Goal: Task Accomplishment & Management: Manage account settings

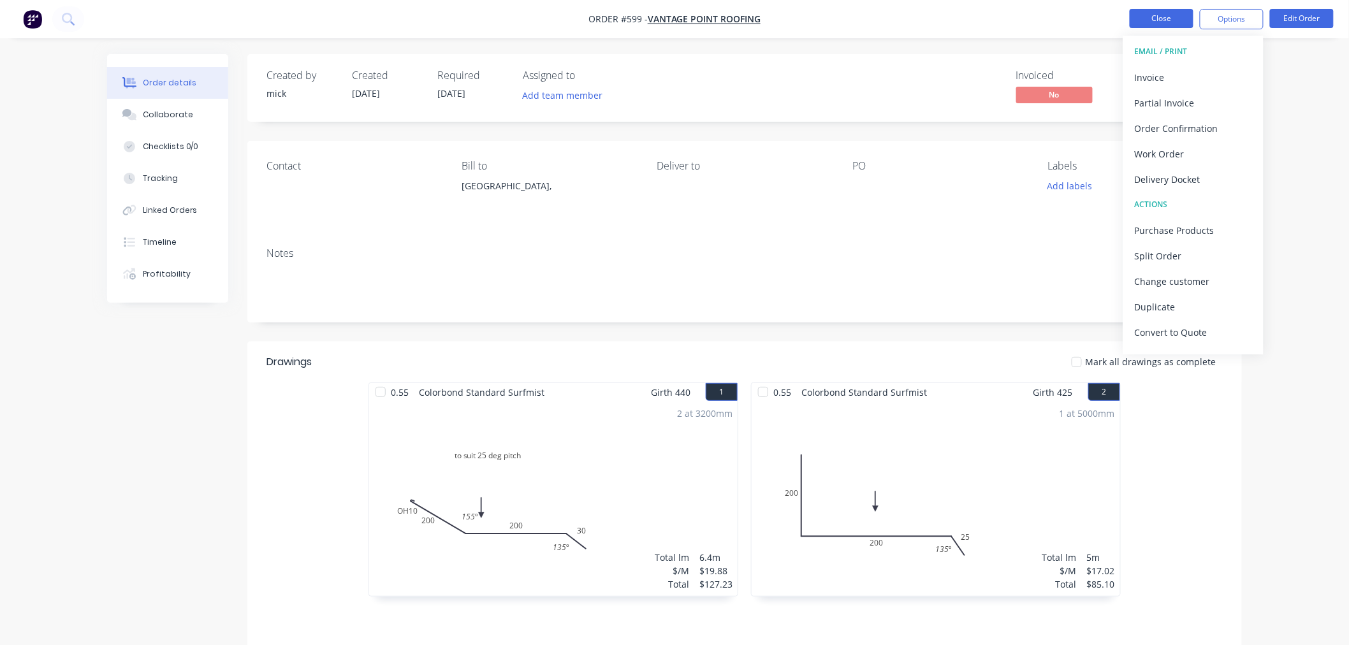
click at [1175, 14] on button "Close" at bounding box center [1161, 18] width 64 height 19
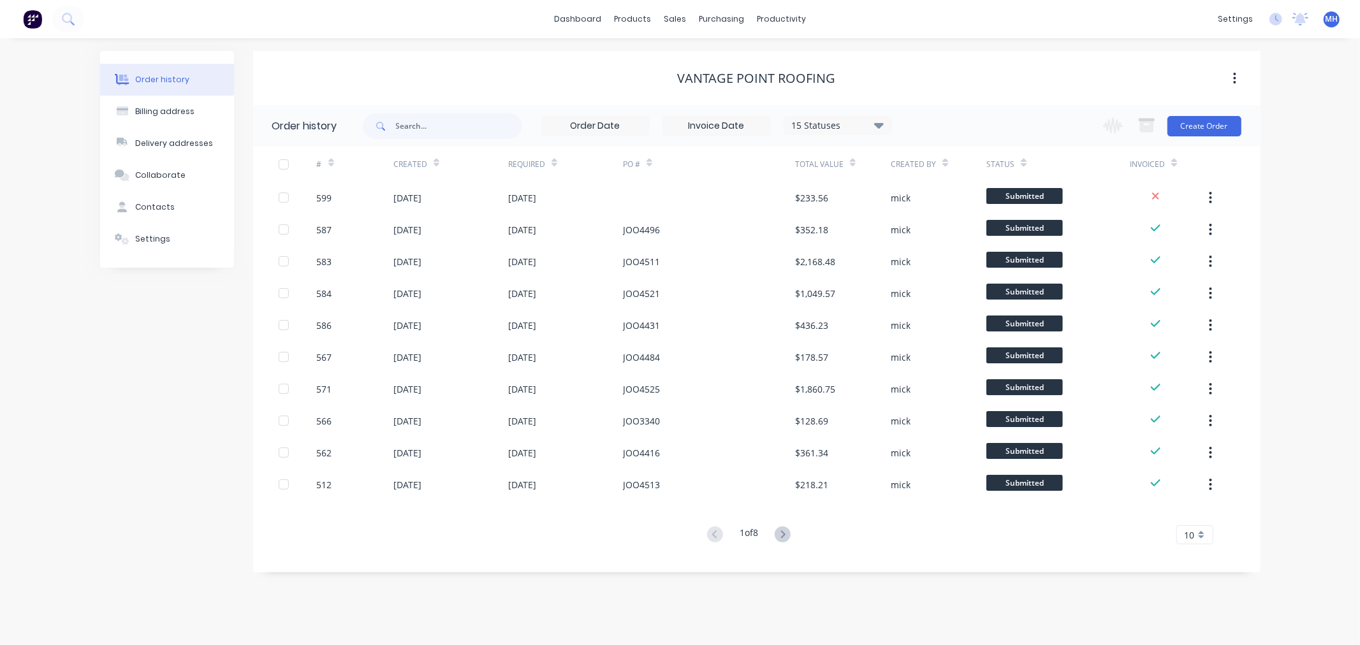
click at [33, 17] on img at bounding box center [32, 19] width 19 height 19
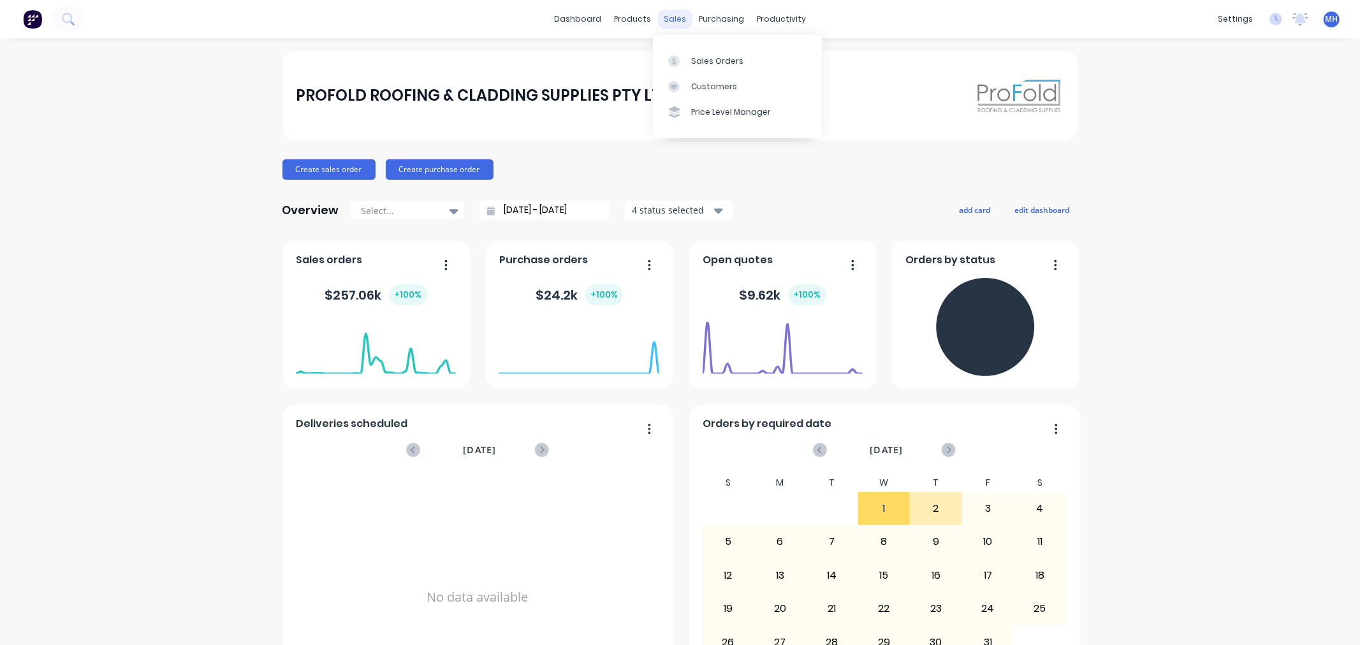
click at [679, 18] on div "sales" at bounding box center [674, 19] width 35 height 19
click at [717, 53] on link "Sales Orders" at bounding box center [737, 60] width 169 height 25
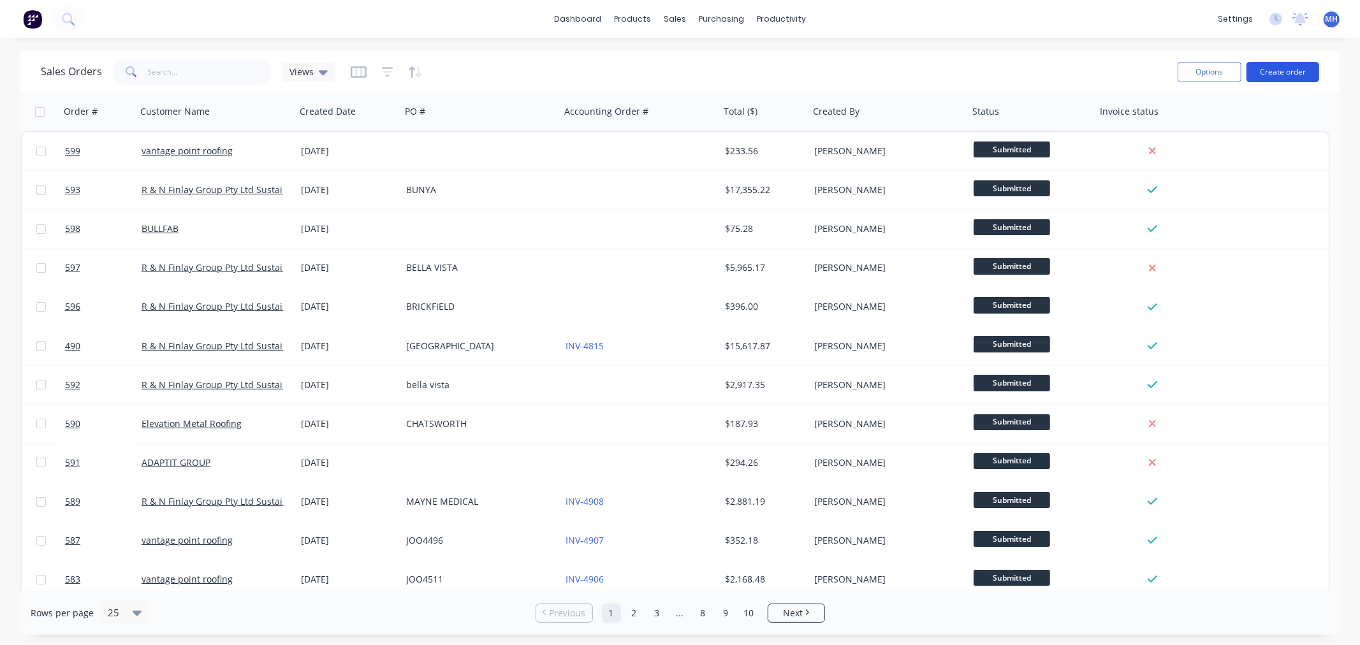
click at [1277, 71] on button "Create order" at bounding box center [1282, 72] width 73 height 20
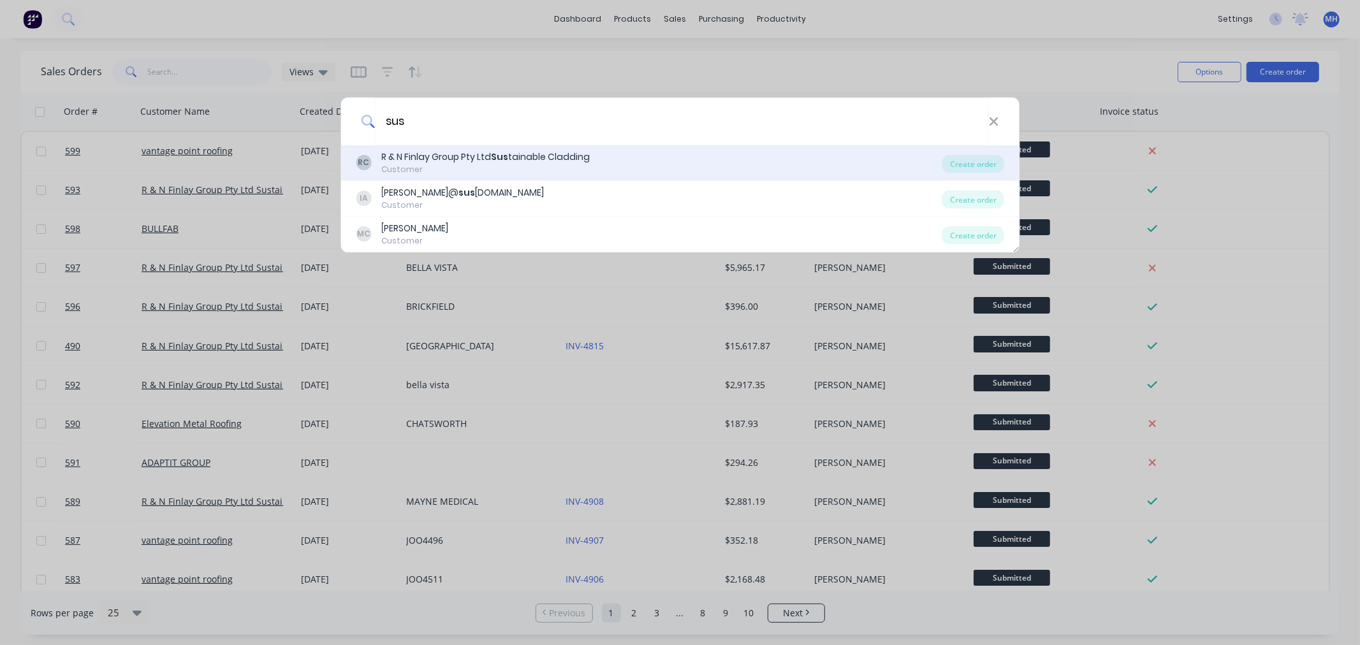
type input "sus"
click at [538, 158] on div "R & N Finlay Group Pty Ltd Sus tainable Cladding" at bounding box center [485, 156] width 208 height 13
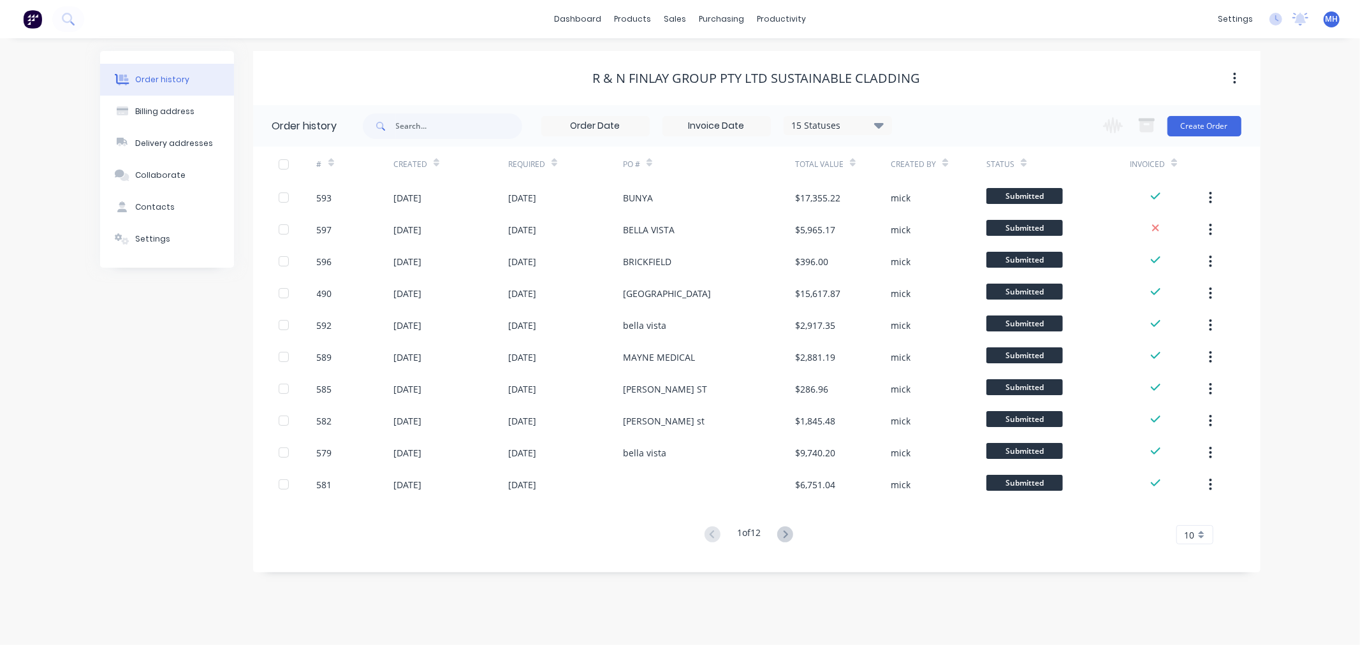
click at [1212, 115] on div "Change order status Waiting on Supplier Submitted Flashings Panels Order Checke…" at bounding box center [1167, 125] width 145 height 41
click at [1213, 124] on button "Create Order" at bounding box center [1204, 126] width 74 height 20
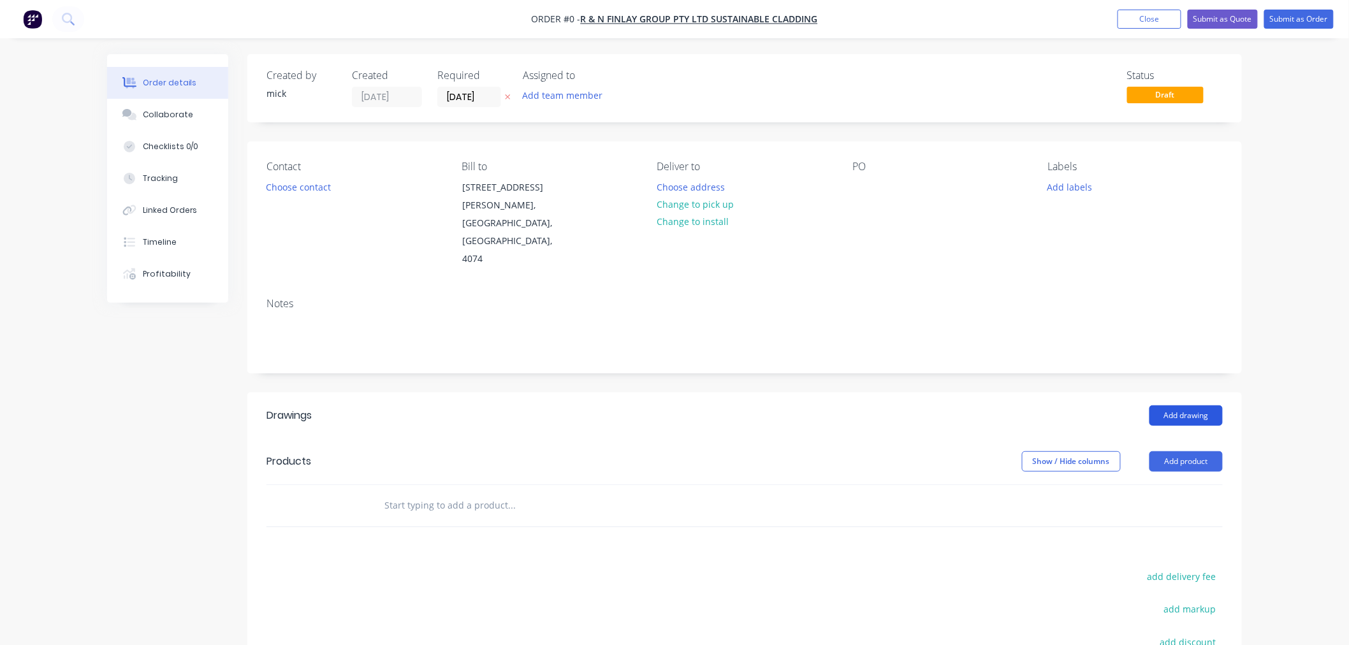
click at [1171, 405] on button "Add drawing" at bounding box center [1185, 415] width 73 height 20
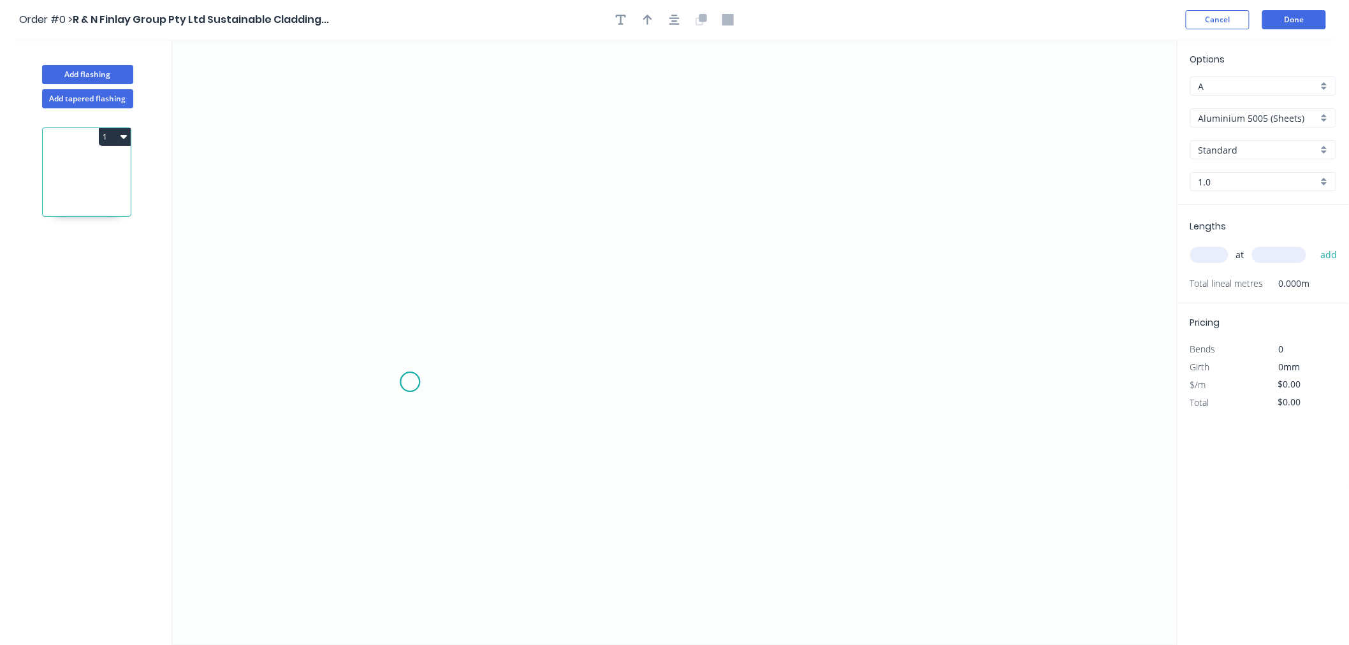
click at [410, 382] on icon "0" at bounding box center [674, 343] width 1005 height 606
click at [421, 203] on icon "0" at bounding box center [674, 343] width 1005 height 606
click at [852, 202] on icon "0 ?" at bounding box center [674, 343] width 1005 height 606
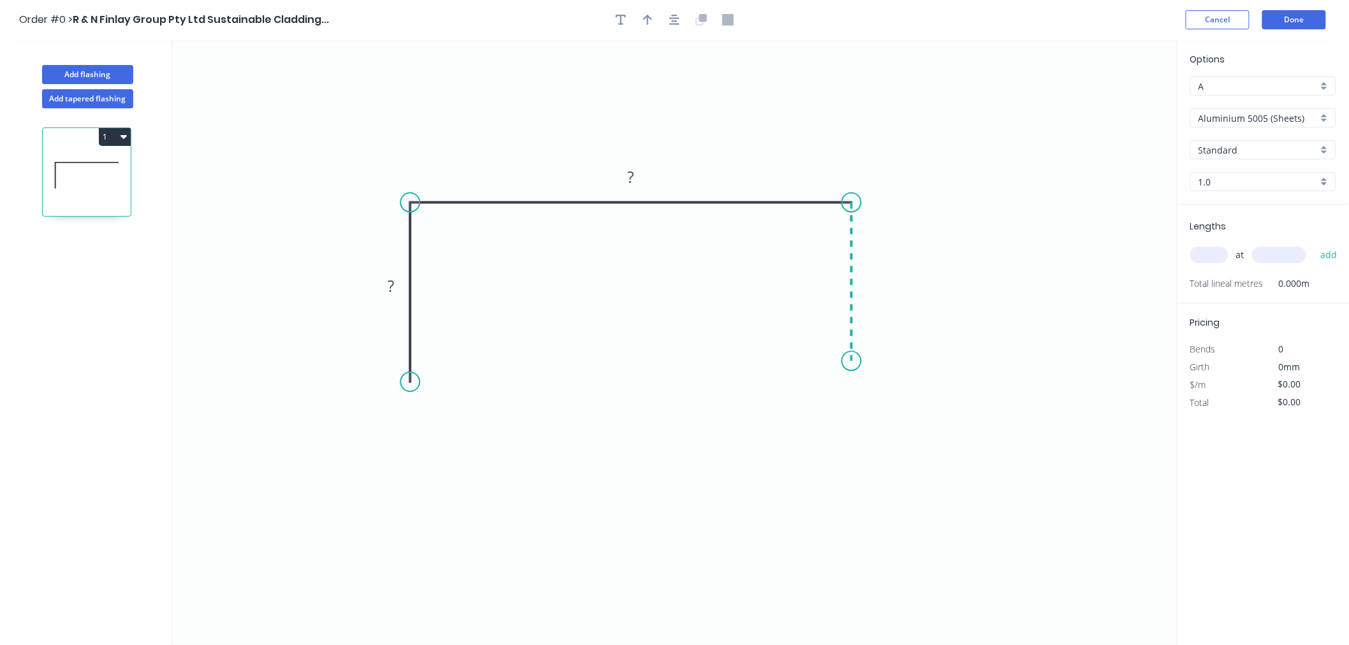
click at [858, 361] on icon "0 ? ?" at bounding box center [674, 343] width 1005 height 606
click at [856, 362] on circle at bounding box center [851, 360] width 19 height 19
drag, startPoint x: 853, startPoint y: 364, endPoint x: 853, endPoint y: 381, distance: 17.2
click at [853, 381] on circle at bounding box center [851, 380] width 19 height 19
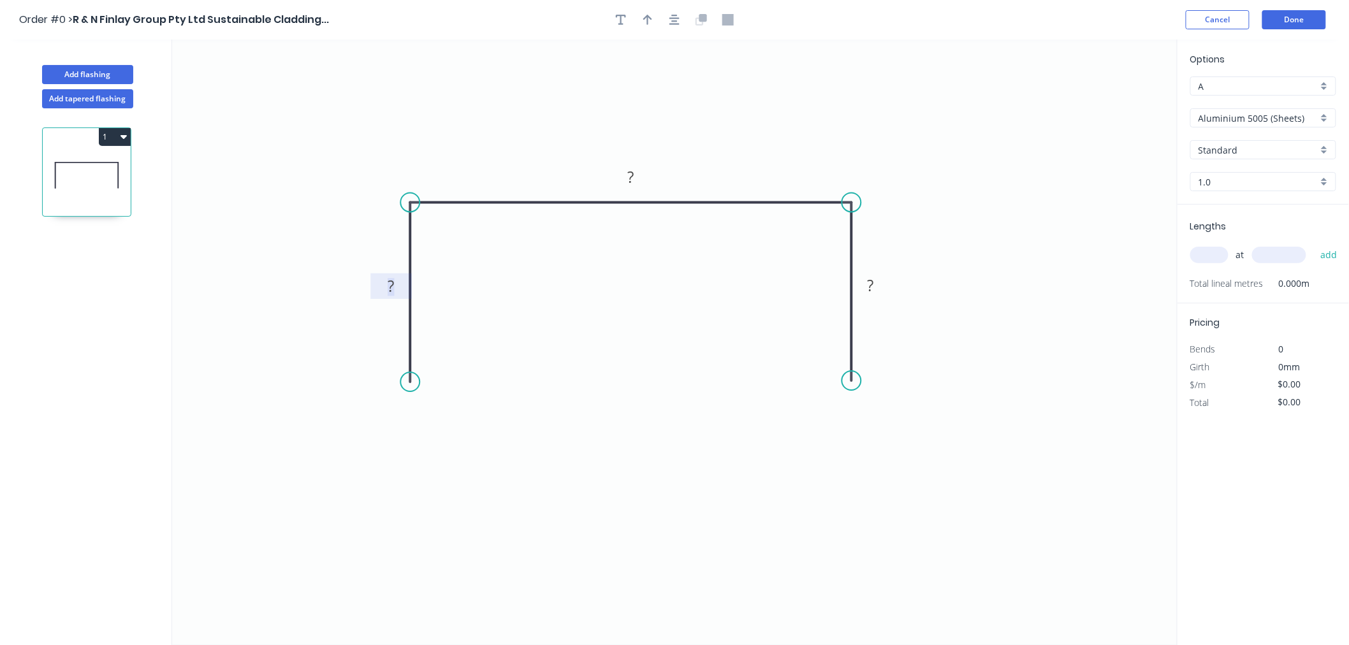
click at [398, 291] on rect at bounding box center [390, 287] width 25 height 18
click at [676, 20] on icon "button" at bounding box center [674, 19] width 10 height 11
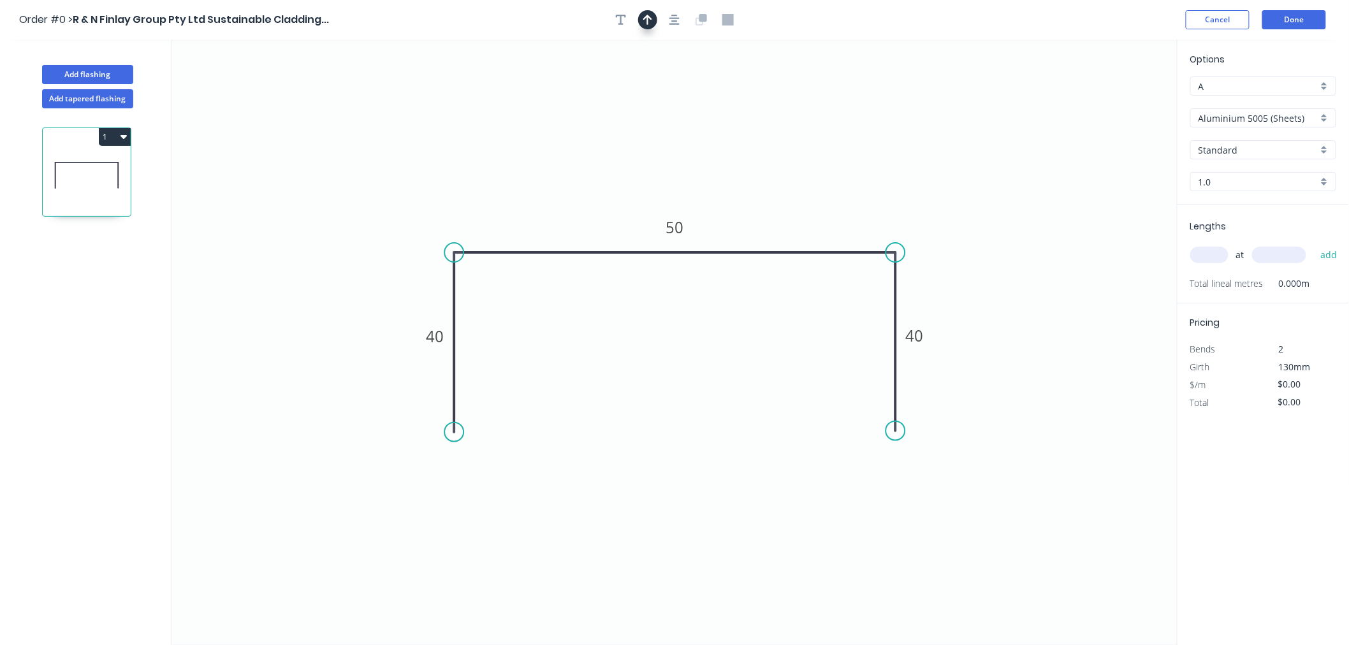
click at [651, 22] on icon "button" at bounding box center [647, 19] width 9 height 11
drag, startPoint x: 1112, startPoint y: 102, endPoint x: 811, endPoint y: 182, distance: 310.6
click at [855, 180] on icon at bounding box center [860, 160] width 11 height 41
click at [1288, 115] on input "Aluminium 5005 (Sheets)" at bounding box center [1257, 118] width 119 height 13
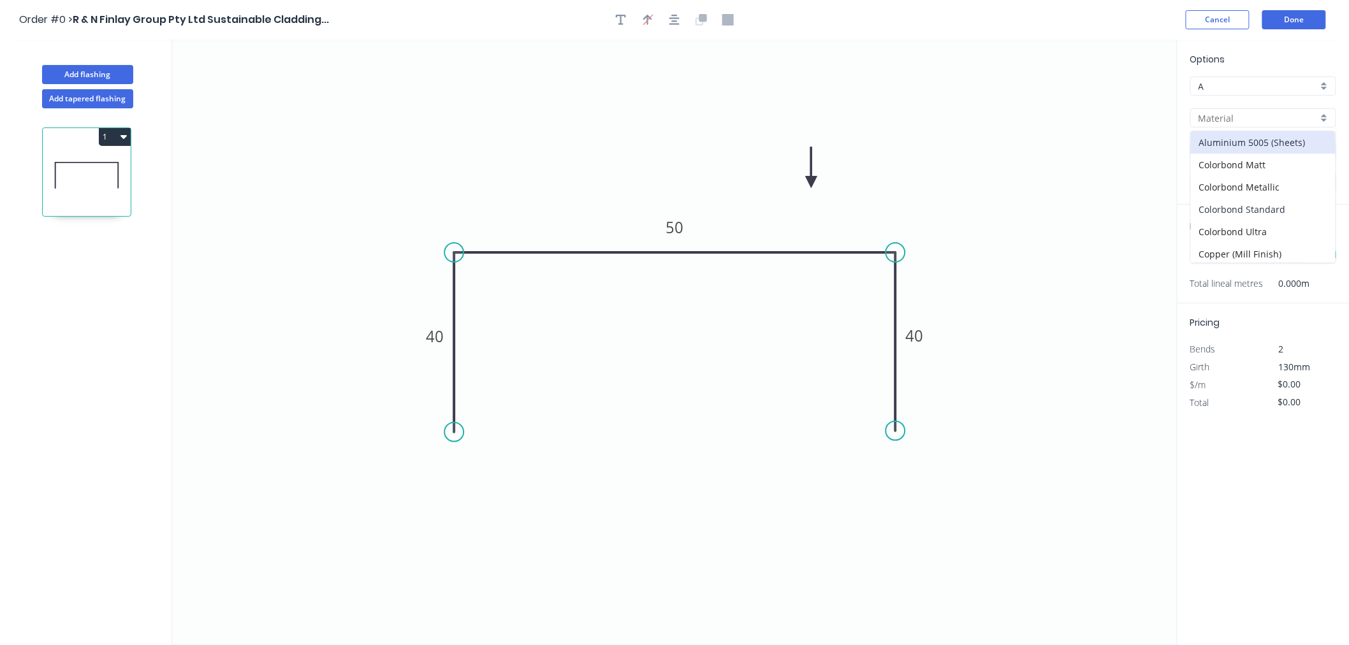
click at [1279, 205] on div "Colorbond Standard" at bounding box center [1263, 209] width 145 height 22
type input "Colorbond Standard"
type input "Basalt"
type input "0.55"
type input "$10.24"
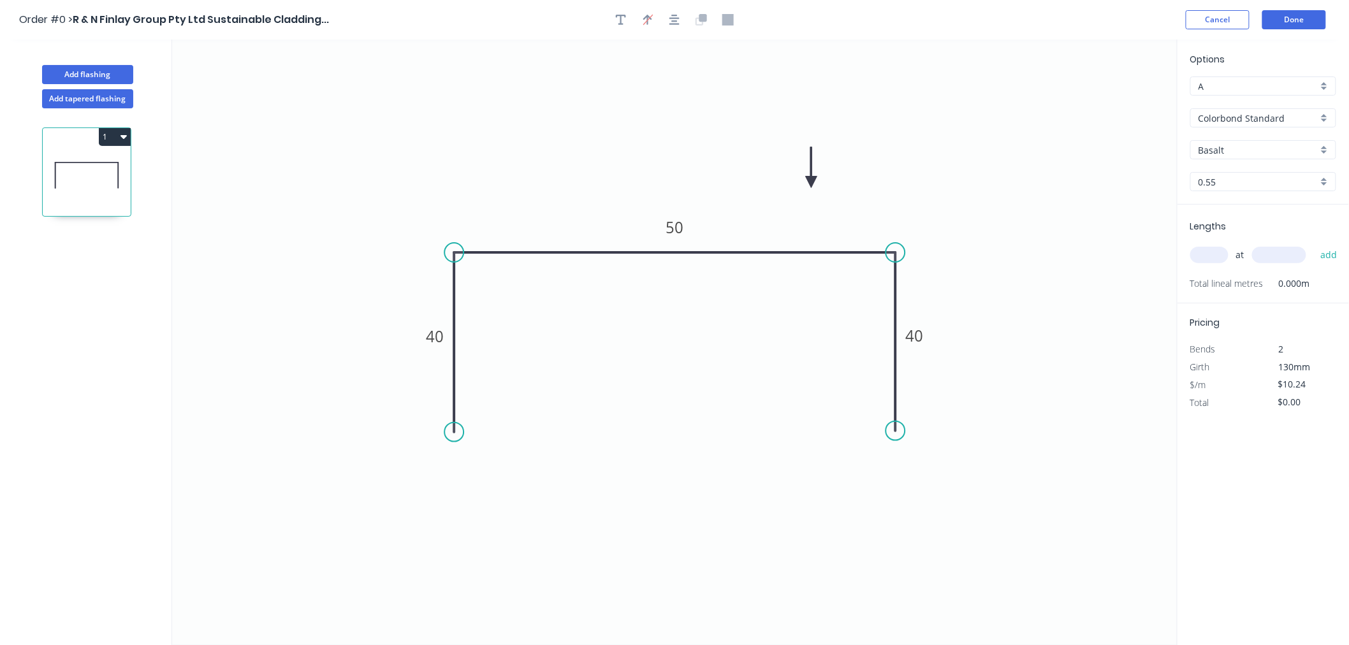
click at [1280, 151] on input "Basalt" at bounding box center [1257, 149] width 119 height 13
click at [1233, 164] on div "Dune" at bounding box center [1263, 167] width 145 height 22
type input "Dune"
click at [1224, 249] on input "text" at bounding box center [1209, 255] width 38 height 17
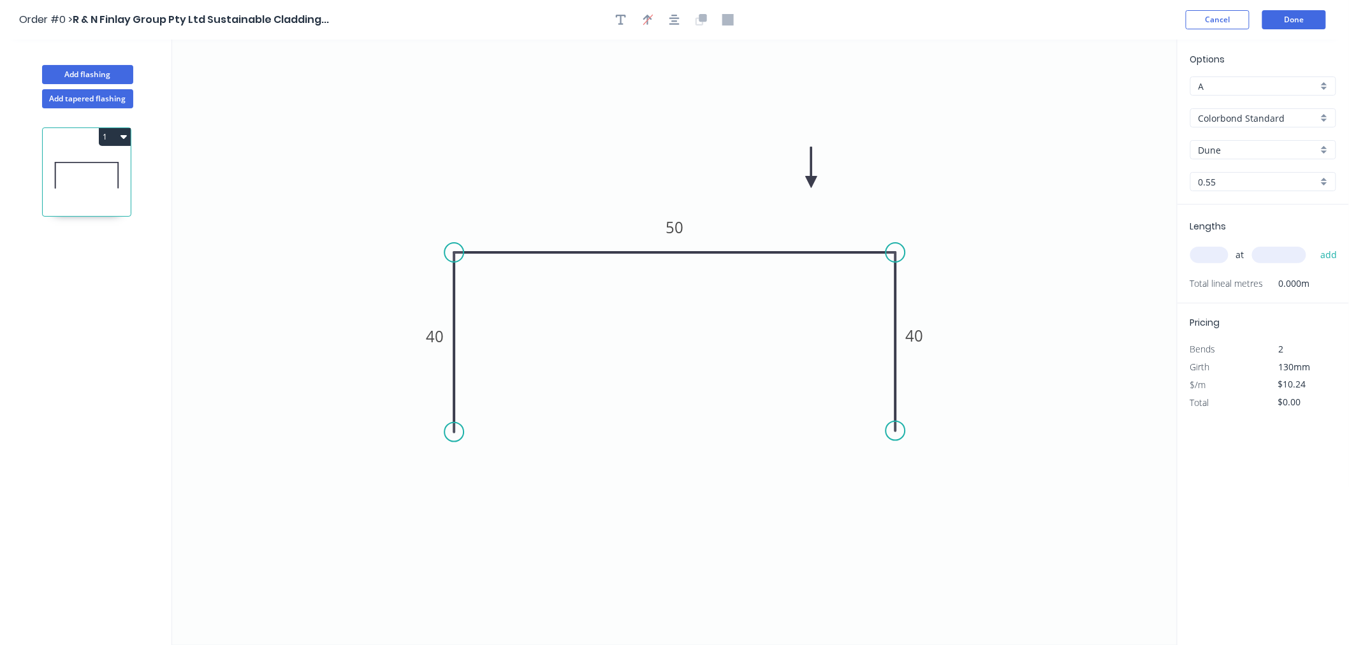
click at [1209, 264] on div "at add" at bounding box center [1264, 255] width 149 height 22
click at [1214, 258] on input "text" at bounding box center [1209, 255] width 38 height 17
click at [1216, 258] on input "text" at bounding box center [1209, 255] width 38 height 17
click at [1216, 259] on input "text" at bounding box center [1209, 255] width 38 height 17
click at [1214, 257] on input "text" at bounding box center [1209, 255] width 38 height 17
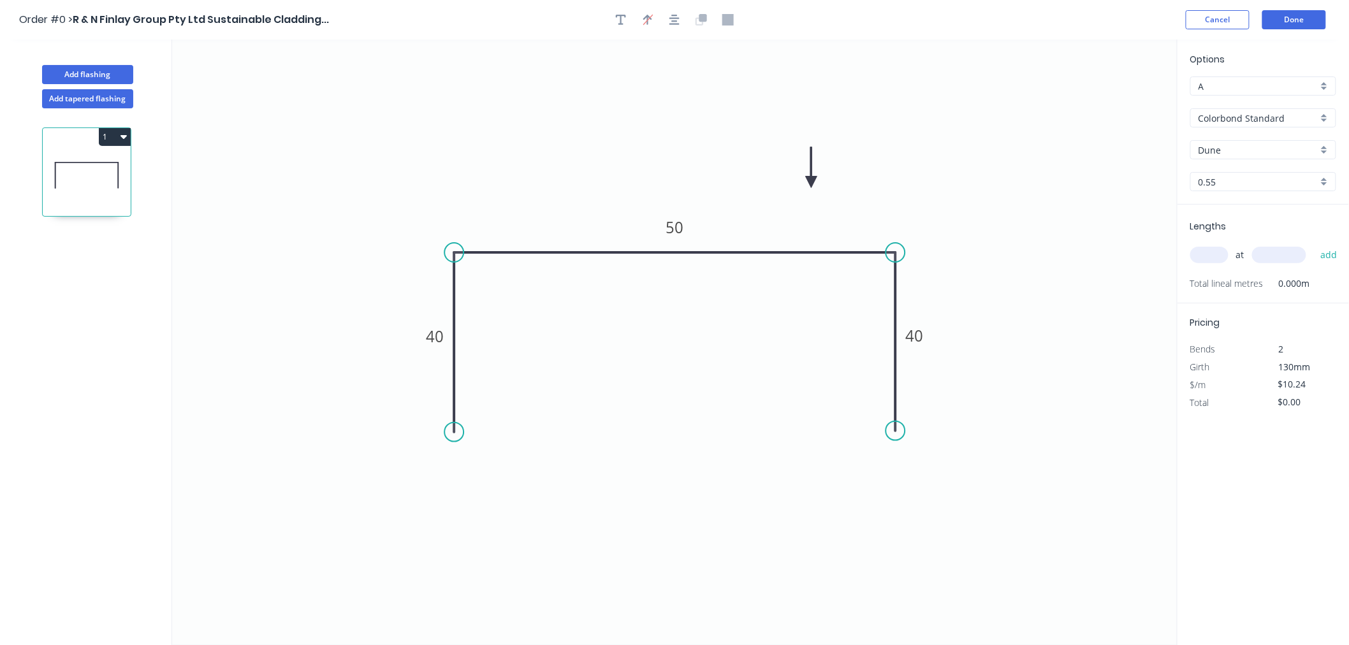
click at [1216, 245] on div "at add" at bounding box center [1264, 255] width 149 height 22
click at [1216, 247] on input "text" at bounding box center [1209, 255] width 38 height 17
type input "8"
type input "5000"
click at [1314, 244] on button "add" at bounding box center [1329, 255] width 30 height 22
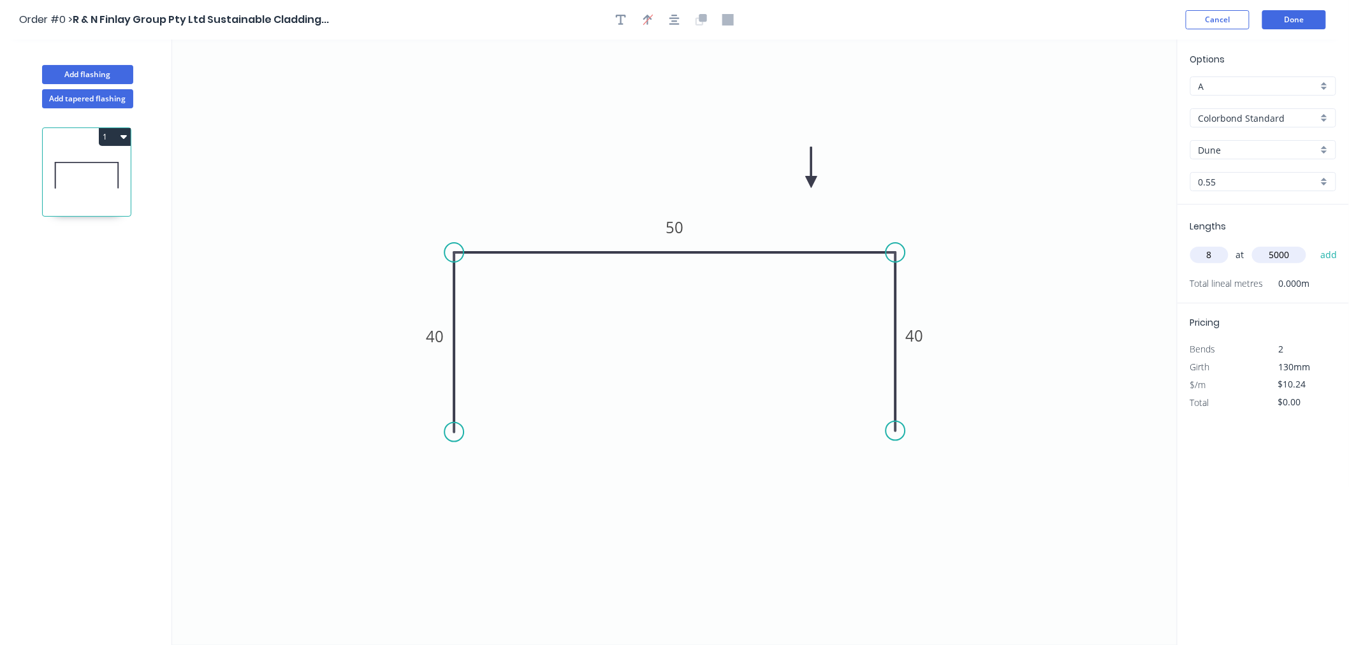
type input "$409.60"
click at [1305, 20] on button "Done" at bounding box center [1294, 19] width 64 height 19
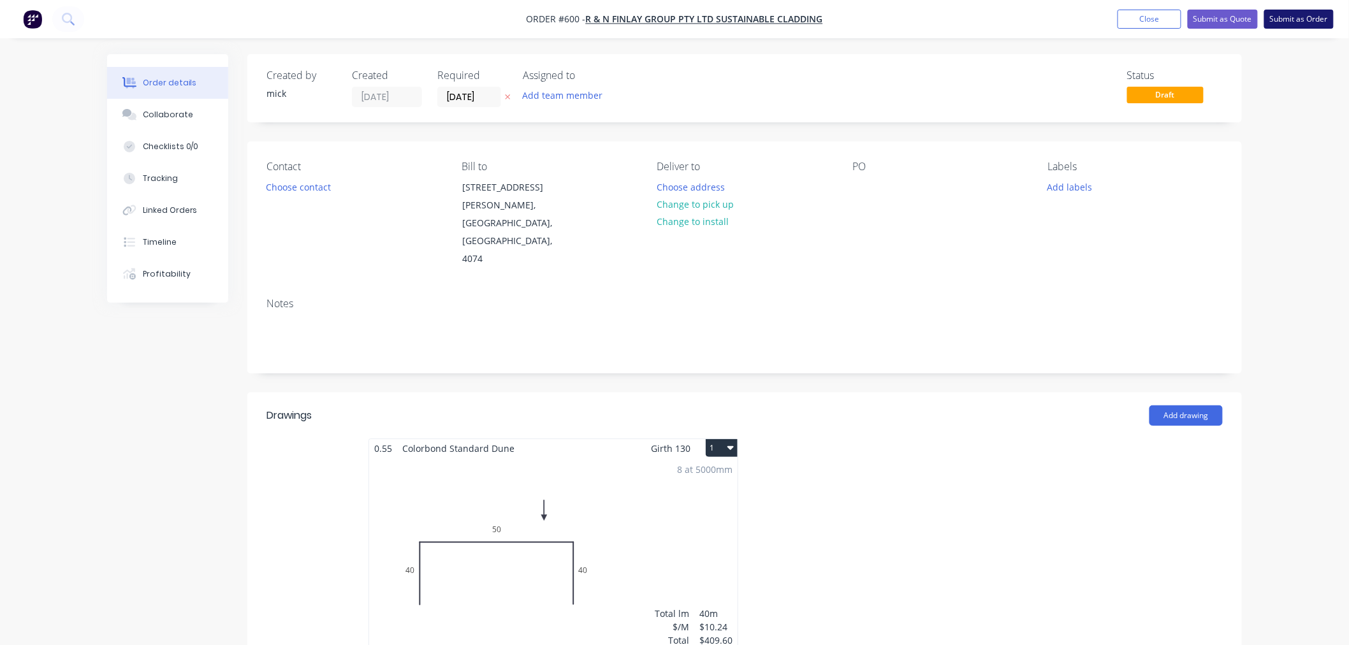
click at [1294, 21] on button "Submit as Order" at bounding box center [1298, 19] width 69 height 19
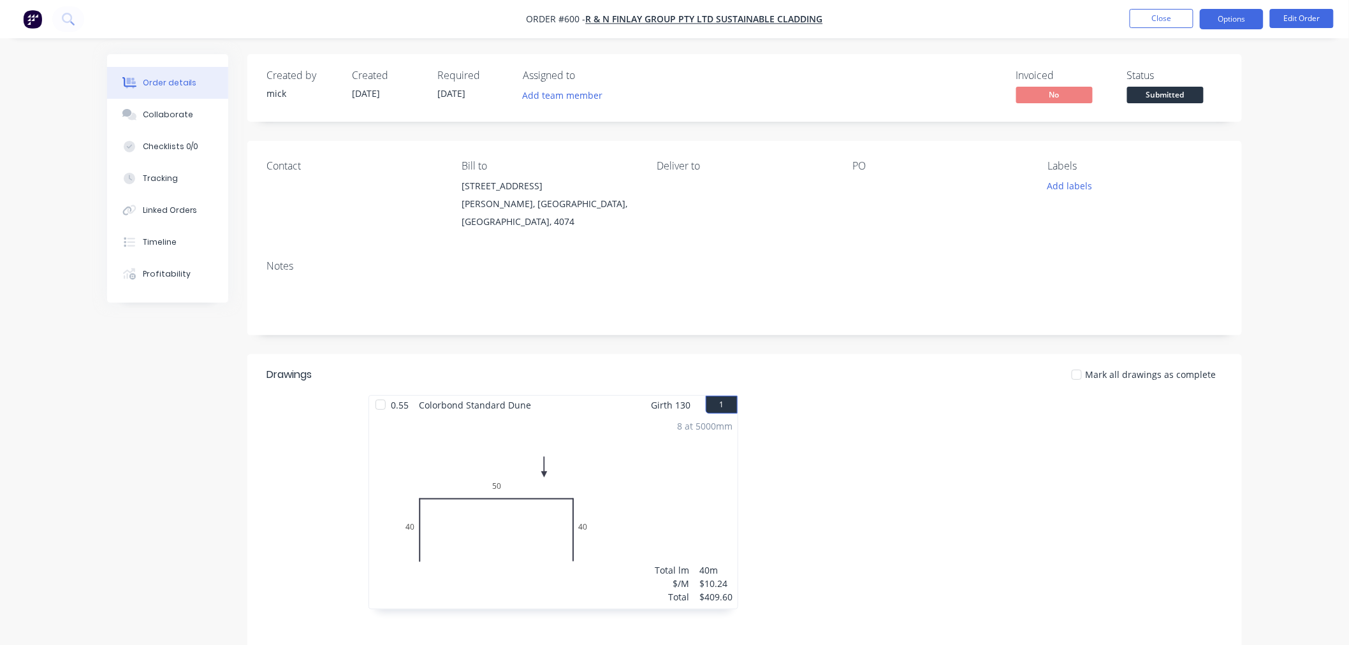
click at [1235, 15] on button "Options" at bounding box center [1232, 19] width 64 height 20
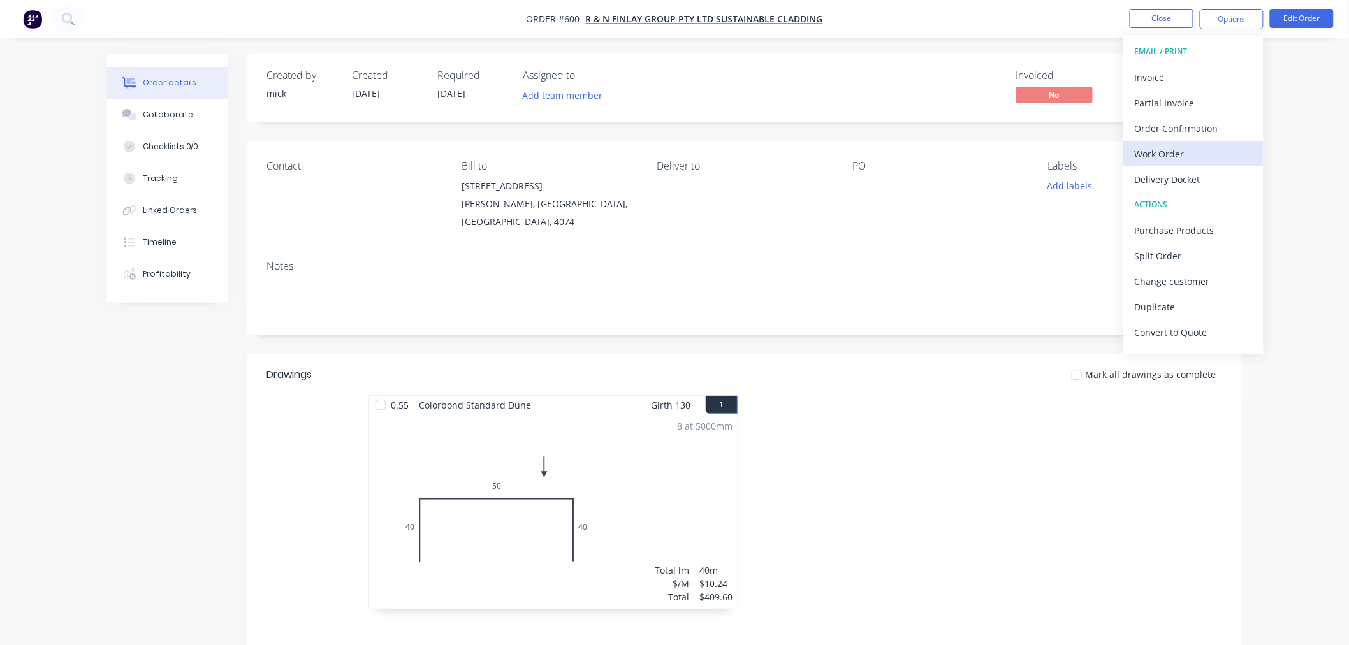
click at [1183, 156] on div "Work Order" at bounding box center [1193, 154] width 117 height 18
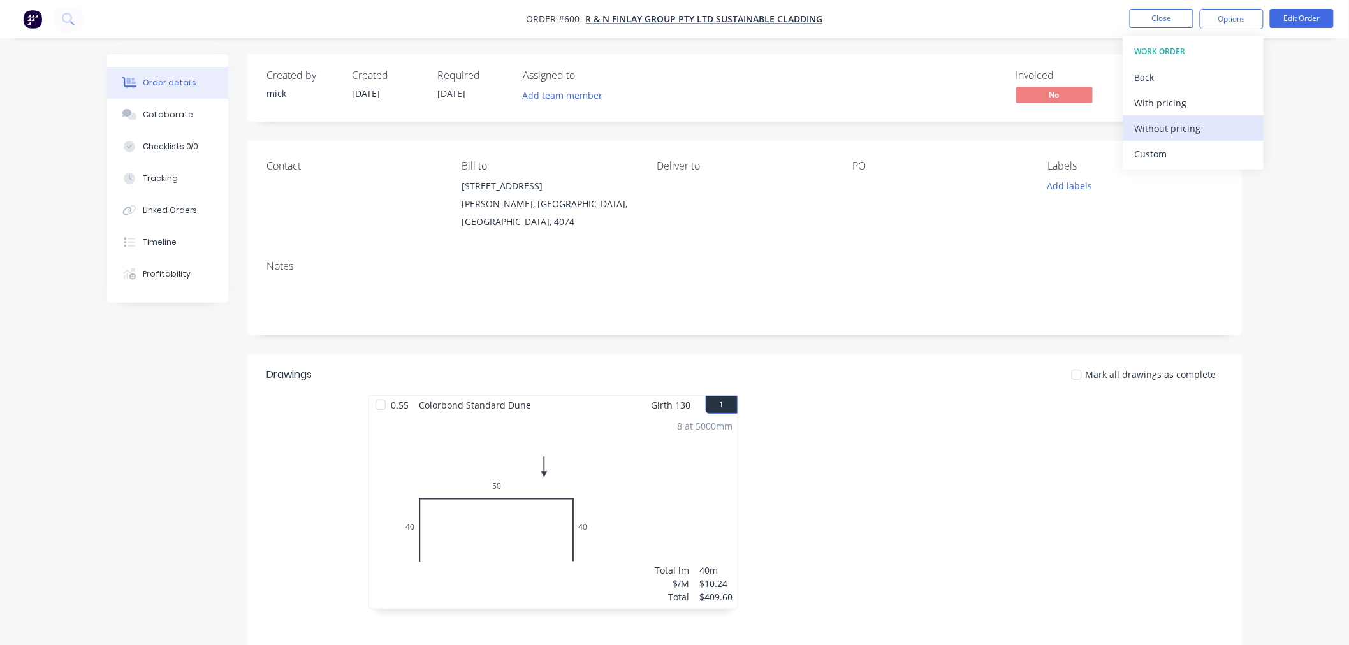
click at [1177, 130] on div "Without pricing" at bounding box center [1193, 128] width 117 height 18
click at [1294, 207] on div "Order details Collaborate Checklists 0/0 Tracking Linked Orders Timeline Profit…" at bounding box center [674, 424] width 1349 height 849
click at [29, 20] on img "button" at bounding box center [32, 19] width 19 height 19
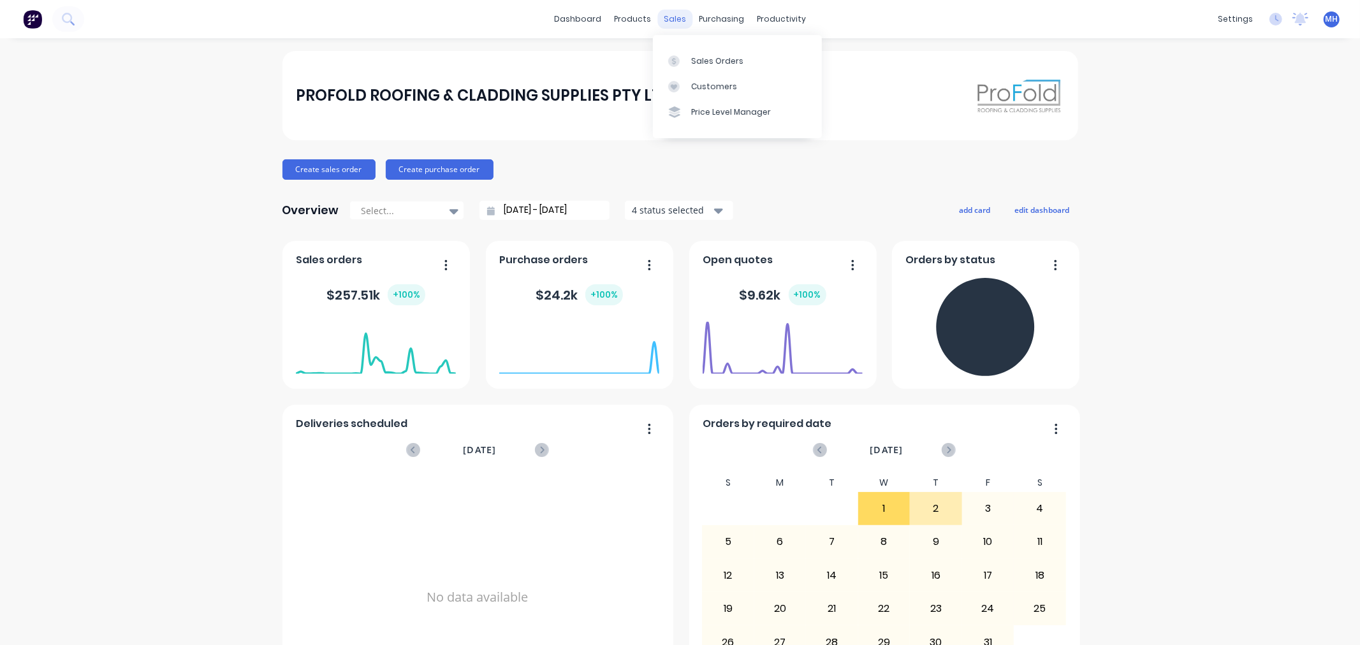
click at [674, 24] on div "sales" at bounding box center [674, 19] width 35 height 19
click at [715, 50] on link "Sales Orders" at bounding box center [737, 60] width 169 height 25
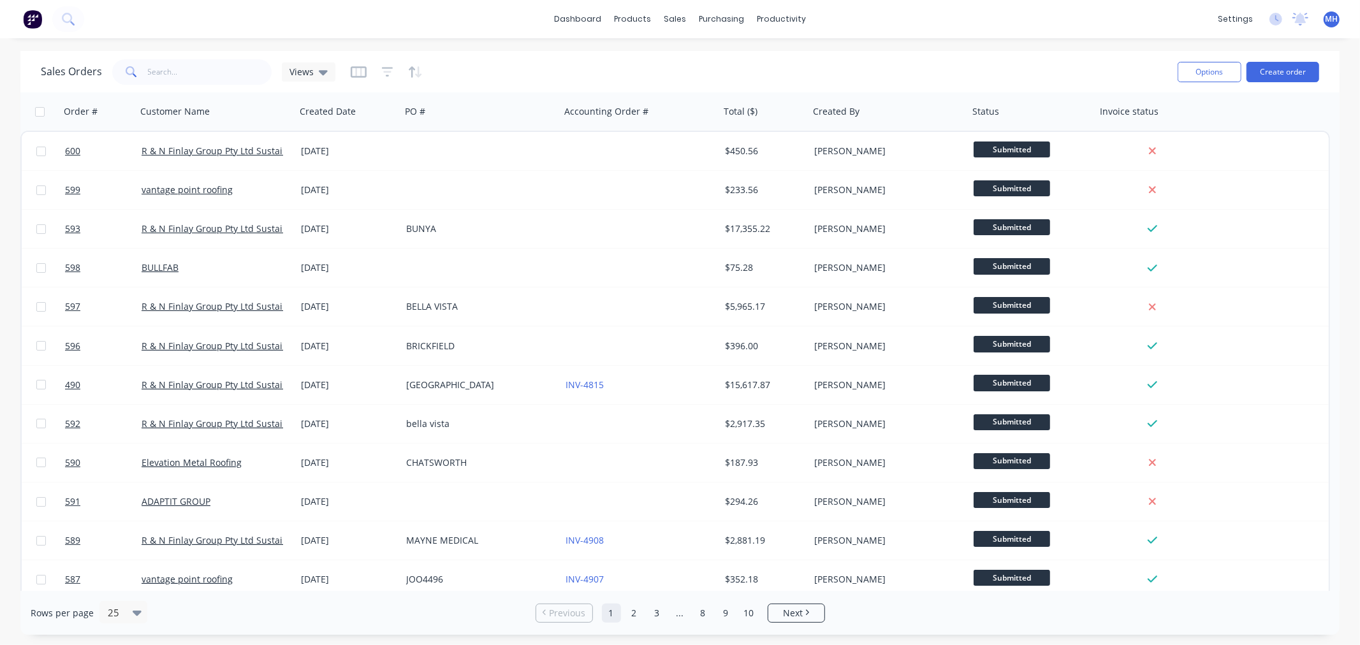
click at [1073, 48] on div "dashboard products sales purchasing productivity dashboard products Product Cat…" at bounding box center [680, 322] width 1360 height 645
drag, startPoint x: 660, startPoint y: 62, endPoint x: 555, endPoint y: 72, distance: 105.7
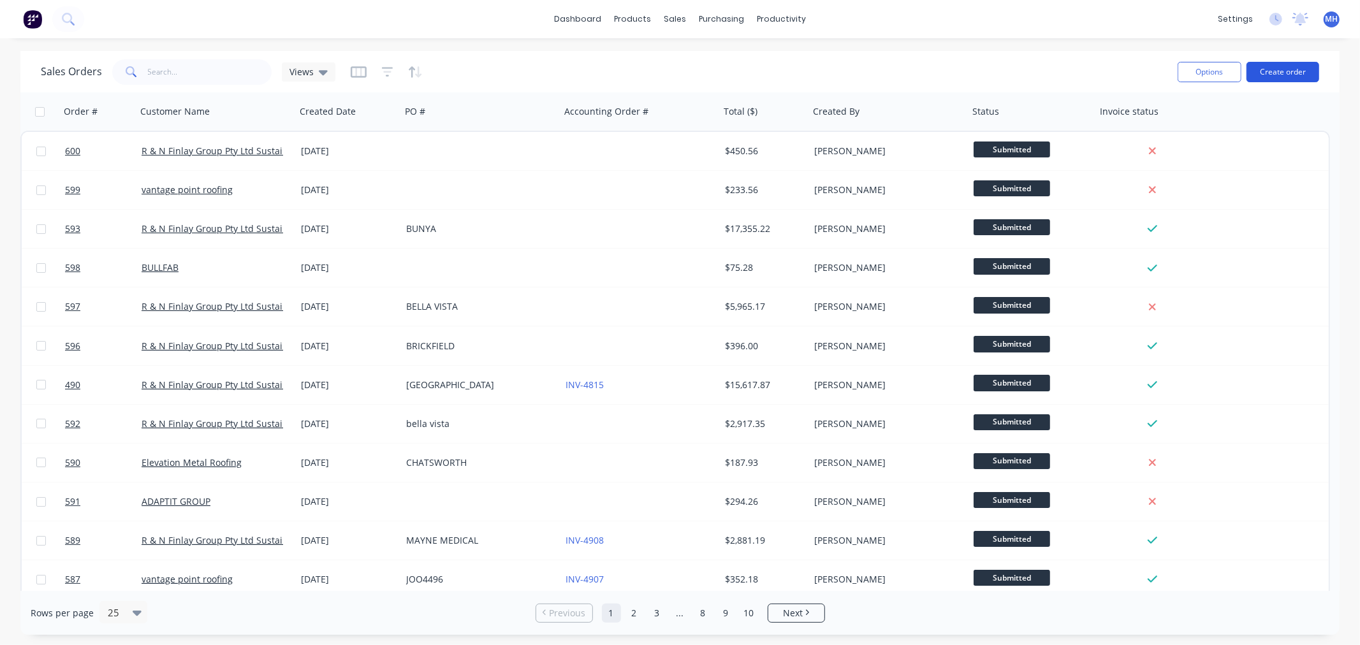
click at [1296, 71] on button "Create order" at bounding box center [1282, 72] width 73 height 20
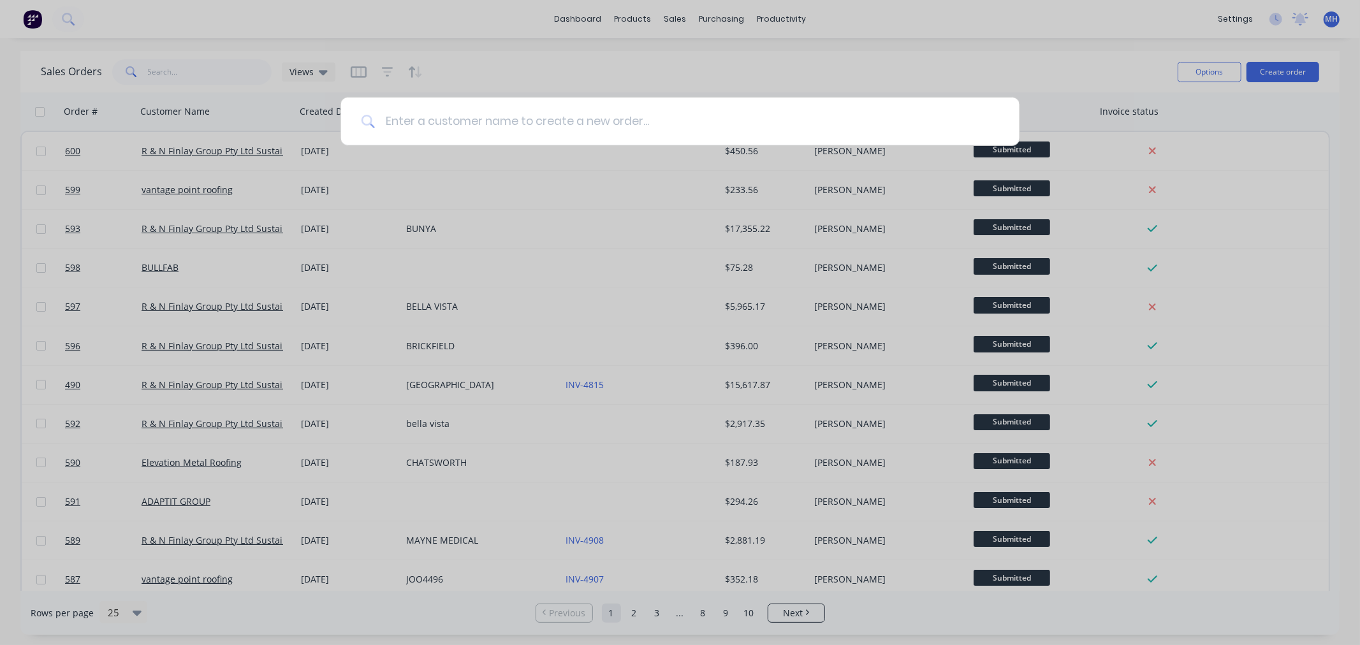
click at [550, 128] on input at bounding box center [687, 122] width 624 height 48
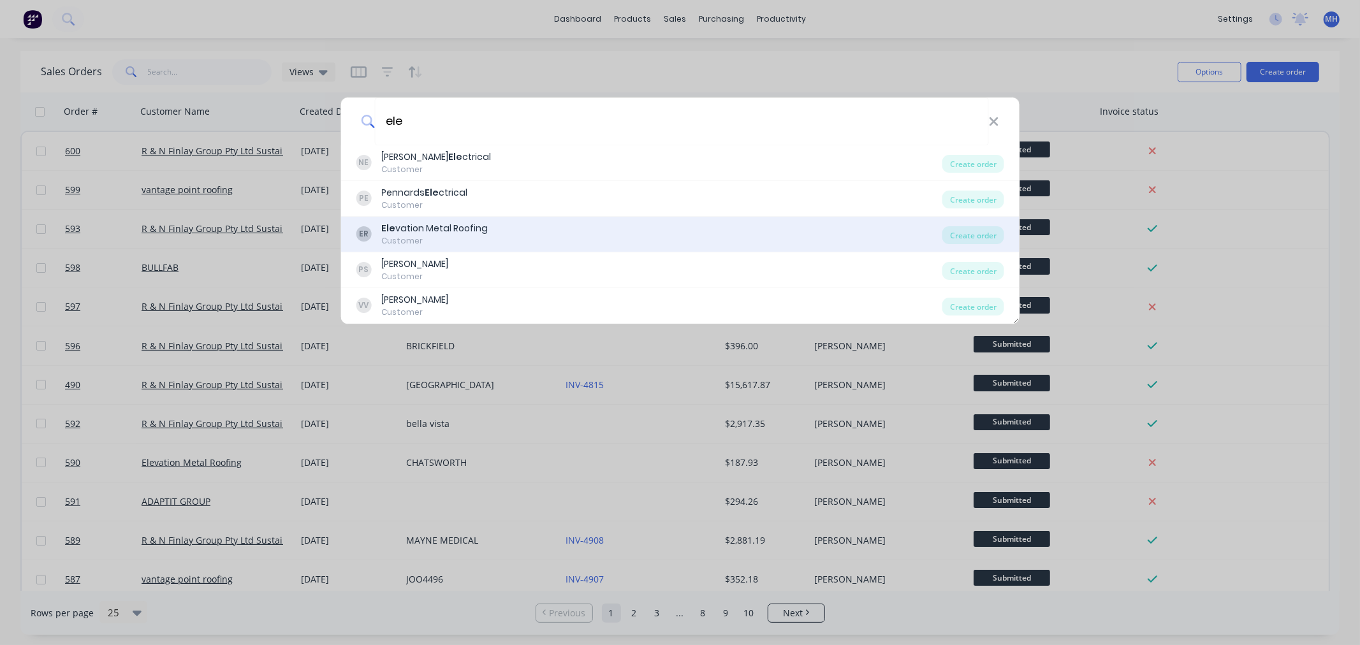
type input "ele"
click at [483, 228] on div "Ele vation Metal Roofing" at bounding box center [434, 228] width 106 height 13
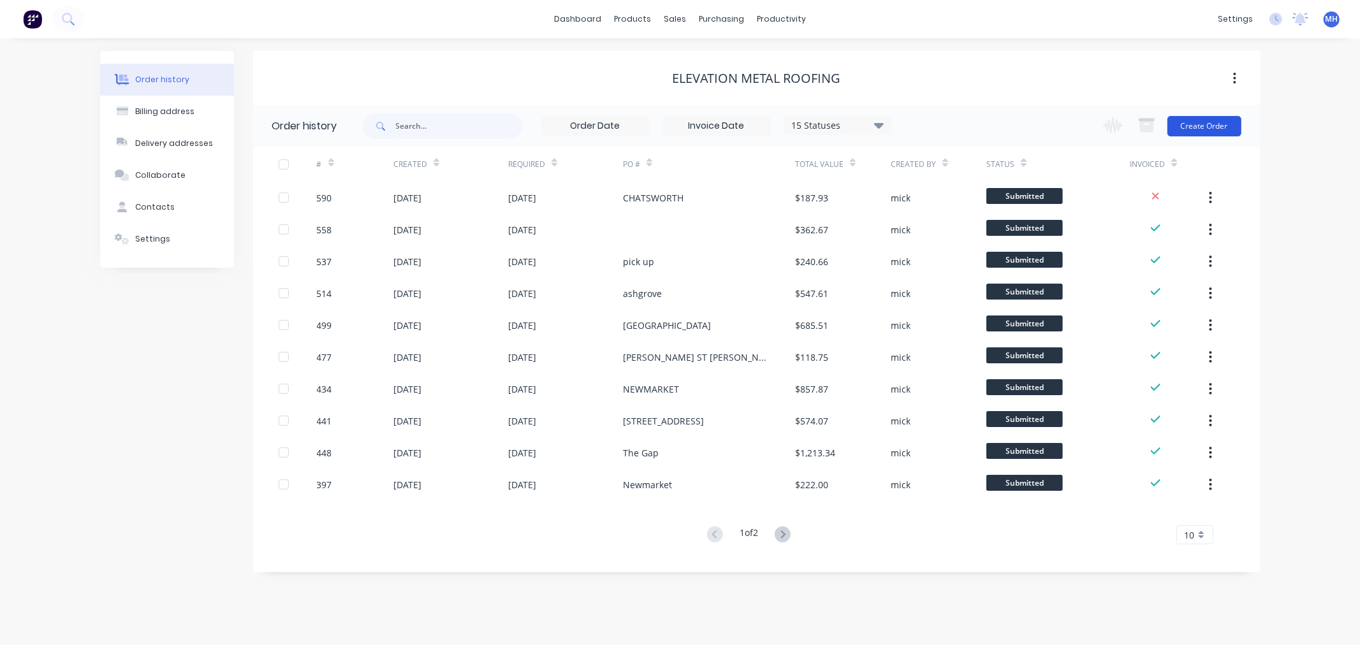
click at [1207, 124] on button "Create Order" at bounding box center [1204, 126] width 74 height 20
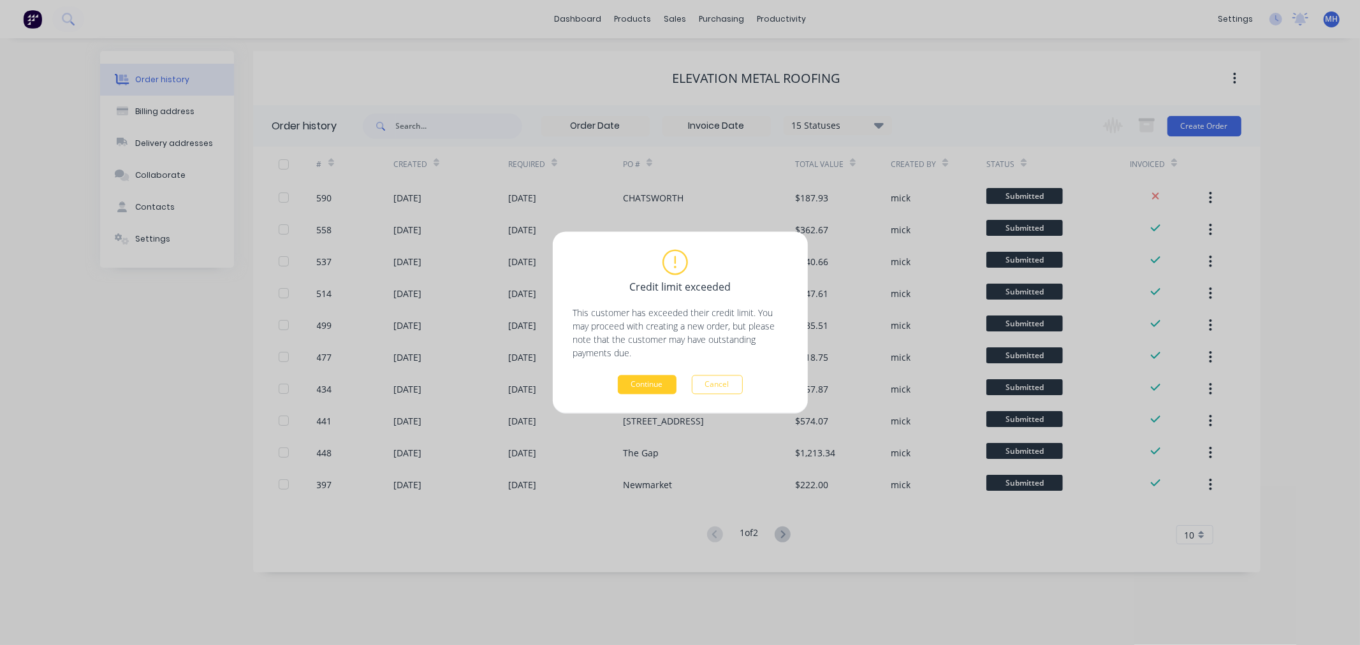
click at [657, 389] on button "Continue" at bounding box center [647, 384] width 59 height 19
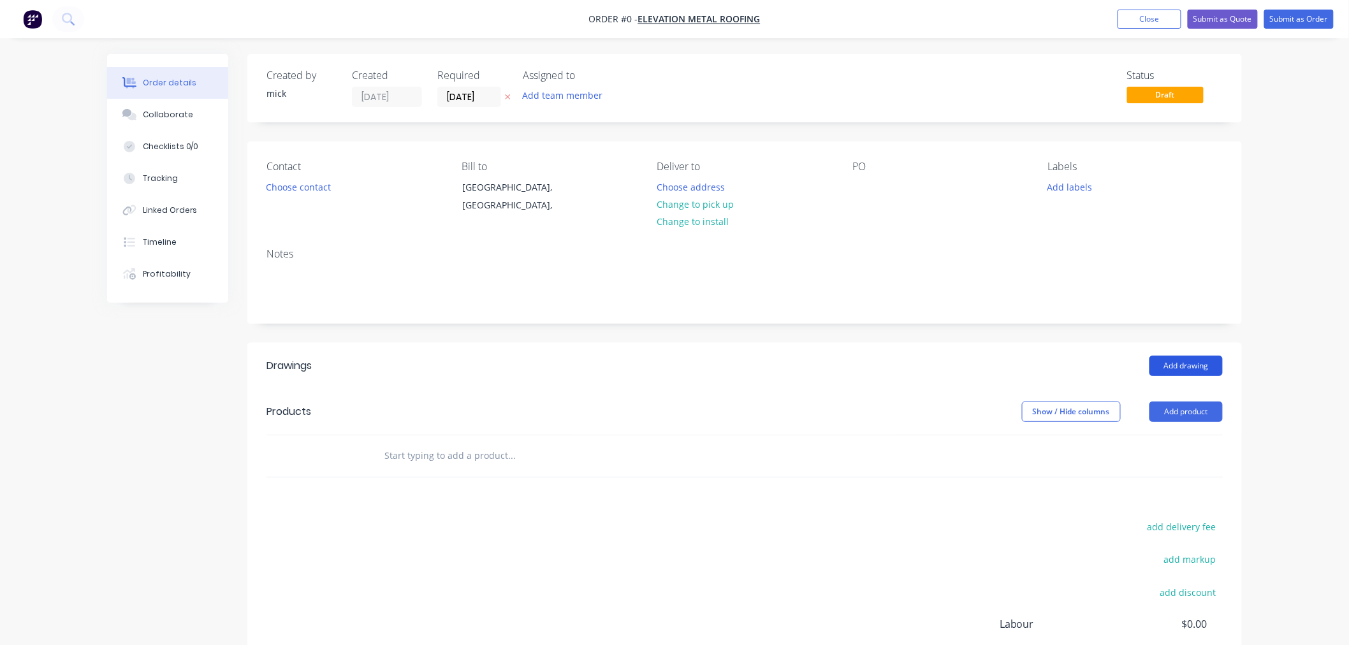
click at [1194, 358] on button "Add drawing" at bounding box center [1185, 366] width 73 height 20
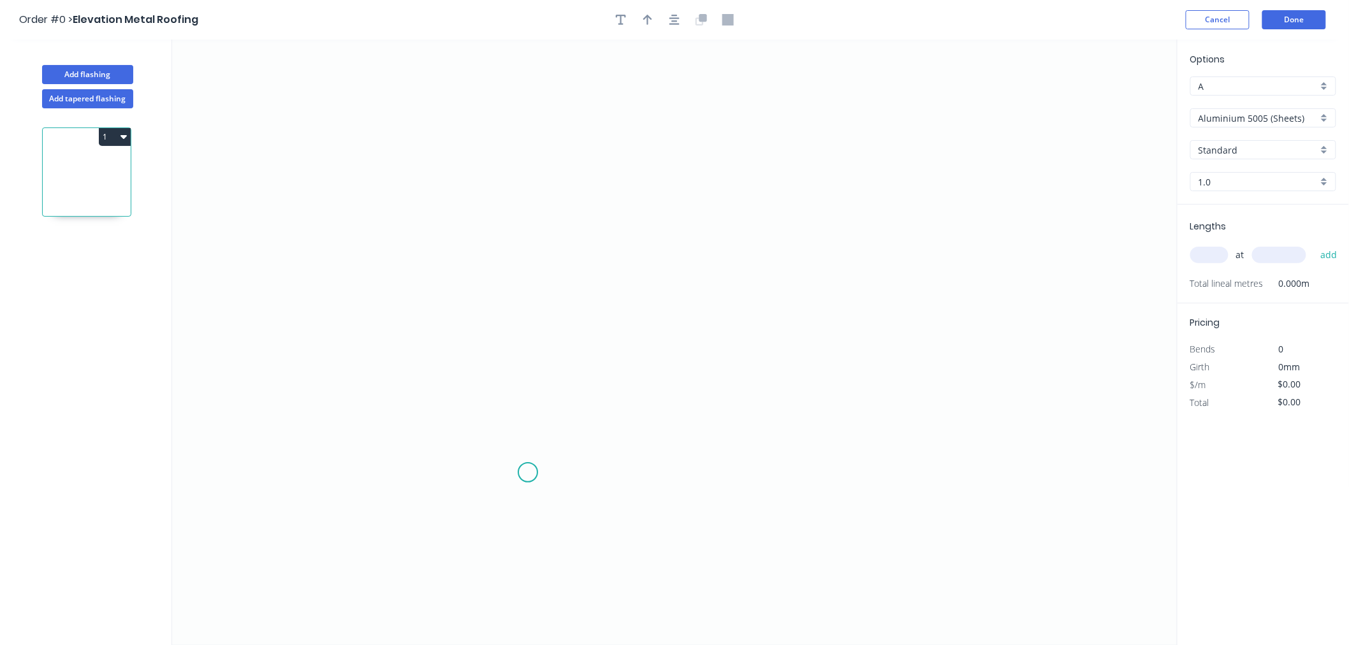
click at [528, 473] on icon "0" at bounding box center [674, 343] width 1005 height 606
click at [530, 384] on icon "0" at bounding box center [674, 343] width 1005 height 606
click at [414, 386] on icon "0 ?" at bounding box center [674, 343] width 1005 height 606
click at [425, 116] on icon "0 ? ?" at bounding box center [674, 343] width 1005 height 606
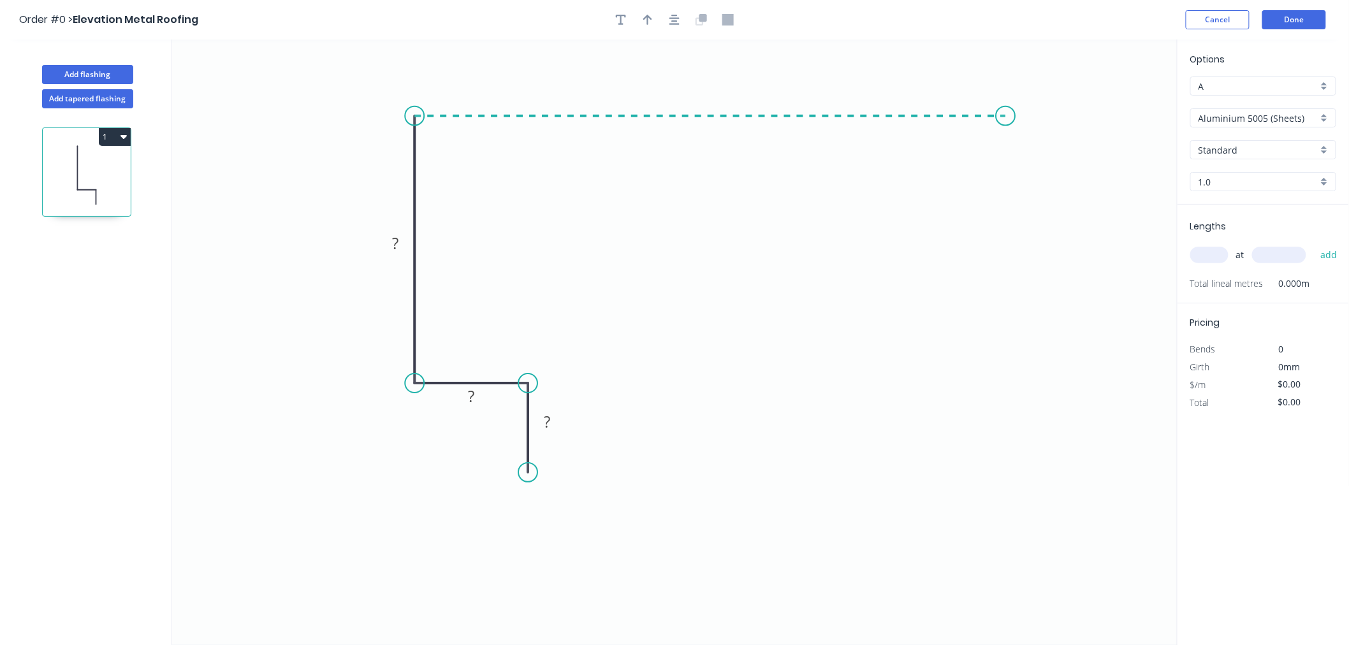
click at [1006, 127] on icon "0 ? ? ?" at bounding box center [674, 343] width 1005 height 606
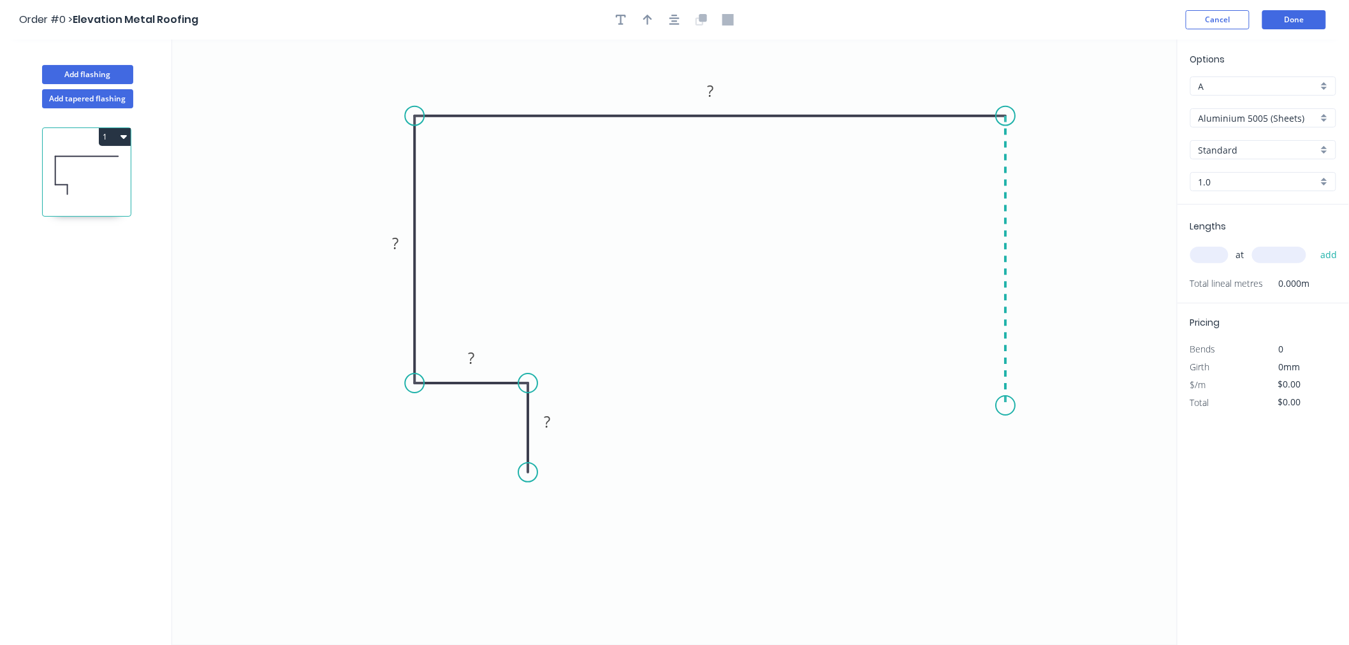
click at [1003, 406] on icon "0 ? ? ? ?" at bounding box center [674, 343] width 1005 height 606
drag, startPoint x: 1052, startPoint y: 443, endPoint x: 1043, endPoint y: 436, distance: 11.3
click at [1052, 444] on div "Crush & Fold" at bounding box center [1068, 445] width 128 height 26
click at [1034, 433] on div "Flip bend" at bounding box center [1070, 446] width 128 height 26
click at [556, 421] on rect at bounding box center [546, 423] width 25 height 18
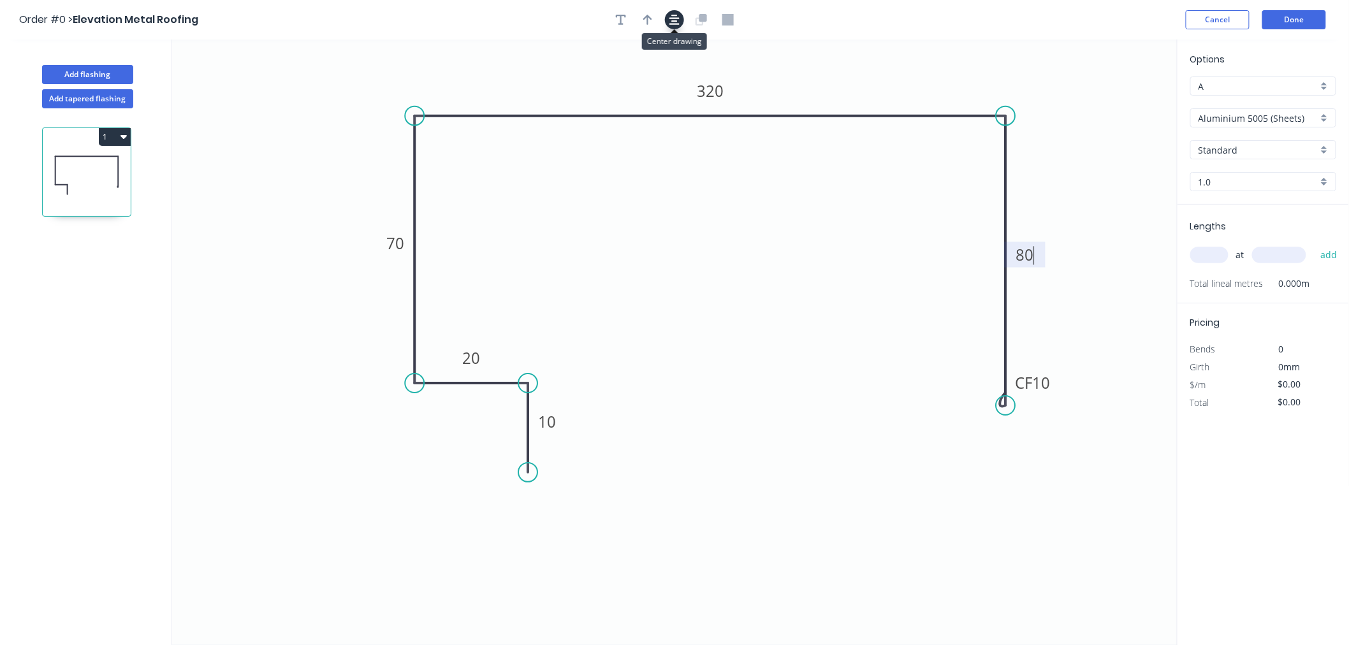
click at [668, 24] on button "button" at bounding box center [674, 19] width 19 height 19
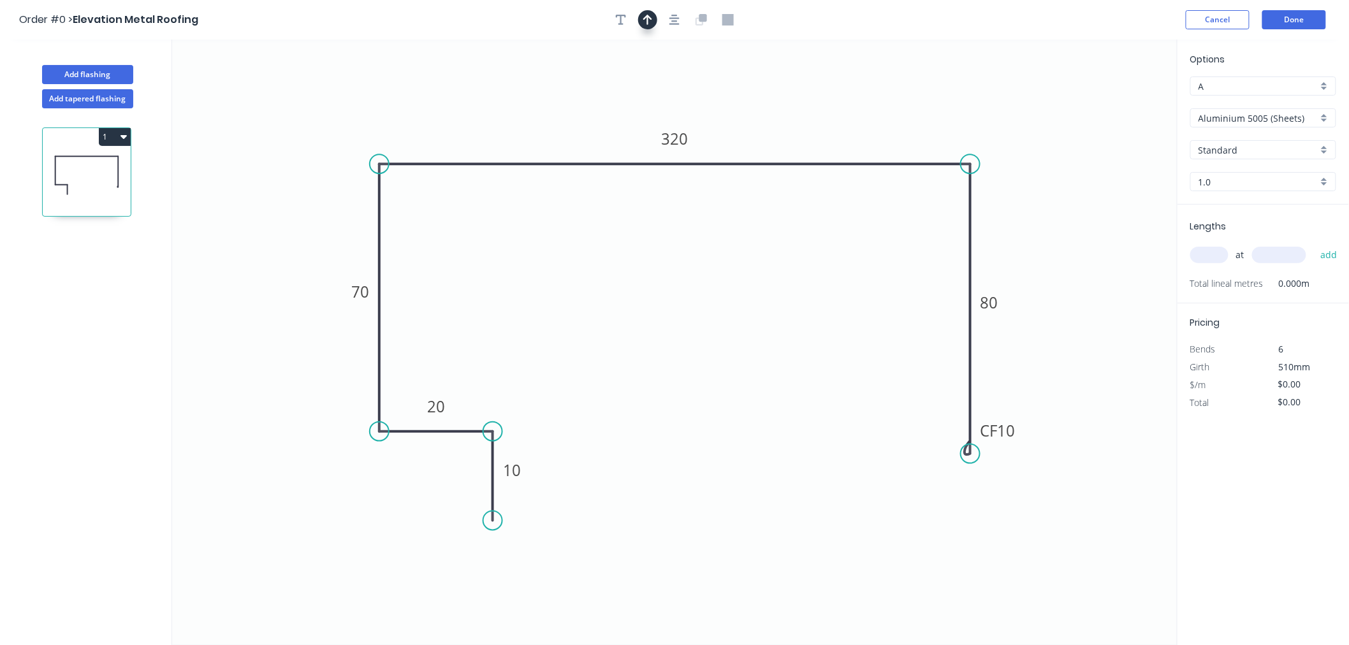
click at [648, 22] on icon "button" at bounding box center [647, 20] width 9 height 10
drag, startPoint x: 1110, startPoint y: 98, endPoint x: 864, endPoint y: 120, distance: 247.6
click at [864, 120] on icon at bounding box center [863, 105] width 11 height 41
click at [1300, 117] on input "Aluminium 5005 (Sheets)" at bounding box center [1257, 118] width 119 height 13
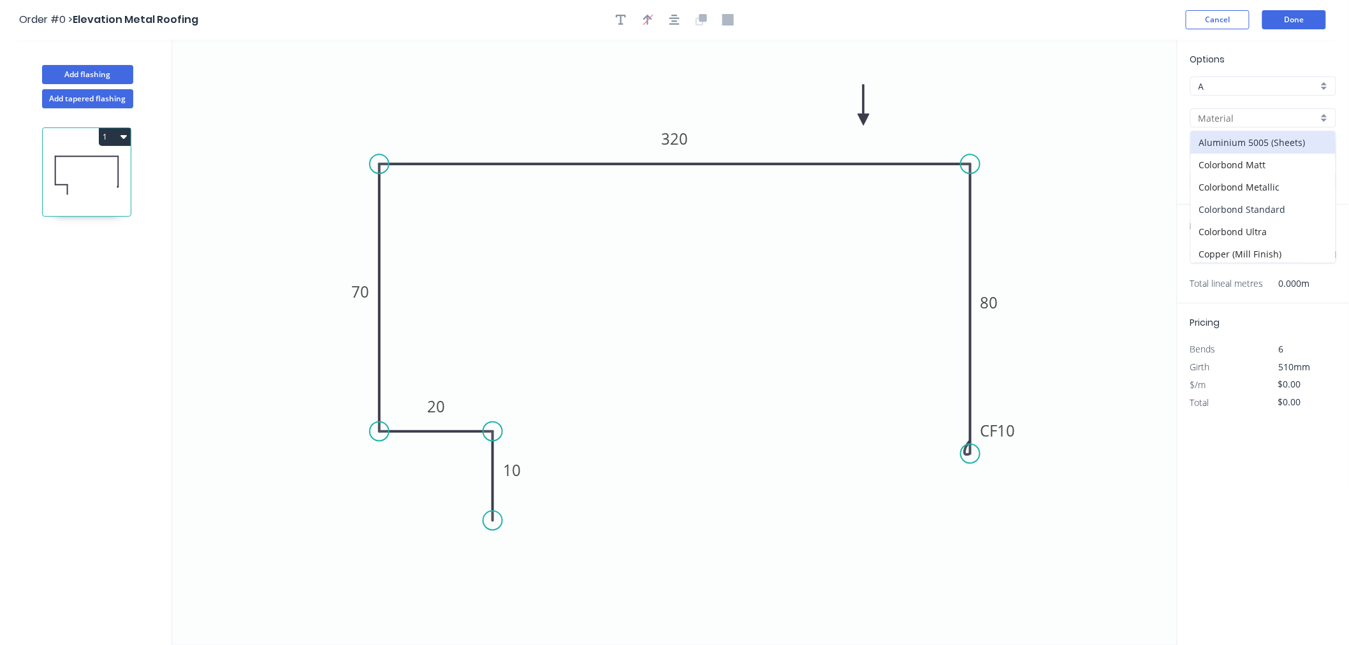
click at [1297, 205] on div "Colorbond Standard" at bounding box center [1263, 209] width 145 height 22
type input "Colorbond Standard"
type input "Basalt"
type input "0.55"
type input "$25.00"
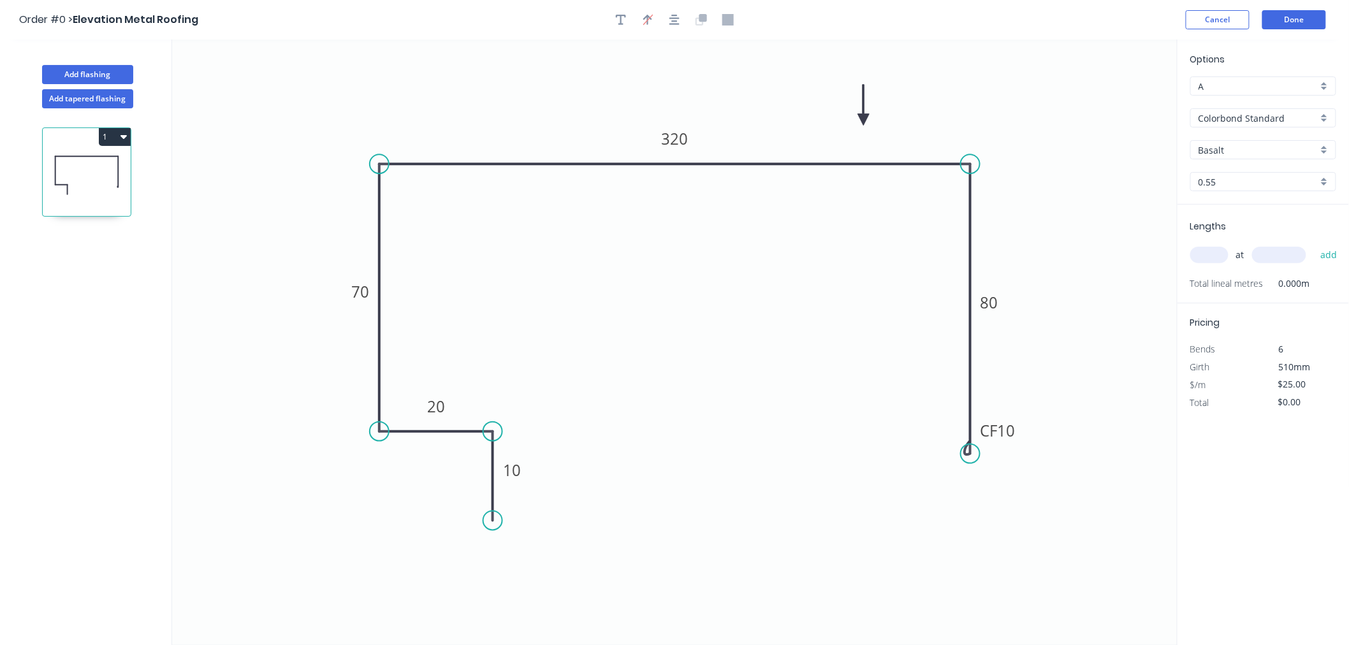
click at [1295, 151] on input "Basalt" at bounding box center [1257, 149] width 119 height 13
click at [1251, 235] on div "Monument" at bounding box center [1263, 230] width 145 height 22
type input "Monument"
click at [1221, 250] on input "text" at bounding box center [1209, 255] width 38 height 17
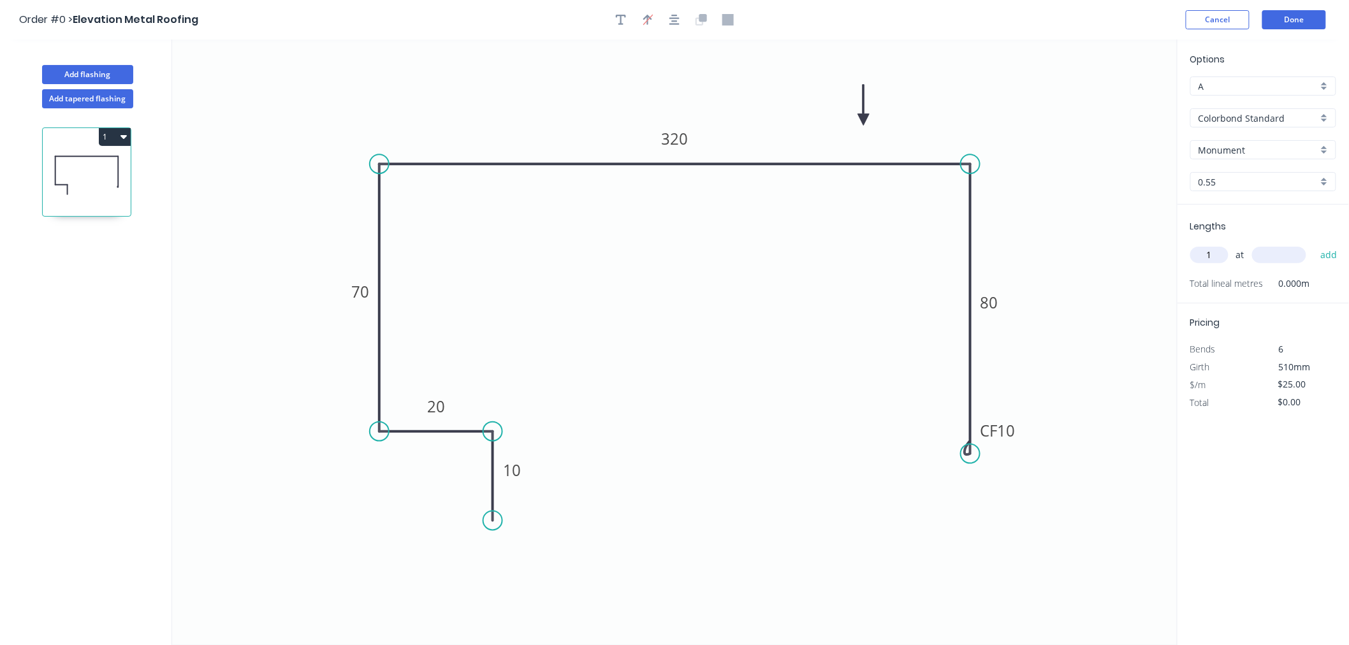
type input "1"
type input "3000"
click at [1314, 244] on button "add" at bounding box center [1329, 255] width 30 height 22
type input "$75.00"
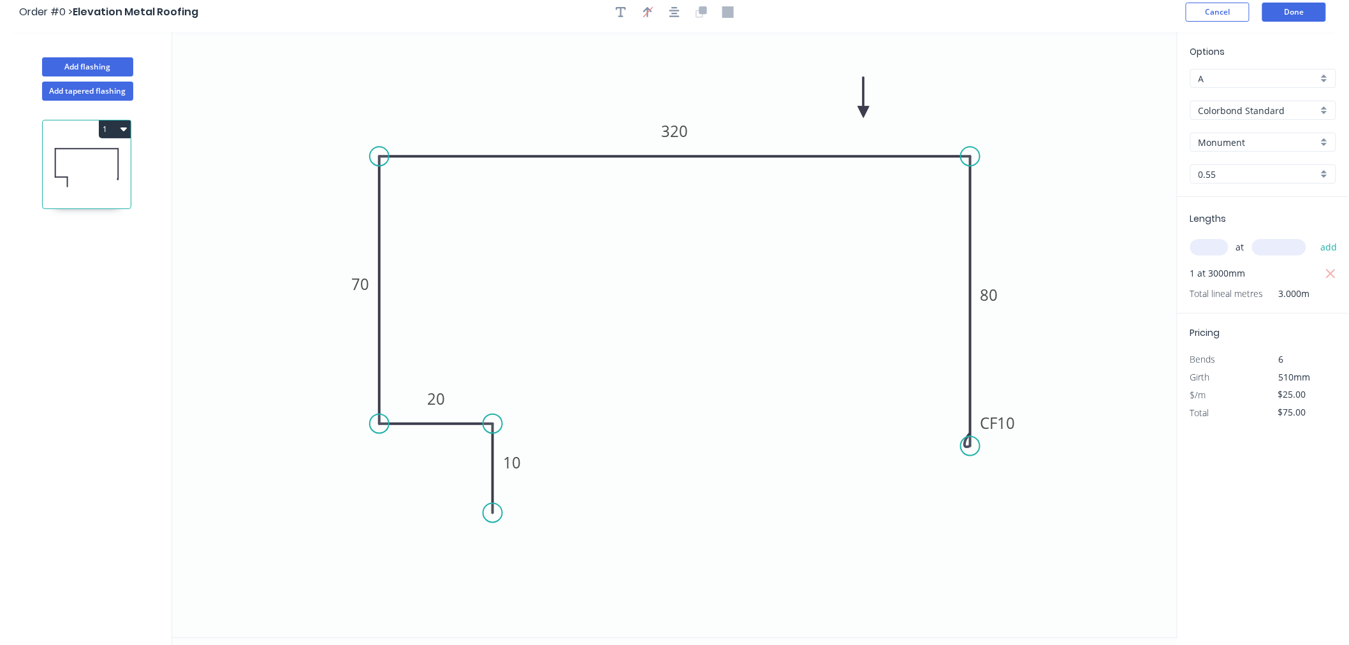
scroll to position [0, 0]
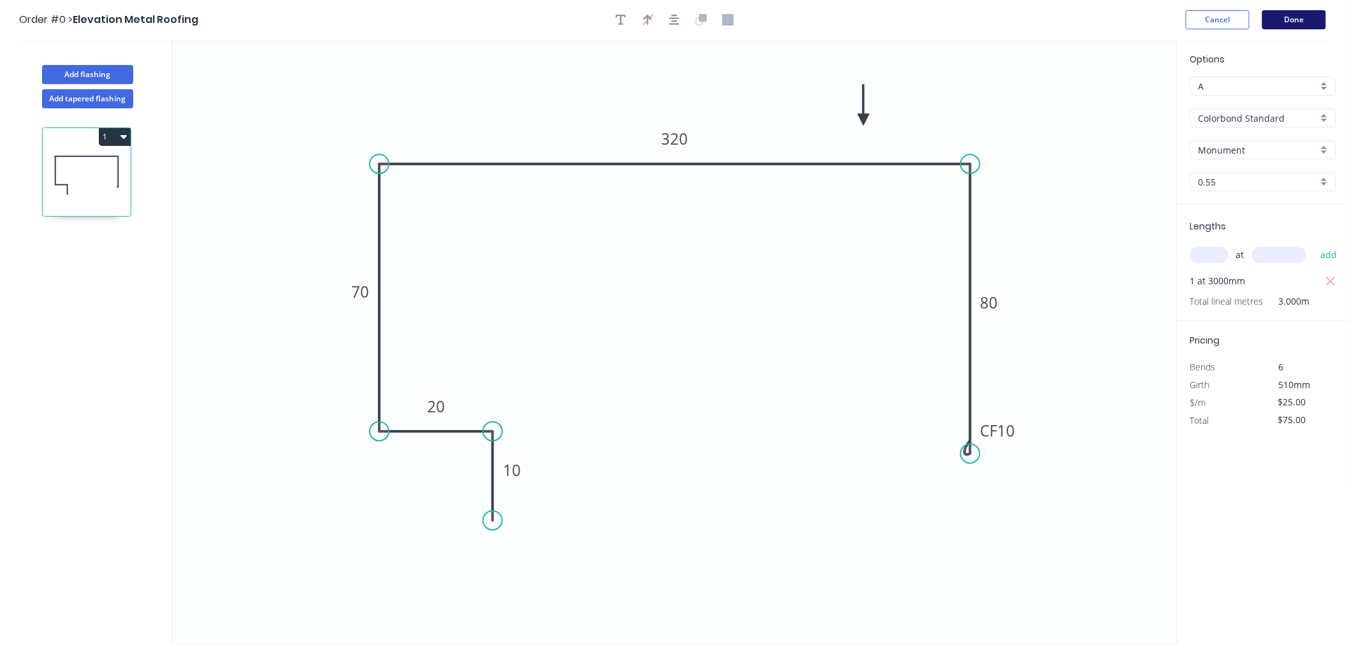
click at [1310, 24] on button "Done" at bounding box center [1294, 19] width 64 height 19
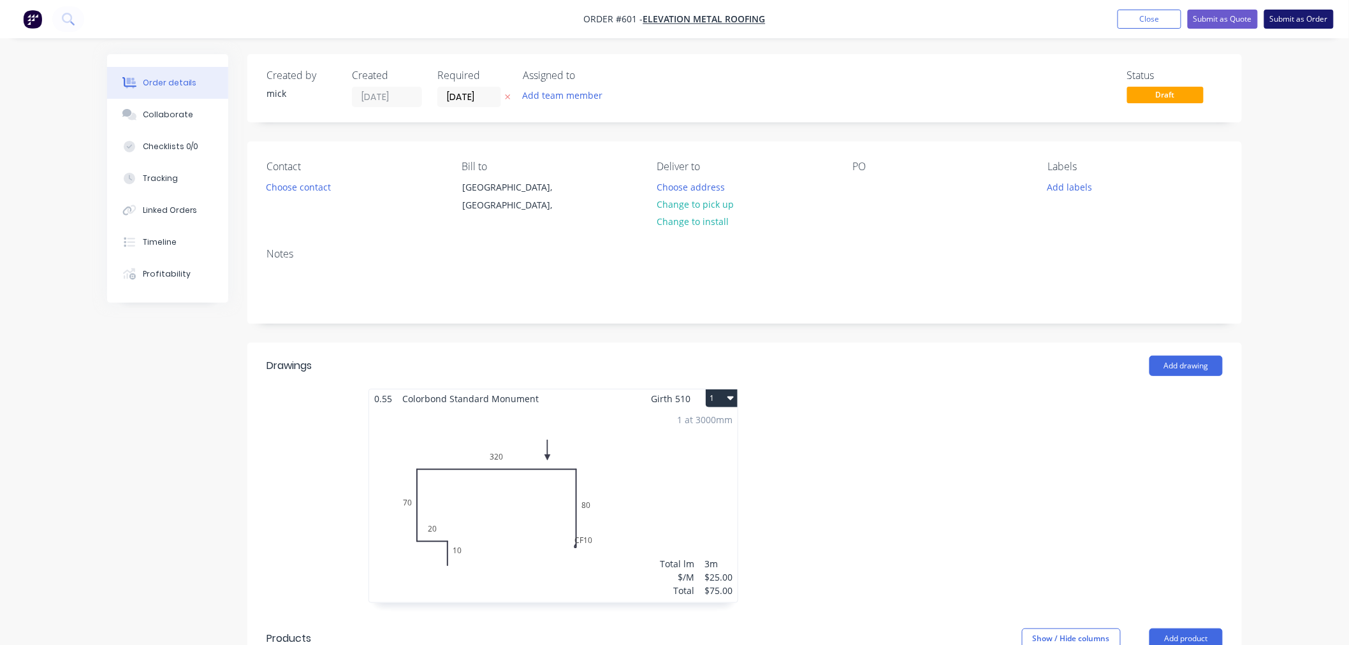
click at [1291, 13] on button "Submit as Order" at bounding box center [1298, 19] width 69 height 19
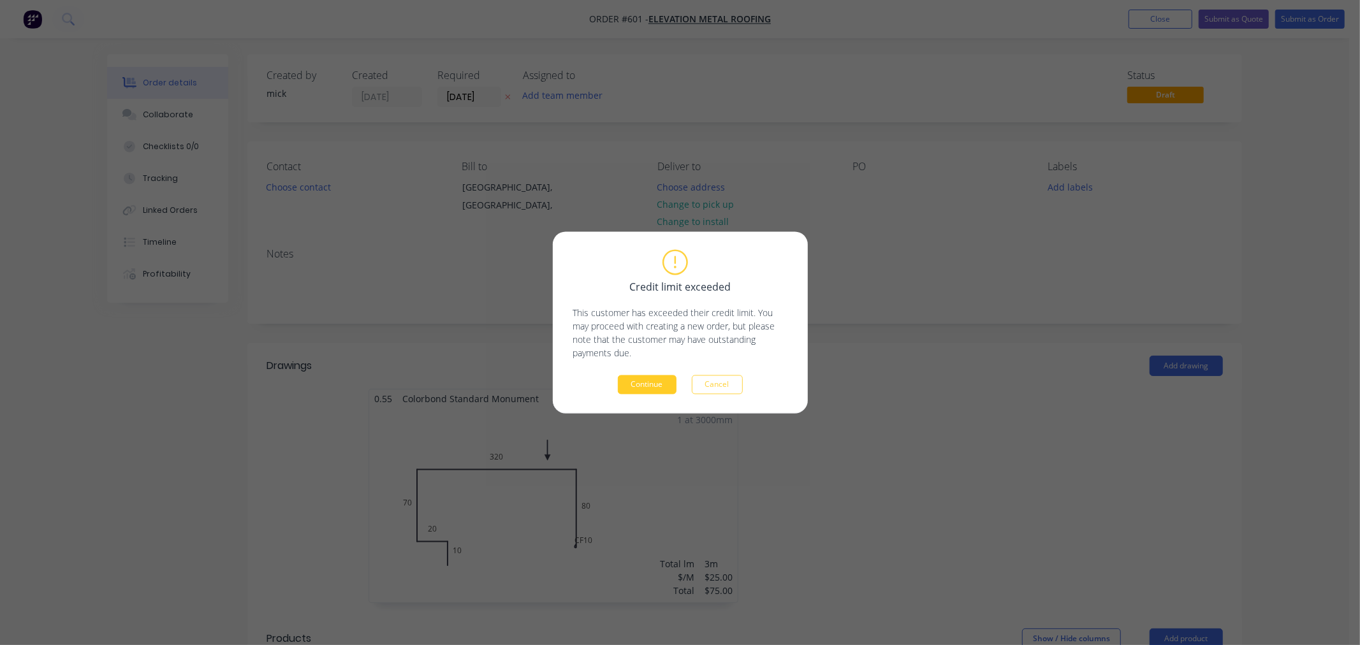
click at [646, 380] on button "Continue" at bounding box center [647, 384] width 59 height 19
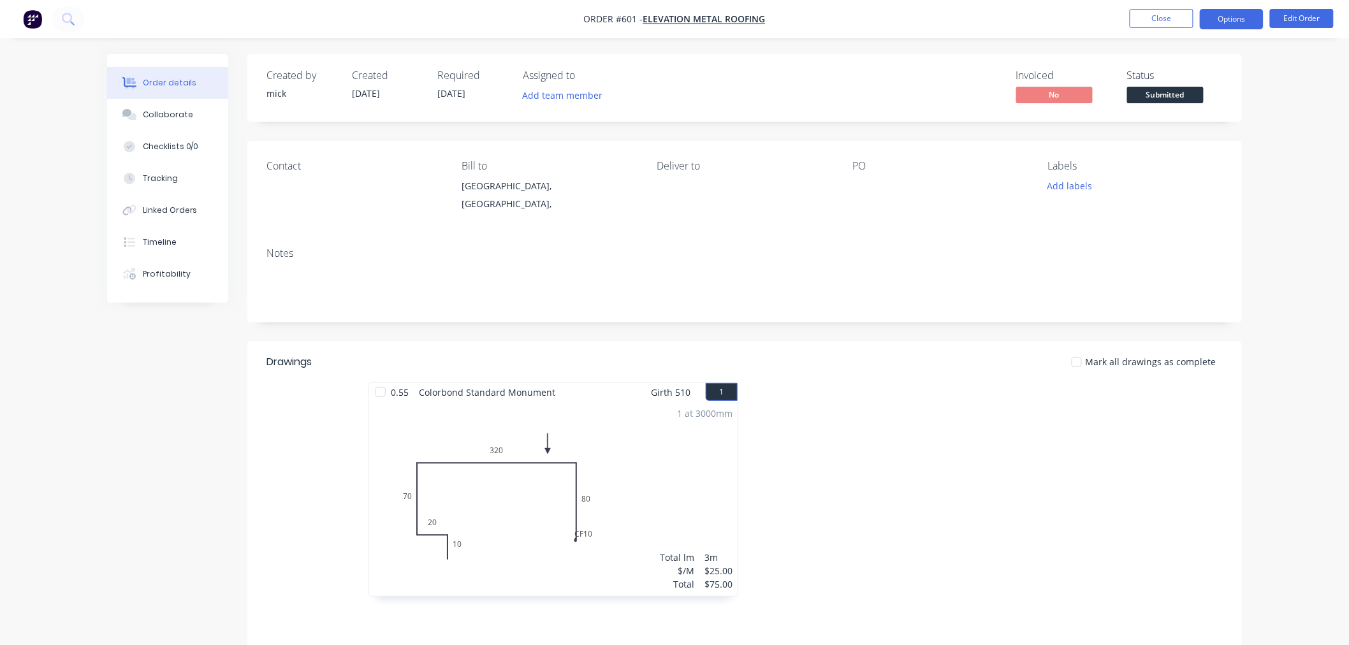
click at [1229, 23] on button "Options" at bounding box center [1232, 19] width 64 height 20
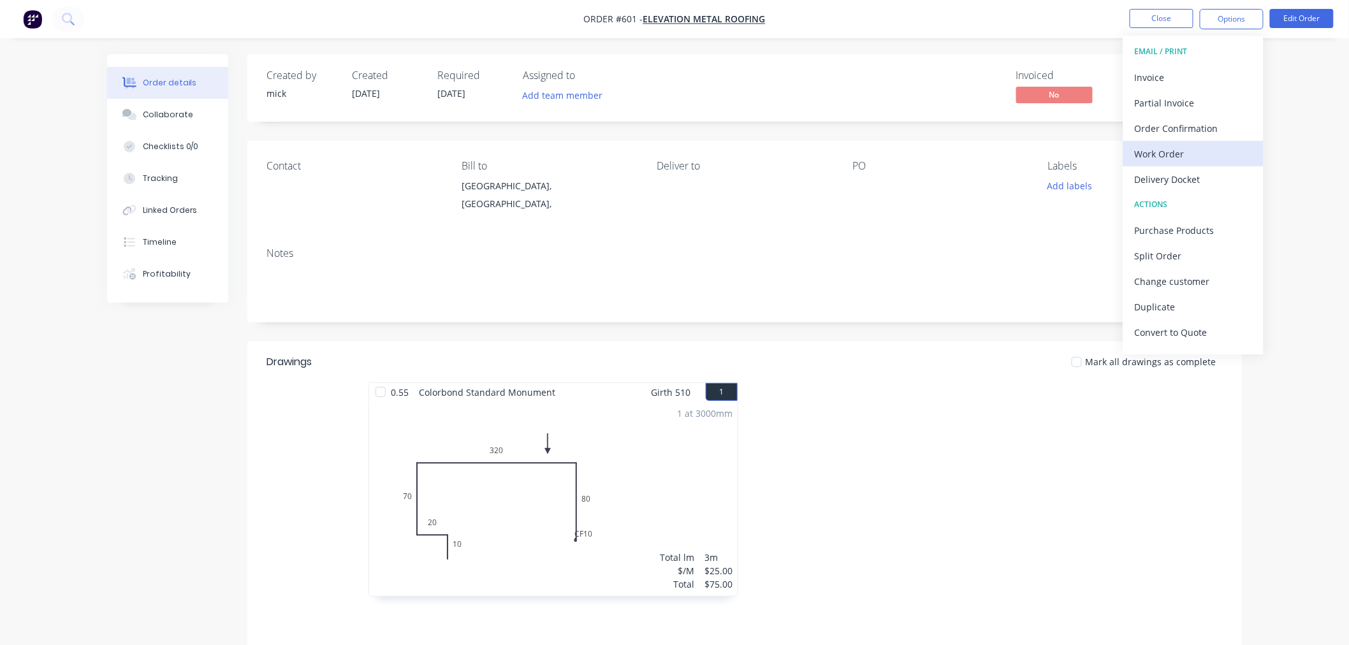
click at [1182, 150] on div "Work Order" at bounding box center [1193, 154] width 117 height 18
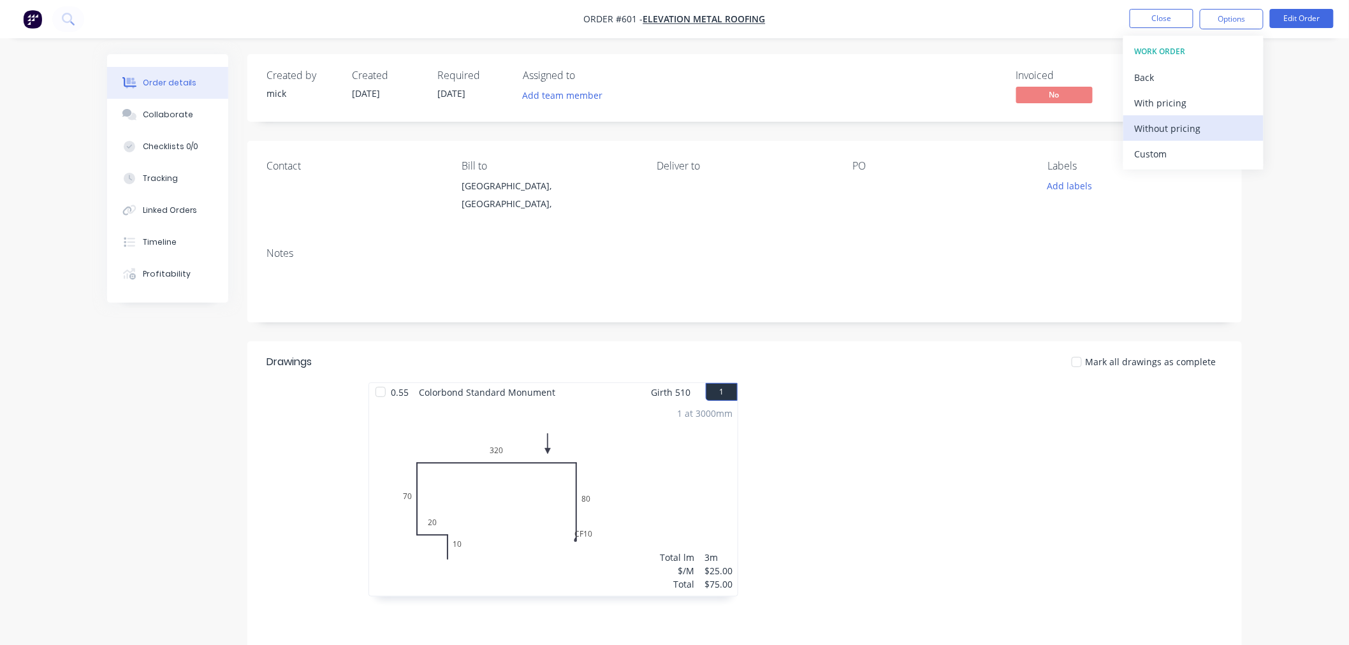
click at [1177, 116] on button "Without pricing" at bounding box center [1193, 127] width 140 height 25
click at [30, 16] on img "button" at bounding box center [32, 19] width 19 height 19
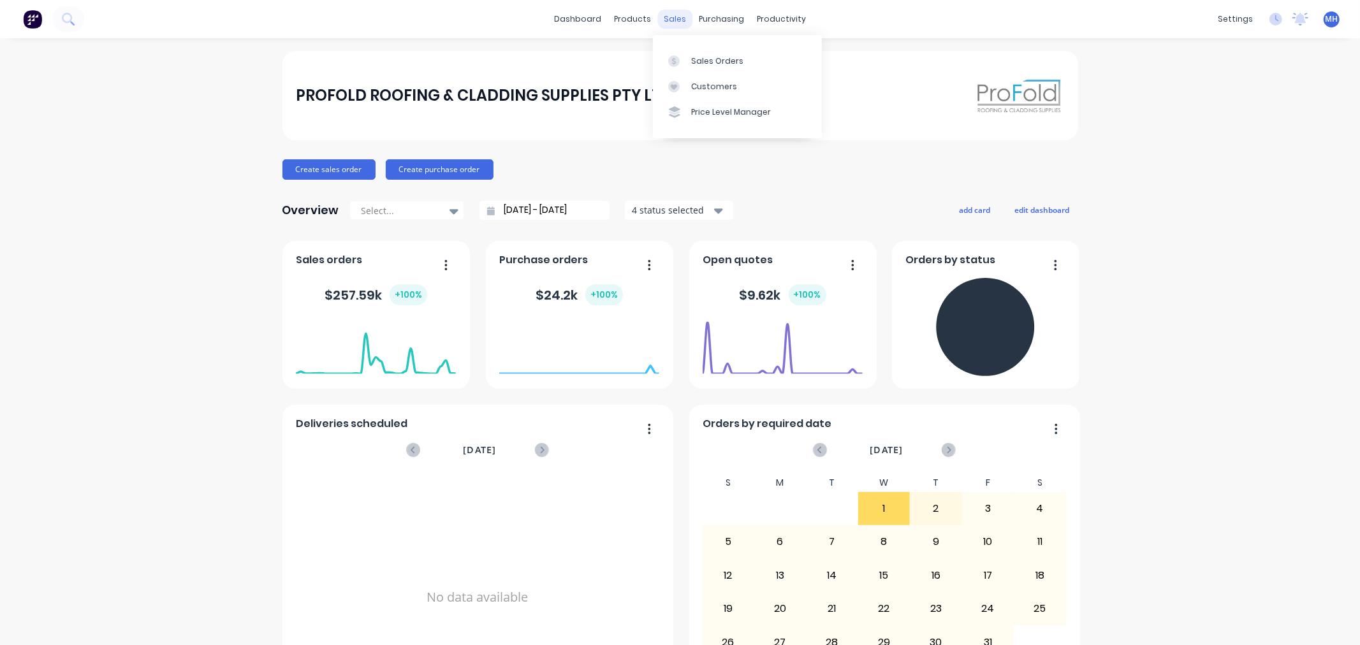
click at [672, 14] on div "sales" at bounding box center [674, 19] width 35 height 19
click at [701, 55] on div "Sales Orders" at bounding box center [717, 60] width 52 height 11
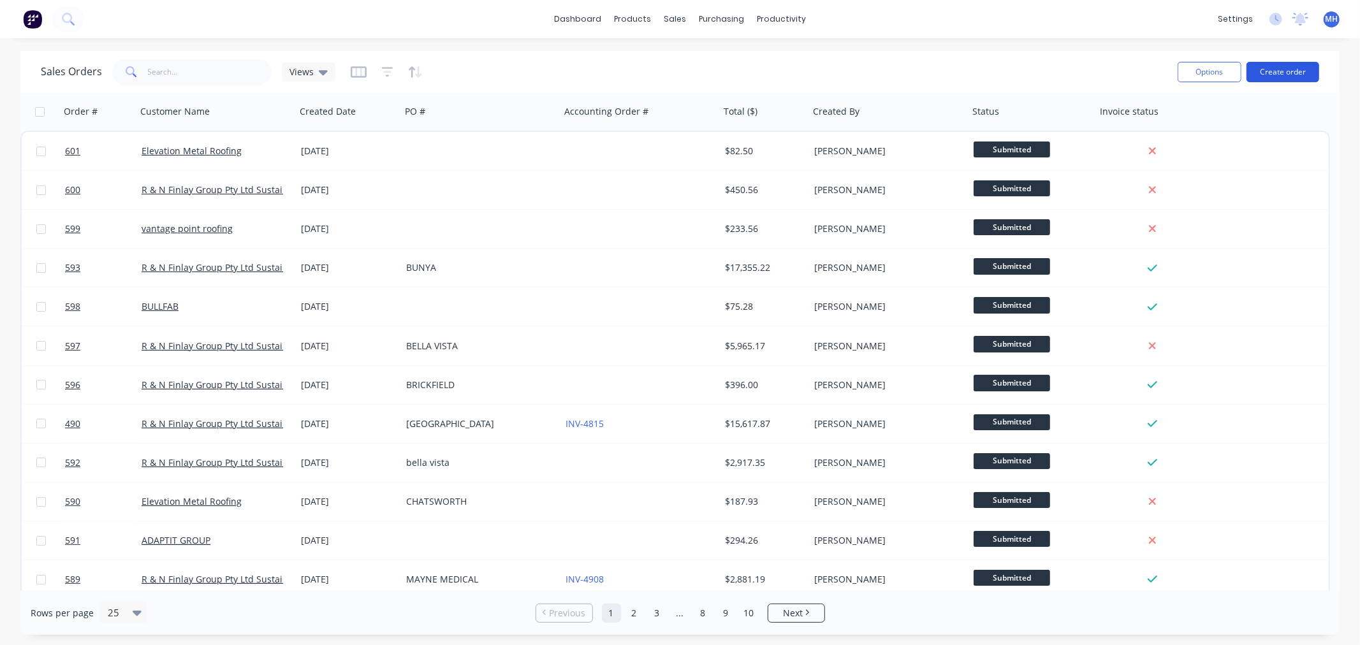
click at [1298, 68] on button "Create order" at bounding box center [1282, 72] width 73 height 20
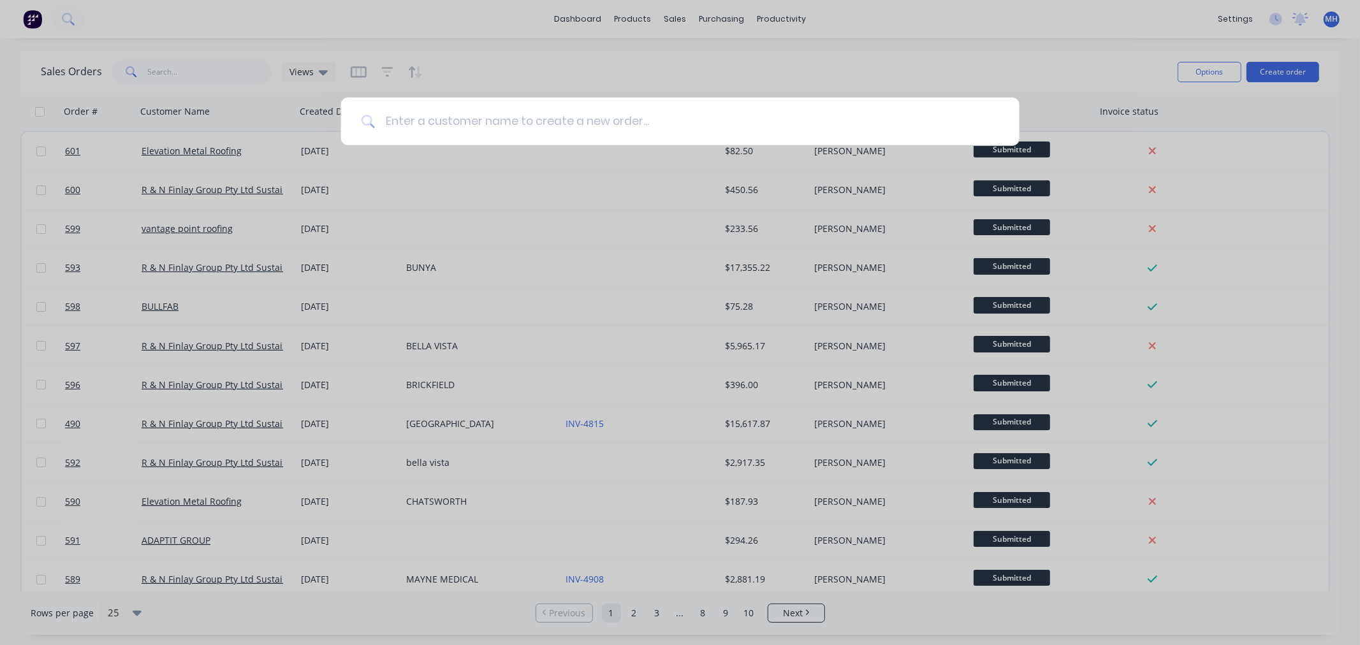
click at [636, 128] on input at bounding box center [687, 122] width 624 height 48
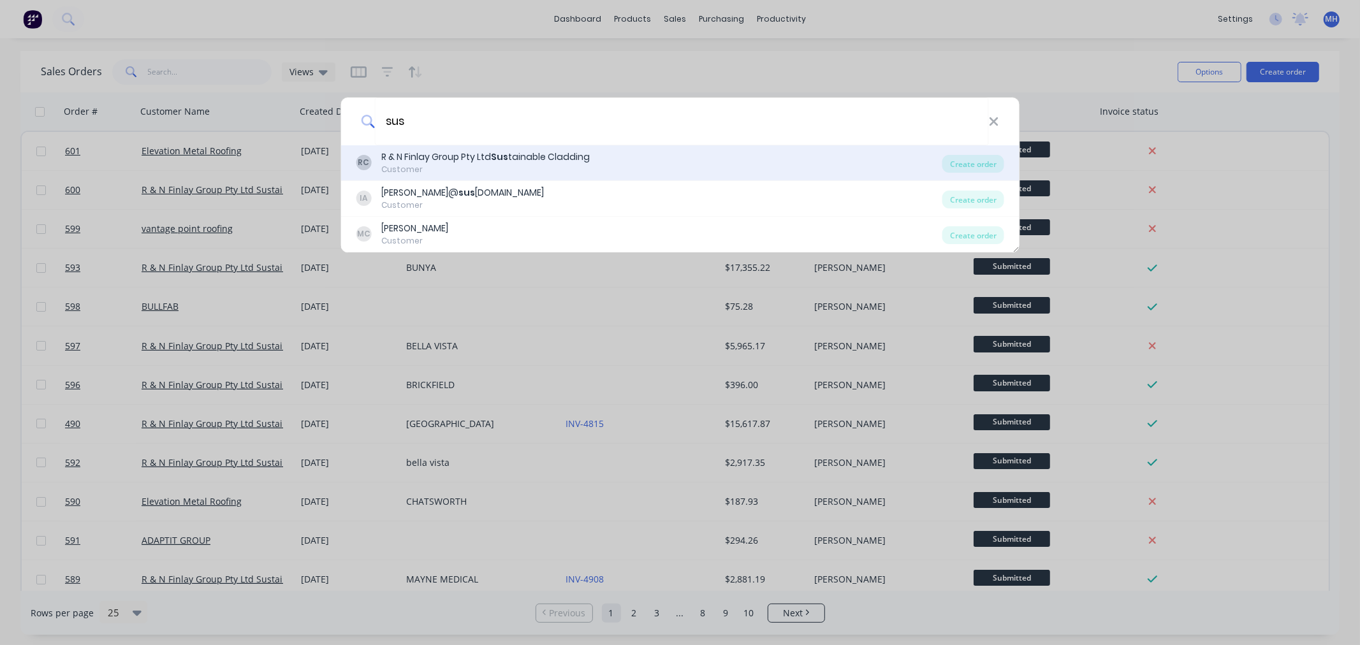
type input "sus"
click at [560, 159] on div "R & N Finlay Group Pty Ltd Sus tainable Cladding" at bounding box center [485, 156] width 208 height 13
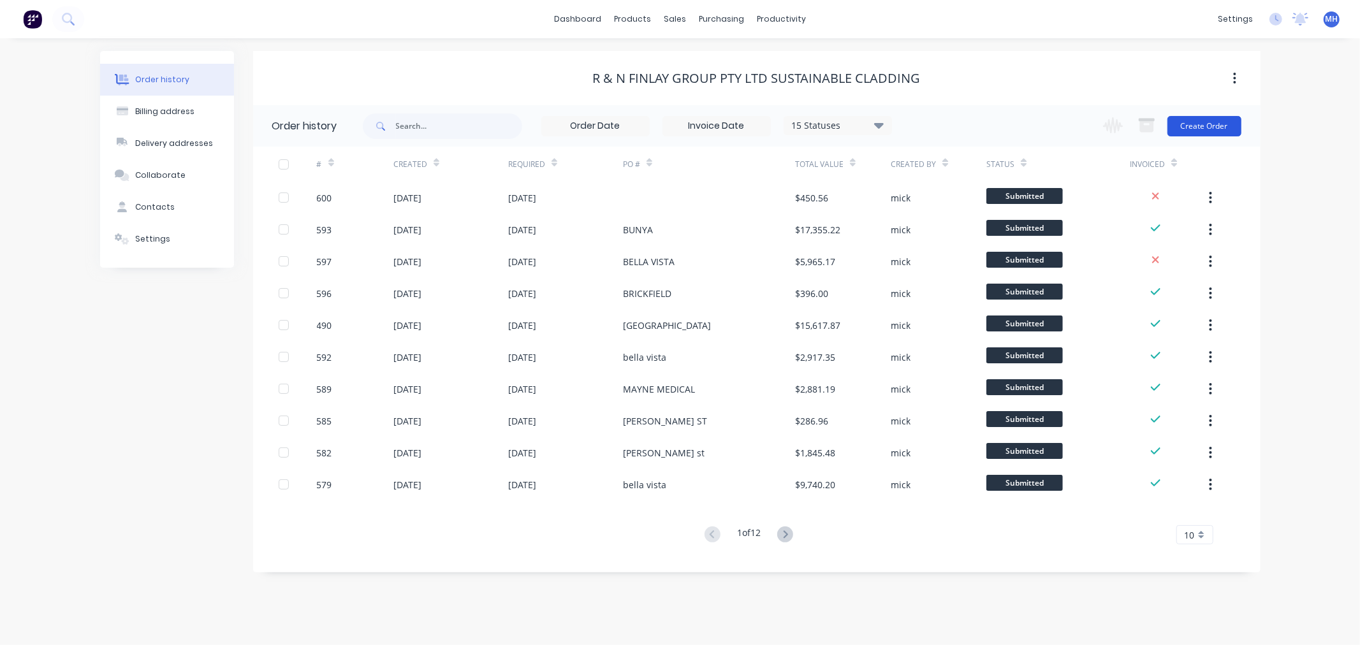
click at [1224, 124] on button "Create Order" at bounding box center [1204, 126] width 74 height 20
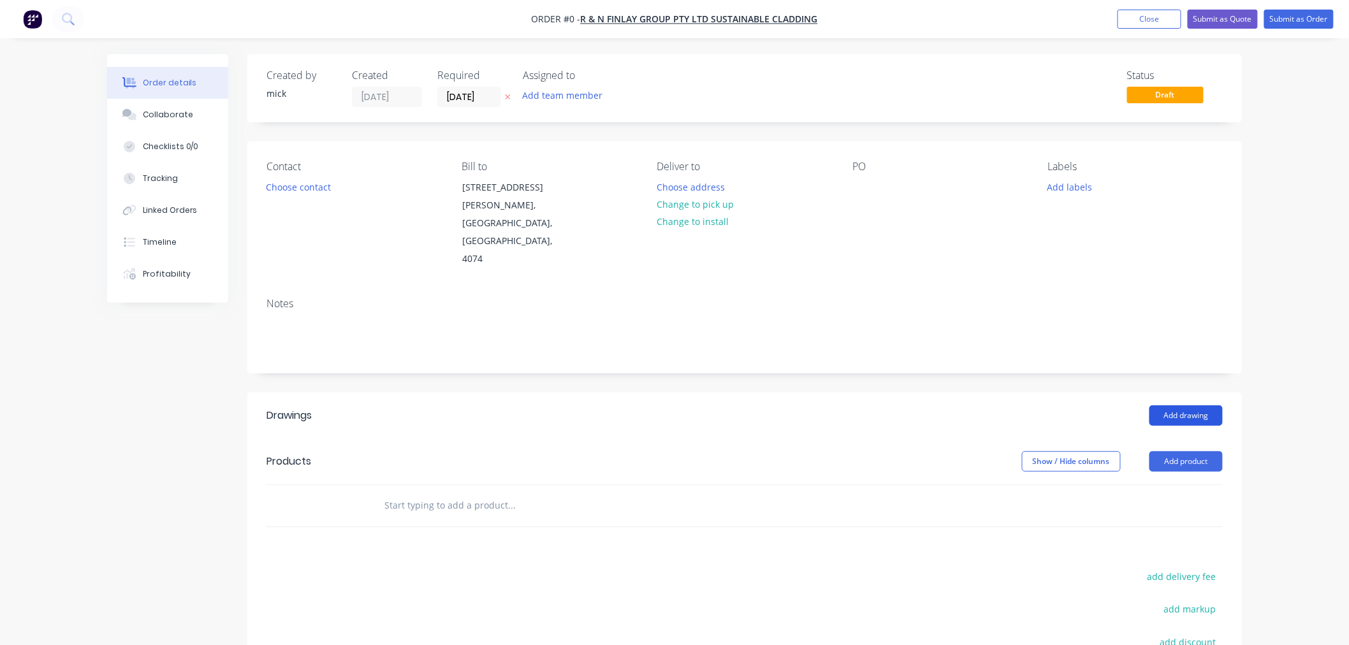
click at [1200, 405] on button "Add drawing" at bounding box center [1185, 415] width 73 height 20
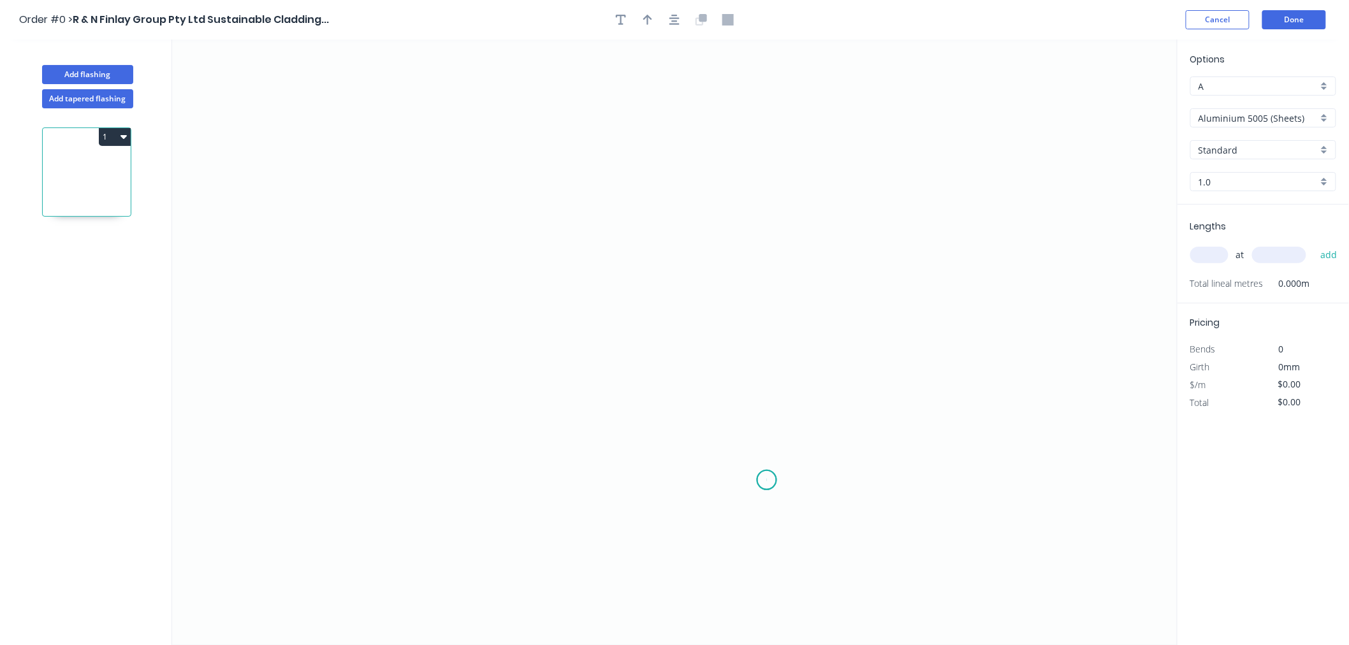
click at [767, 481] on icon "0" at bounding box center [674, 343] width 1005 height 606
click at [767, 220] on icon at bounding box center [767, 350] width 0 height 261
click at [637, 220] on icon "0 ?" at bounding box center [674, 343] width 1005 height 606
click at [637, 220] on circle at bounding box center [637, 219] width 19 height 19
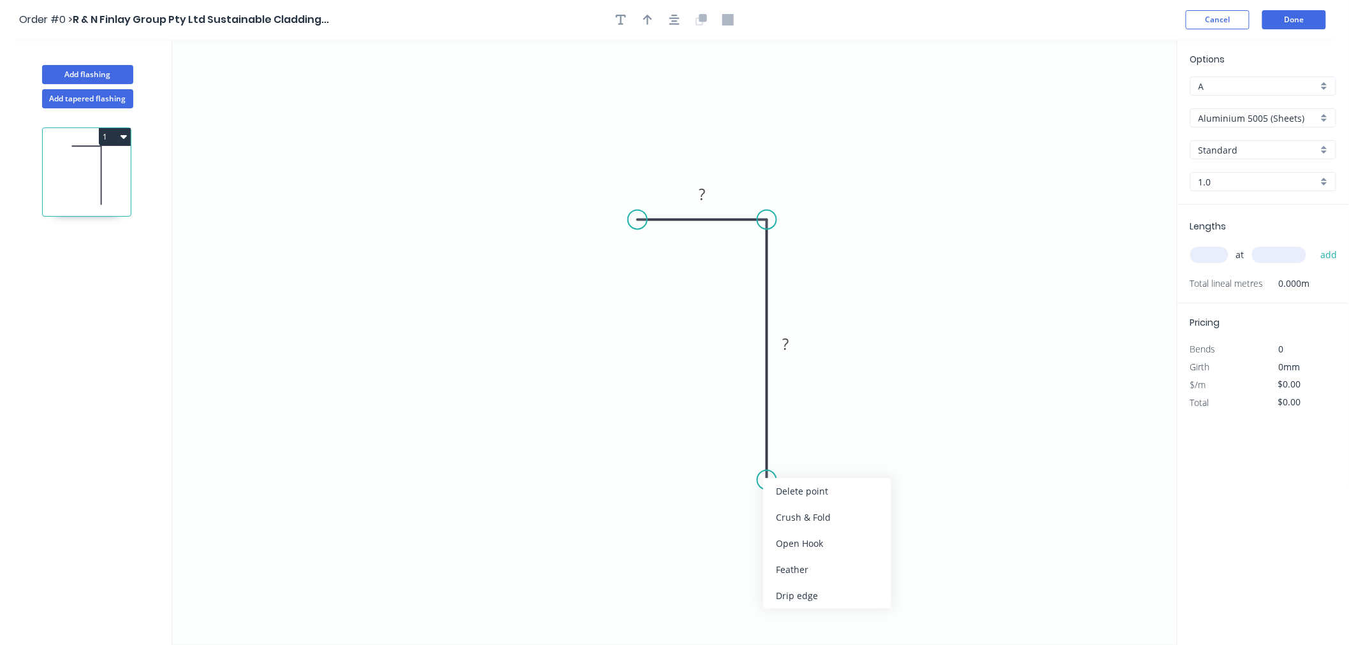
click at [799, 514] on div "Crush & Fold" at bounding box center [827, 517] width 128 height 26
click at [794, 351] on rect at bounding box center [785, 345] width 25 height 18
click at [709, 196] on rect at bounding box center [701, 196] width 25 height 18
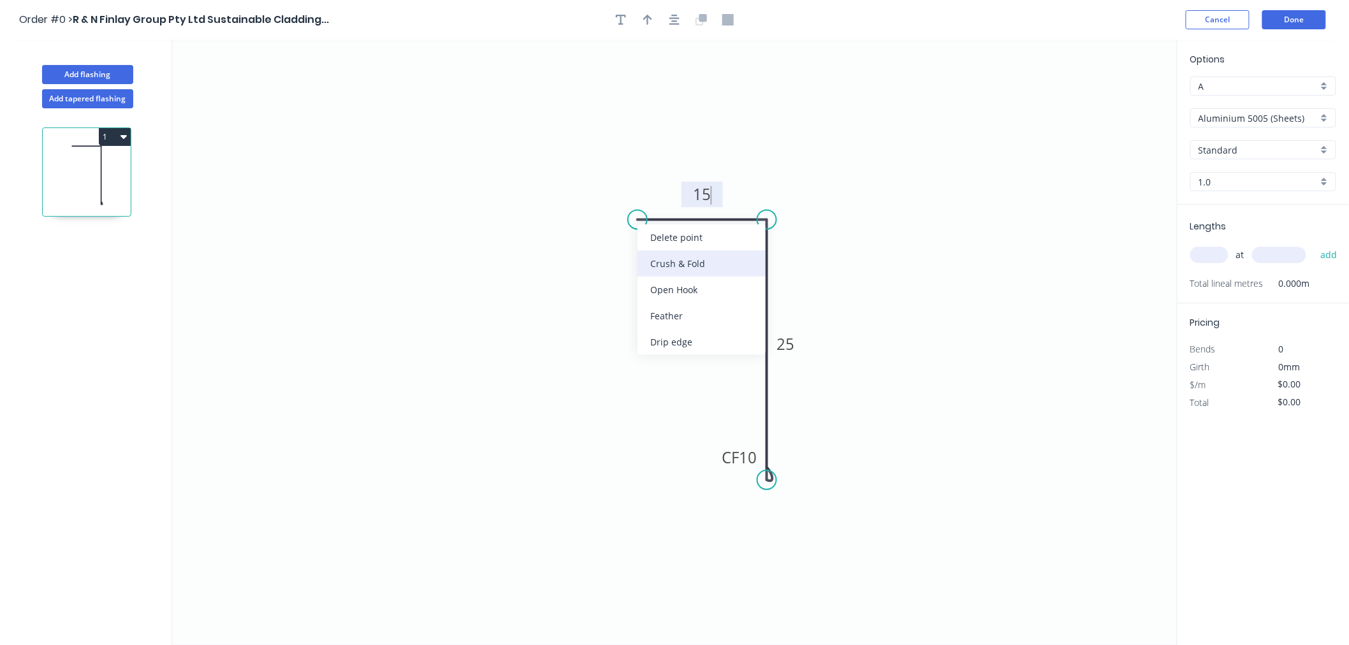
click at [666, 255] on div "Crush & Fold" at bounding box center [701, 263] width 128 height 26
click at [670, 252] on div "Flip bend" at bounding box center [704, 263] width 128 height 26
click at [952, 218] on icon "0 CF 10 15 CF 10 25" at bounding box center [674, 343] width 1005 height 606
click at [653, 22] on button "button" at bounding box center [647, 19] width 19 height 19
drag, startPoint x: 1110, startPoint y: 102, endPoint x: 587, endPoint y: 328, distance: 570.1
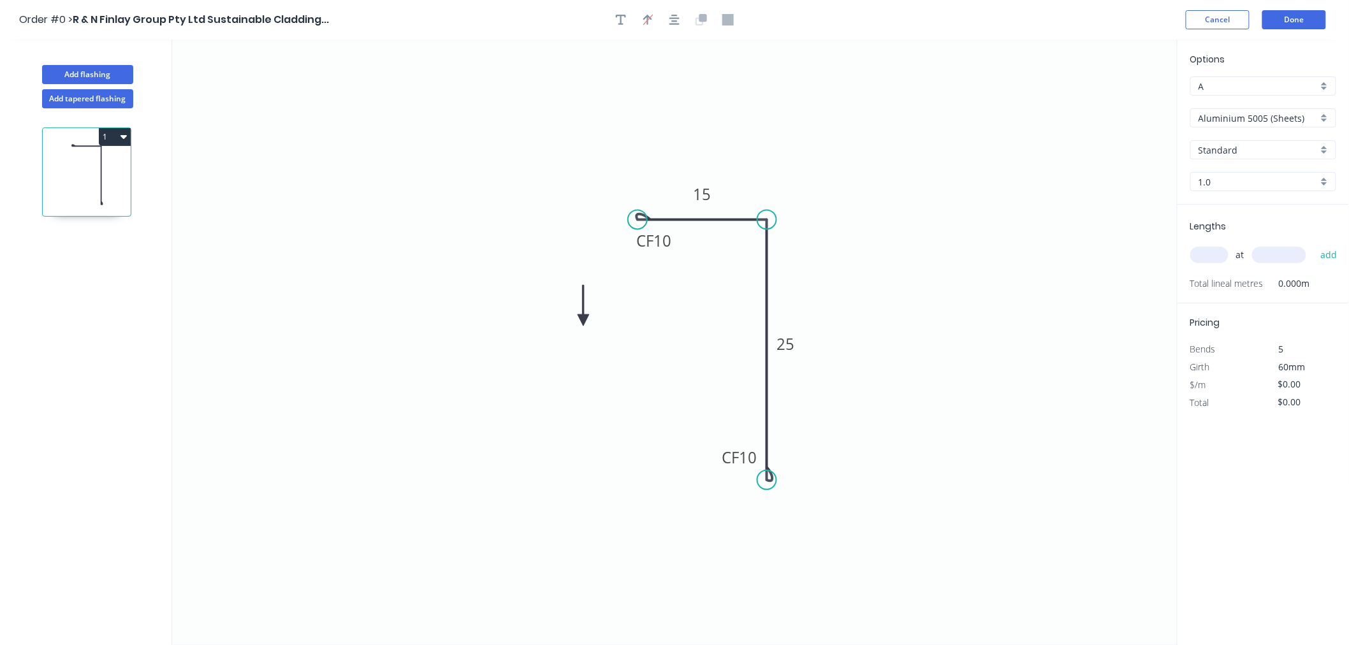
click at [587, 326] on icon at bounding box center [582, 305] width 11 height 41
click at [588, 330] on icon at bounding box center [586, 312] width 11 height 41
click at [588, 330] on icon "0 CF 10 15 CF 10 25" at bounding box center [674, 343] width 1005 height 606
click at [589, 330] on icon "0 CF 10 15 CF 10 25" at bounding box center [674, 343] width 1005 height 606
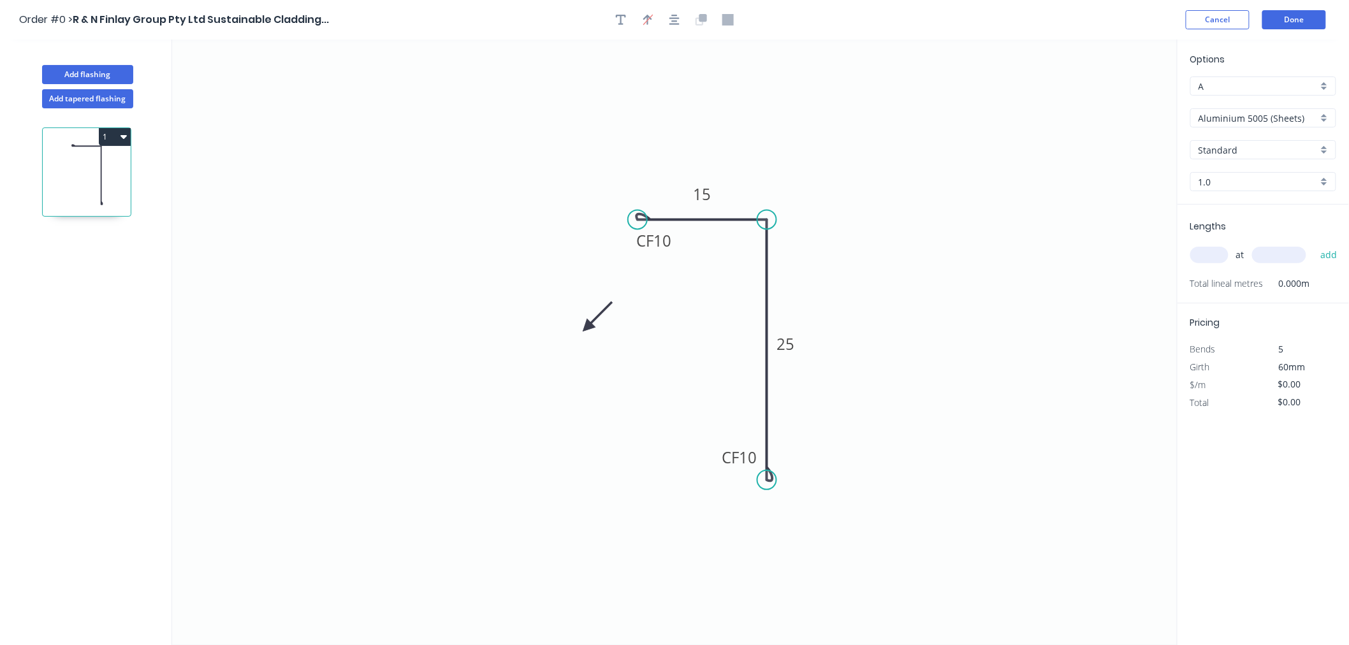
click at [585, 325] on icon at bounding box center [597, 316] width 37 height 37
click at [588, 325] on icon at bounding box center [595, 314] width 37 height 37
click at [588, 324] on icon at bounding box center [598, 312] width 37 height 37
click at [590, 324] on icon at bounding box center [598, 312] width 37 height 37
click at [593, 324] on icon at bounding box center [599, 312] width 37 height 37
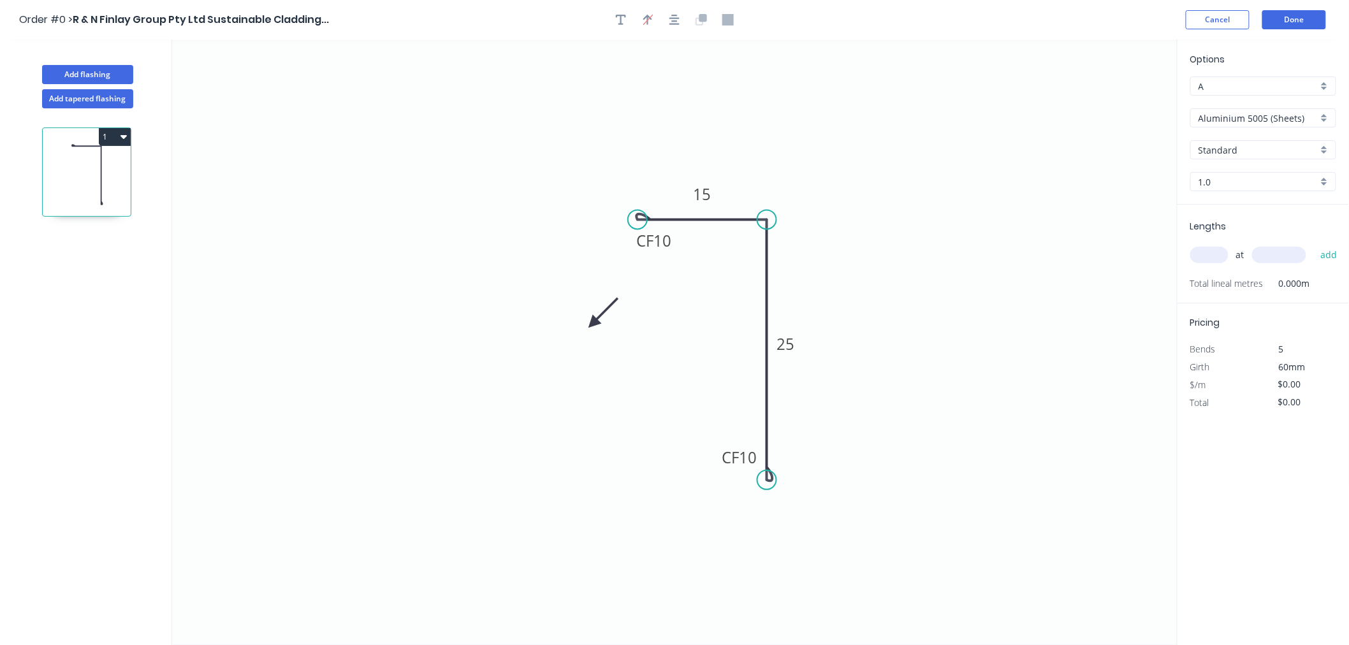
click at [594, 324] on icon at bounding box center [602, 312] width 37 height 37
click at [598, 319] on icon at bounding box center [607, 322] width 41 height 11
click at [600, 317] on icon at bounding box center [612, 317] width 41 height 11
click at [600, 317] on icon at bounding box center [610, 327] width 37 height 37
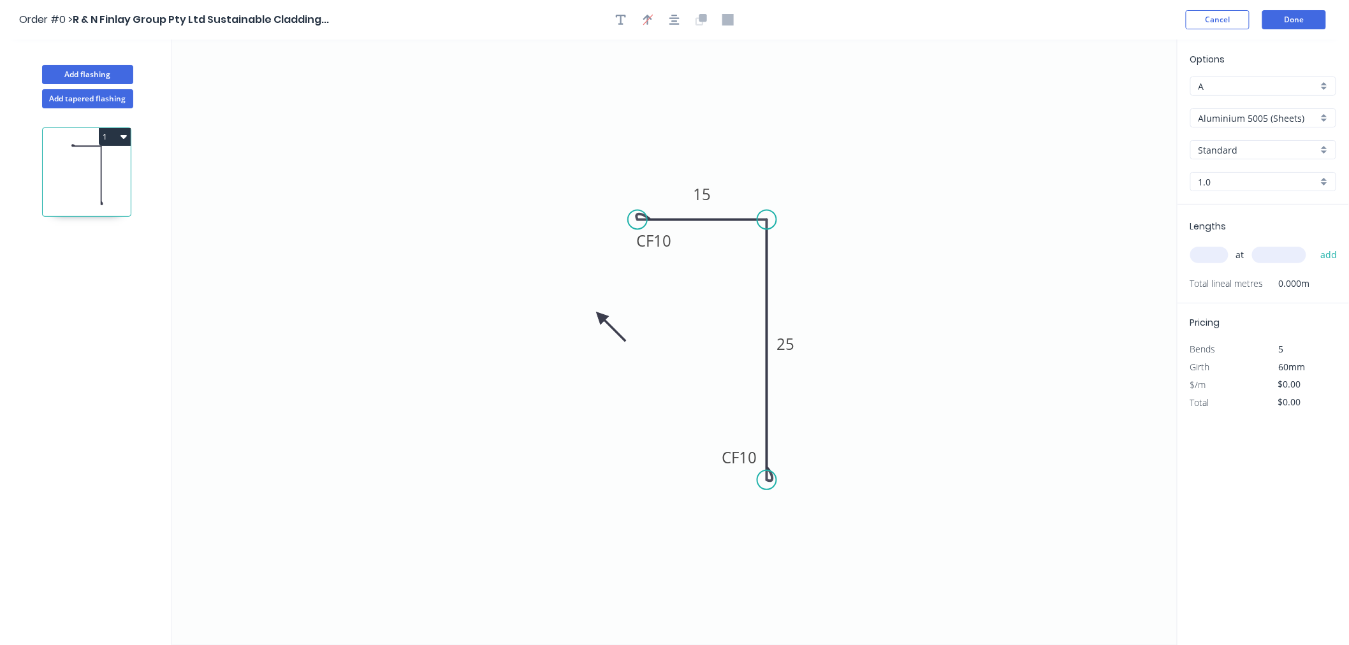
click at [600, 317] on icon at bounding box center [610, 327] width 37 height 37
click at [603, 317] on icon at bounding box center [590, 327] width 37 height 37
click at [600, 319] on icon at bounding box center [592, 327] width 37 height 37
drag, startPoint x: 604, startPoint y: 319, endPoint x: 664, endPoint y: 317, distance: 59.9
click at [664, 317] on icon at bounding box center [648, 316] width 41 height 11
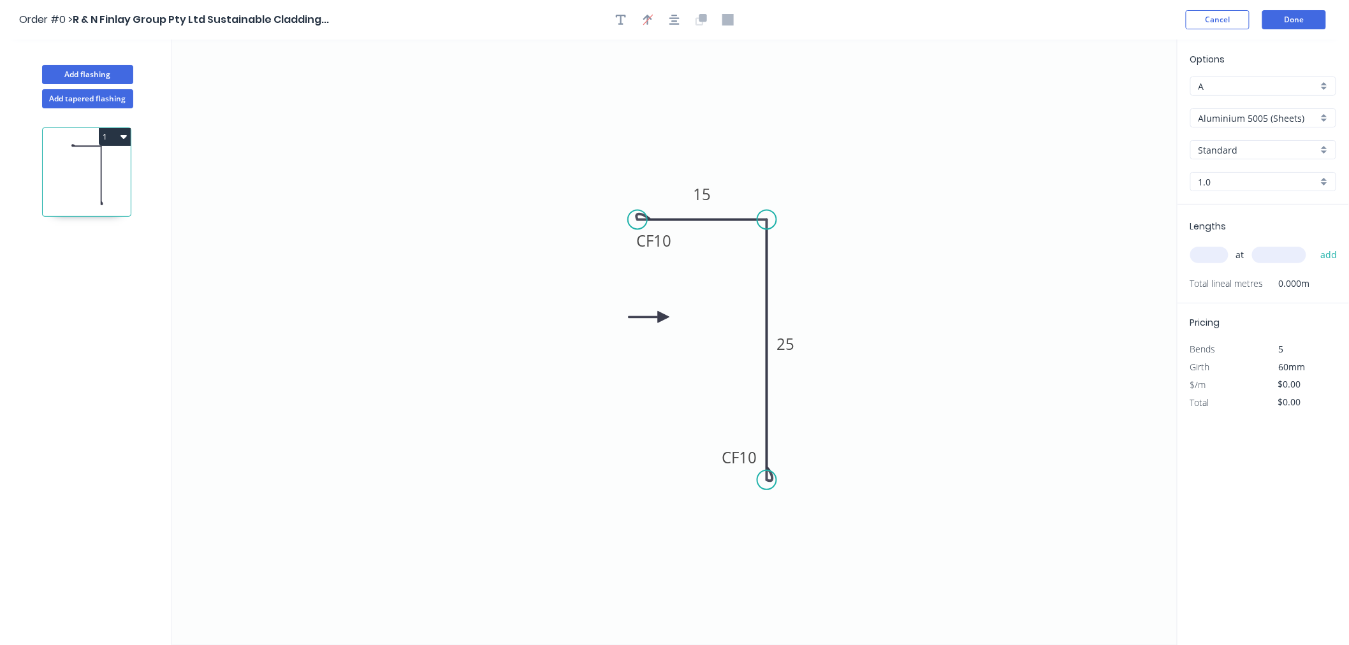
click at [1224, 119] on input "Aluminium 5005 (Sheets)" at bounding box center [1257, 118] width 119 height 13
click at [1251, 207] on div "Colorbond Standard" at bounding box center [1263, 209] width 145 height 22
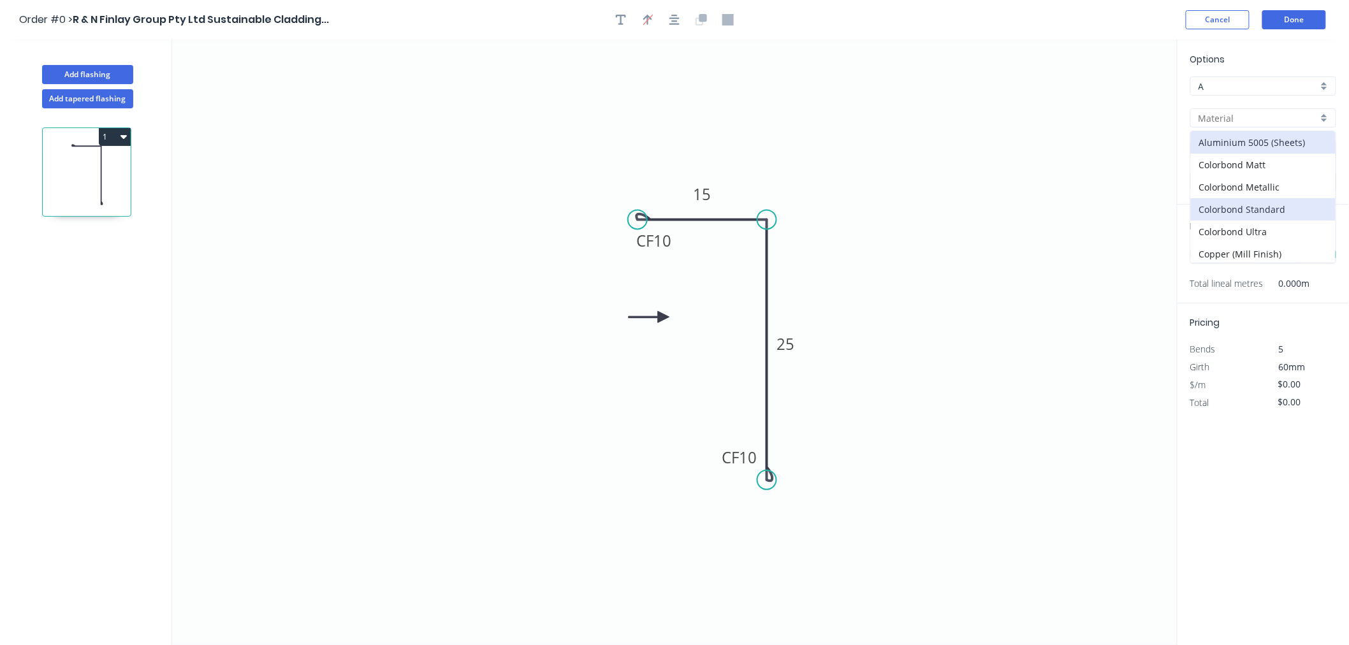
type input "Colorbond Standard"
type input "Basalt"
type input "0.55"
type input "$12.26"
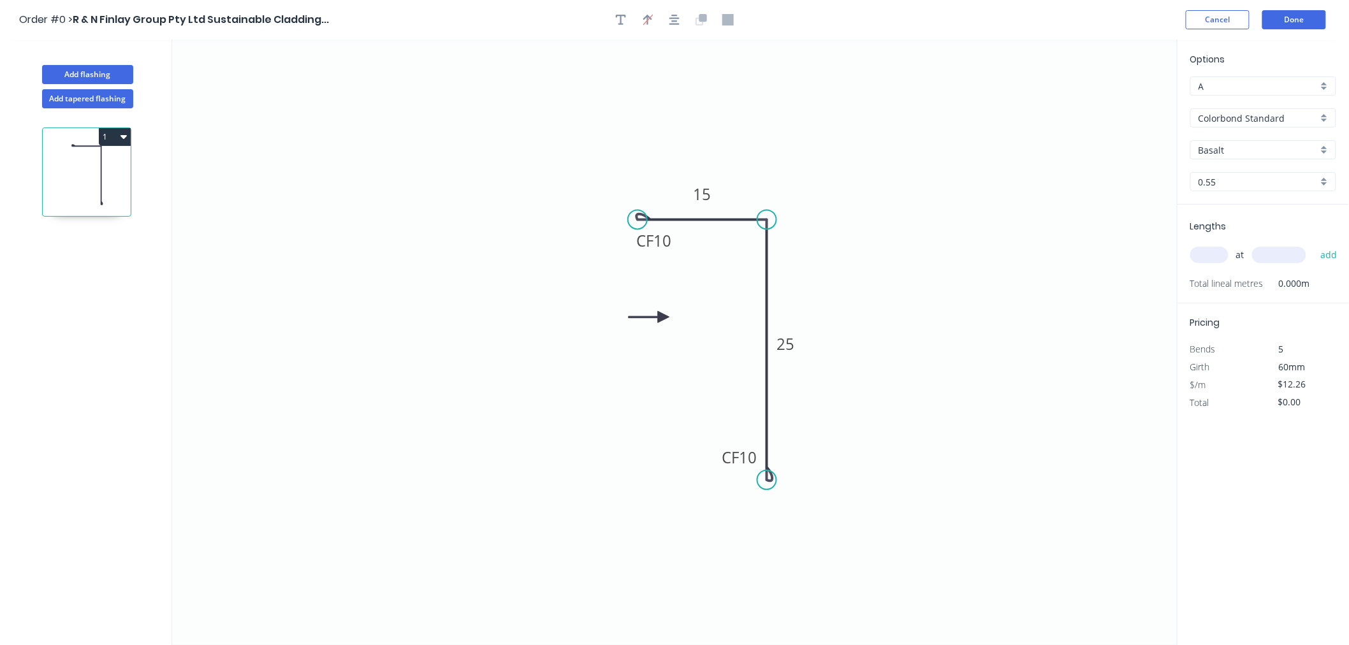
click at [1244, 145] on input "Basalt" at bounding box center [1257, 149] width 119 height 13
click at [1235, 253] on div "Night Sky" at bounding box center [1263, 252] width 145 height 22
type input "Night Sky"
click at [1282, 24] on button "Done" at bounding box center [1294, 19] width 64 height 19
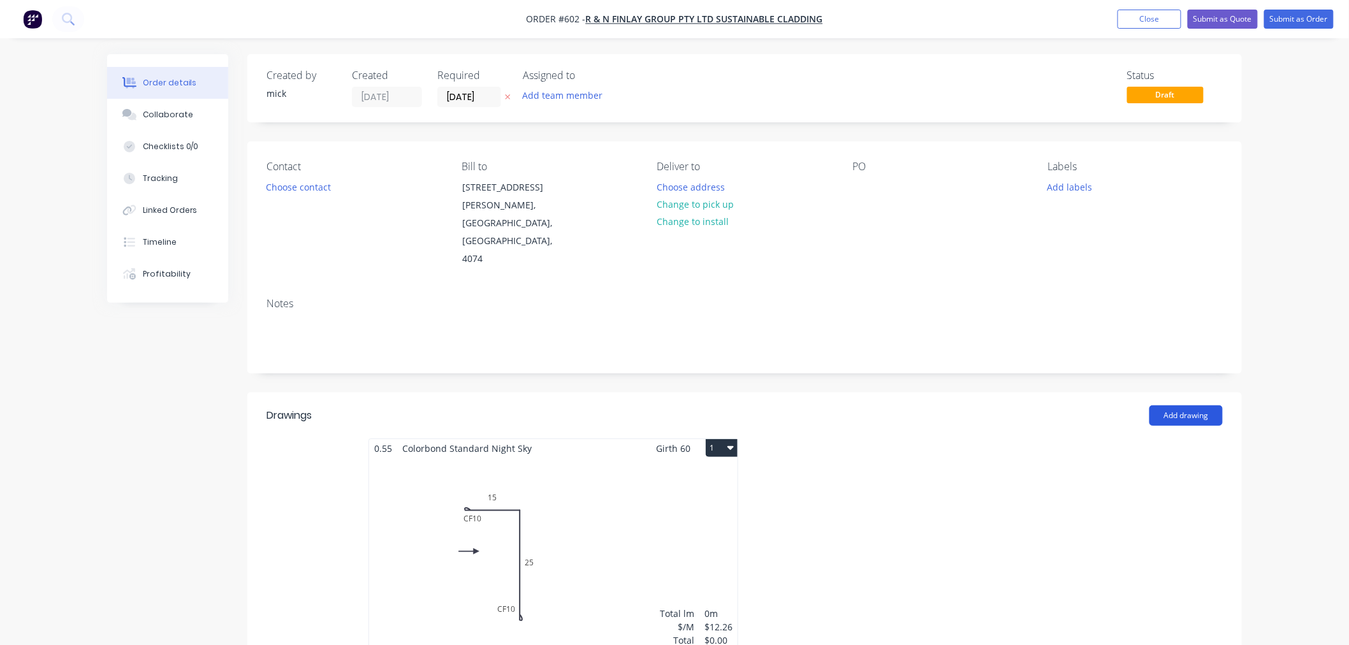
click at [1164, 405] on button "Add drawing" at bounding box center [1185, 415] width 73 height 20
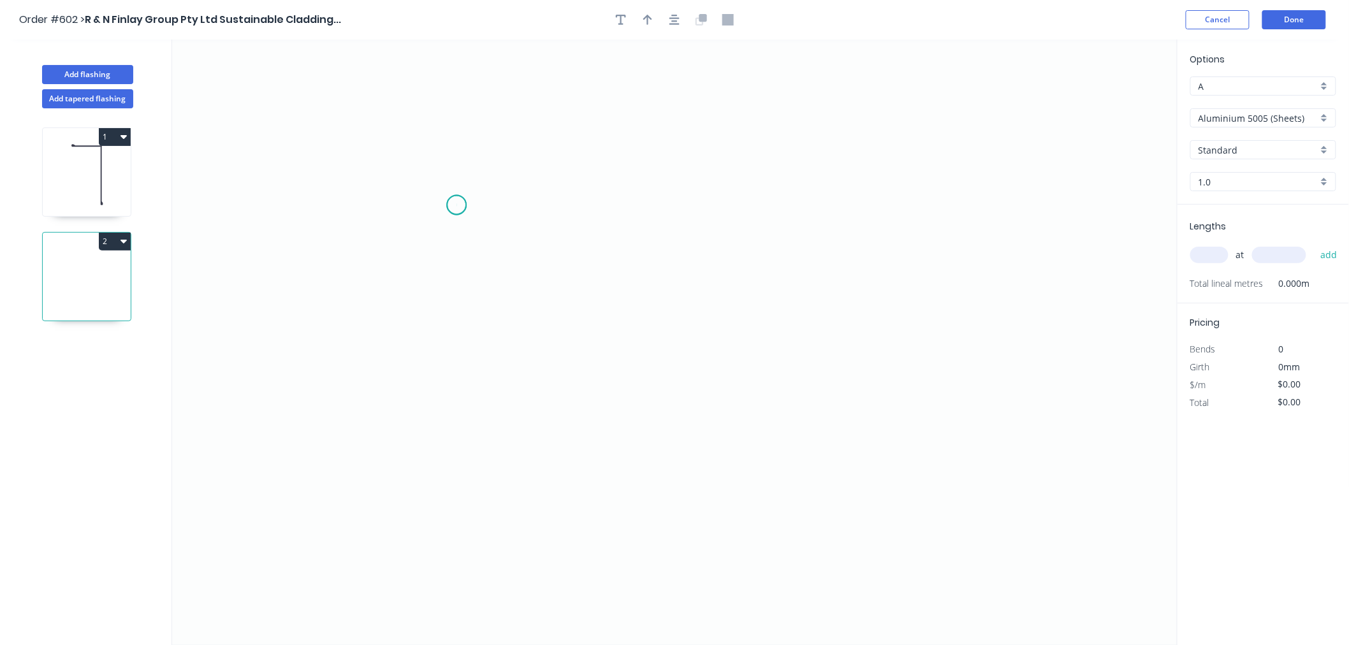
click at [456, 205] on icon "0" at bounding box center [674, 343] width 1005 height 606
click at [886, 201] on icon "0" at bounding box center [674, 343] width 1005 height 606
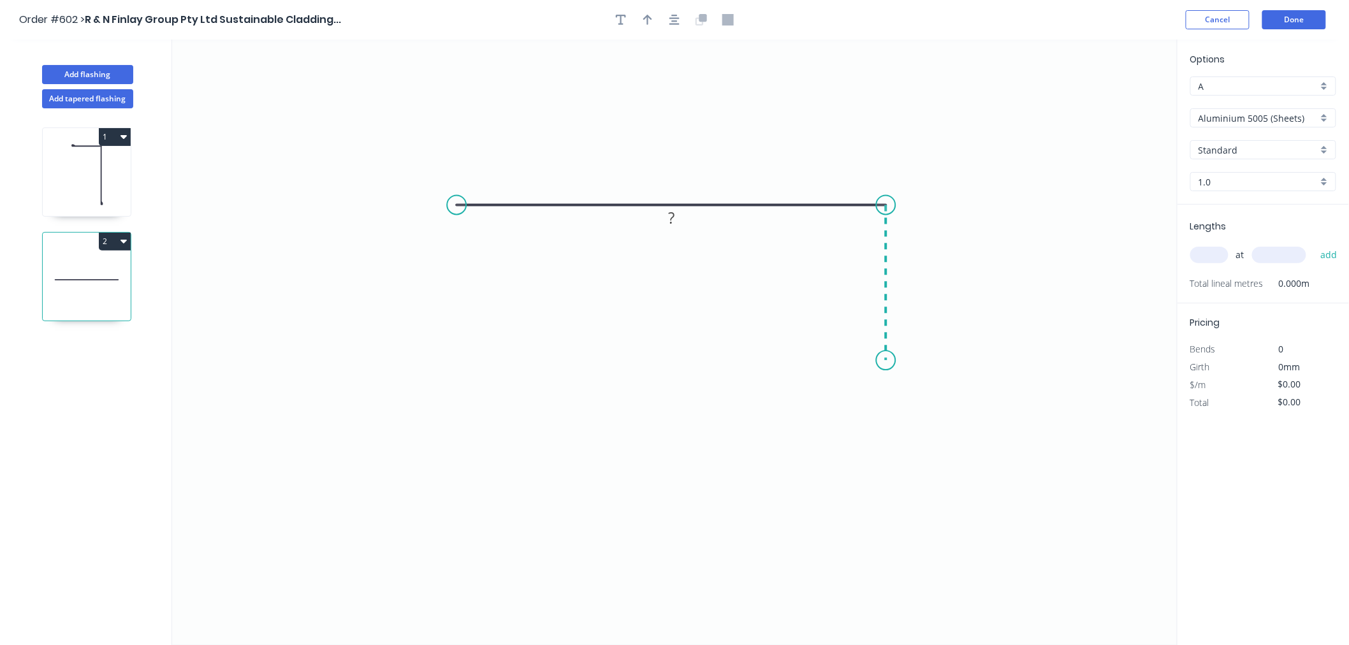
click at [889, 361] on icon "0 ?" at bounding box center [674, 343] width 1005 height 606
click at [750, 359] on icon "0 ? ?" at bounding box center [674, 343] width 1005 height 606
click at [750, 359] on circle at bounding box center [749, 360] width 19 height 19
click at [750, 358] on circle at bounding box center [749, 360] width 19 height 19
click at [672, 179] on tspan "?" at bounding box center [671, 180] width 6 height 21
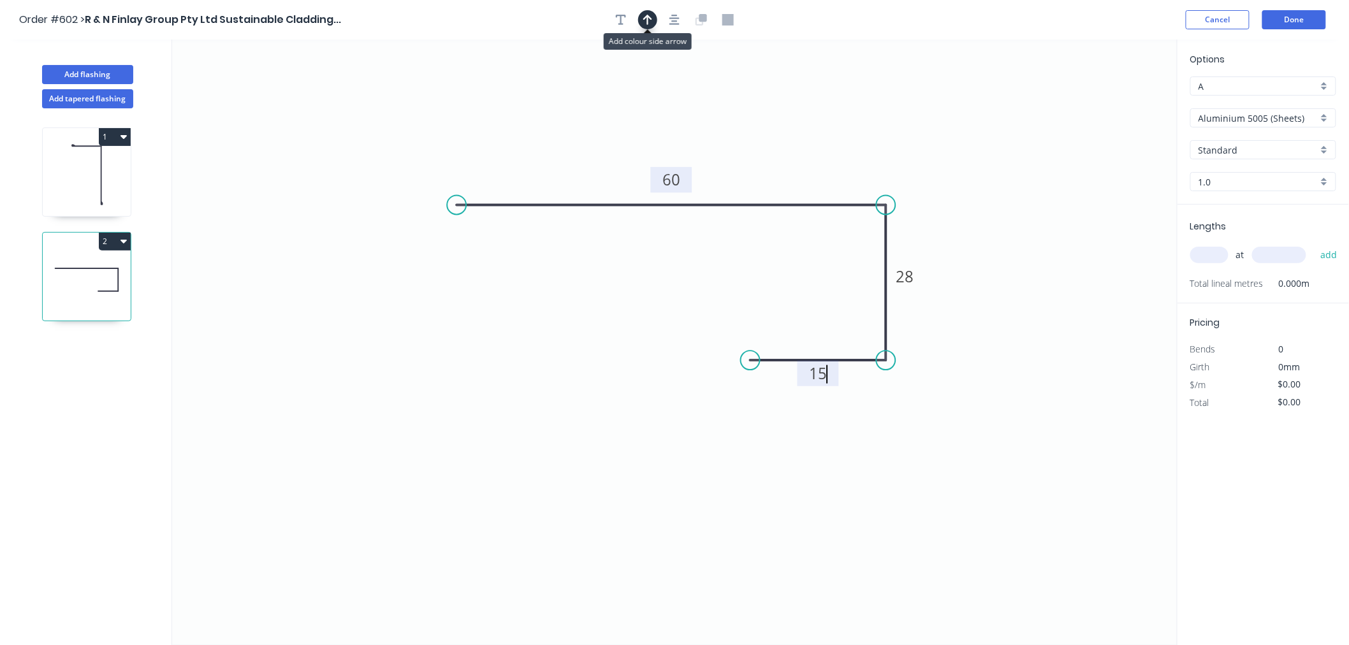
click at [649, 21] on icon "button" at bounding box center [647, 19] width 9 height 11
drag, startPoint x: 1112, startPoint y: 98, endPoint x: 660, endPoint y: 300, distance: 495.0
click at [660, 300] on icon at bounding box center [660, 284] width 11 height 41
click at [661, 300] on icon at bounding box center [660, 284] width 11 height 41
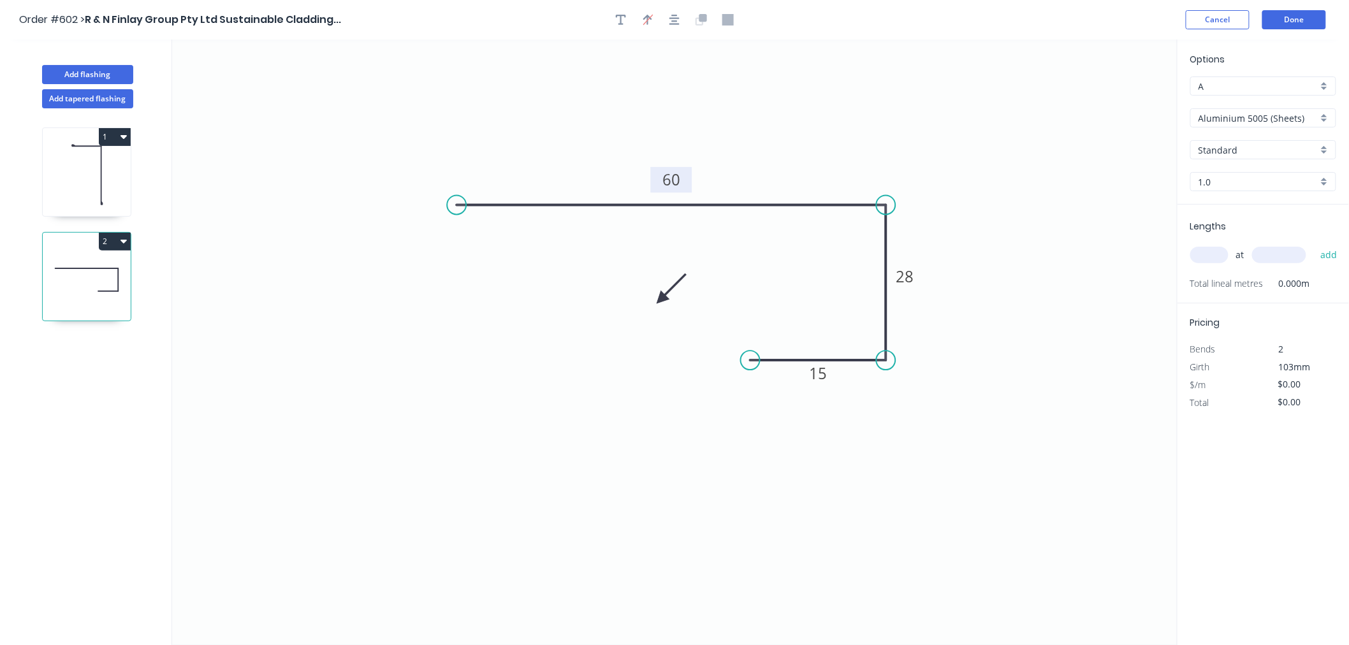
click at [663, 298] on icon at bounding box center [671, 288] width 37 height 37
click at [664, 298] on icon at bounding box center [673, 287] width 37 height 37
click at [664, 298] on icon at bounding box center [673, 308] width 37 height 37
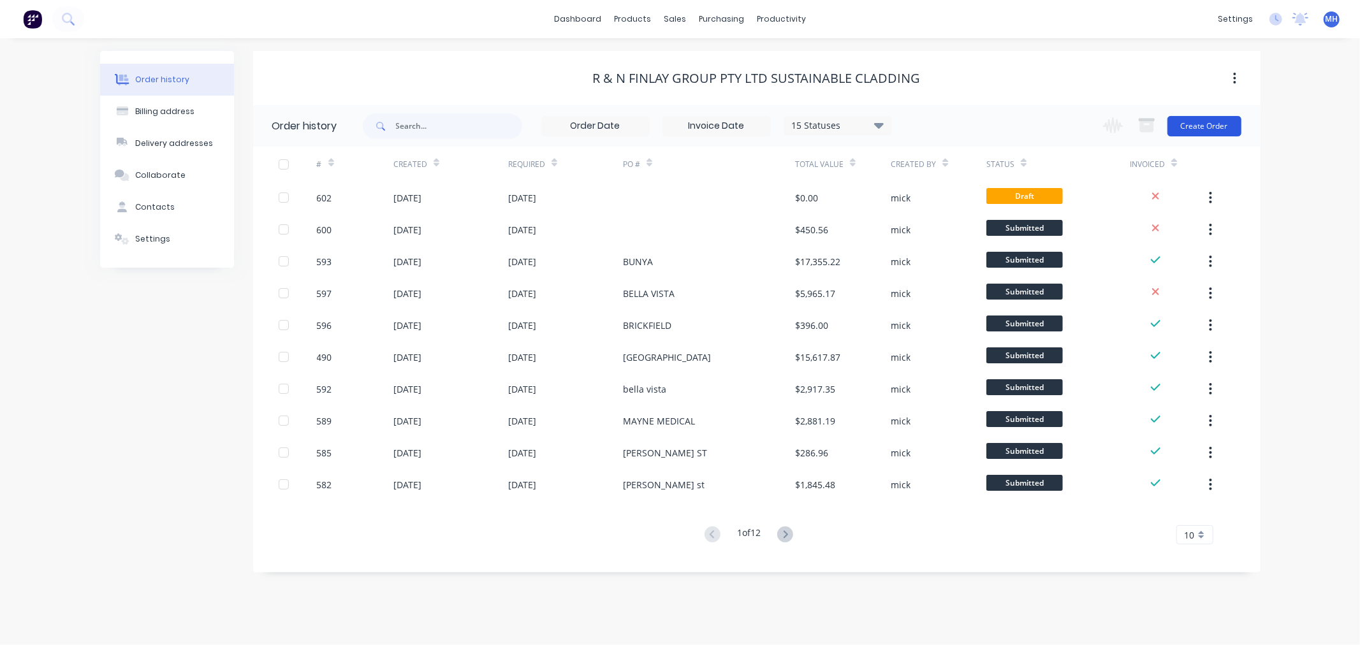
click at [1221, 120] on button "Create Order" at bounding box center [1204, 126] width 74 height 20
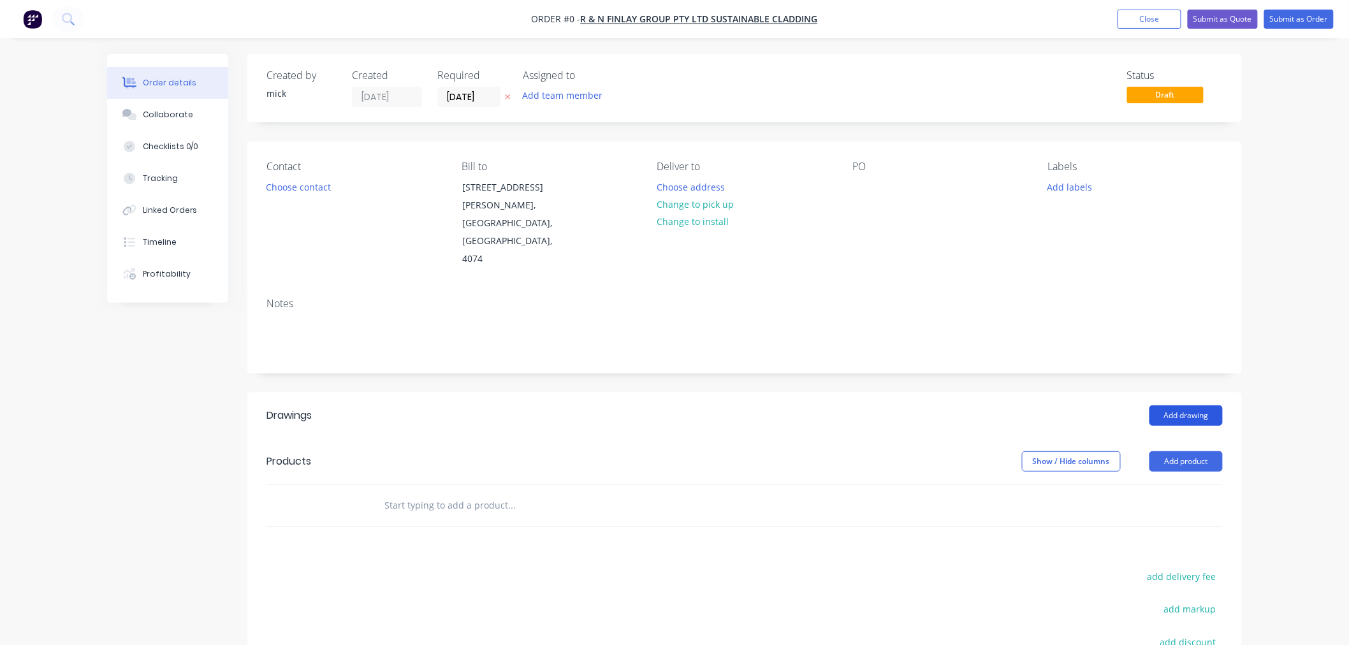
click at [1212, 405] on button "Add drawing" at bounding box center [1185, 415] width 73 height 20
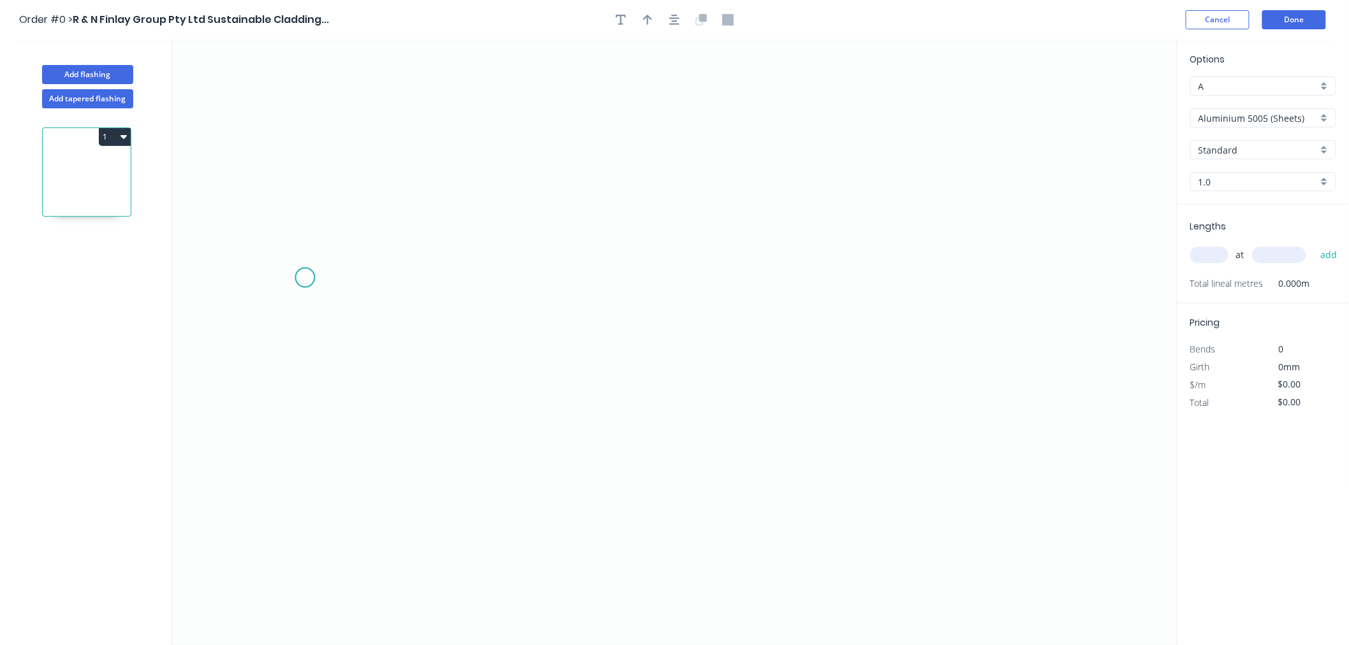
click at [306, 278] on icon "0" at bounding box center [674, 343] width 1005 height 606
click at [614, 413] on icon "0" at bounding box center [674, 343] width 1005 height 606
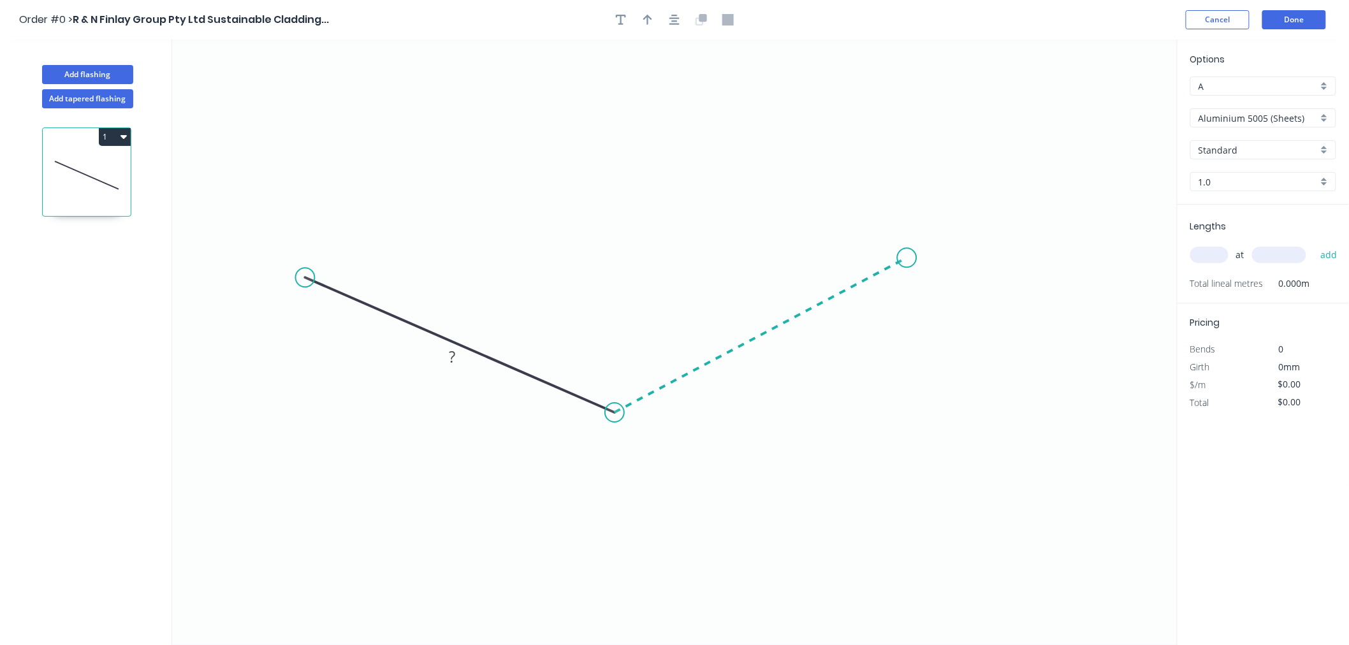
click at [907, 258] on icon "0 ?" at bounding box center [674, 343] width 1005 height 606
click at [907, 258] on circle at bounding box center [906, 257] width 19 height 19
click at [461, 359] on rect at bounding box center [451, 358] width 25 height 18
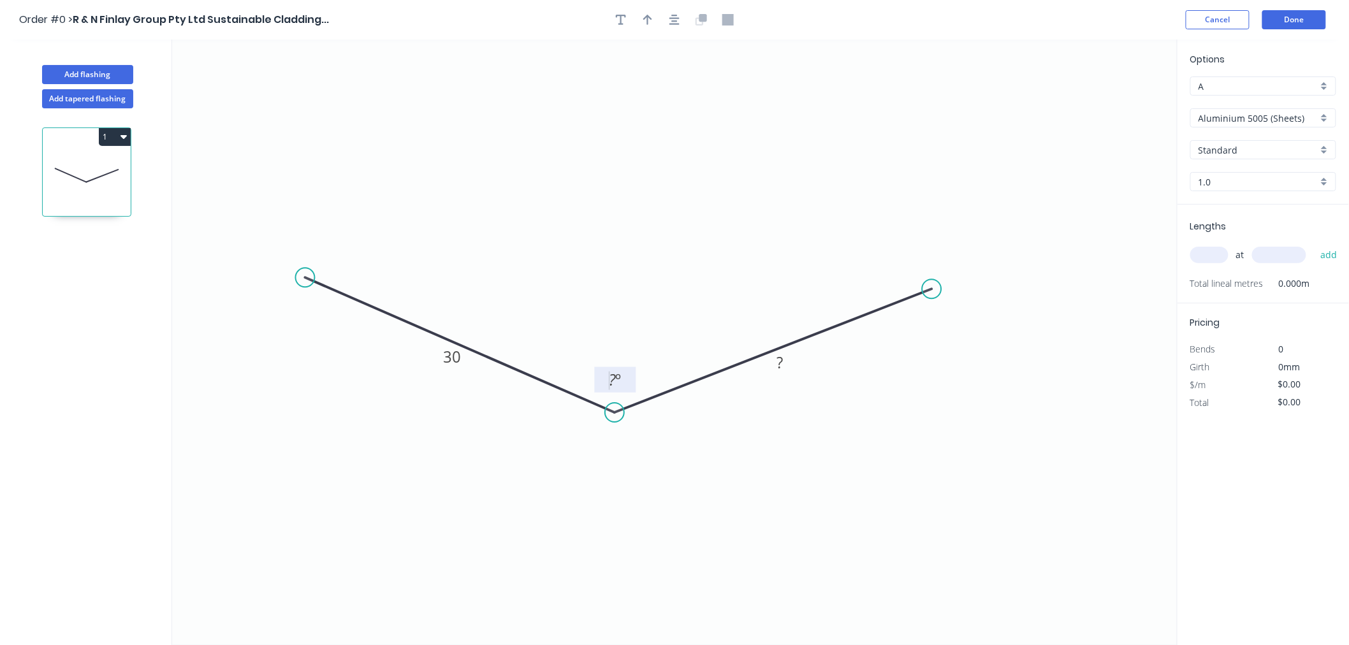
drag, startPoint x: 906, startPoint y: 259, endPoint x: 932, endPoint y: 289, distance: 39.8
click at [932, 289] on circle at bounding box center [931, 288] width 19 height 19
click at [785, 365] on rect at bounding box center [779, 363] width 25 height 18
click at [799, 430] on icon "0 30 30 ? º" at bounding box center [674, 343] width 1005 height 606
drag, startPoint x: 794, startPoint y: 368, endPoint x: 819, endPoint y: 377, distance: 26.2
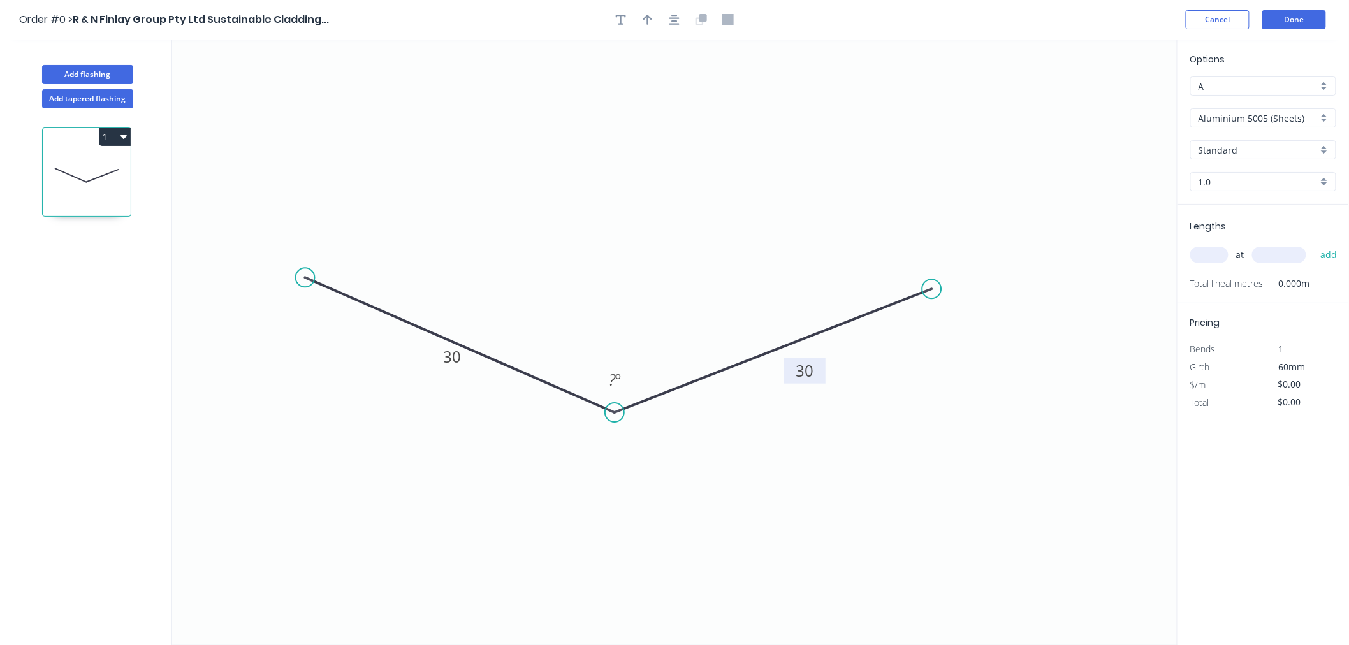
click at [819, 377] on rect at bounding box center [804, 370] width 41 height 25
drag, startPoint x: 437, startPoint y: 363, endPoint x: 407, endPoint y: 377, distance: 33.7
click at [407, 377] on rect at bounding box center [424, 367] width 41 height 25
click at [789, 512] on icon "0 30 30 ? º" at bounding box center [674, 343] width 1005 height 606
click at [616, 381] on tspan "º" at bounding box center [619, 379] width 6 height 21
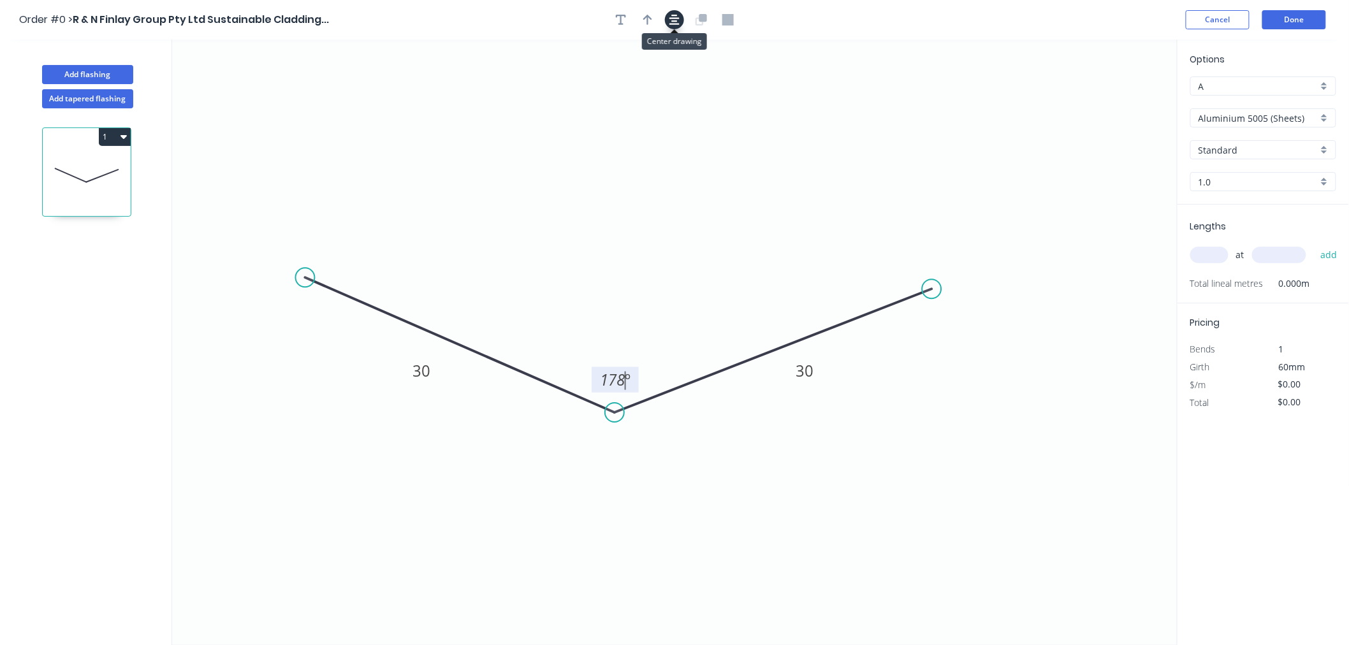
click at [679, 20] on button "button" at bounding box center [674, 19] width 19 height 19
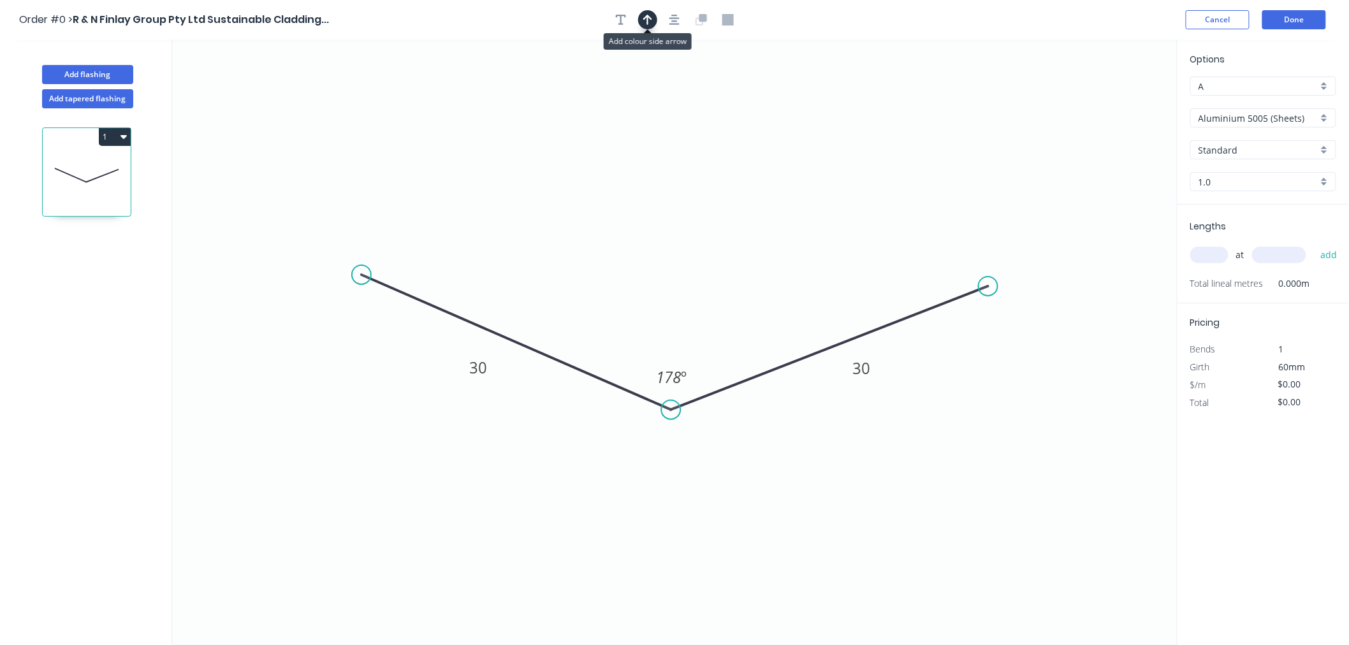
click at [650, 23] on icon "button" at bounding box center [647, 19] width 9 height 11
drag, startPoint x: 1114, startPoint y: 100, endPoint x: 803, endPoint y: 276, distance: 356.8
click at [516, 259] on icon at bounding box center [516, 243] width 11 height 41
click at [1291, 115] on input "Aluminium 5005 (Sheets)" at bounding box center [1257, 118] width 119 height 13
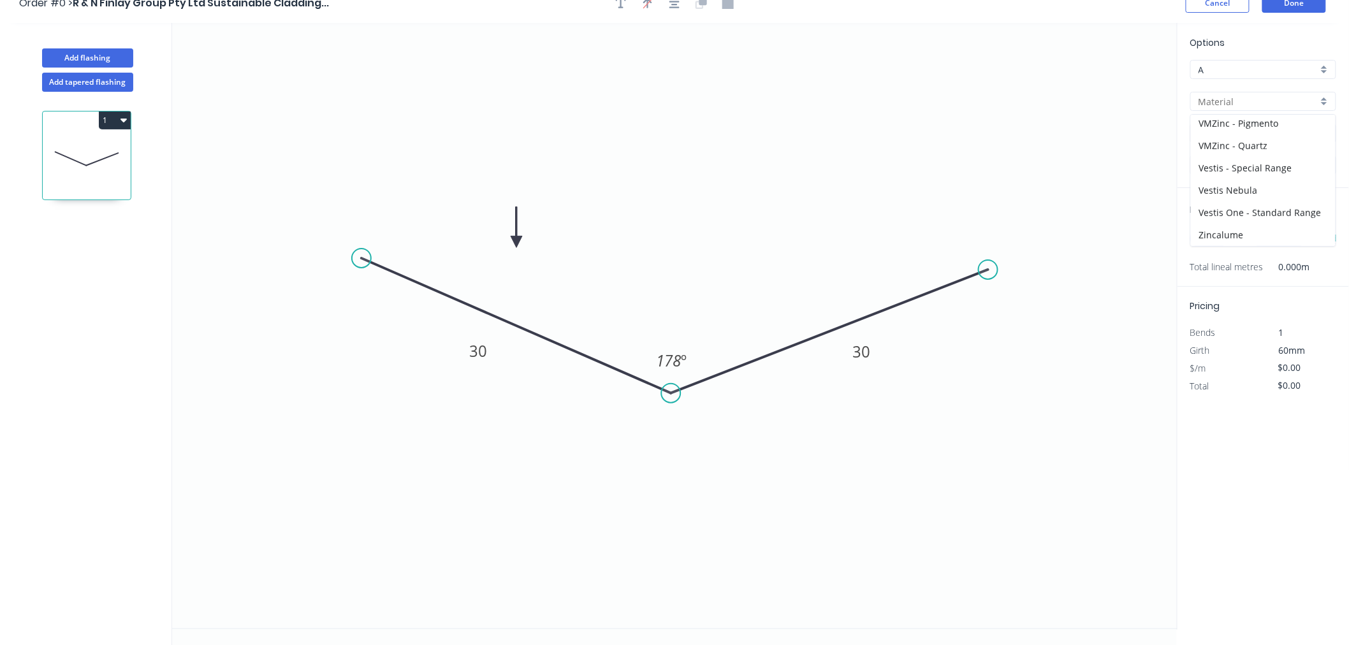
scroll to position [24, 0]
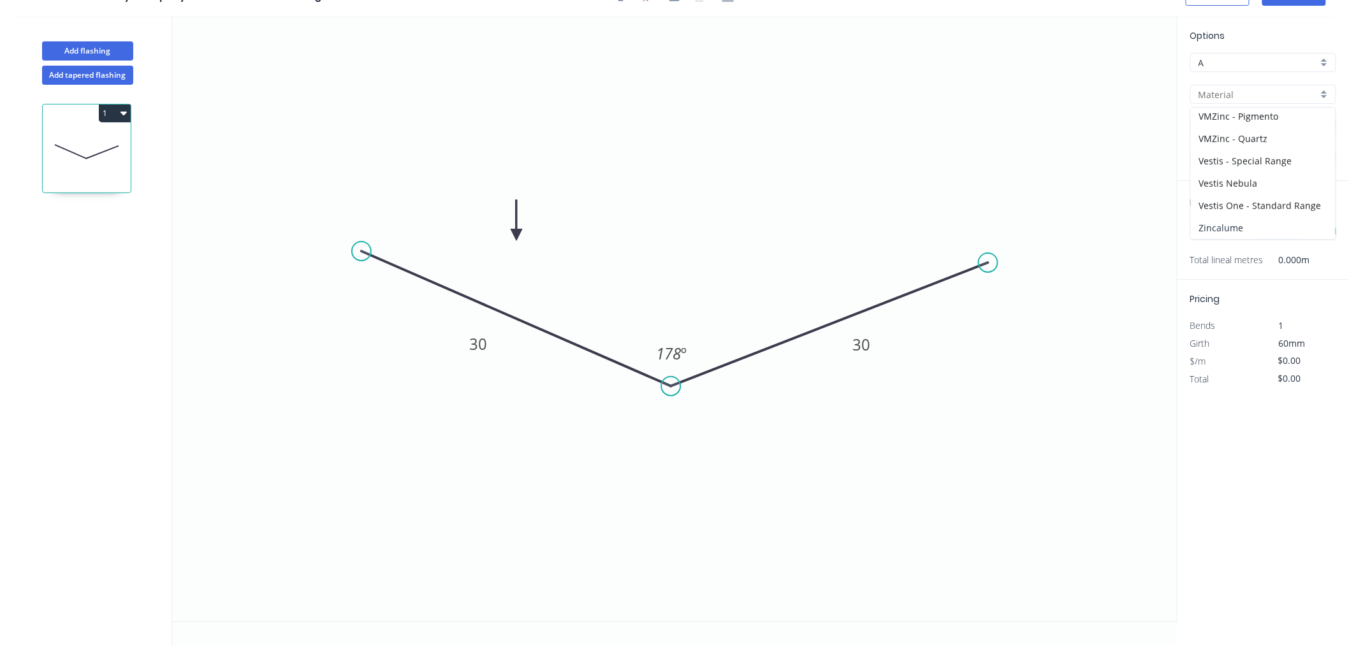
click at [1269, 231] on div "Zincalume" at bounding box center [1263, 228] width 145 height 22
type input "Zincalume"
type input "$6.42"
click at [1214, 160] on input "1.0" at bounding box center [1257, 158] width 119 height 13
click at [1215, 183] on div "0.55" at bounding box center [1263, 182] width 145 height 22
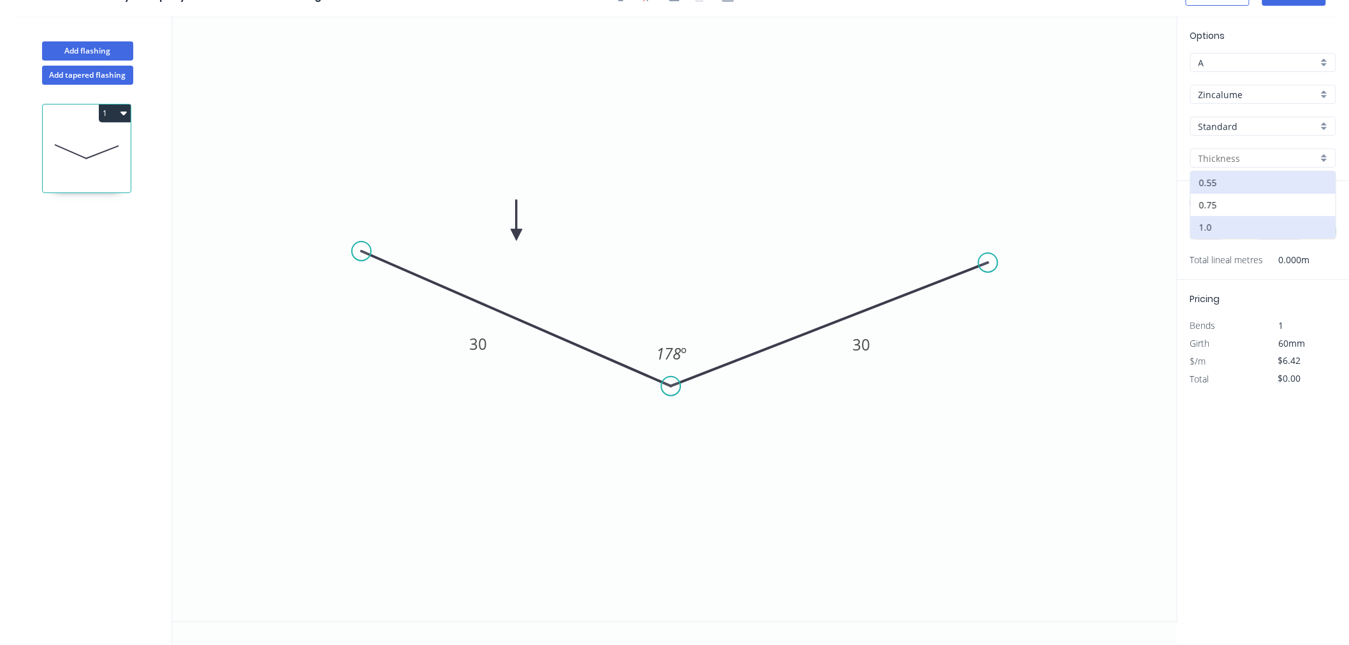
type input "0.55"
type input "$5.64"
click at [1212, 228] on input "text" at bounding box center [1209, 231] width 38 height 17
type input "32"
drag, startPoint x: 1038, startPoint y: 407, endPoint x: 1046, endPoint y: 391, distance: 17.4
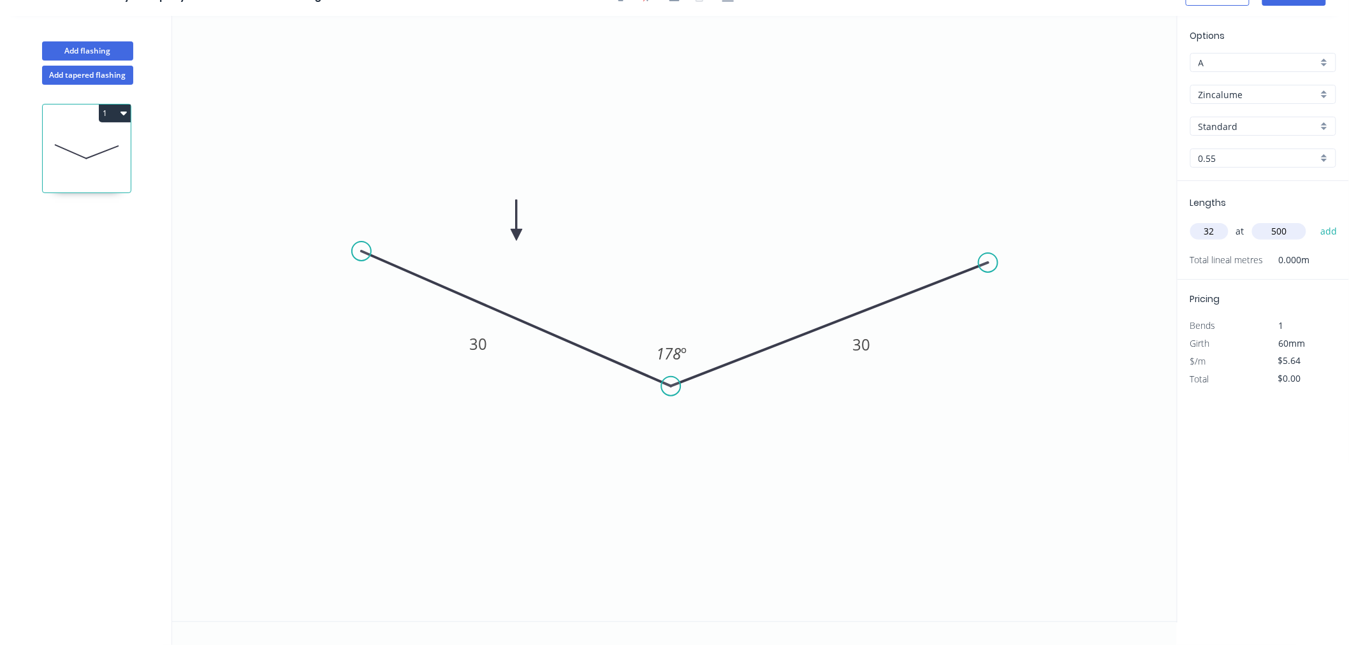
click at [1039, 407] on icon "0 30 30 178 º" at bounding box center [674, 319] width 1005 height 606
type input "500"
click at [1328, 231] on button "add" at bounding box center [1329, 232] width 30 height 22
type input "$90.24"
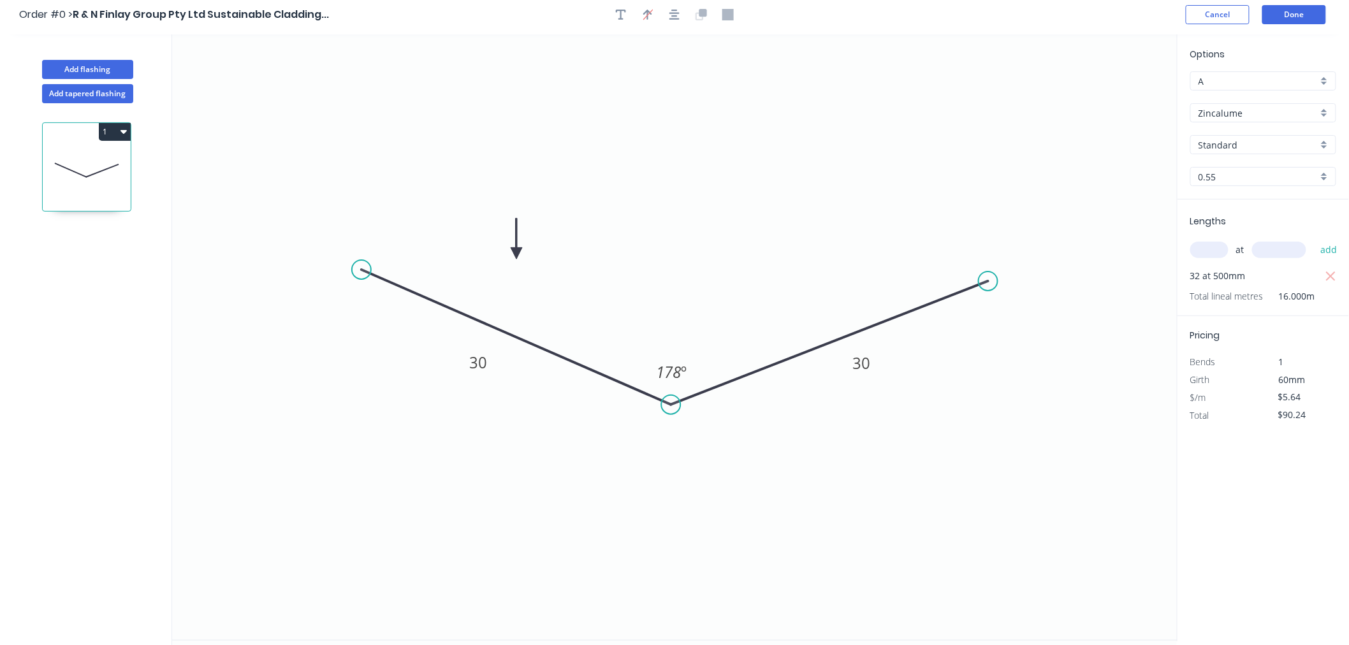
scroll to position [0, 0]
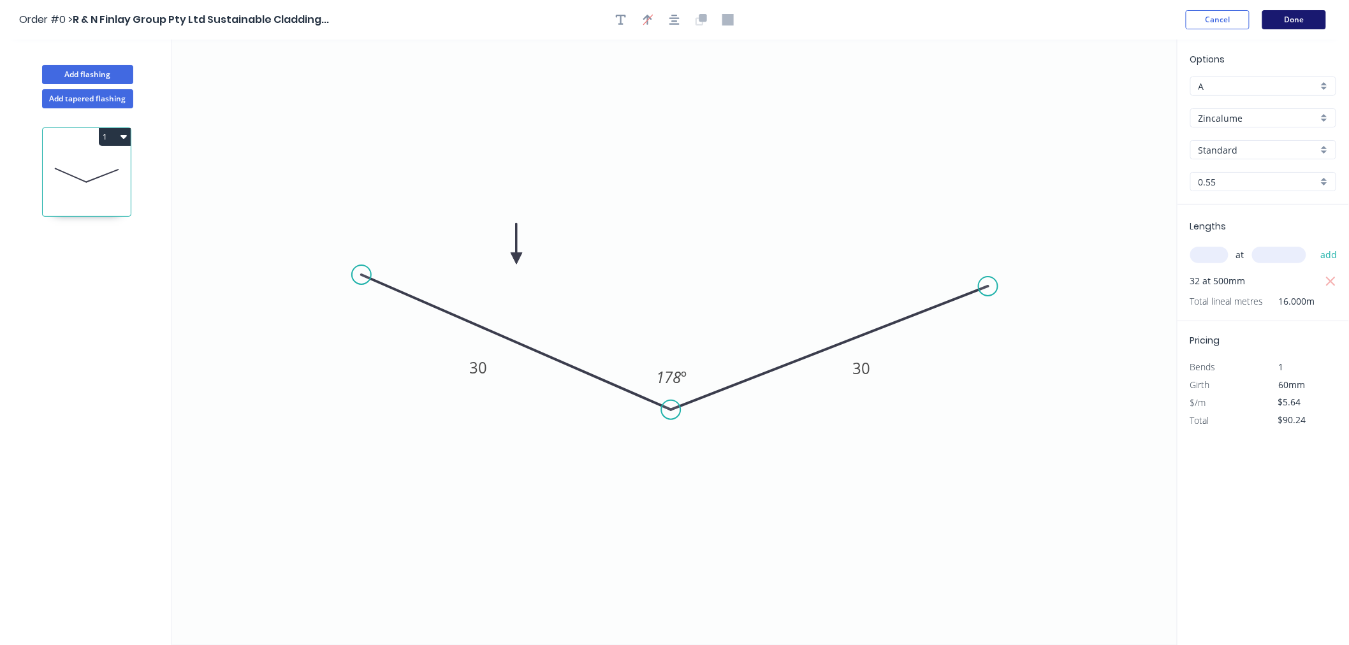
click at [1295, 22] on button "Done" at bounding box center [1294, 19] width 64 height 19
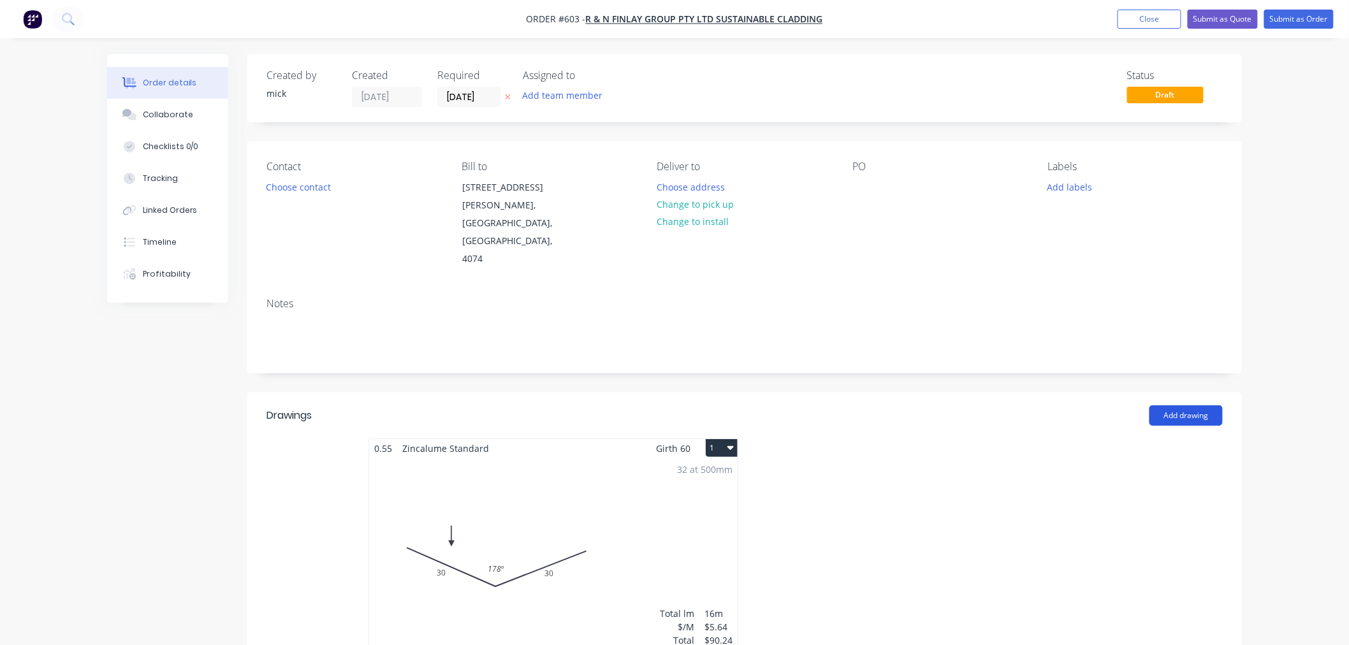
click at [1171, 405] on button "Add drawing" at bounding box center [1185, 415] width 73 height 20
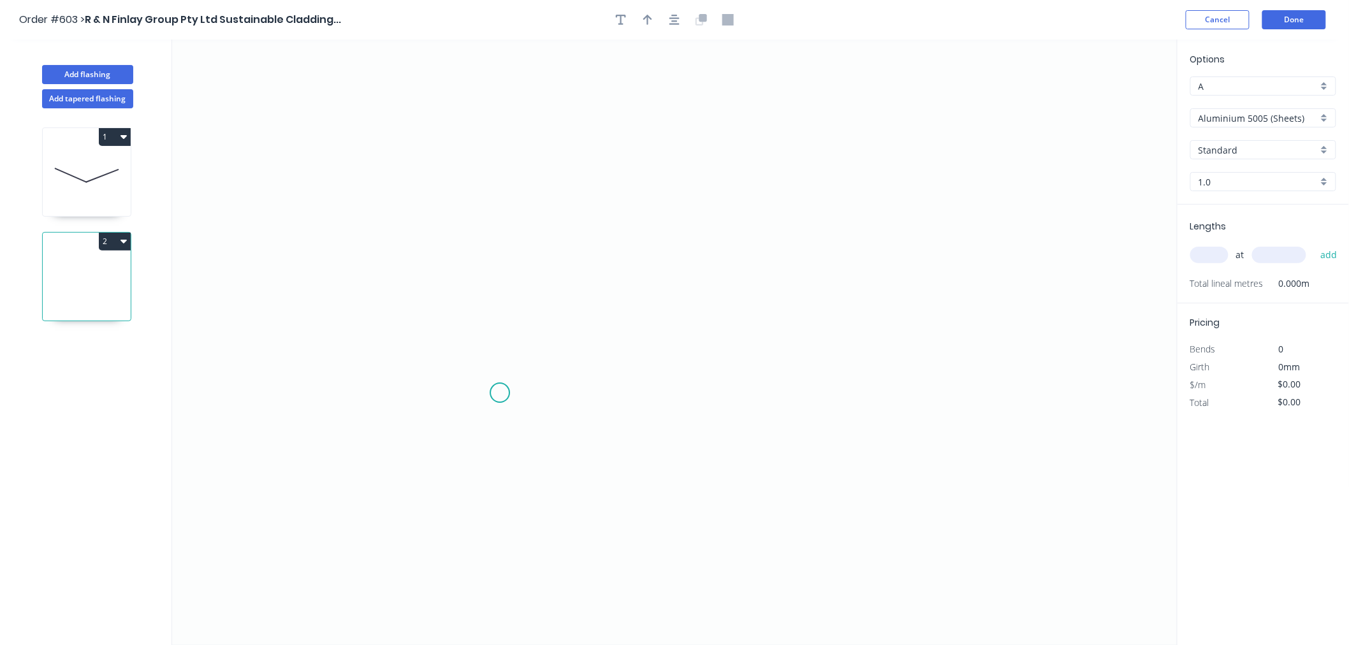
click at [500, 393] on icon "0" at bounding box center [674, 343] width 1005 height 606
click at [416, 389] on icon "0" at bounding box center [674, 343] width 1005 height 606
click at [416, 233] on icon at bounding box center [416, 313] width 0 height 160
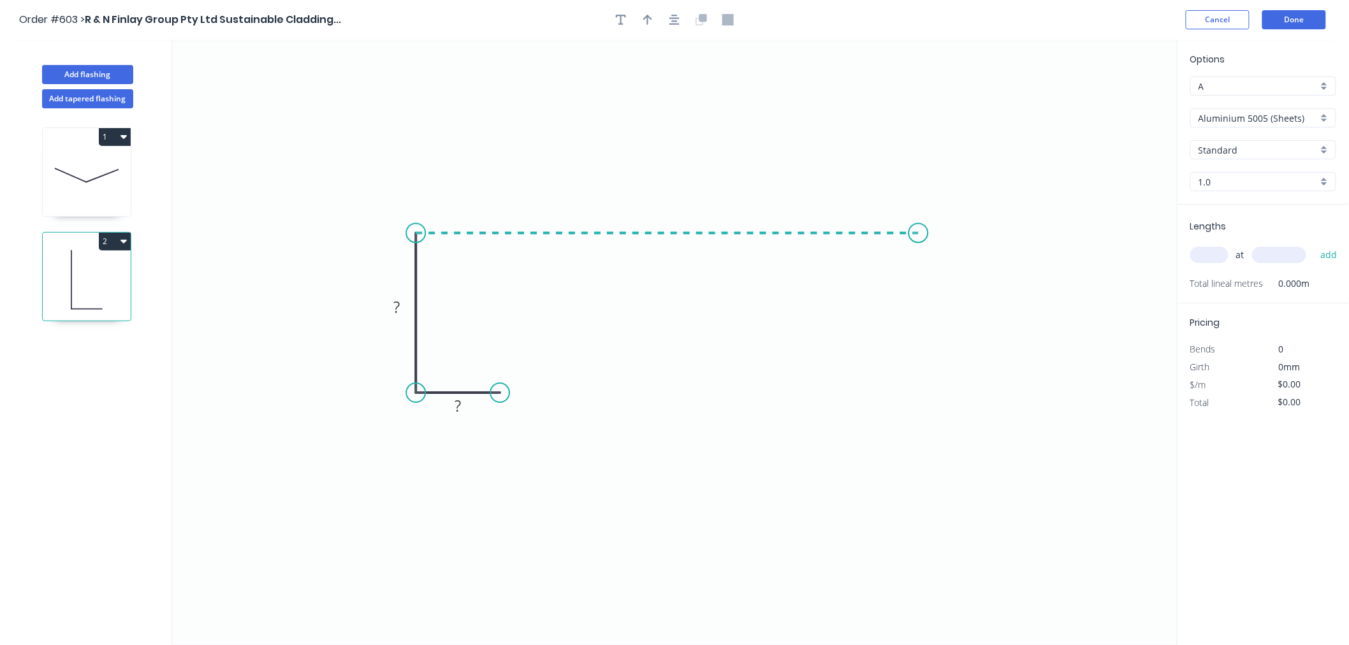
click at [918, 240] on icon "0 ? ?" at bounding box center [674, 343] width 1005 height 606
click at [922, 385] on icon "0 ? ? ?" at bounding box center [674, 343] width 1005 height 606
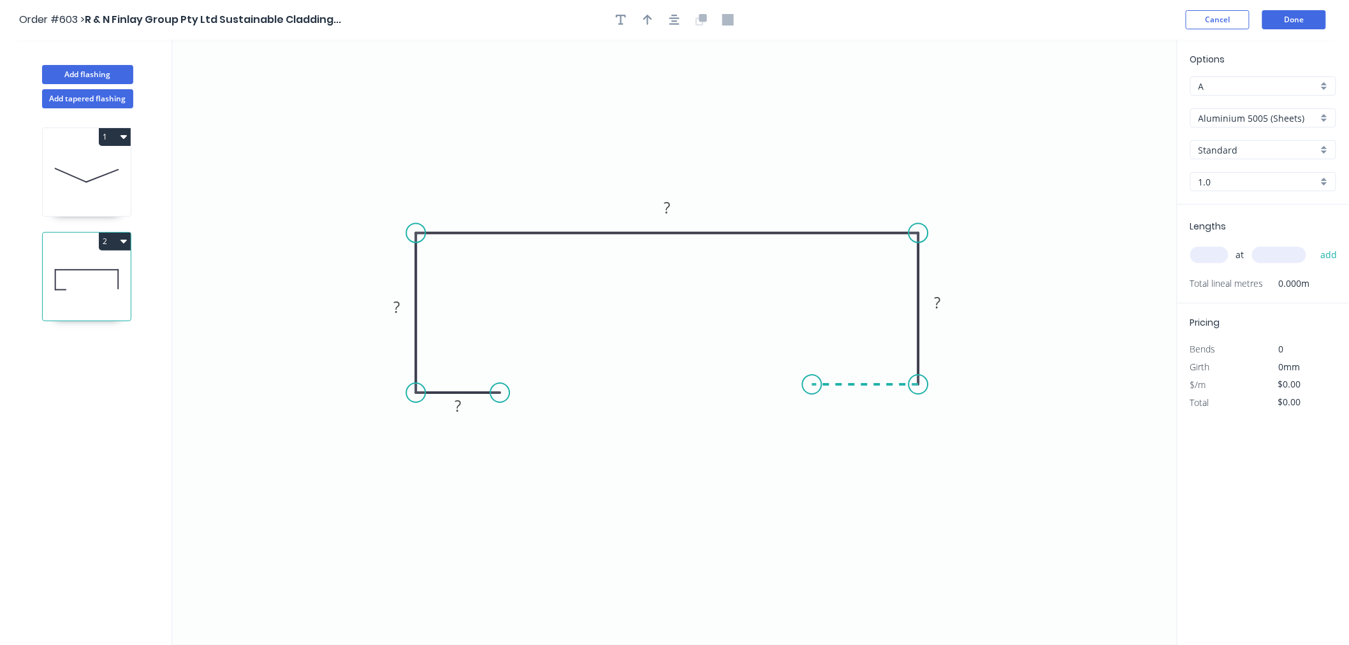
click at [812, 389] on icon "0 ? ? ? ?" at bounding box center [674, 343] width 1005 height 606
click at [812, 389] on circle at bounding box center [811, 384] width 19 height 19
click at [468, 408] on rect at bounding box center [457, 407] width 25 height 18
click at [878, 549] on icon "0 20 20 65 20 20" at bounding box center [674, 343] width 1005 height 606
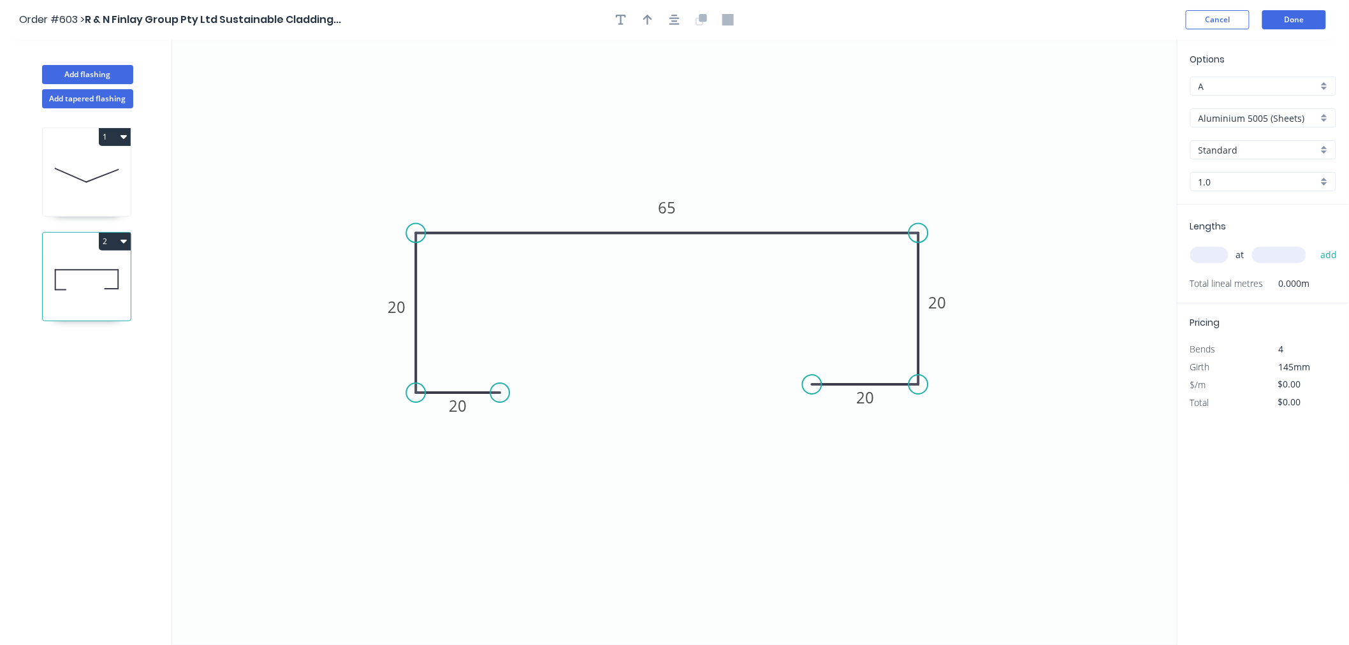
click at [1209, 257] on input "text" at bounding box center [1209, 255] width 38 height 17
type input "32"
type input "800"
click at [1314, 244] on button "add" at bounding box center [1329, 255] width 30 height 22
click at [1296, 117] on input "Aluminium 5005 (Sheets)" at bounding box center [1257, 118] width 119 height 13
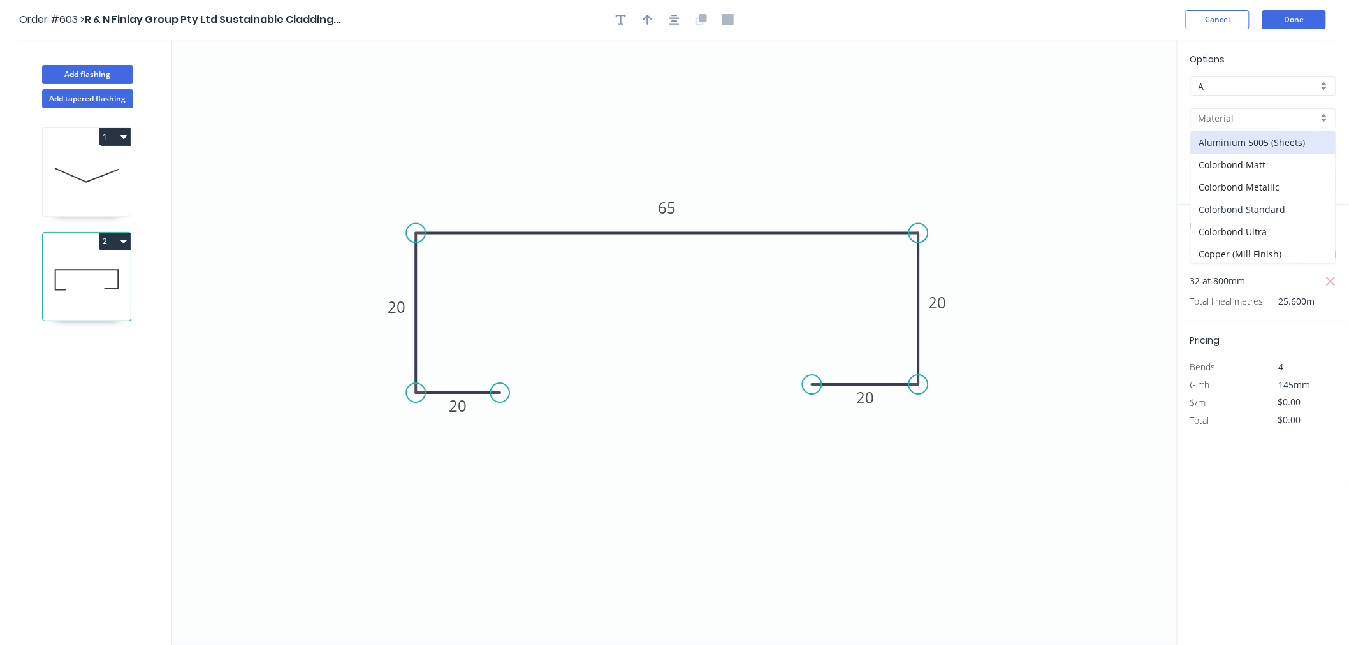
click at [1279, 209] on div "Colorbond Standard" at bounding box center [1263, 209] width 145 height 22
type input "Colorbond Standard"
type input "Basalt"
type input "0.55"
type input "$13.09"
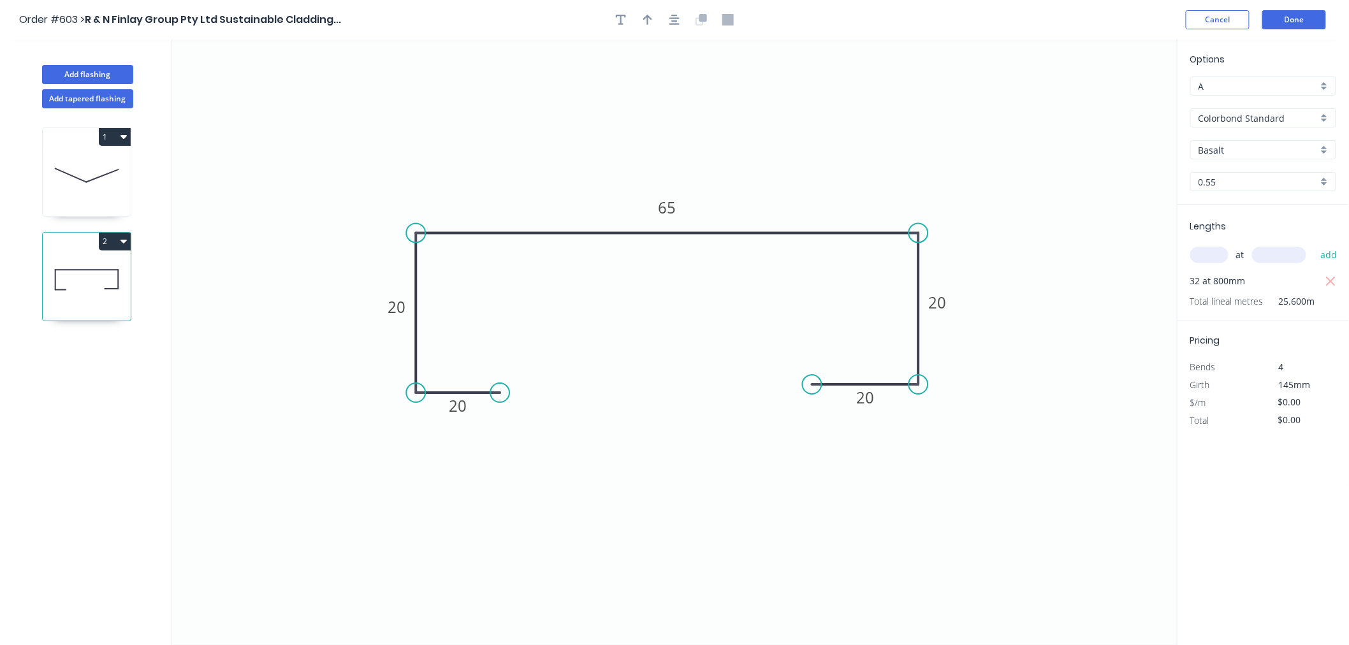
type input "$335.10"
click at [1241, 155] on input "Basalt" at bounding box center [1257, 149] width 119 height 13
click at [1243, 186] on div "Night Sky" at bounding box center [1263, 181] width 145 height 22
type input "Night Sky"
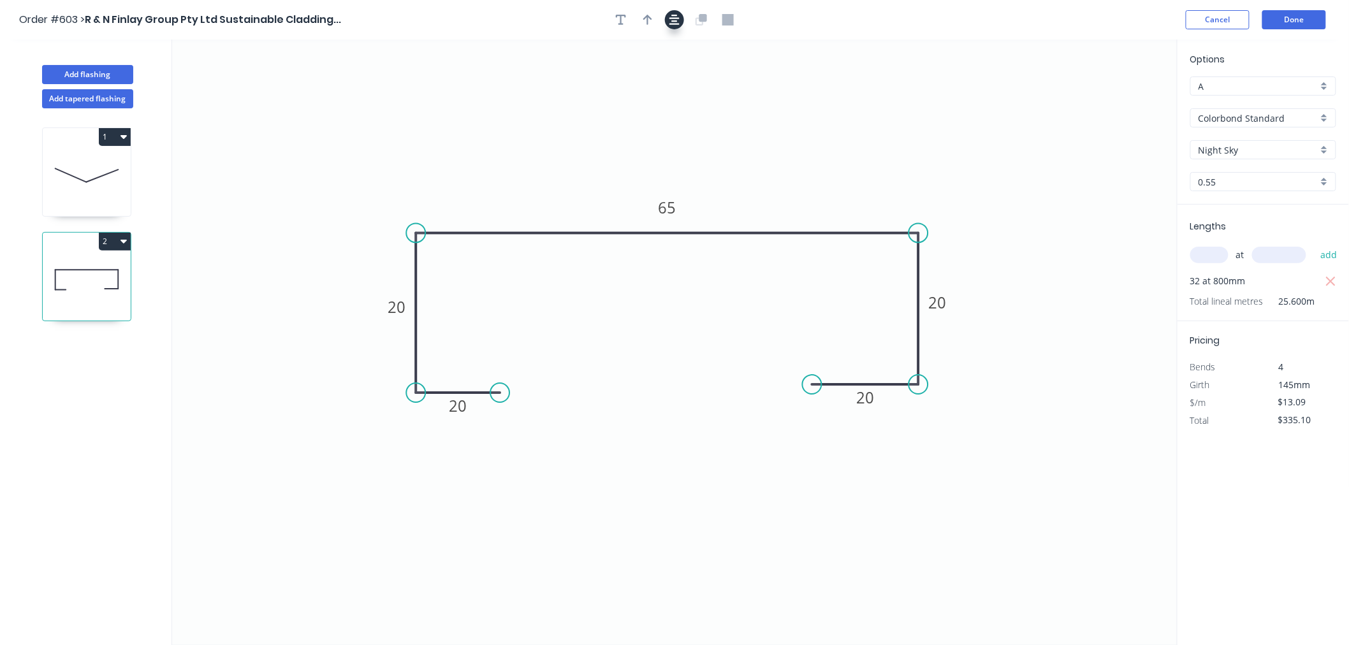
click at [676, 17] on icon "button" at bounding box center [674, 19] width 10 height 11
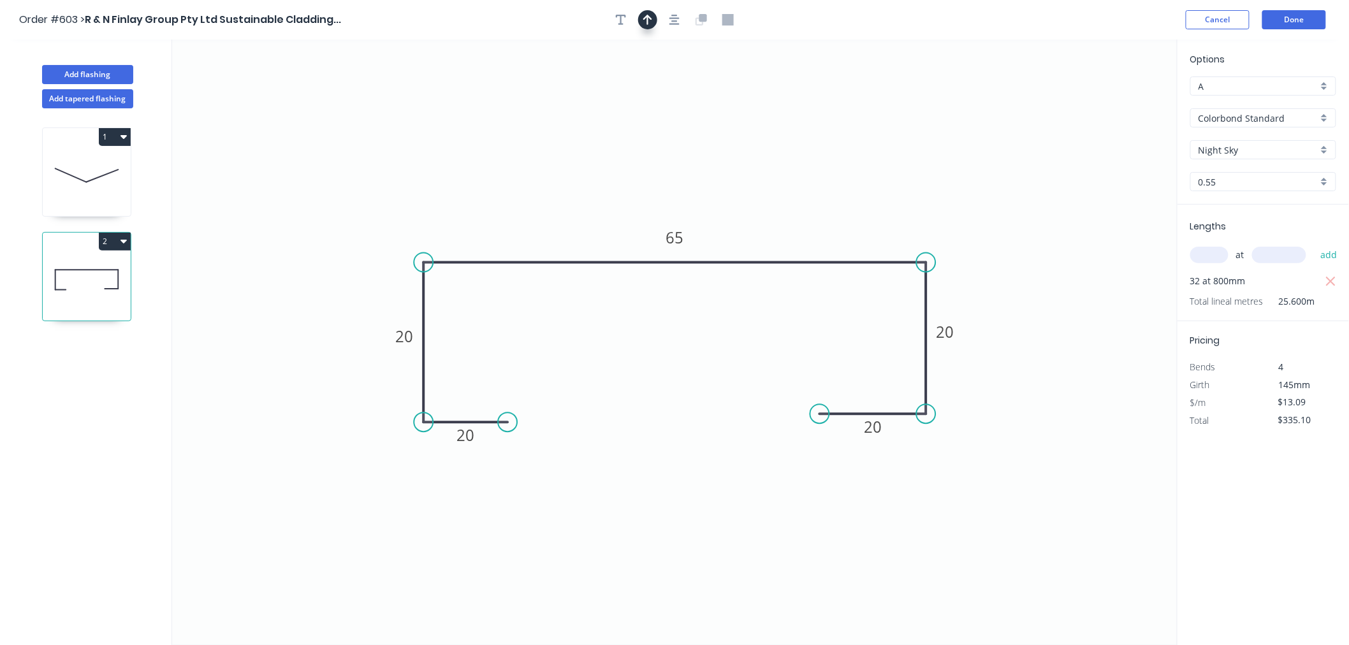
click at [649, 17] on icon "button" at bounding box center [647, 20] width 9 height 10
drag, startPoint x: 1112, startPoint y: 102, endPoint x: 845, endPoint y: 180, distance: 279.0
click at [845, 180] on icon at bounding box center [850, 165] width 11 height 41
click at [1308, 18] on button "Done" at bounding box center [1294, 19] width 64 height 19
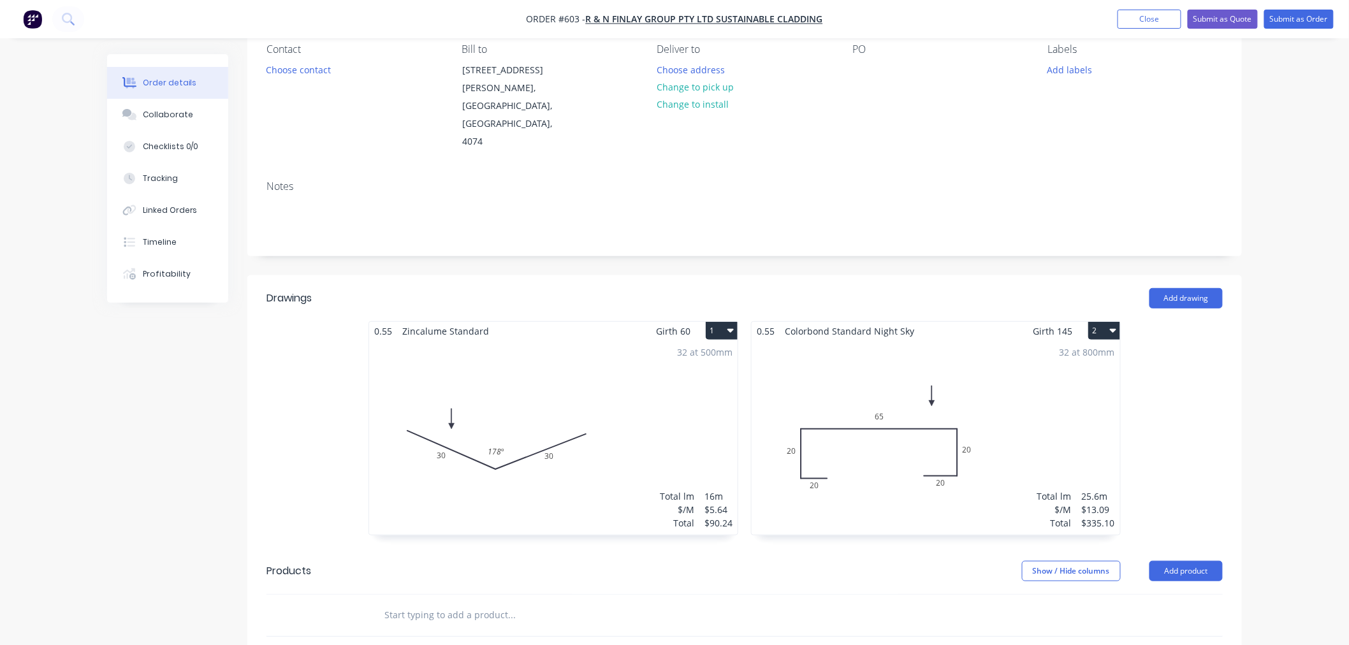
scroll to position [71, 0]
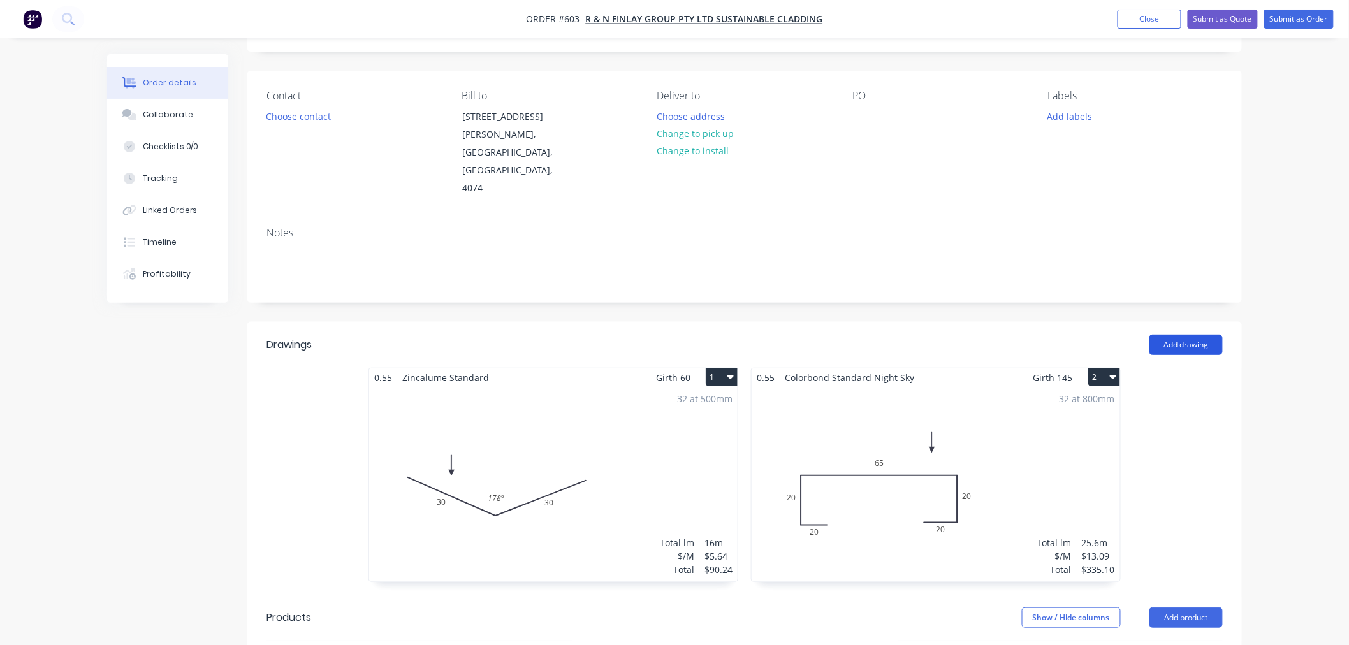
click at [1208, 335] on button "Add drawing" at bounding box center [1185, 345] width 73 height 20
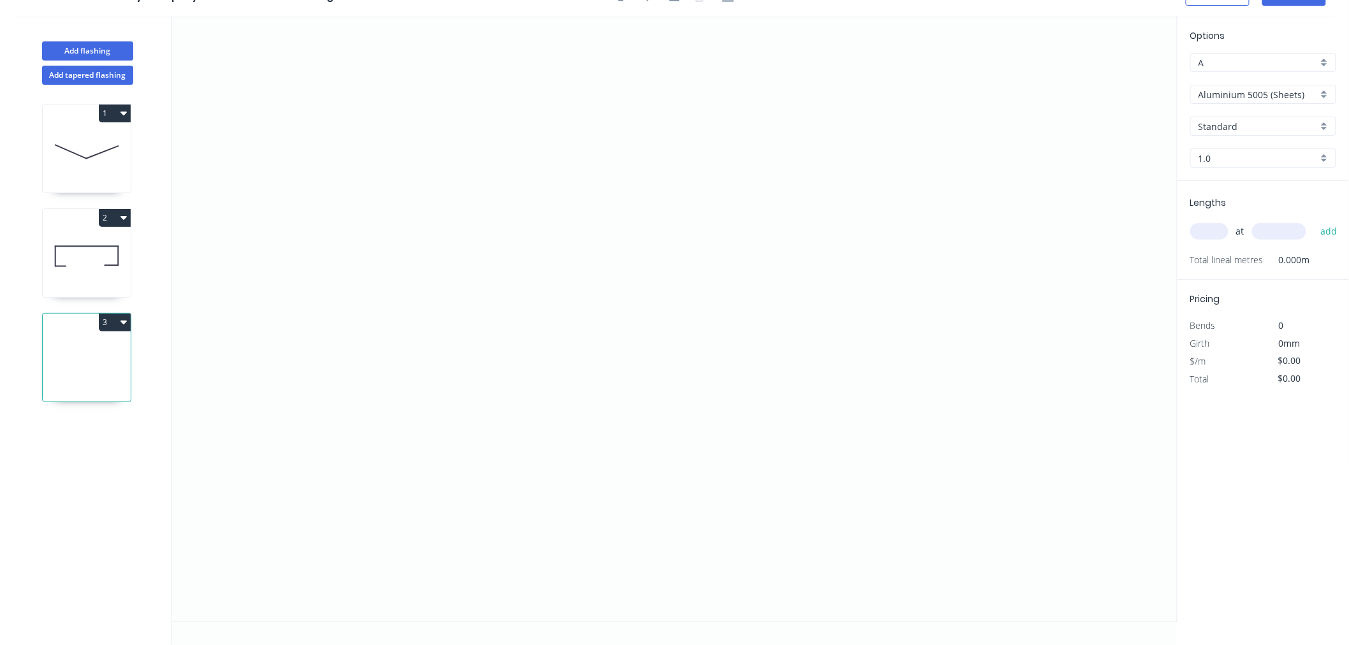
scroll to position [24, 0]
click at [389, 396] on icon "0" at bounding box center [674, 319] width 1005 height 606
click at [596, 391] on icon "0" at bounding box center [674, 319] width 1005 height 606
click at [601, 256] on icon "0 ?" at bounding box center [674, 319] width 1005 height 606
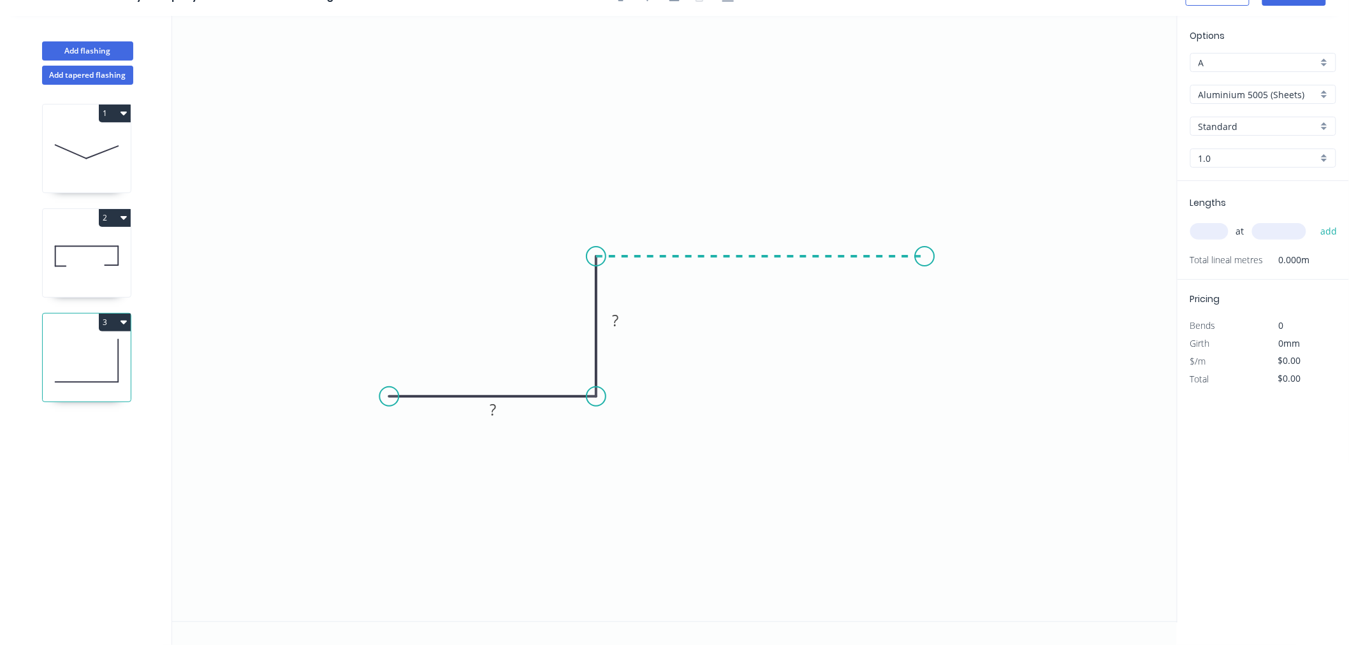
click at [925, 252] on icon "0 ? ?" at bounding box center [674, 319] width 1005 height 606
click at [958, 292] on div "Crush & Fold" at bounding box center [989, 295] width 128 height 26
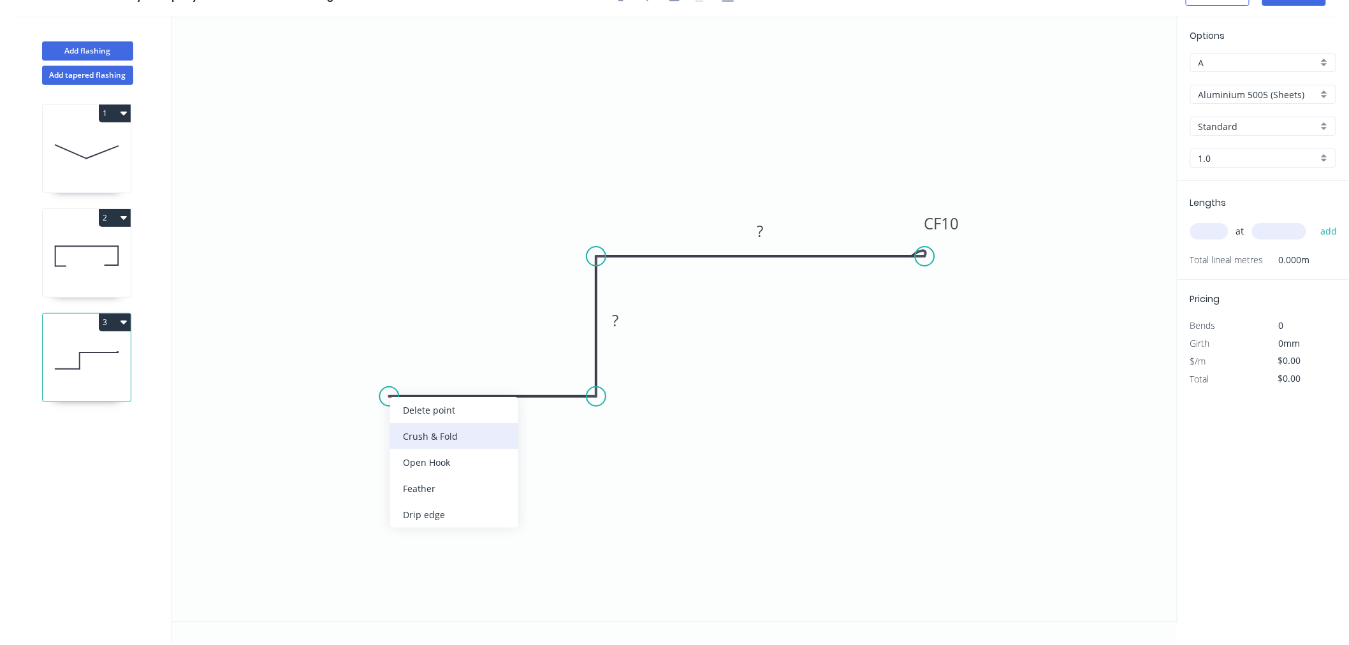
click at [432, 437] on div "Crush & Fold" at bounding box center [454, 436] width 128 height 26
click at [421, 437] on div "Flip bend" at bounding box center [453, 443] width 128 height 26
click at [495, 405] on tspan "?" at bounding box center [493, 409] width 6 height 21
click at [939, 460] on icon "0 CF 10 30 20 CF 10 30" at bounding box center [674, 319] width 1005 height 606
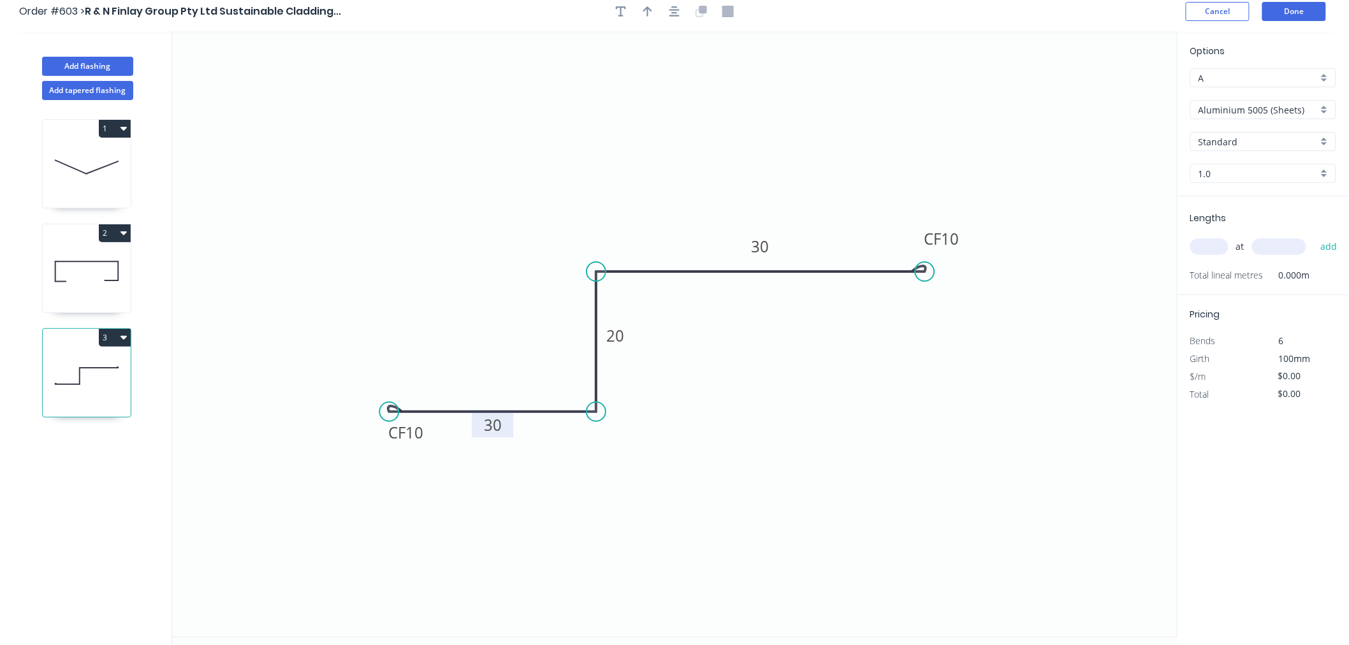
scroll to position [0, 0]
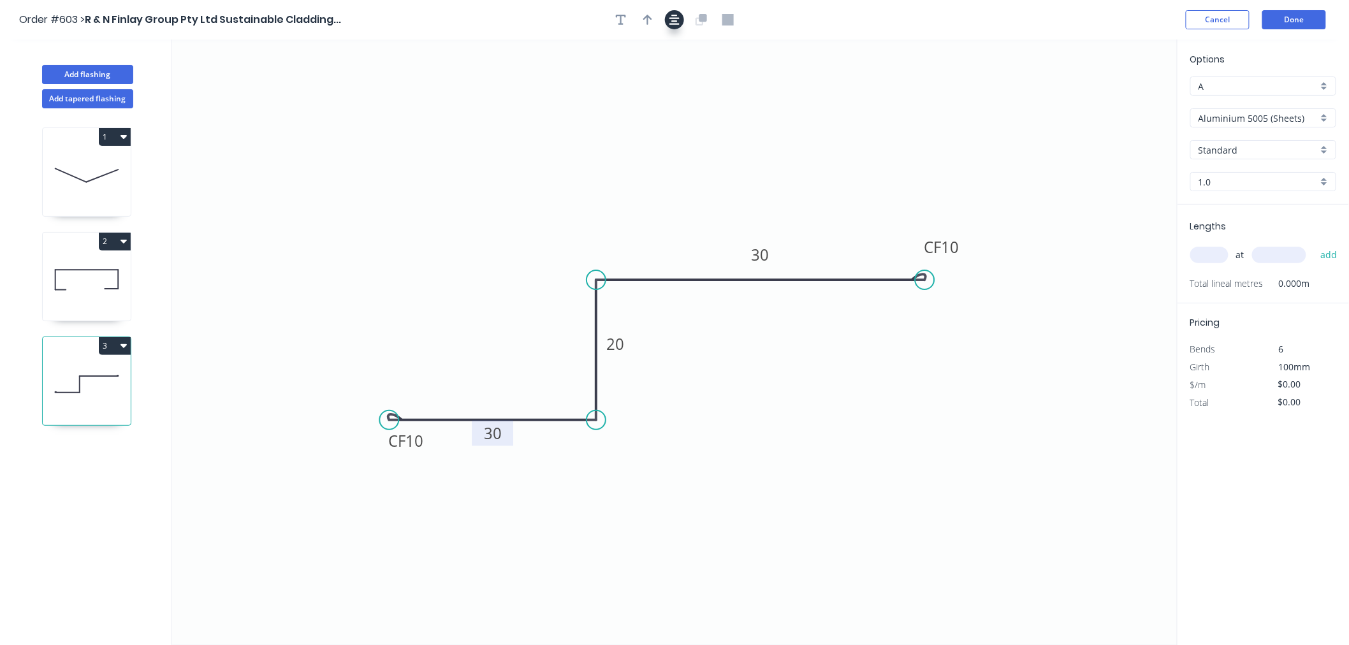
click at [667, 13] on button "button" at bounding box center [674, 19] width 19 height 19
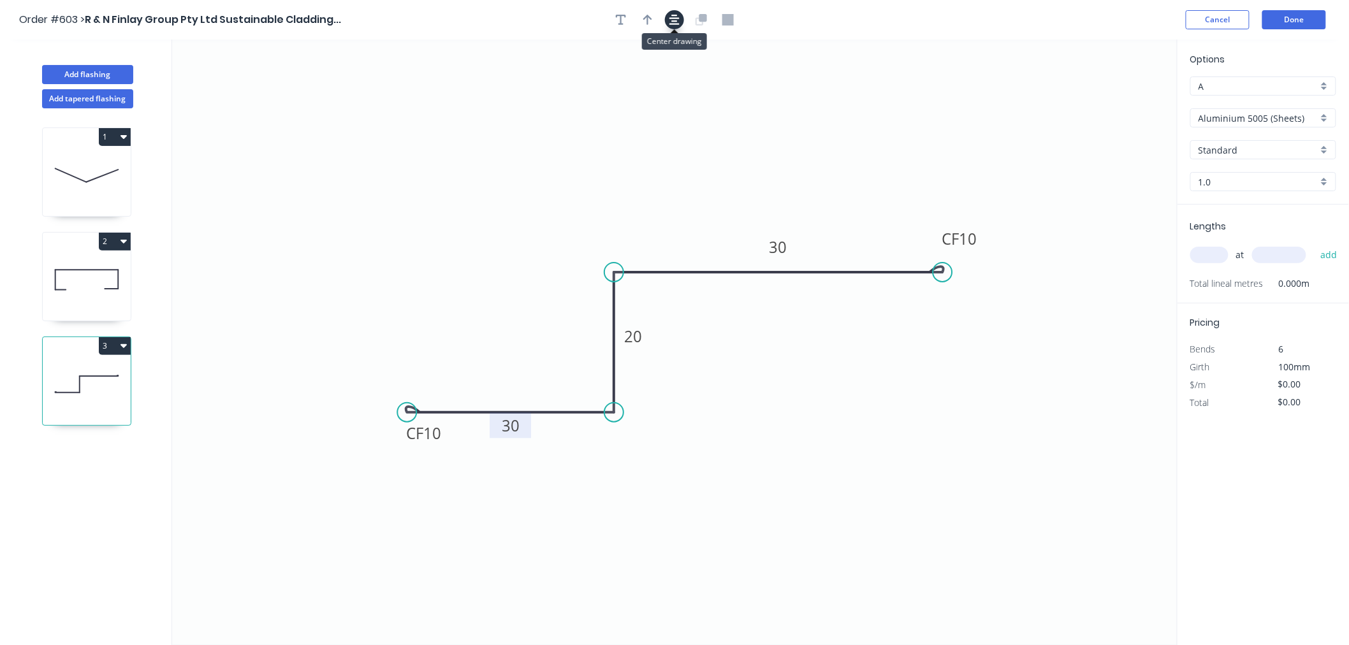
click at [679, 19] on icon "button" at bounding box center [674, 19] width 10 height 11
click at [651, 16] on icon "button" at bounding box center [647, 19] width 9 height 11
drag, startPoint x: 1114, startPoint y: 97, endPoint x: 1174, endPoint y: 30, distance: 90.3
click at [927, 387] on icon "0 CF 10 30 20 CF 10 30" at bounding box center [674, 343] width 1005 height 606
drag, startPoint x: 1112, startPoint y: 97, endPoint x: 808, endPoint y: 365, distance: 405.1
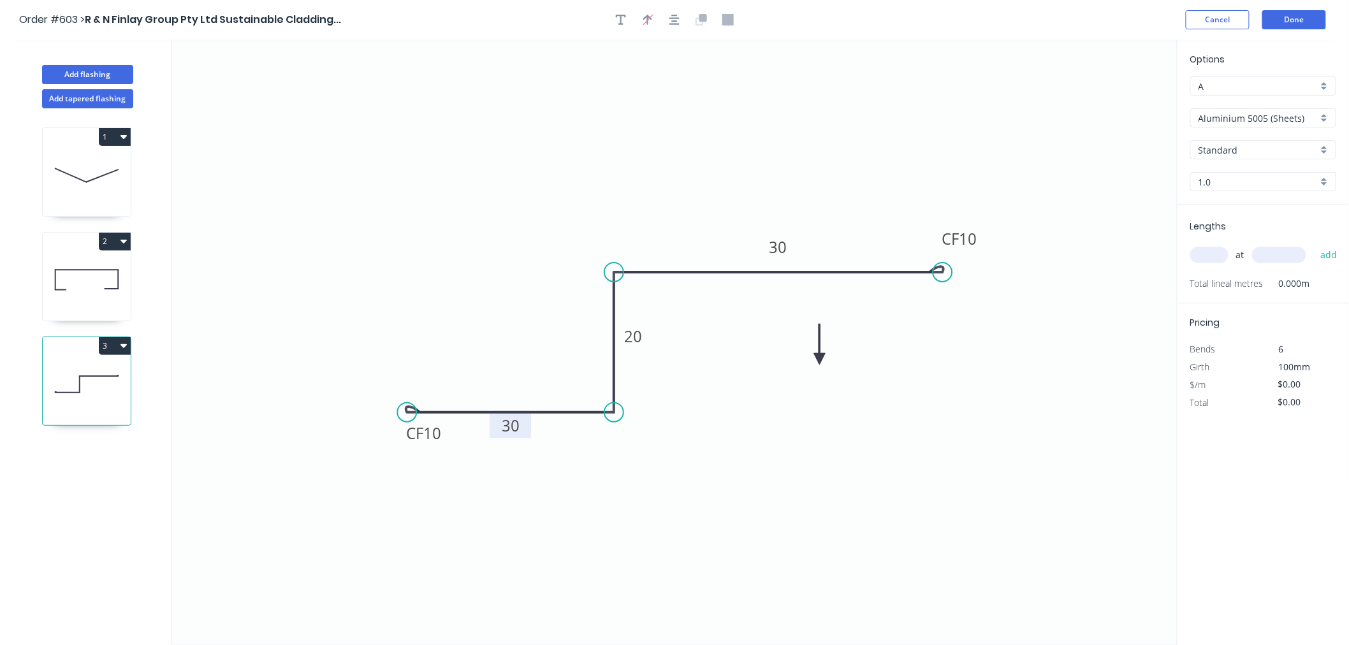
click at [814, 365] on icon at bounding box center [819, 344] width 11 height 41
click at [806, 359] on icon at bounding box center [807, 349] width 11 height 41
click at [808, 359] on icon "0 CF 10 30 20 CF 10 30" at bounding box center [674, 343] width 1005 height 606
click at [811, 358] on icon "0 CF 10 30 20 CF 10 30" at bounding box center [674, 343] width 1005 height 606
click at [810, 358] on icon "0 CF 10 30 20 CF 10 30" at bounding box center [674, 343] width 1005 height 606
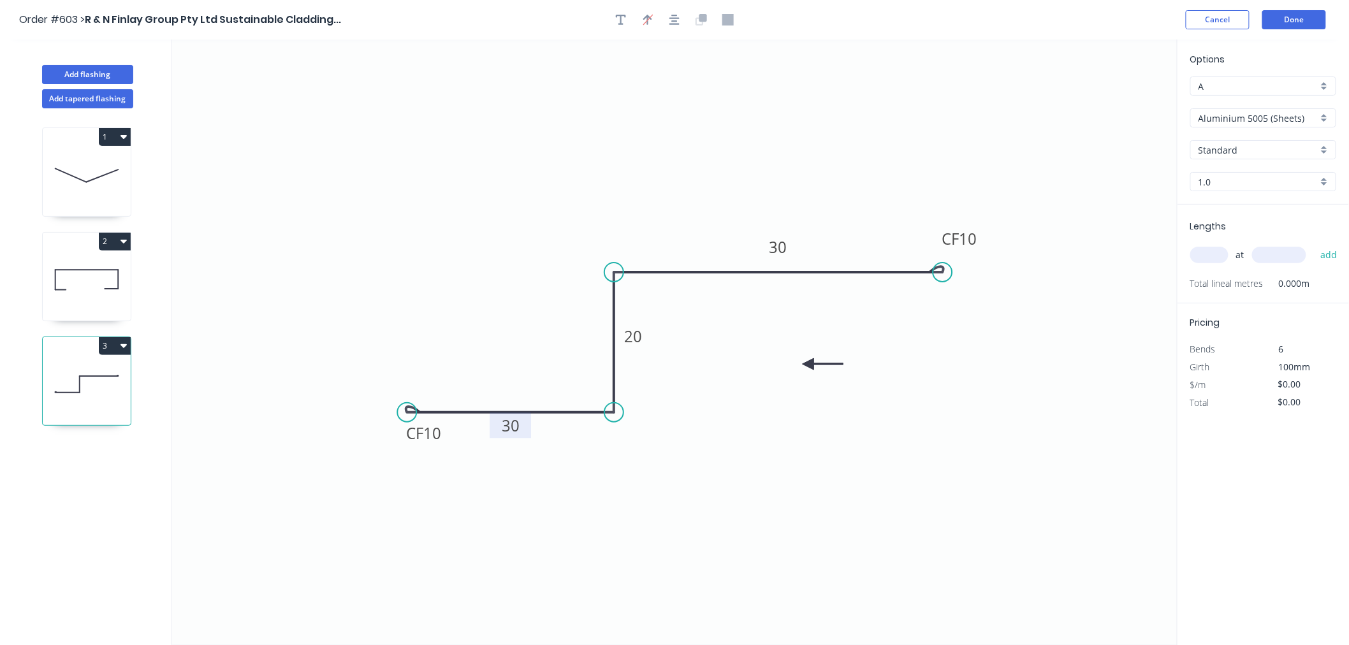
click at [811, 360] on icon "0 CF 10 30 20 CF 10 30" at bounding box center [674, 343] width 1005 height 606
click at [810, 361] on icon "0 CF 10 30 20 CF 10 30" at bounding box center [674, 343] width 1005 height 606
drag, startPoint x: 808, startPoint y: 361, endPoint x: 786, endPoint y: 319, distance: 48.2
click at [786, 319] on icon at bounding box center [786, 332] width 11 height 41
click at [1237, 112] on input "Aluminium 5005 (Sheets)" at bounding box center [1257, 118] width 119 height 13
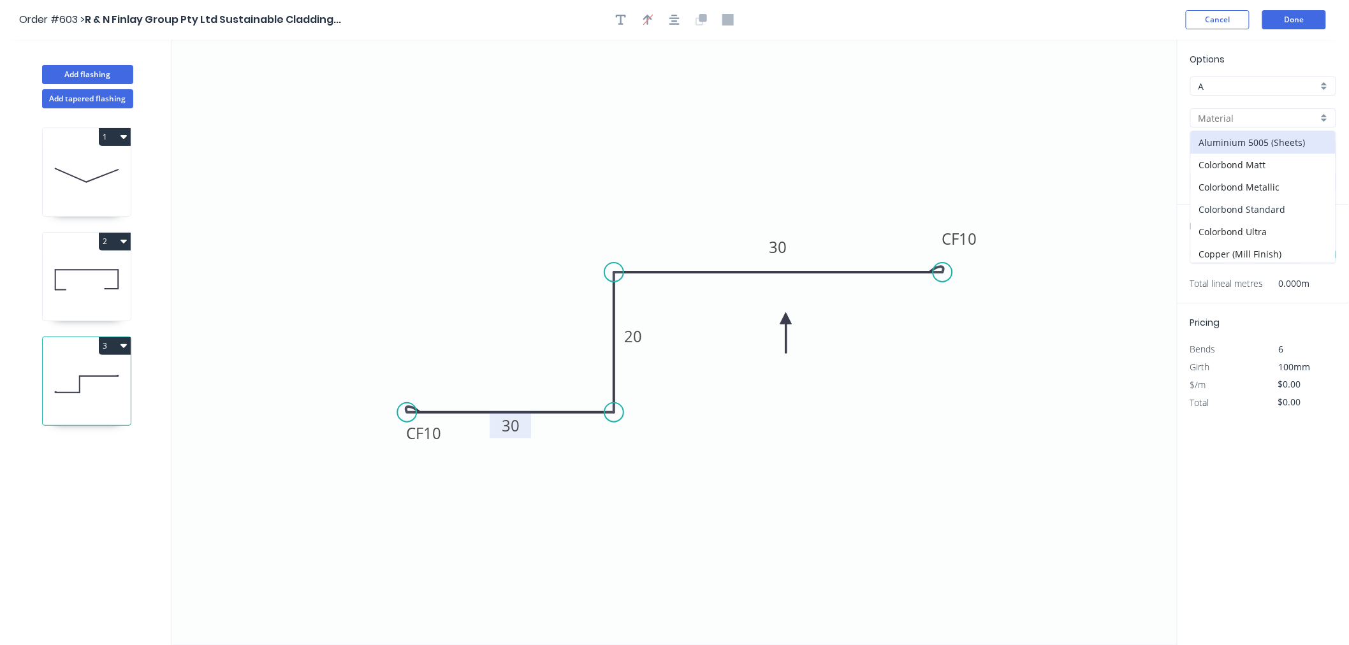
click at [1269, 206] on div "Colorbond Standard" at bounding box center [1263, 209] width 145 height 22
type input "Colorbond Standard"
type input "Basalt"
type input "0.55"
type input "$13.69"
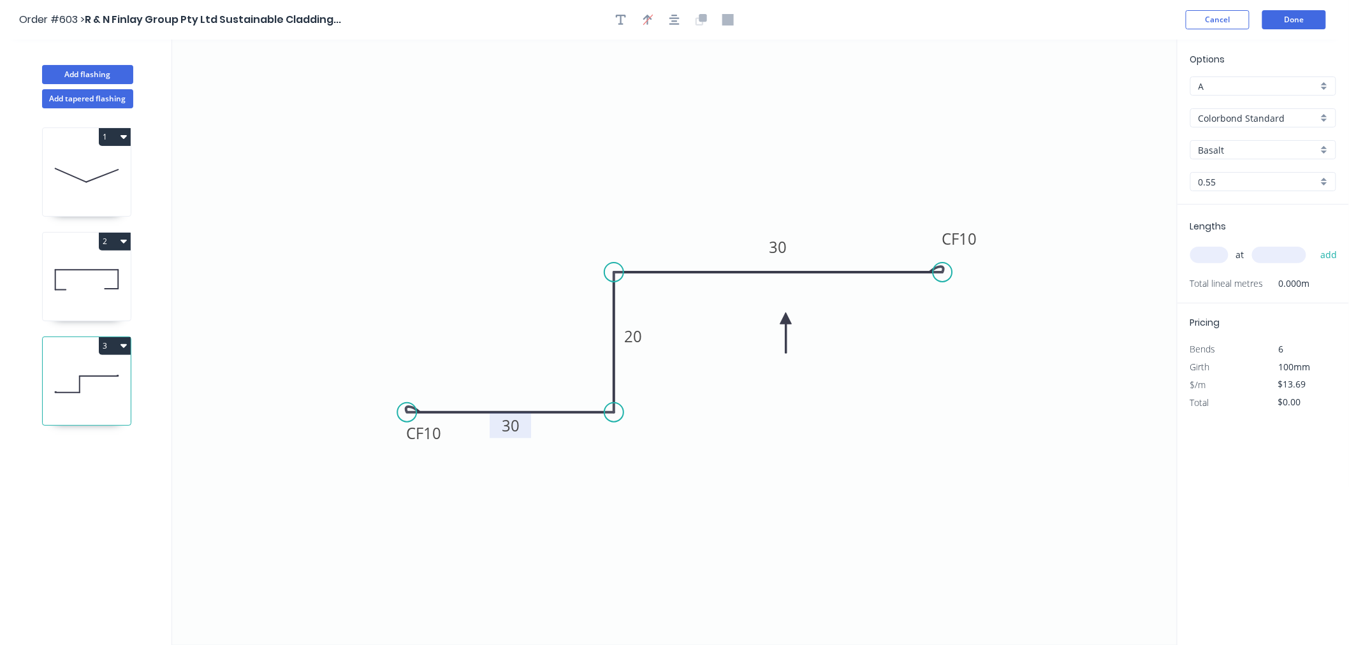
click at [1254, 150] on input "Basalt" at bounding box center [1257, 149] width 119 height 13
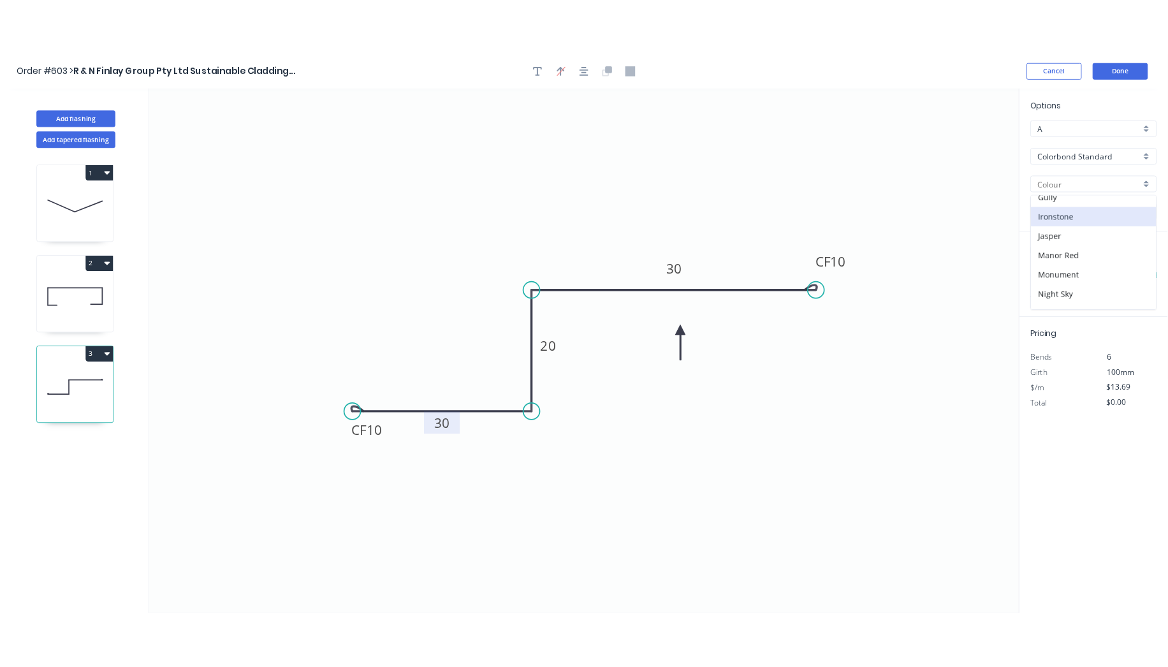
scroll to position [212, 0]
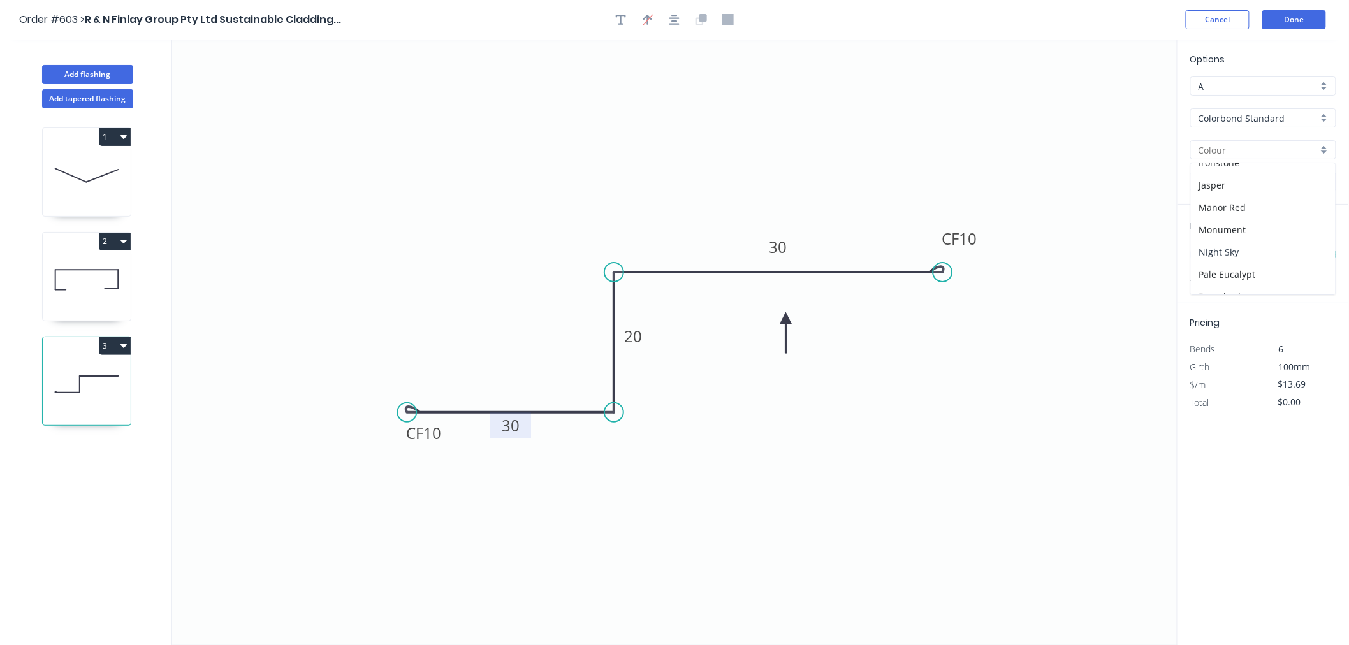
click at [1248, 245] on div "Night Sky" at bounding box center [1263, 252] width 145 height 22
type input "Night Sky"
click at [1215, 256] on input "text" at bounding box center [1209, 255] width 38 height 17
type input "8"
type input "1000"
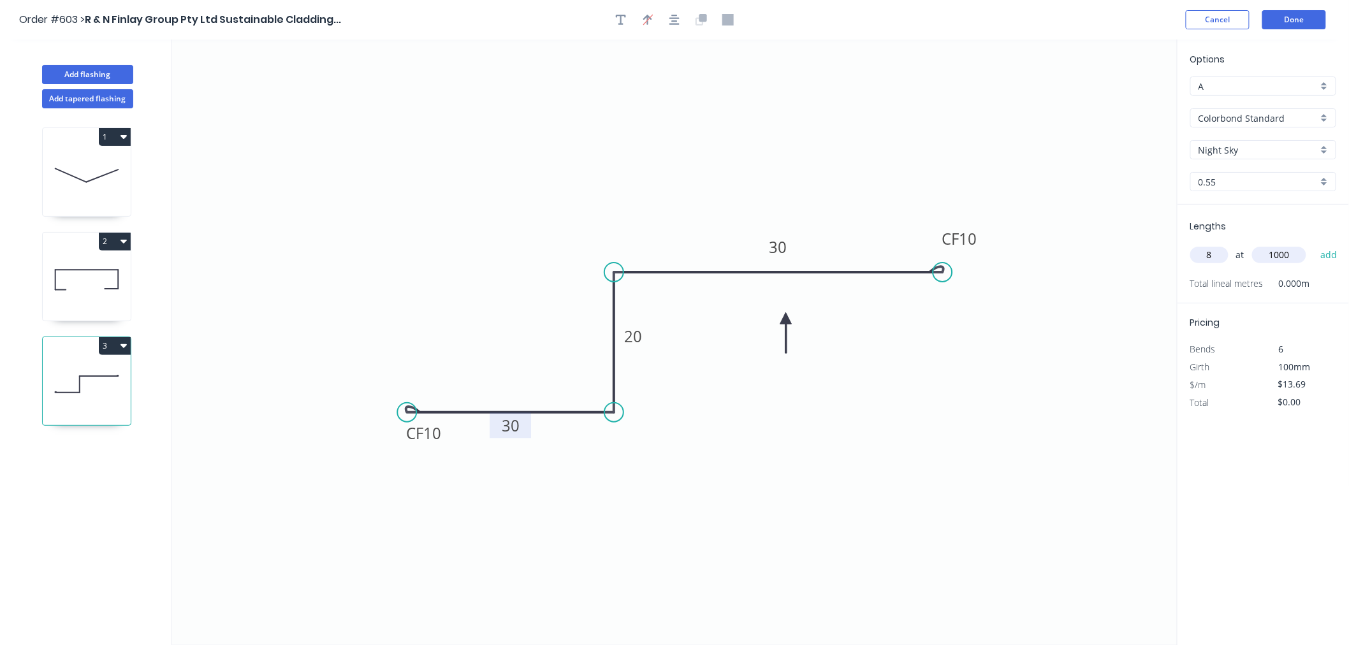
click at [1314, 244] on button "add" at bounding box center [1329, 255] width 30 height 22
type input "$109.52"
click at [1308, 20] on button "Done" at bounding box center [1294, 19] width 64 height 19
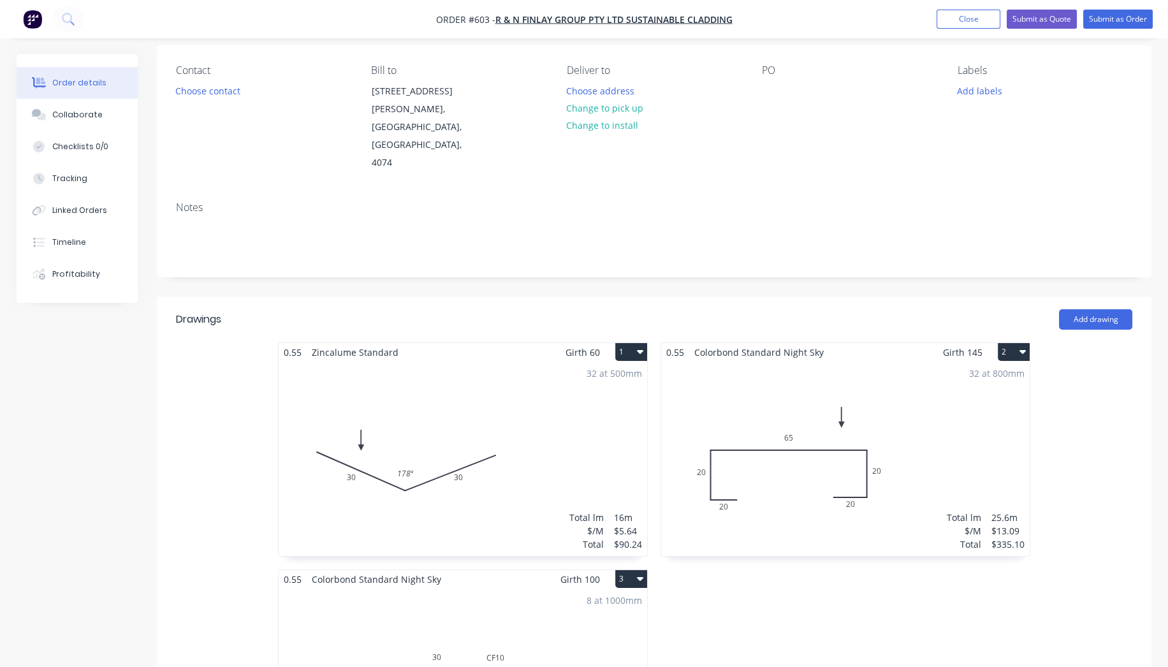
scroll to position [283, 0]
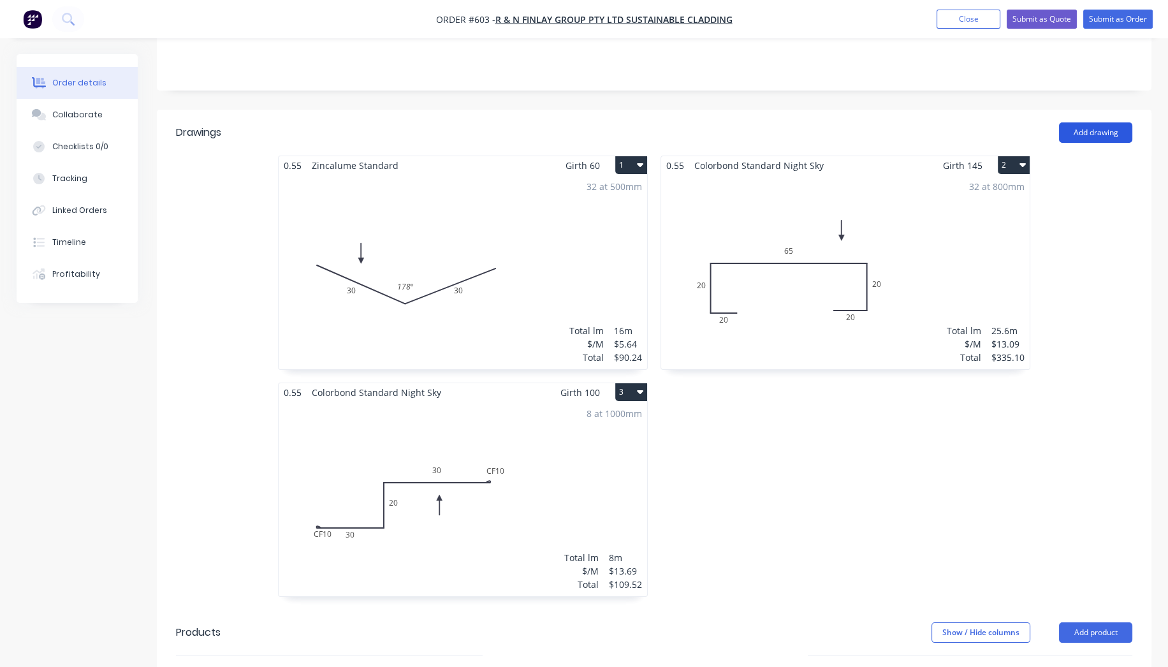
click at [1111, 122] on button "Add drawing" at bounding box center [1095, 132] width 73 height 20
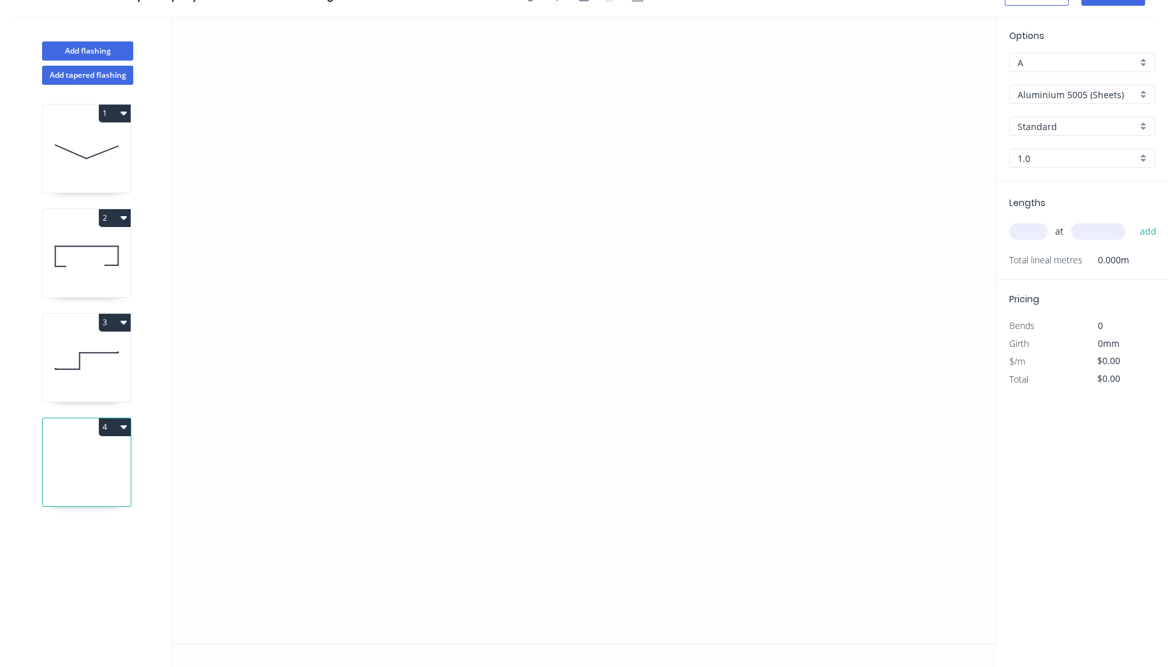
scroll to position [22, 0]
click at [350, 273] on icon "0" at bounding box center [584, 330] width 824 height 627
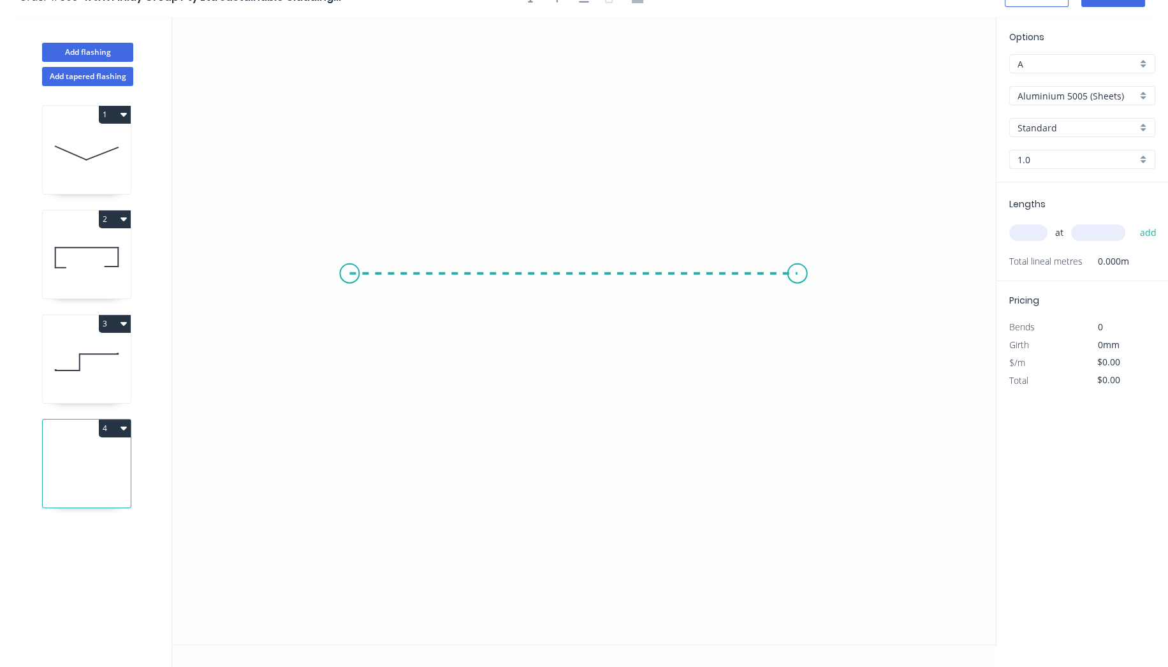
click at [797, 284] on icon "0" at bounding box center [584, 330] width 824 height 627
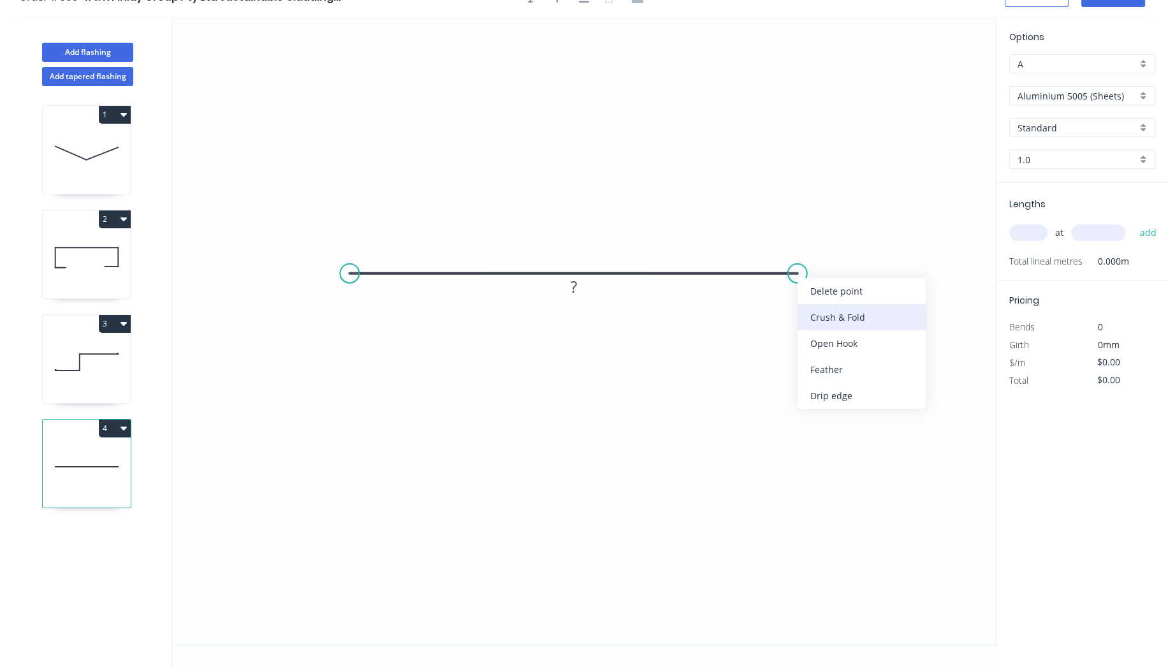
click at [822, 312] on div "Crush & Fold" at bounding box center [861, 317] width 128 height 26
click at [829, 317] on div "Flip bend" at bounding box center [863, 315] width 128 height 26
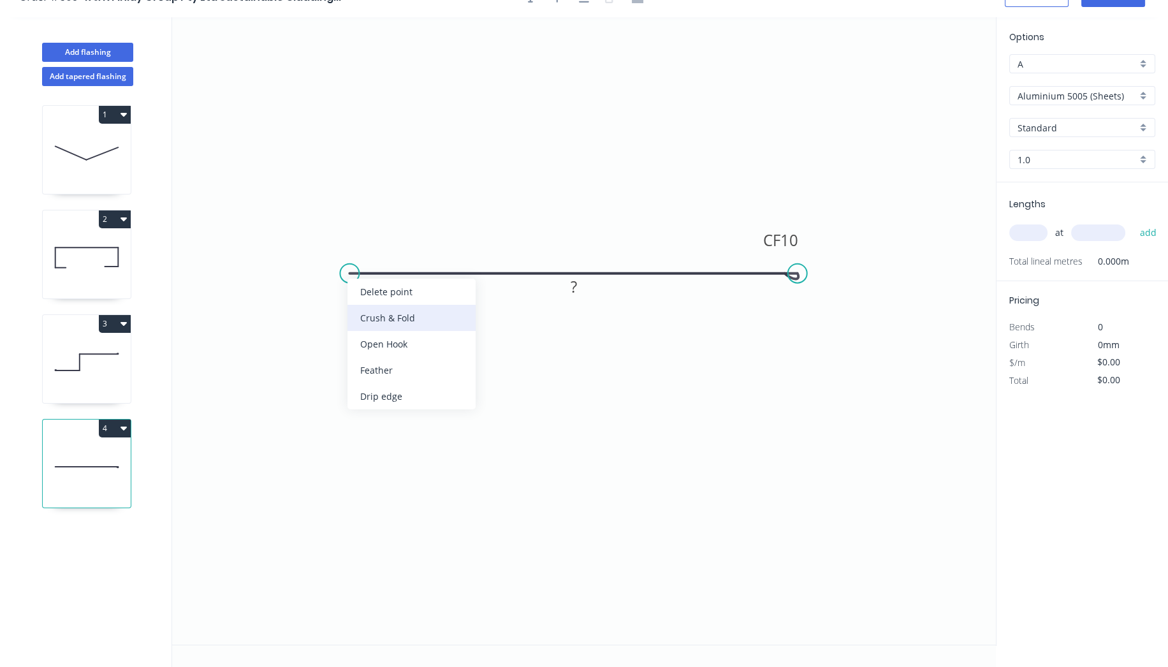
click at [411, 307] on div "Crush & Fold" at bounding box center [411, 318] width 128 height 26
click at [581, 292] on rect at bounding box center [573, 288] width 25 height 18
click at [577, 289] on tspan "4" at bounding box center [573, 286] width 9 height 21
click at [546, 444] on icon "0 CF 10 CF 10 400" at bounding box center [584, 330] width 824 height 627
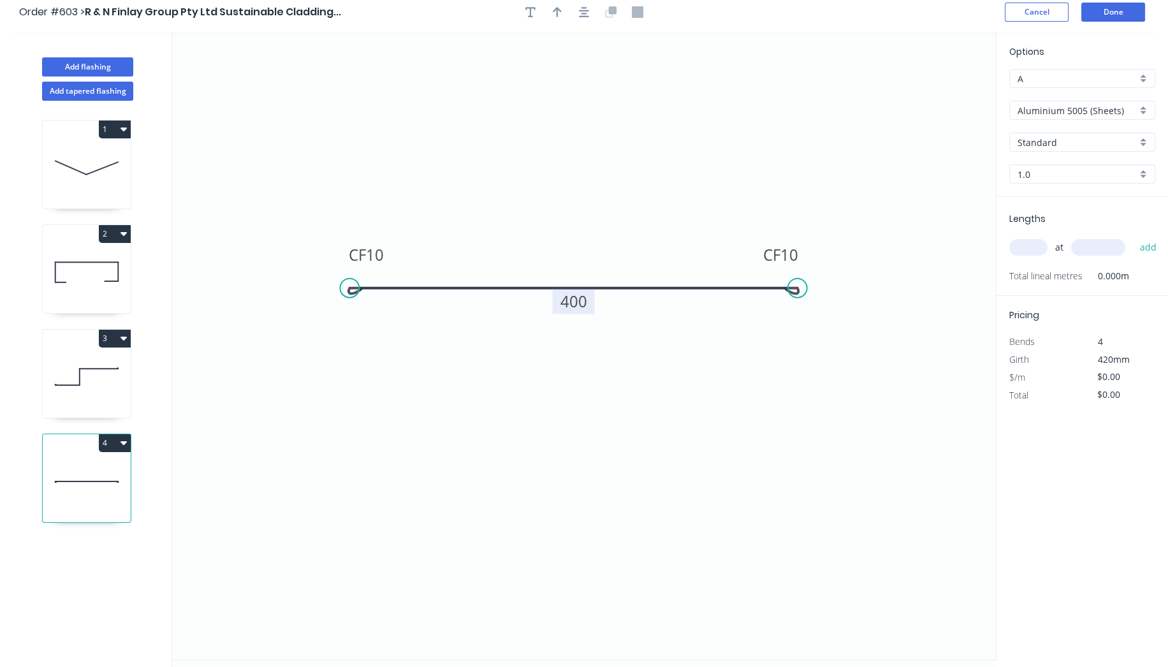
scroll to position [0, 0]
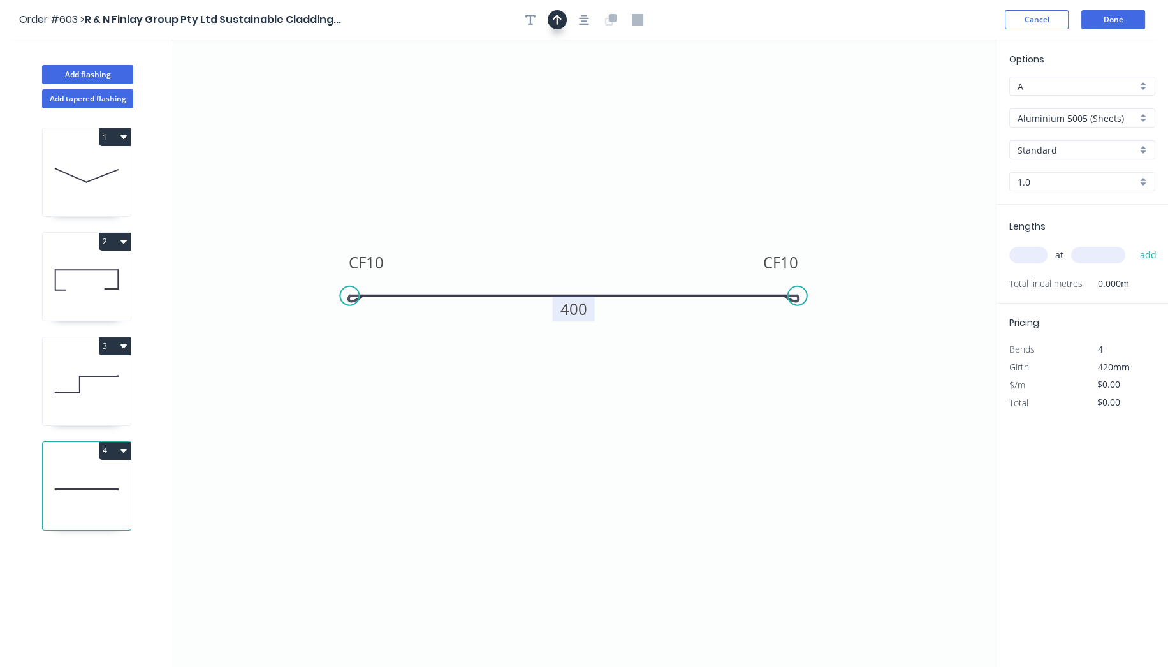
click at [561, 20] on icon "button" at bounding box center [557, 19] width 9 height 11
drag, startPoint x: 932, startPoint y: 99, endPoint x: 570, endPoint y: 224, distance: 383.2
click at [579, 236] on icon at bounding box center [580, 216] width 11 height 41
click at [1080, 117] on input "Aluminium 5005 (Sheets)" at bounding box center [1076, 118] width 119 height 13
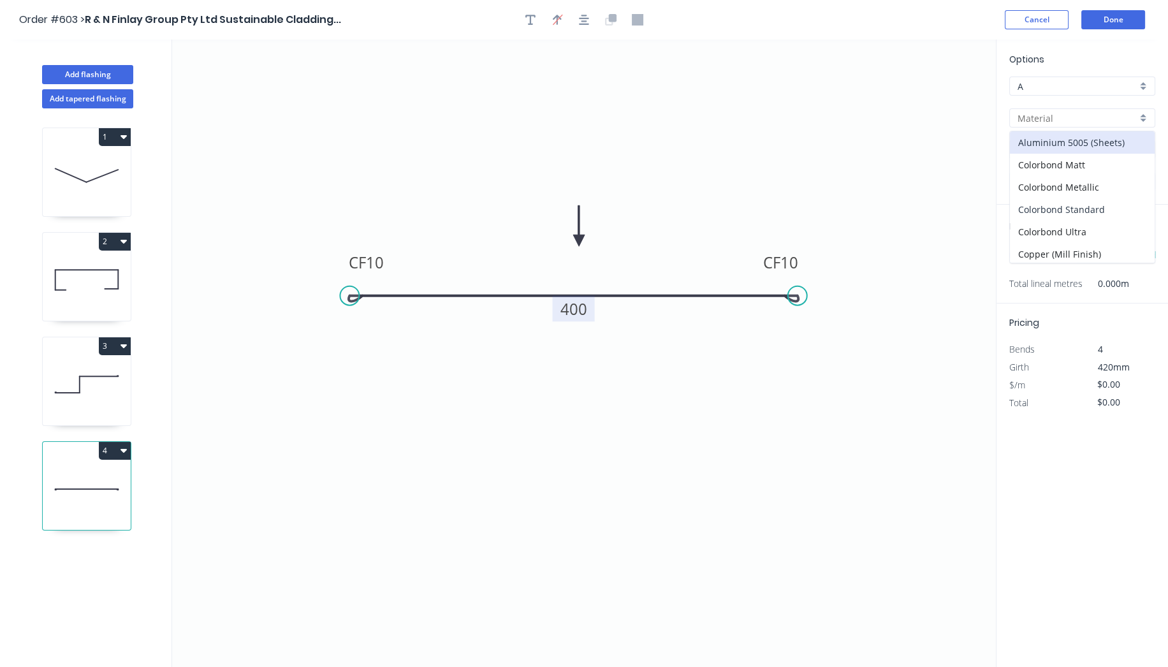
click at [1085, 200] on div "Colorbond Standard" at bounding box center [1082, 209] width 145 height 22
type input "Colorbond Standard"
type input "Basalt"
type input "0.55"
type input "$19.88"
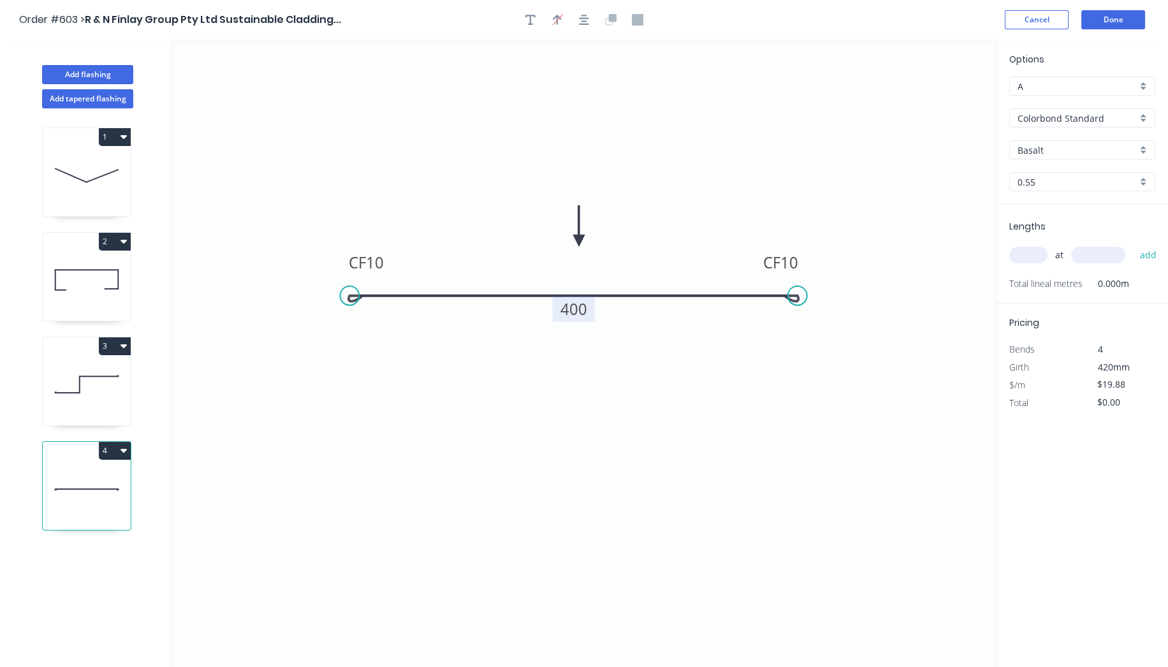
click at [1080, 153] on input "Basalt" at bounding box center [1076, 149] width 119 height 13
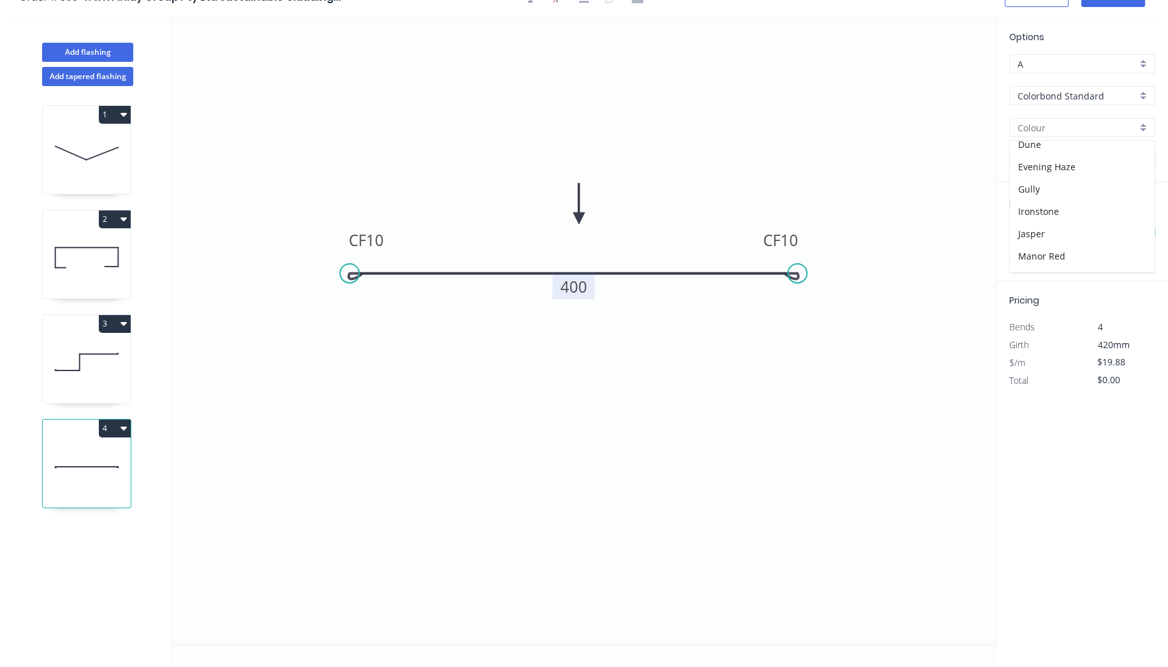
scroll to position [212, 0]
click at [1056, 219] on div "Night Sky" at bounding box center [1082, 230] width 145 height 22
type input "Night Sky"
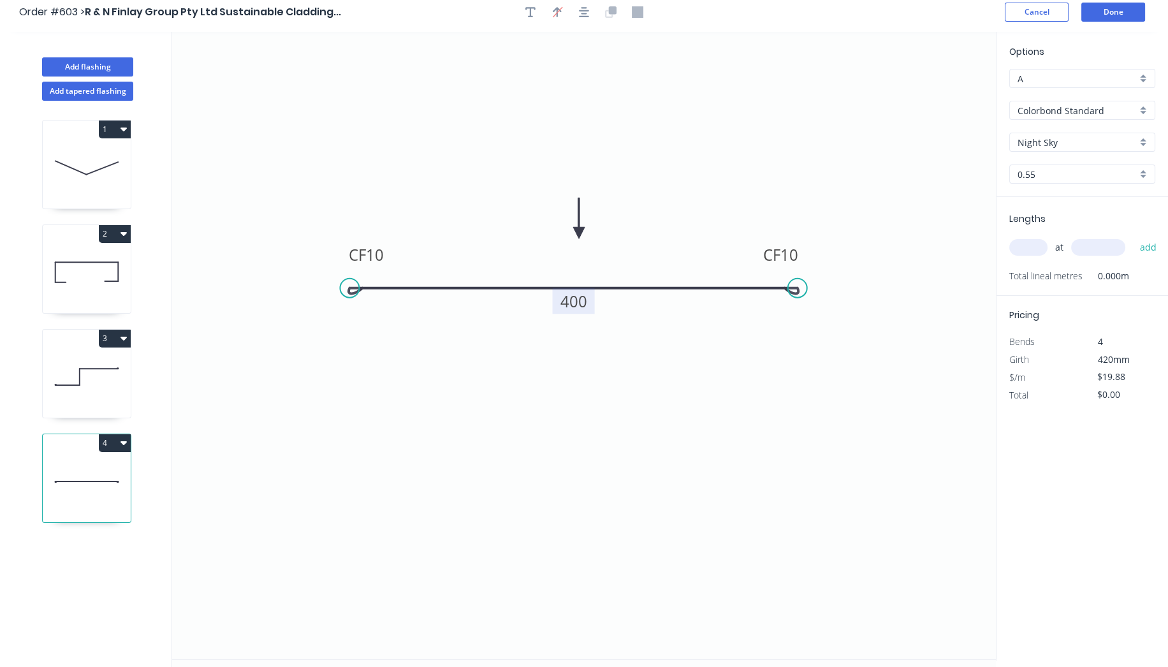
scroll to position [0, 0]
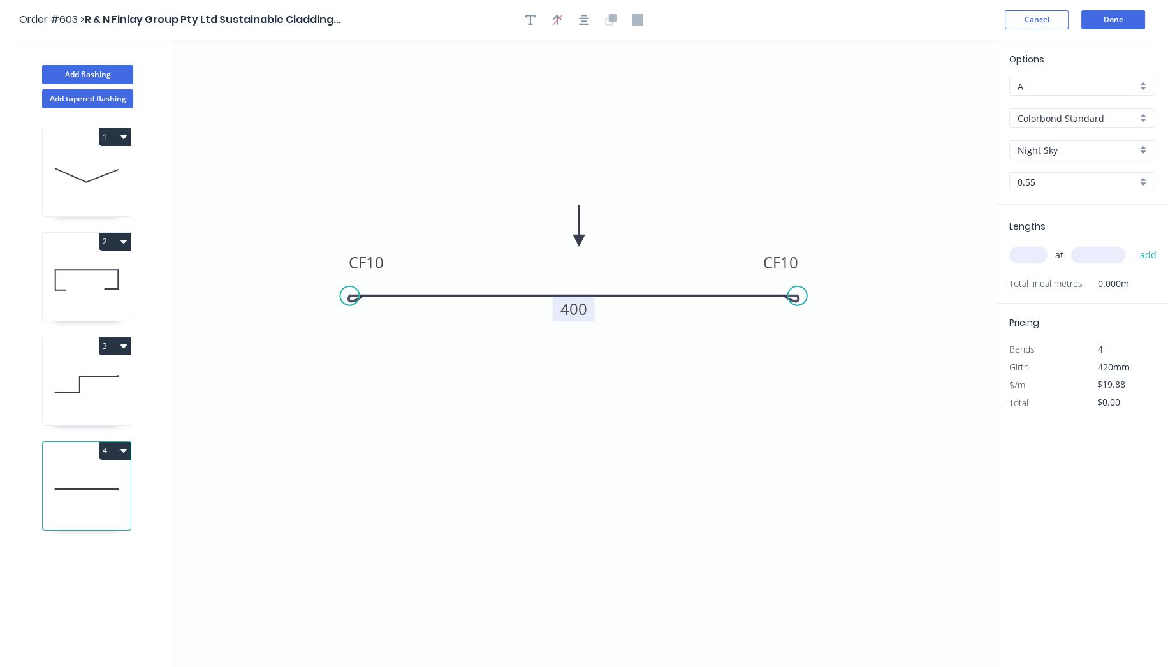
click at [1024, 258] on input "text" at bounding box center [1028, 255] width 38 height 17
type input "4"
type input "1000"
click at [1133, 244] on button "add" at bounding box center [1148, 255] width 30 height 22
type input "$79.52"
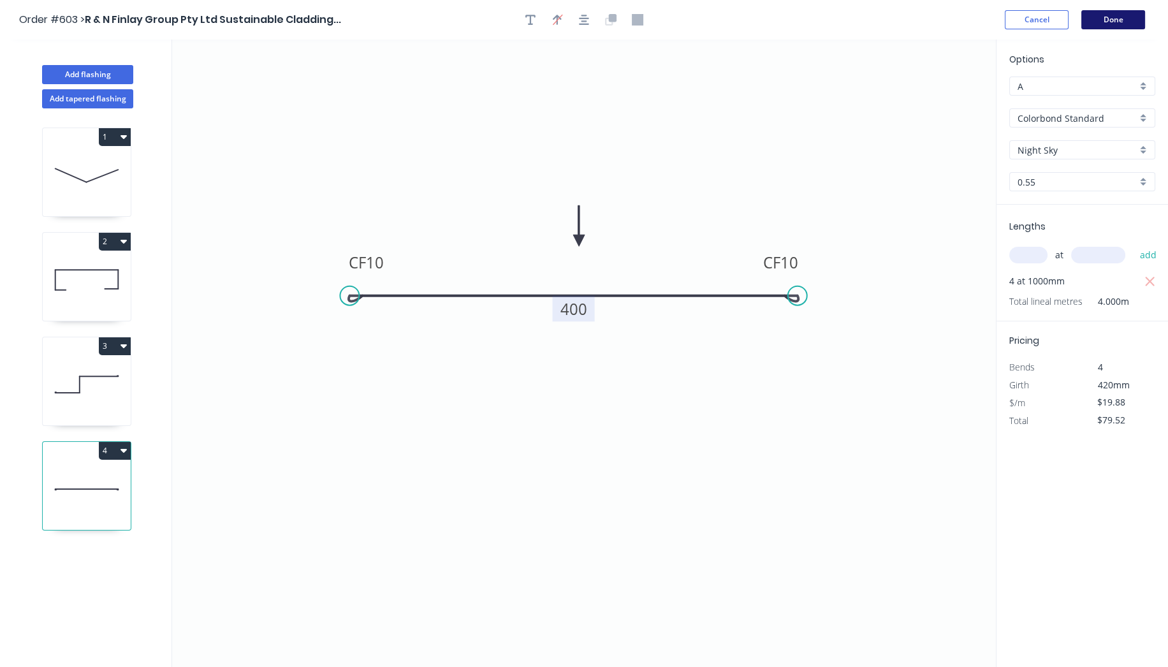
click at [1100, 20] on button "Done" at bounding box center [1113, 19] width 64 height 19
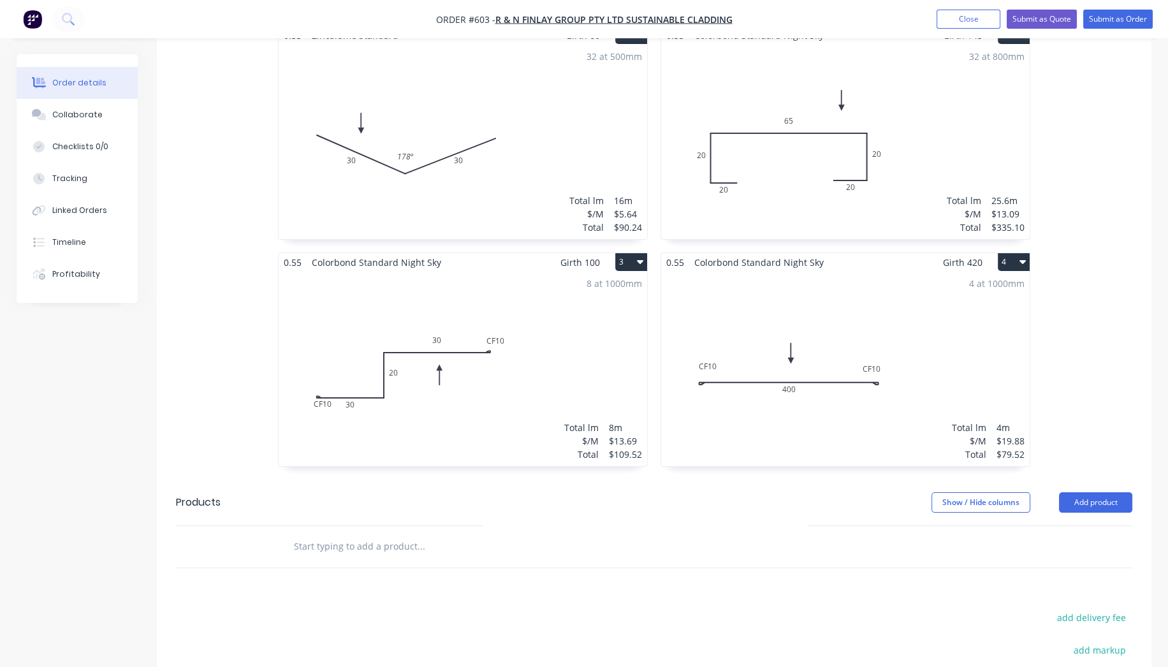
scroll to position [247, 0]
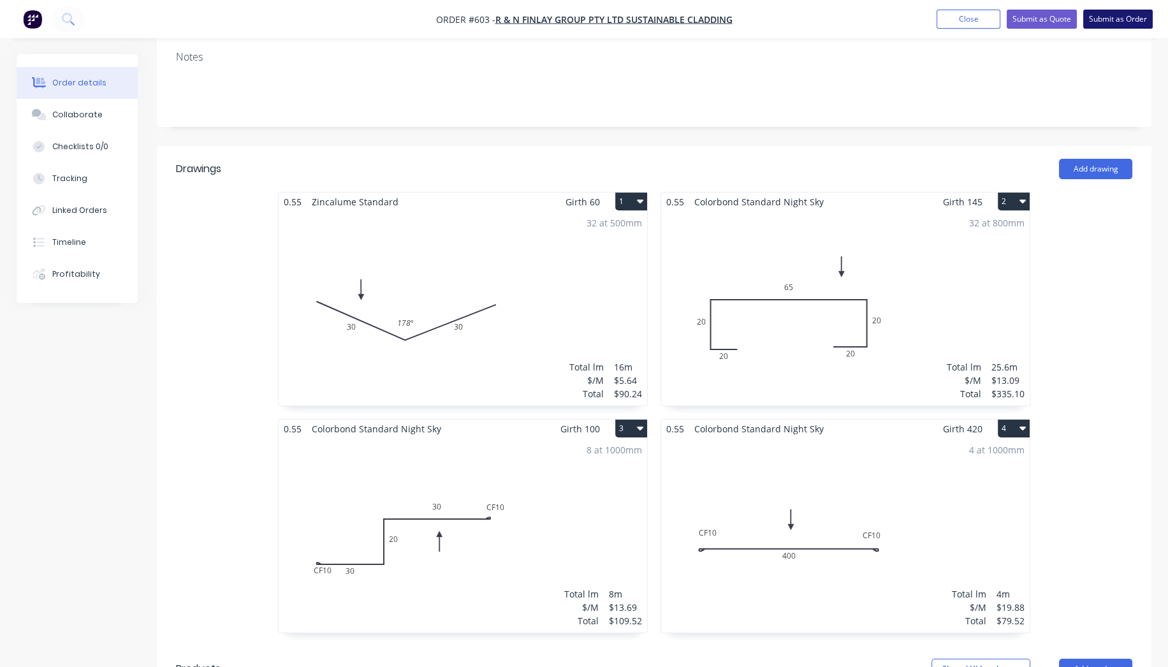
click at [1118, 22] on button "Submit as Order" at bounding box center [1117, 19] width 69 height 19
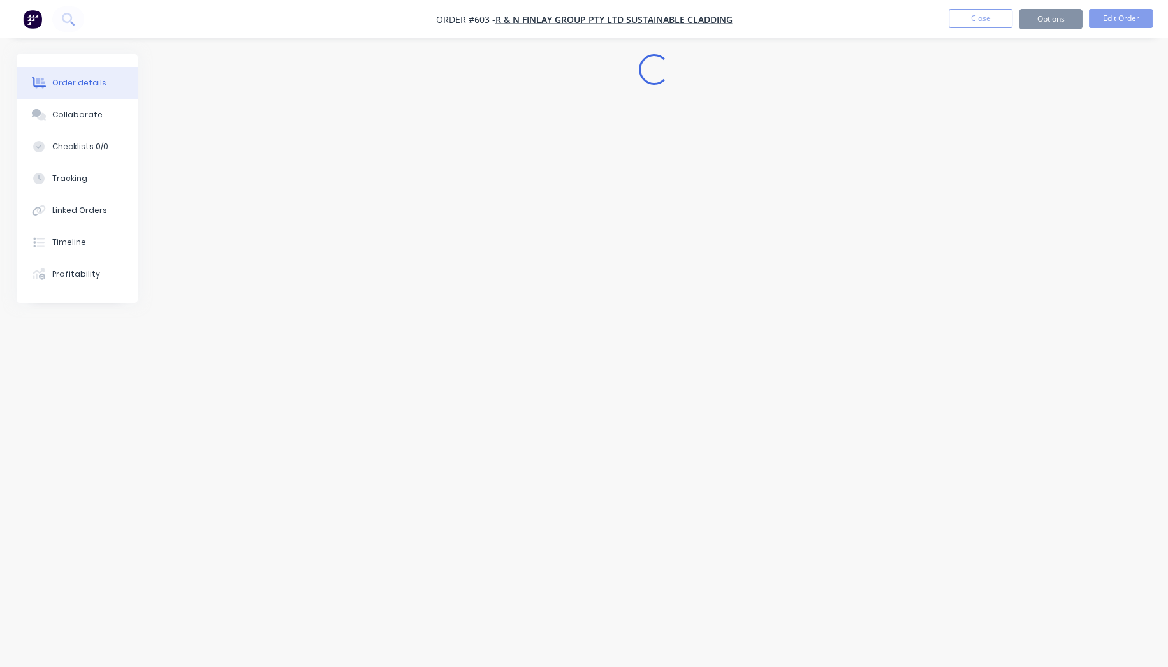
scroll to position [0, 0]
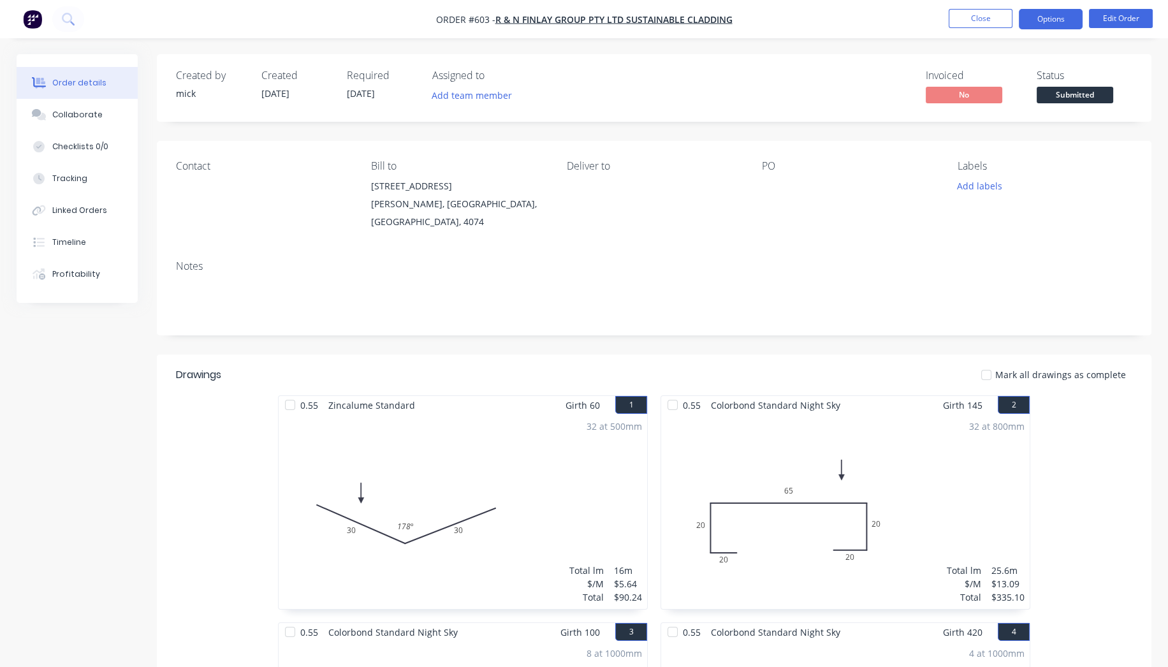
click at [1032, 20] on button "Options" at bounding box center [1051, 19] width 64 height 20
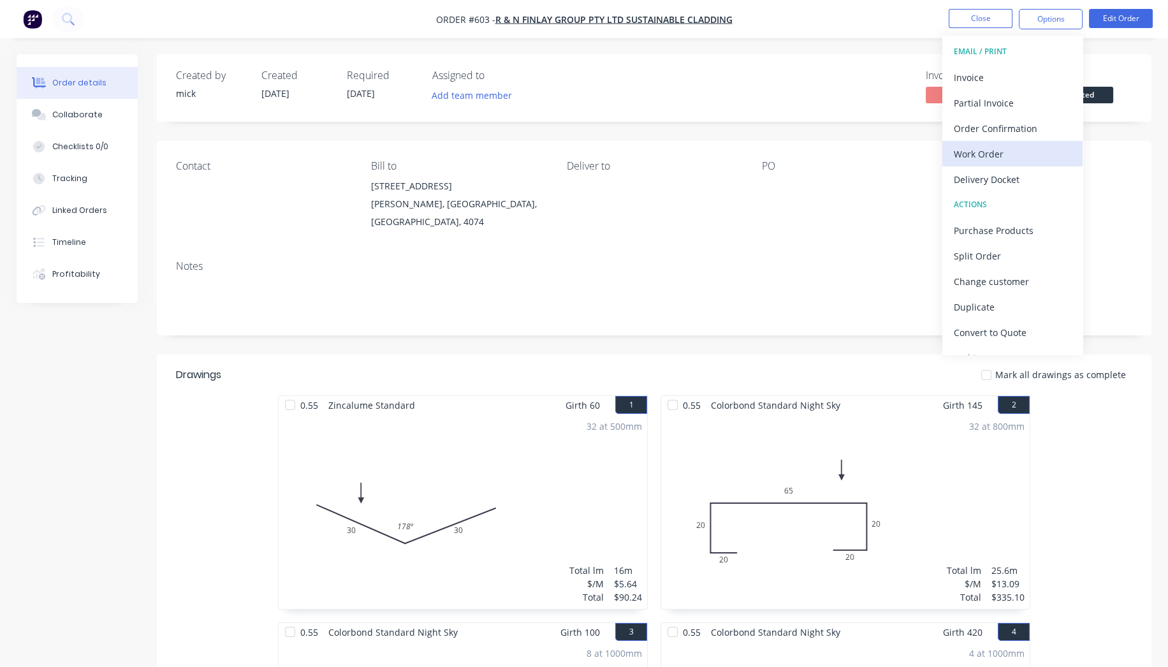
click at [1011, 156] on div "Work Order" at bounding box center [1012, 154] width 117 height 18
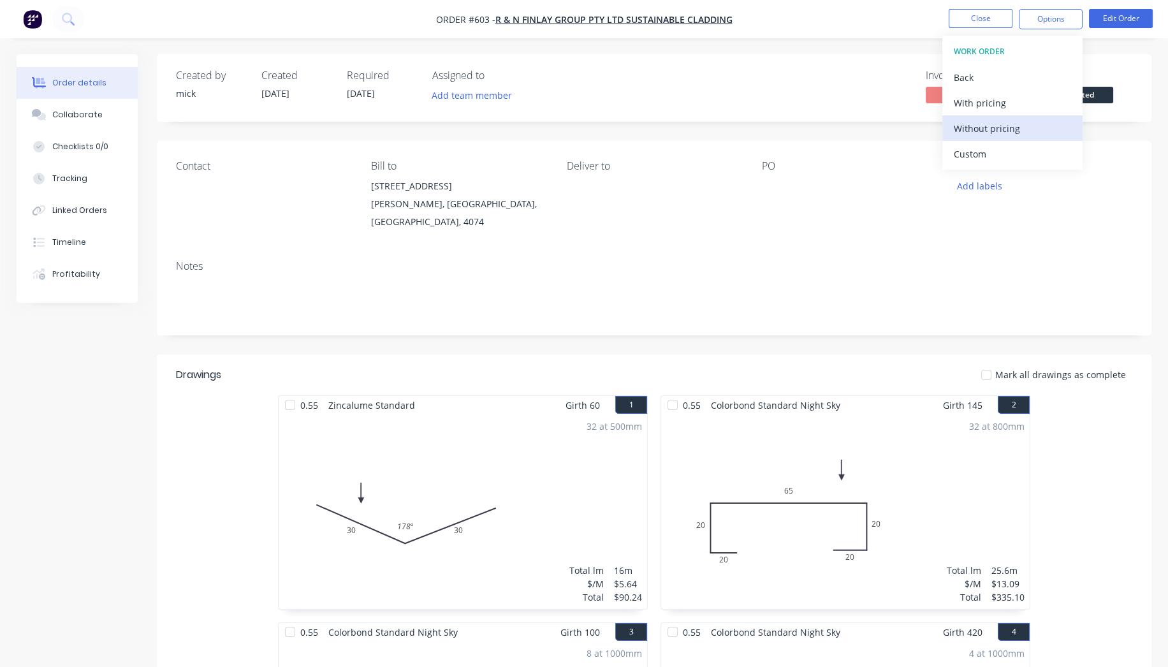
click at [1012, 136] on div "Without pricing" at bounding box center [1012, 128] width 117 height 18
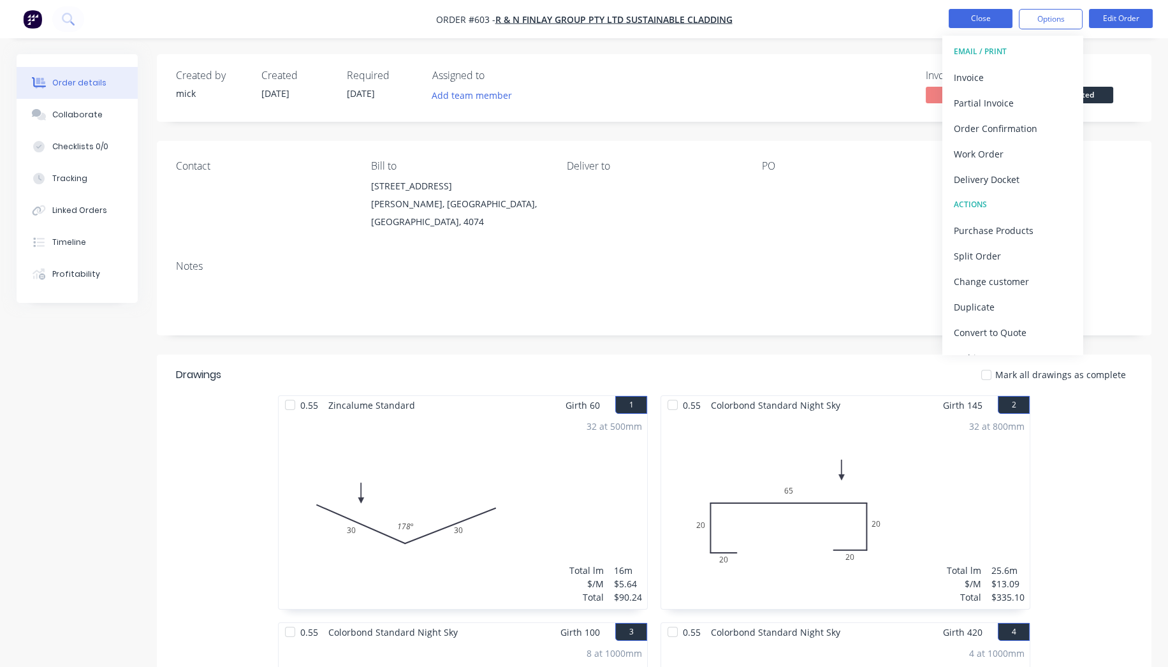
click at [1003, 26] on button "Close" at bounding box center [980, 18] width 64 height 19
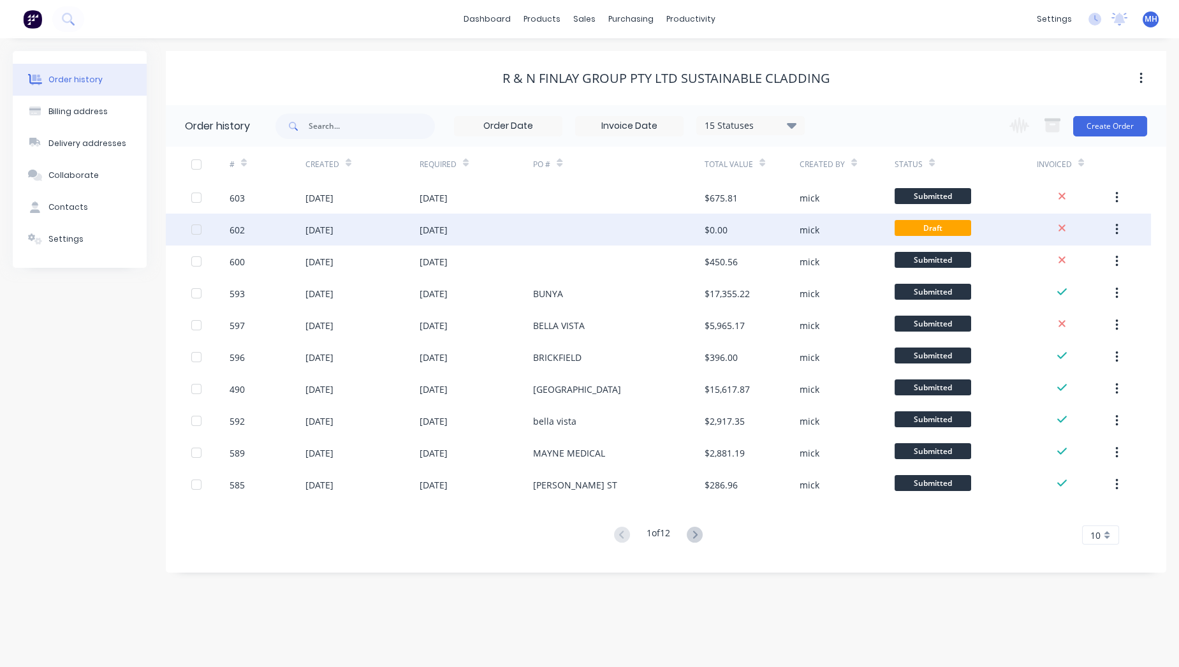
click at [562, 239] on div at bounding box center [618, 230] width 171 height 32
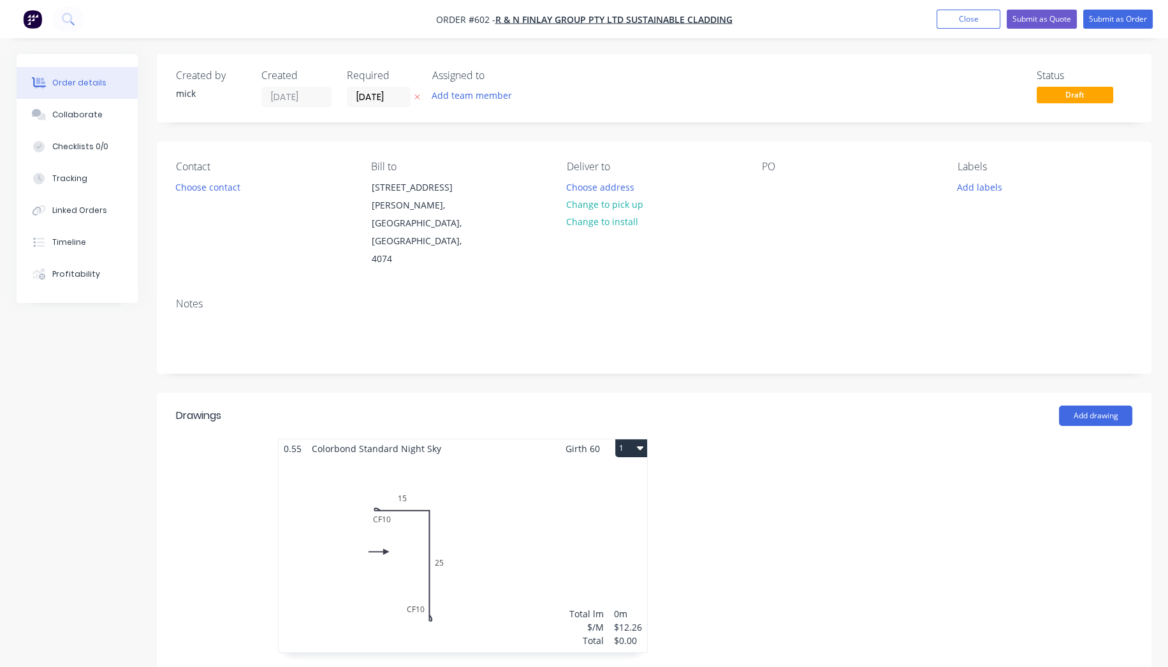
click at [484, 519] on div "Total lm $/M Total 0m $12.26 $0.00" at bounding box center [463, 555] width 368 height 194
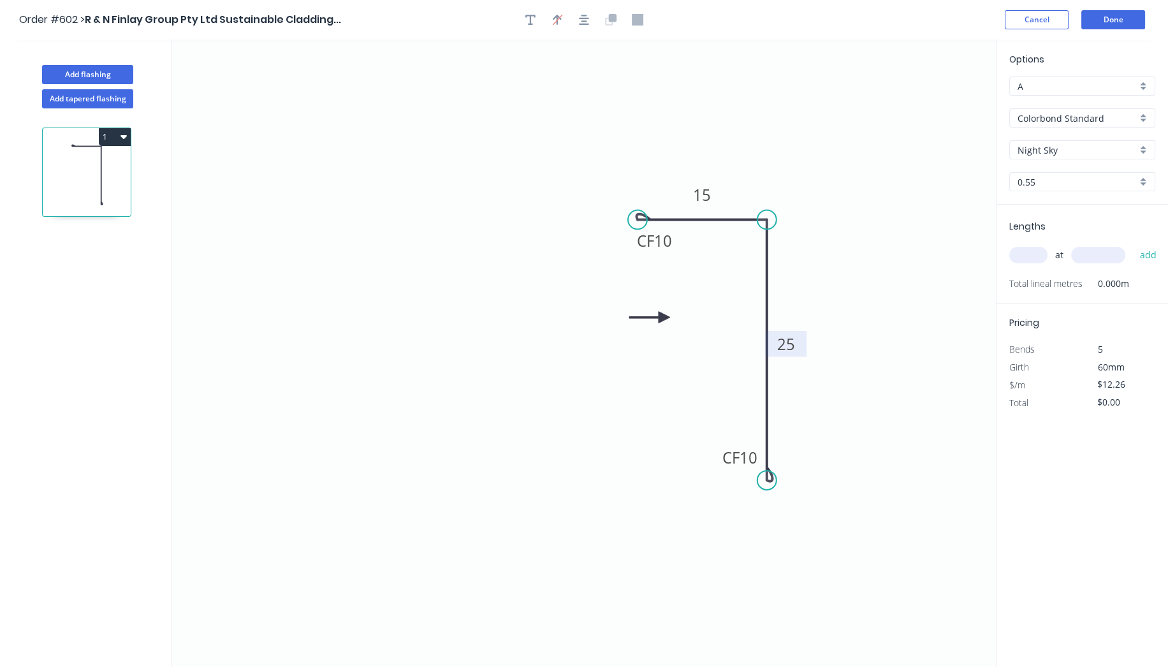
click at [797, 344] on rect at bounding box center [785, 345] width 25 height 18
click at [711, 196] on rect at bounding box center [701, 196] width 25 height 18
click at [869, 182] on icon "0 CF 10 50 CF 10 45" at bounding box center [584, 353] width 824 height 627
type input "$14.52"
click at [1040, 254] on input "text" at bounding box center [1028, 255] width 38 height 17
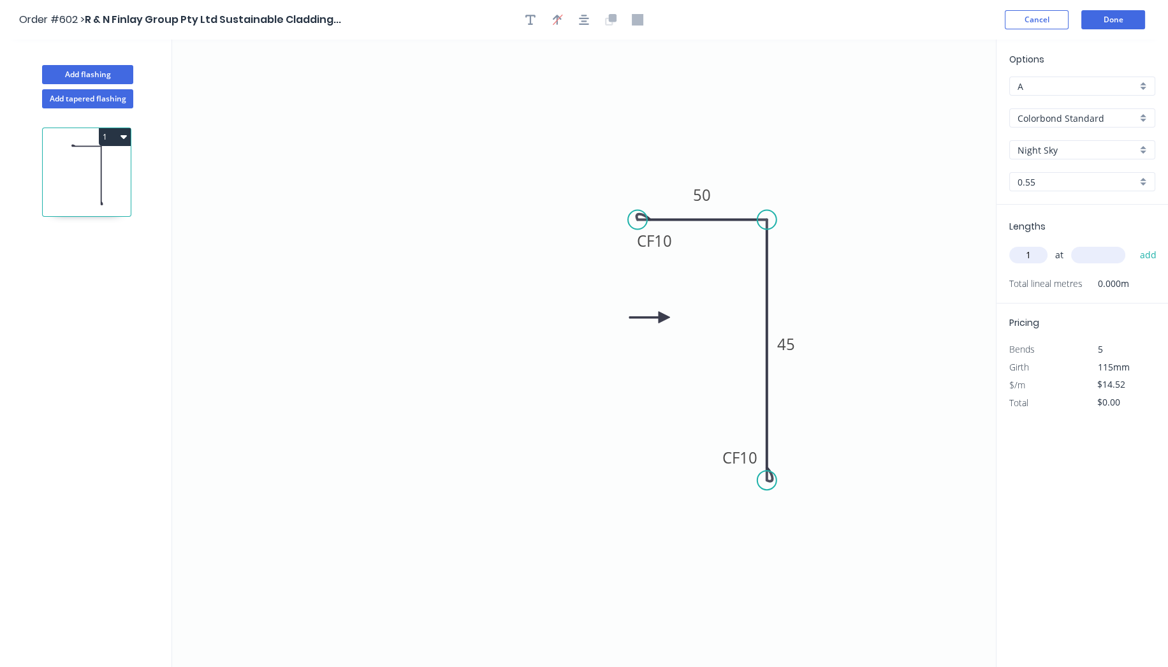
type input "1"
type input "2800"
click at [1133, 244] on button "add" at bounding box center [1148, 255] width 30 height 22
type input "$40.66"
click at [1034, 254] on input "text" at bounding box center [1028, 255] width 38 height 17
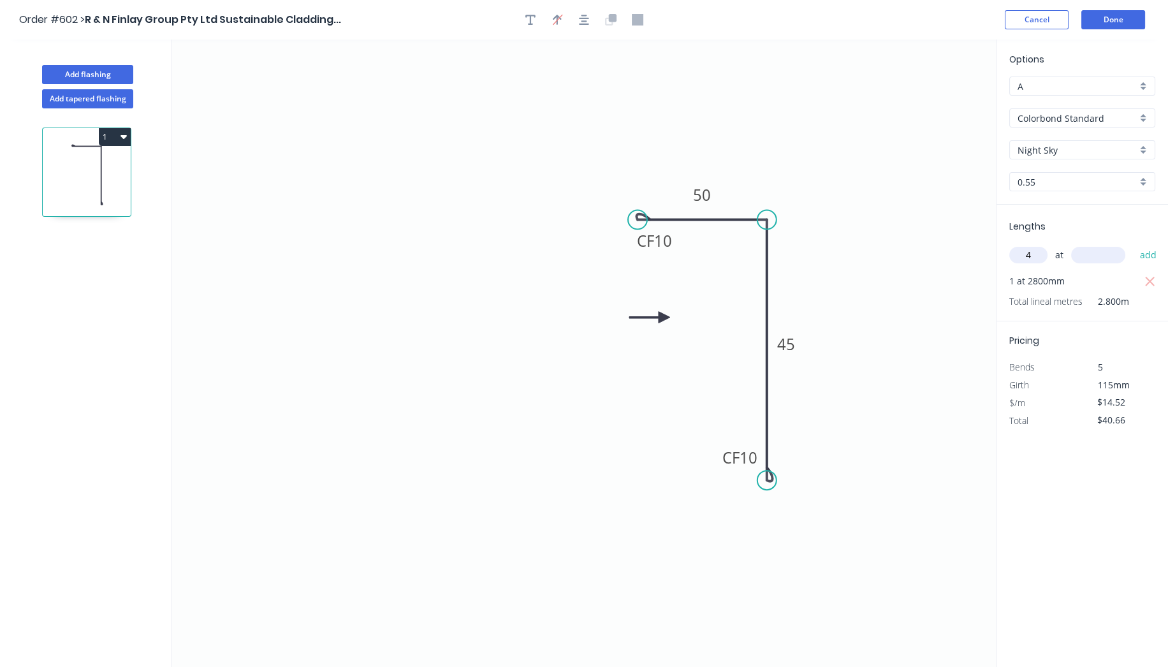
type input "4"
type input "1000"
click at [1133, 244] on button "add" at bounding box center [1148, 255] width 30 height 22
type input "$98.74"
type input "1"
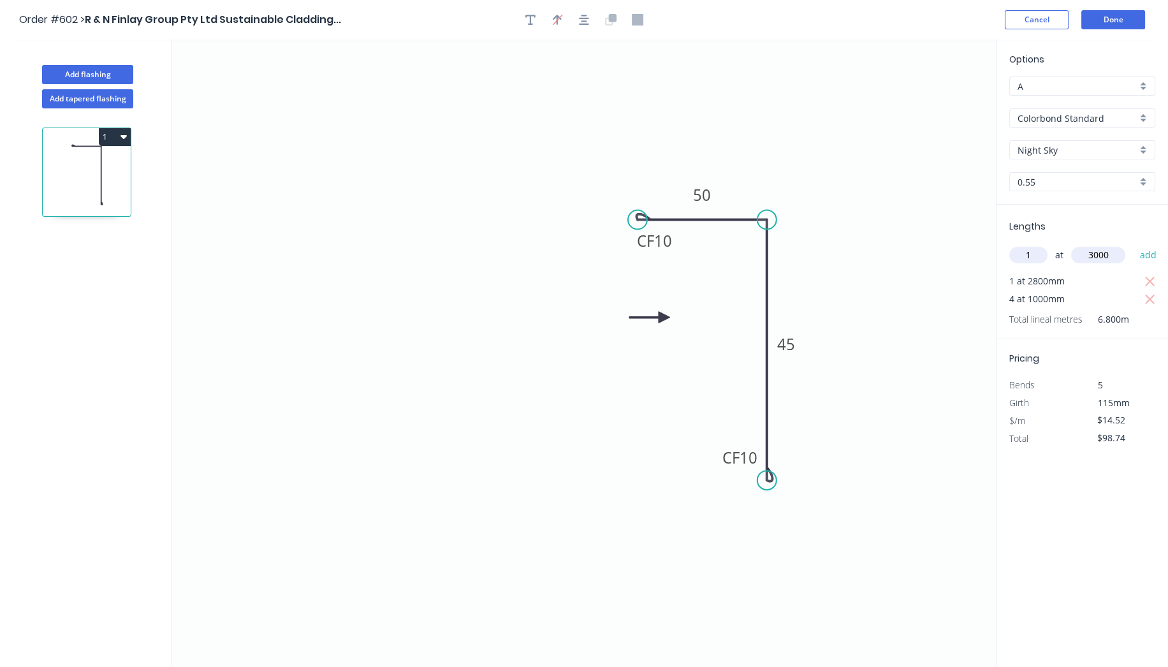
type input "3000"
click at [1133, 244] on button "add" at bounding box center [1148, 255] width 30 height 22
type input "$142.30"
type input "4"
type input "800"
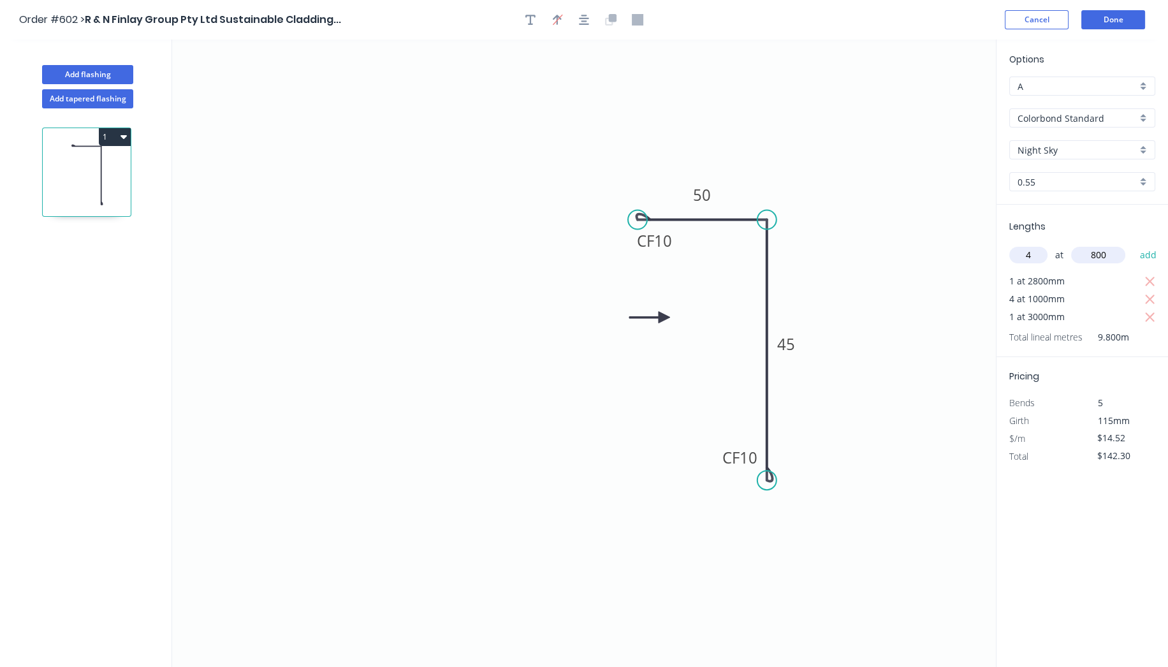
click at [1133, 244] on button "add" at bounding box center [1148, 255] width 30 height 22
type input "$188.76"
click at [1110, 17] on button "Done" at bounding box center [1113, 19] width 64 height 19
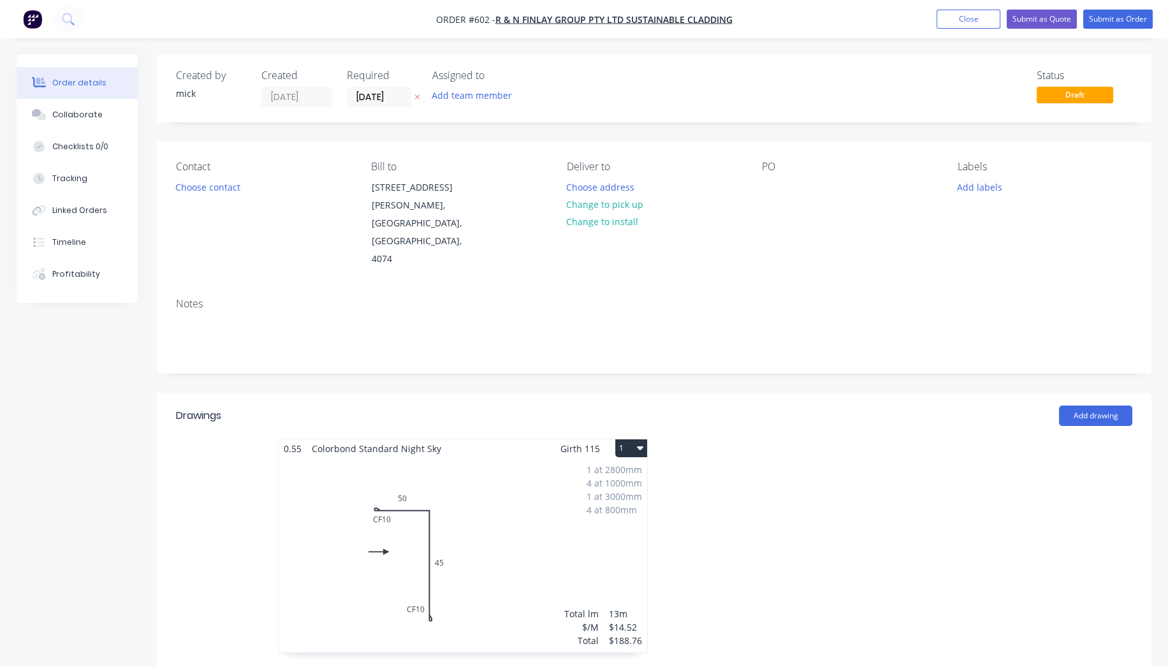
click at [600, 542] on div "1 at 2800mm 4 at 1000mm 1 at 3000mm 4 at 800mm Total lm $/M Total 13m $14.52 $1…" at bounding box center [463, 555] width 368 height 194
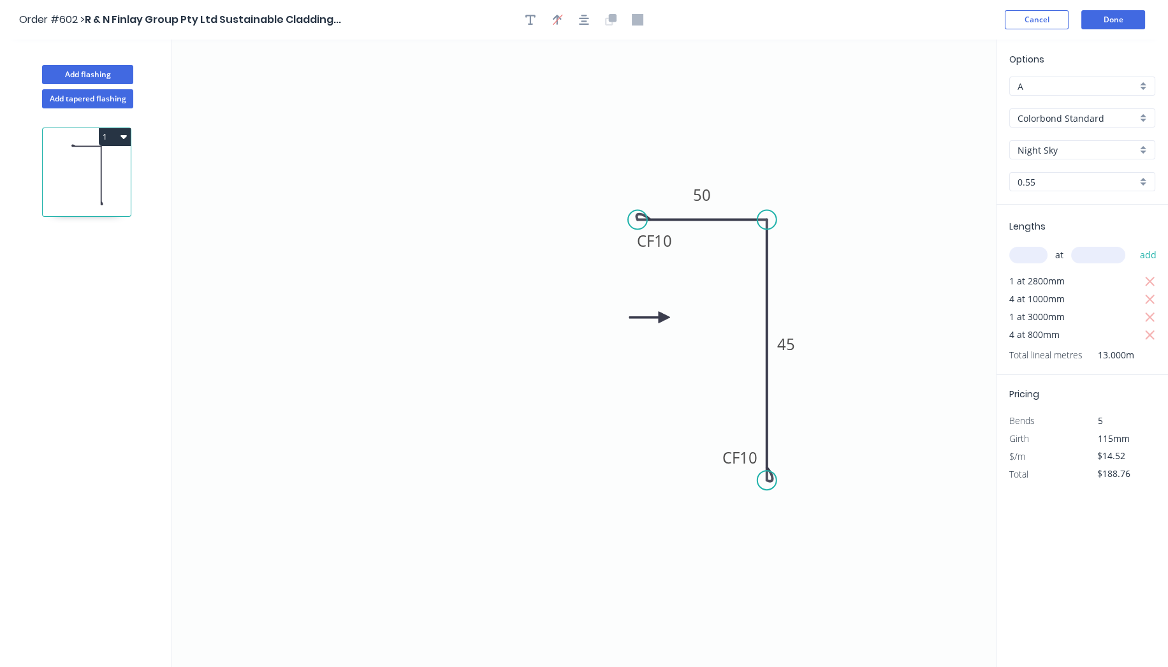
click at [1047, 151] on input "Night Sky" at bounding box center [1076, 149] width 119 height 13
click at [1054, 118] on input "Colorbond Standard" at bounding box center [1076, 118] width 119 height 13
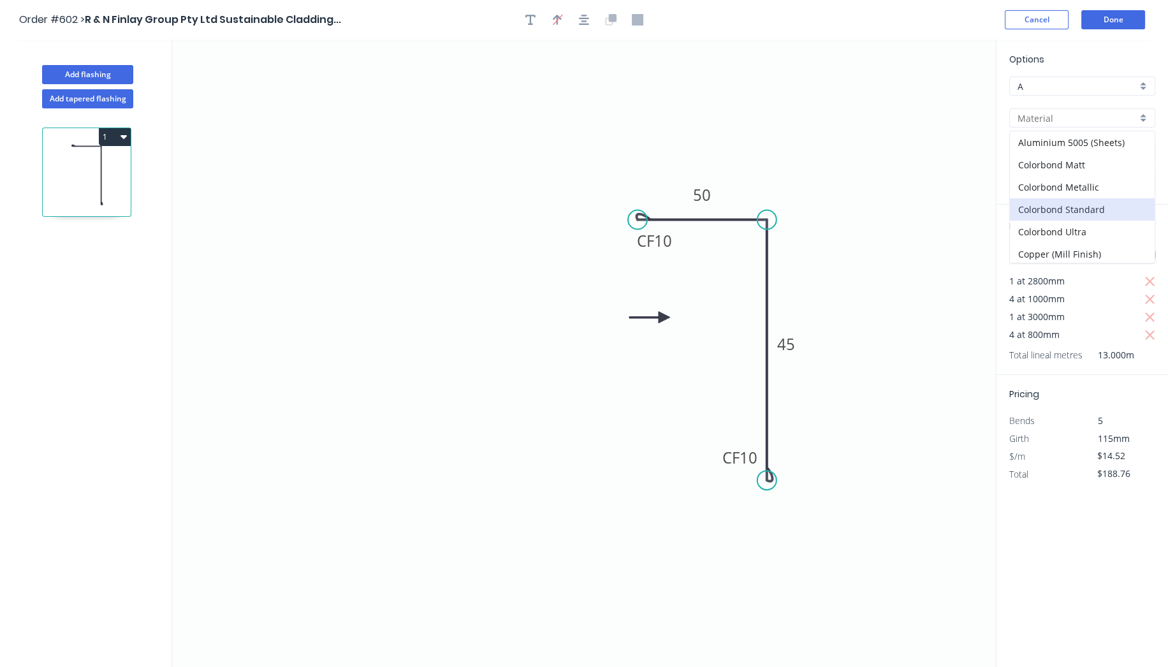
type input "Night Sky"
click at [1077, 168] on div "Colorbond Matt" at bounding box center [1082, 165] width 145 height 22
type input "Colorbond Matt"
type input "$15.12"
type input "$196.56"
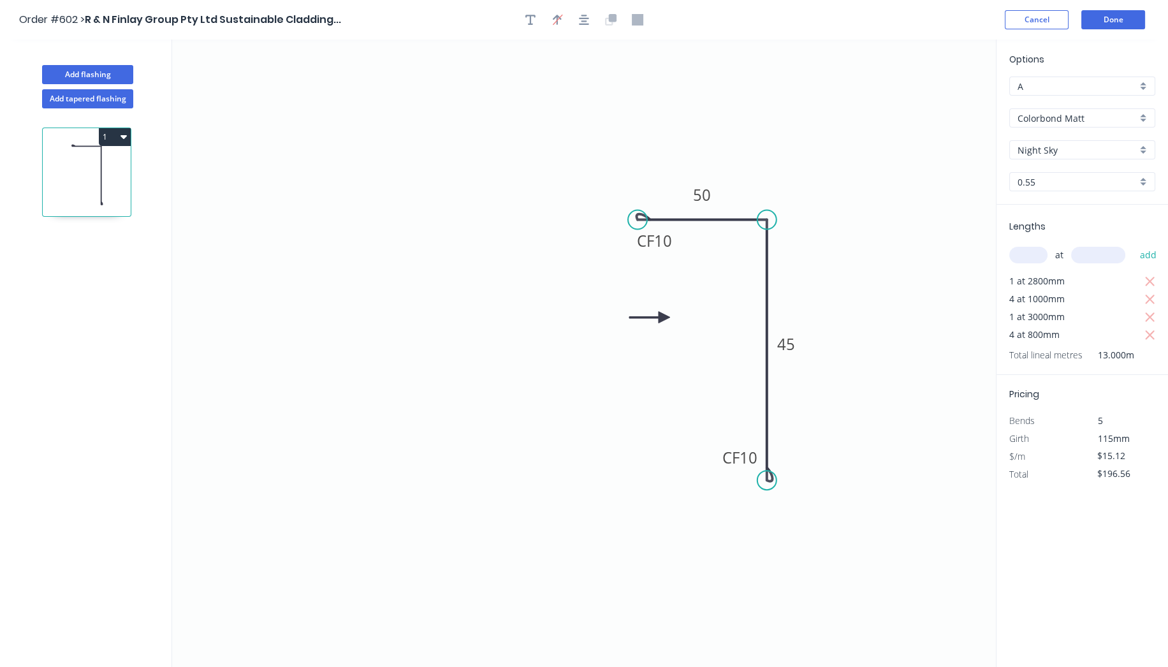
click at [1074, 152] on input "Night Sky" at bounding box center [1076, 149] width 119 height 13
click at [1059, 222] on div "Monument" at bounding box center [1082, 219] width 145 height 22
type input "Monument"
click at [1115, 17] on button "Done" at bounding box center [1113, 19] width 64 height 19
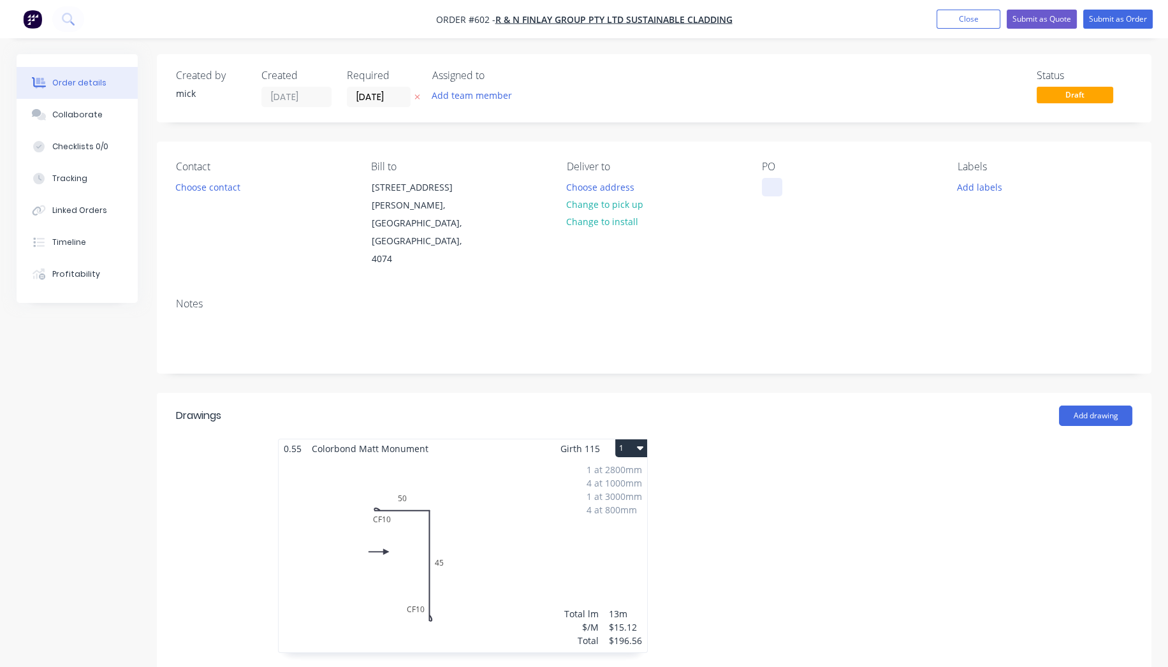
click at [779, 178] on div at bounding box center [772, 187] width 20 height 18
click at [834, 439] on div at bounding box center [845, 552] width 382 height 227
click at [802, 189] on div "arana" at bounding box center [808, 187] width 92 height 18
click at [730, 463] on div at bounding box center [845, 552] width 382 height 227
click at [1099, 393] on header "Drawings Add drawing" at bounding box center [654, 416] width 994 height 46
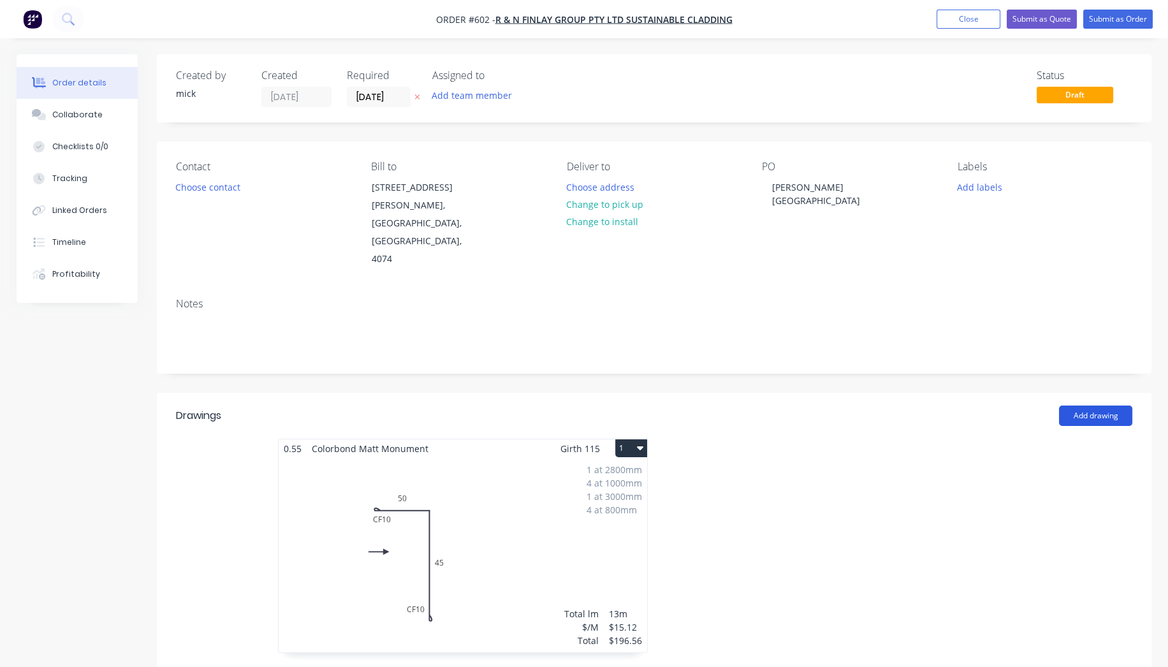
click at [1094, 405] on button "Add drawing" at bounding box center [1095, 415] width 73 height 20
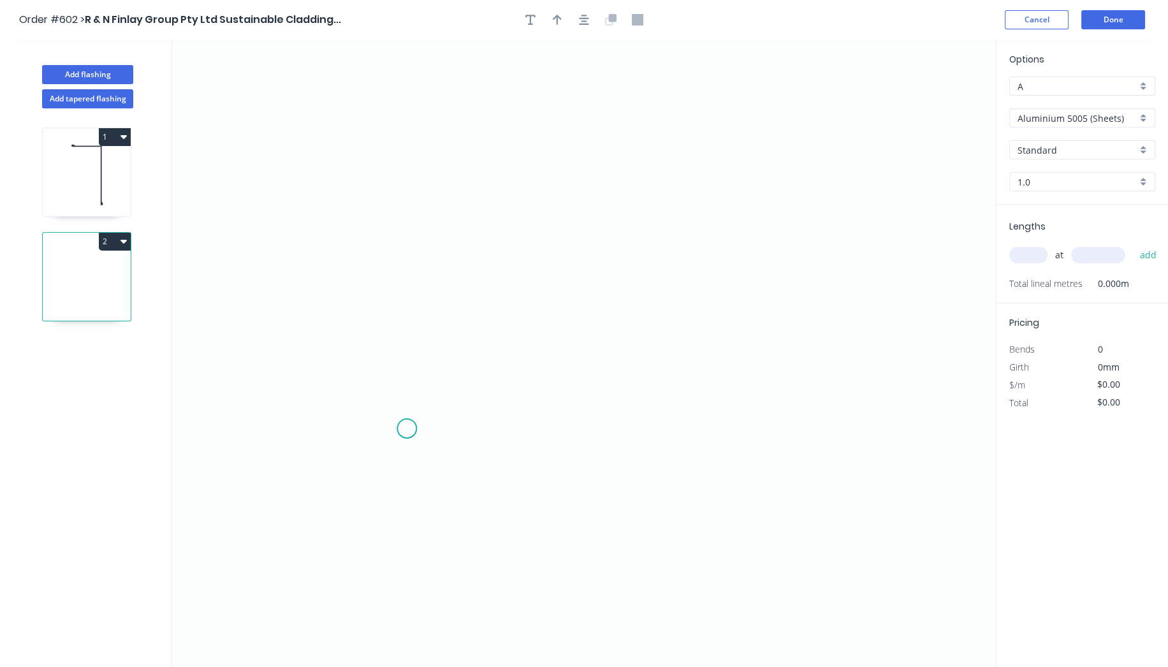
click at [407, 428] on icon "0" at bounding box center [584, 353] width 824 height 627
click at [766, 425] on icon "0" at bounding box center [584, 353] width 824 height 627
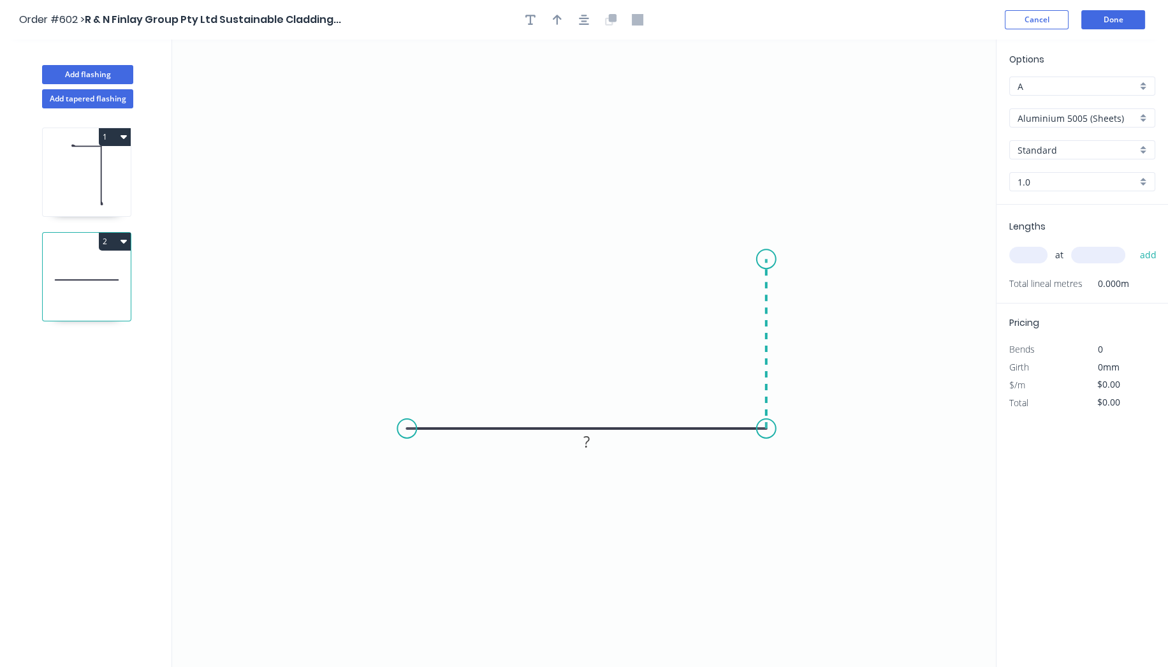
click at [761, 258] on icon "0 ?" at bounding box center [584, 353] width 824 height 627
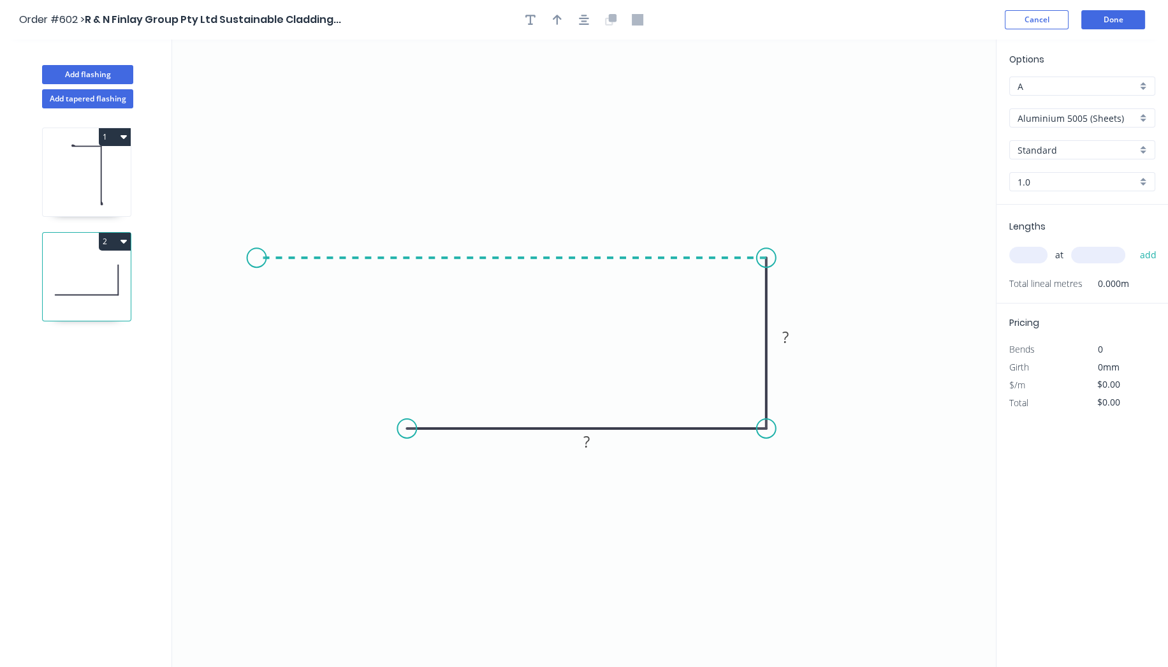
click at [256, 265] on icon "0 ? ?" at bounding box center [584, 353] width 824 height 627
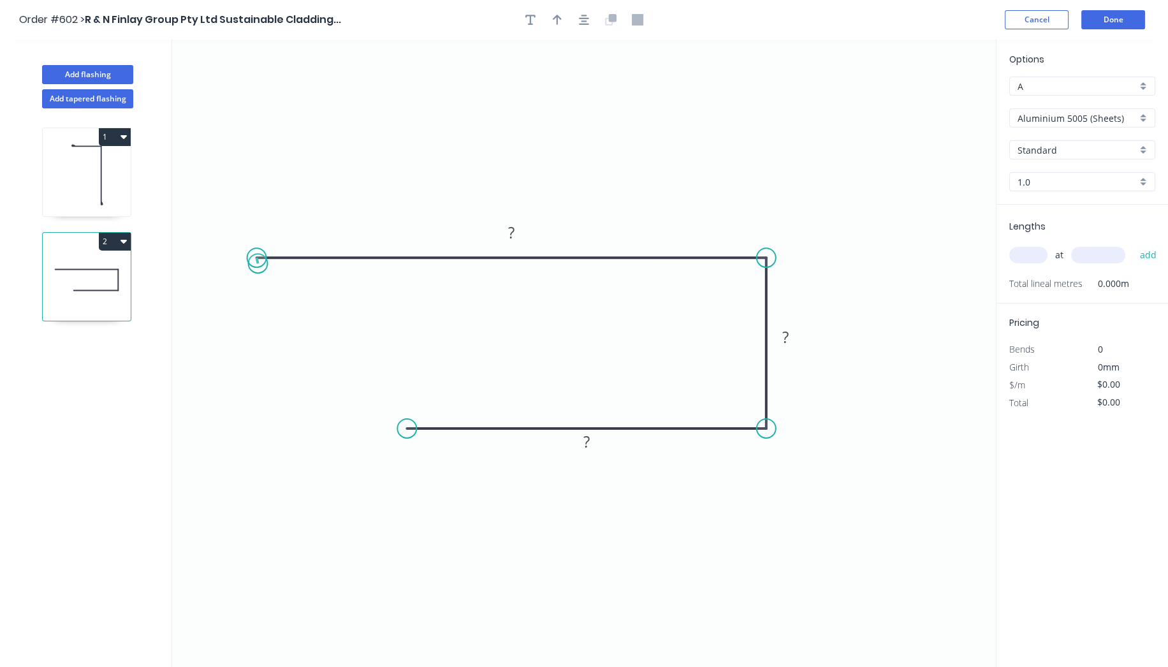
click at [258, 263] on circle at bounding box center [256, 257] width 19 height 19
drag, startPoint x: 409, startPoint y: 430, endPoint x: 573, endPoint y: 435, distance: 164.5
click at [573, 435] on circle at bounding box center [572, 428] width 19 height 19
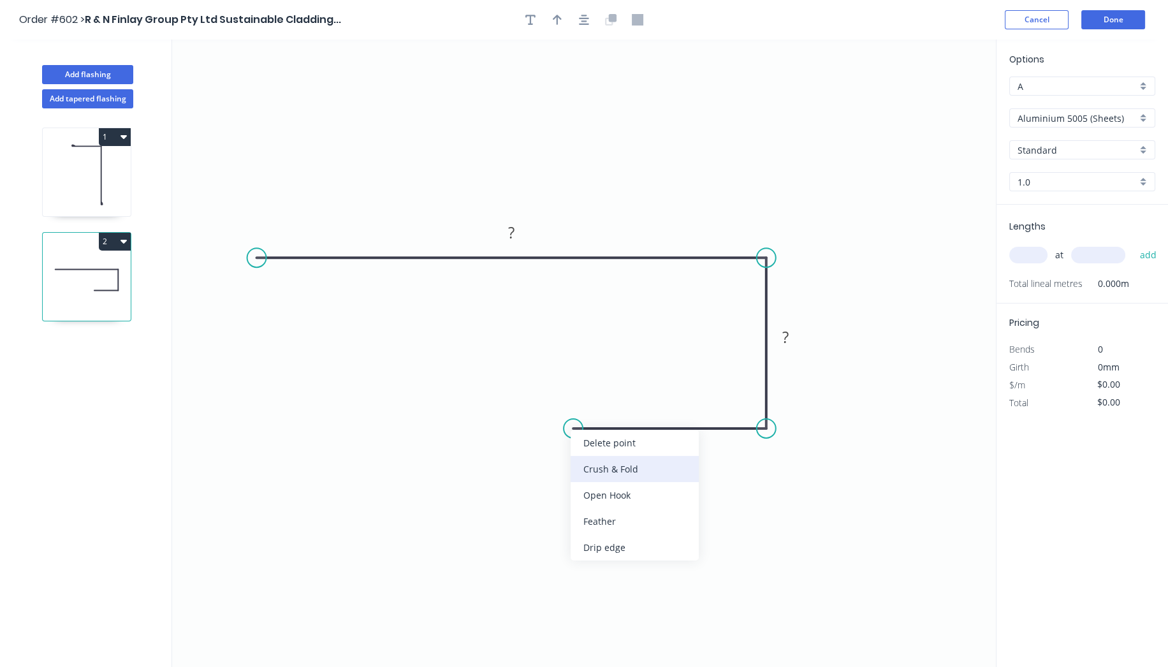
click at [600, 465] on div "Crush & Fold" at bounding box center [634, 469] width 128 height 26
click at [896, 164] on icon "0 ? ? CF 10 ?" at bounding box center [584, 353] width 824 height 627
click at [512, 237] on tspan "?" at bounding box center [511, 232] width 6 height 21
click at [684, 439] on rect at bounding box center [669, 441] width 41 height 26
click at [677, 441] on rect at bounding box center [669, 442] width 25 height 18
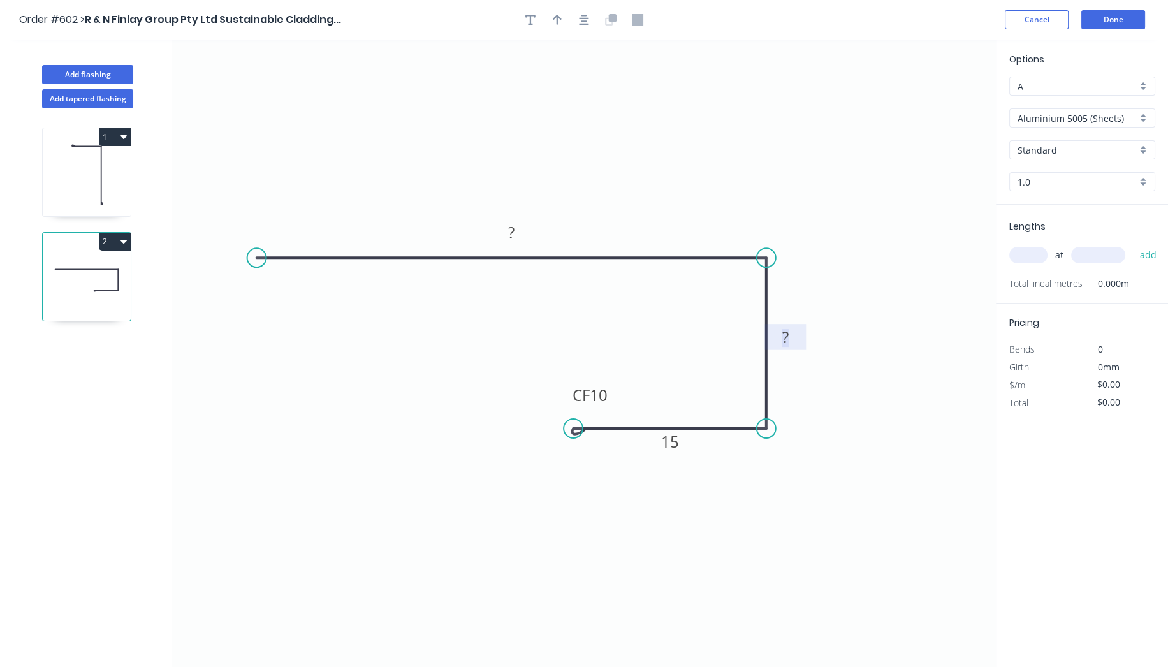
click at [788, 331] on tspan "?" at bounding box center [785, 336] width 6 height 21
click at [516, 237] on rect at bounding box center [510, 233] width 25 height 18
click at [590, 20] on button "button" at bounding box center [583, 19] width 19 height 19
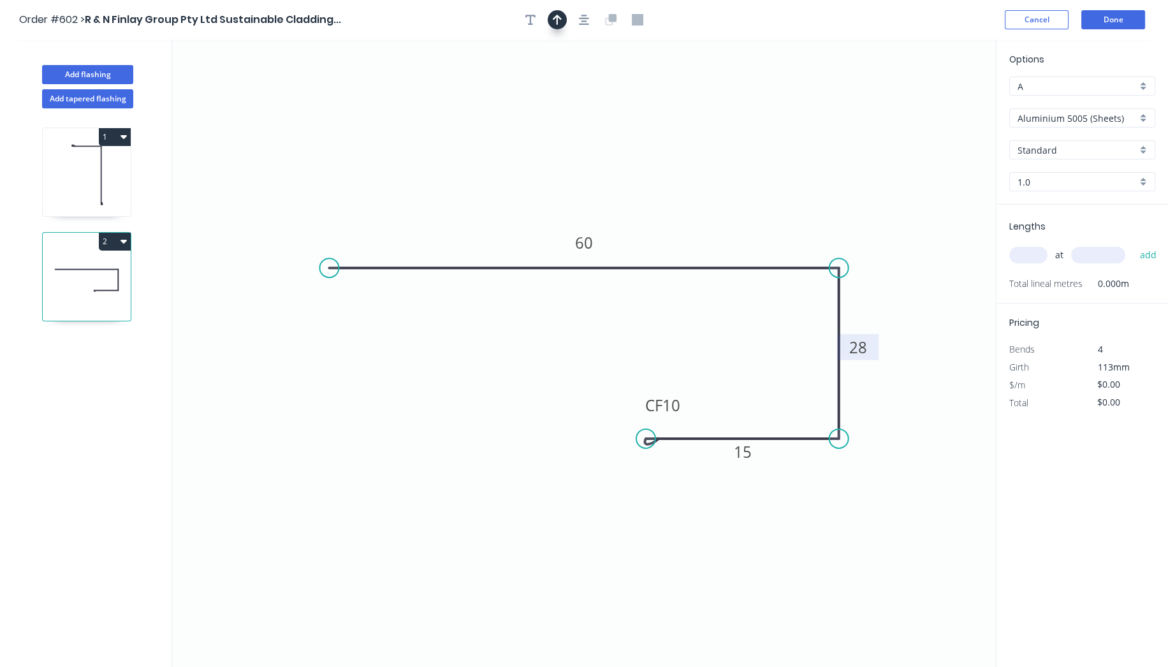
click at [561, 19] on button "button" at bounding box center [557, 19] width 19 height 19
drag, startPoint x: 931, startPoint y: 98, endPoint x: 535, endPoint y: 364, distance: 476.6
click at [535, 364] on icon at bounding box center [535, 349] width 11 height 41
click at [537, 363] on icon at bounding box center [535, 349] width 11 height 41
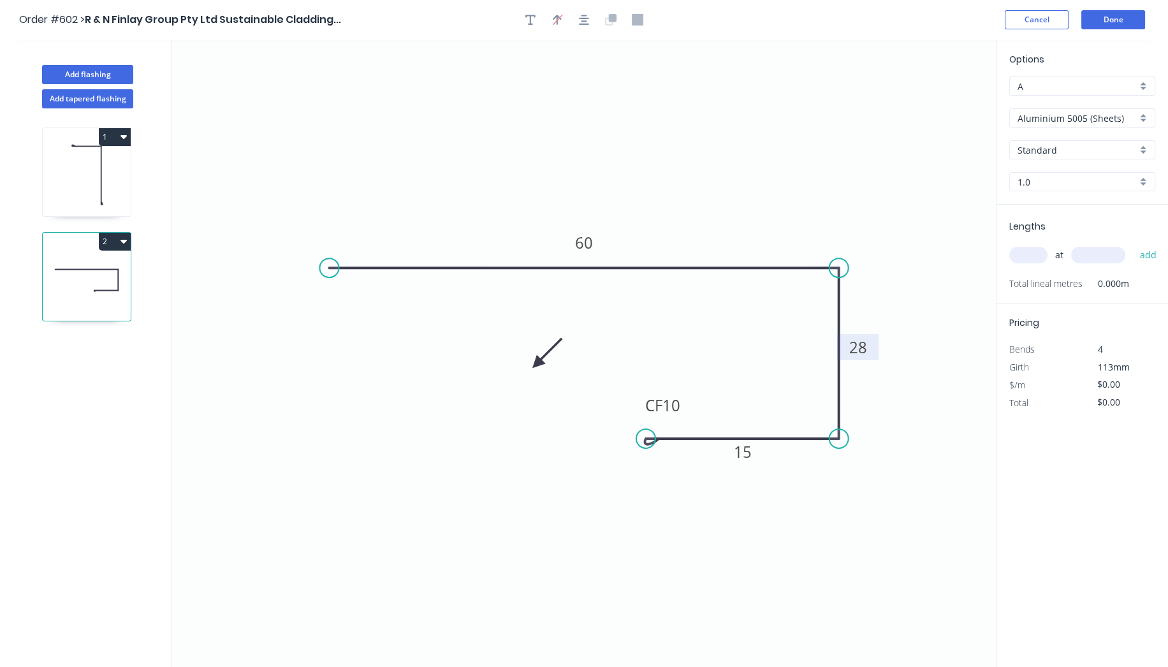
click at [537, 363] on icon at bounding box center [546, 353] width 37 height 37
click at [537, 363] on icon at bounding box center [551, 363] width 41 height 11
click at [535, 363] on icon at bounding box center [551, 362] width 41 height 11
drag, startPoint x: 534, startPoint y: 363, endPoint x: 441, endPoint y: 377, distance: 93.4
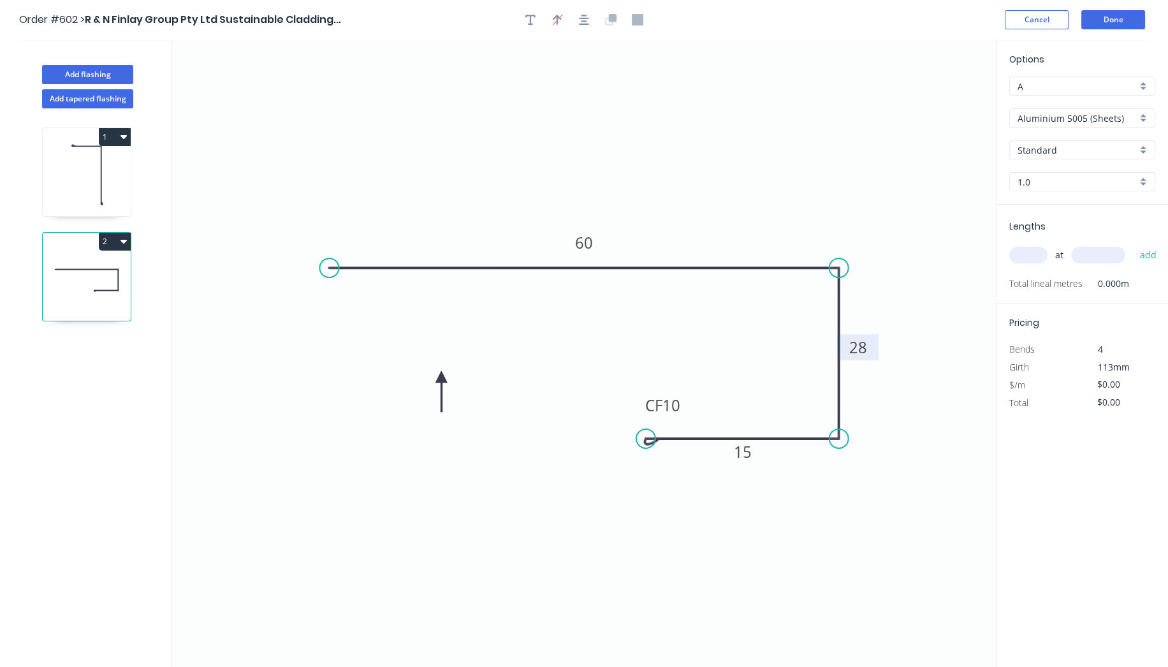
click at [441, 377] on icon at bounding box center [440, 391] width 11 height 41
click at [1084, 117] on input "Aluminium 5005 (Sheets)" at bounding box center [1076, 118] width 119 height 13
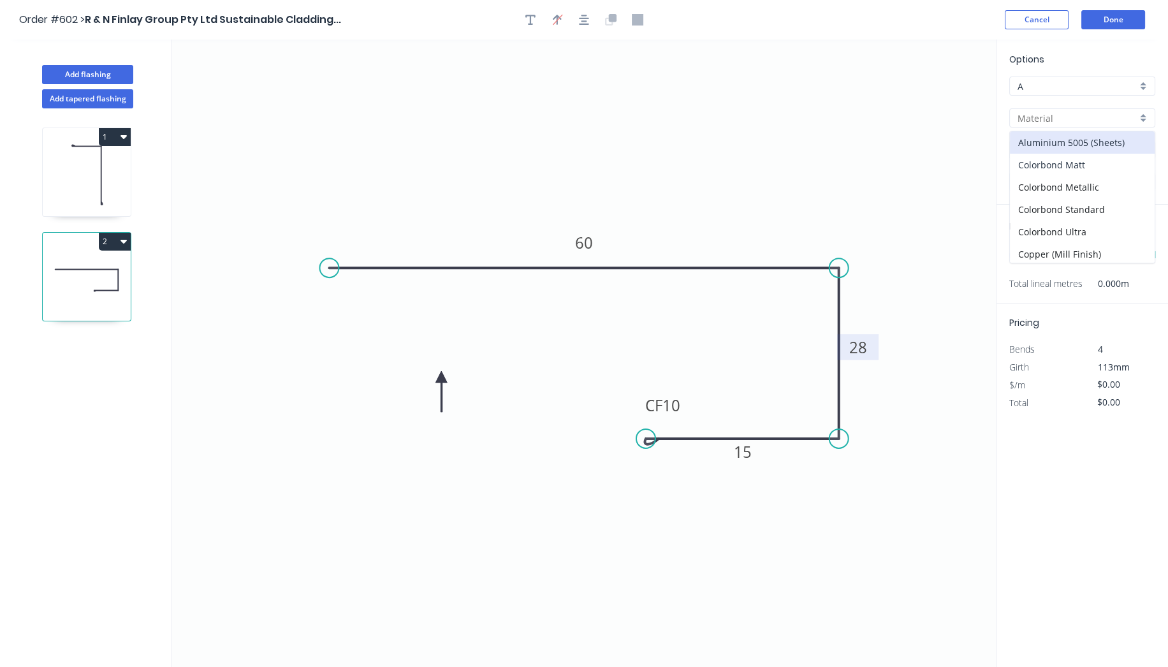
click at [1087, 164] on div "Colorbond Matt" at bounding box center [1082, 165] width 145 height 22
type input "Colorbond Matt"
type input "Basalt"
type input "0.55"
type input "$13.69"
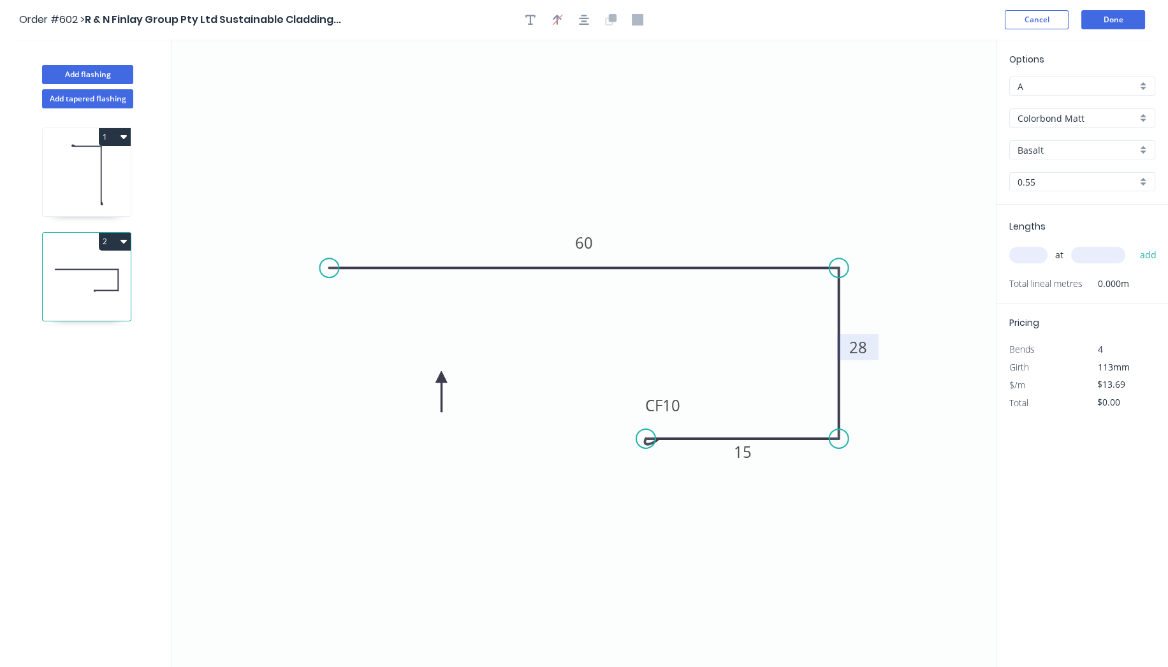
click at [1062, 151] on input "Basalt" at bounding box center [1076, 149] width 119 height 13
click at [1071, 212] on div "Monument" at bounding box center [1082, 219] width 145 height 22
type input "Monument"
click at [1038, 255] on input "text" at bounding box center [1028, 255] width 38 height 17
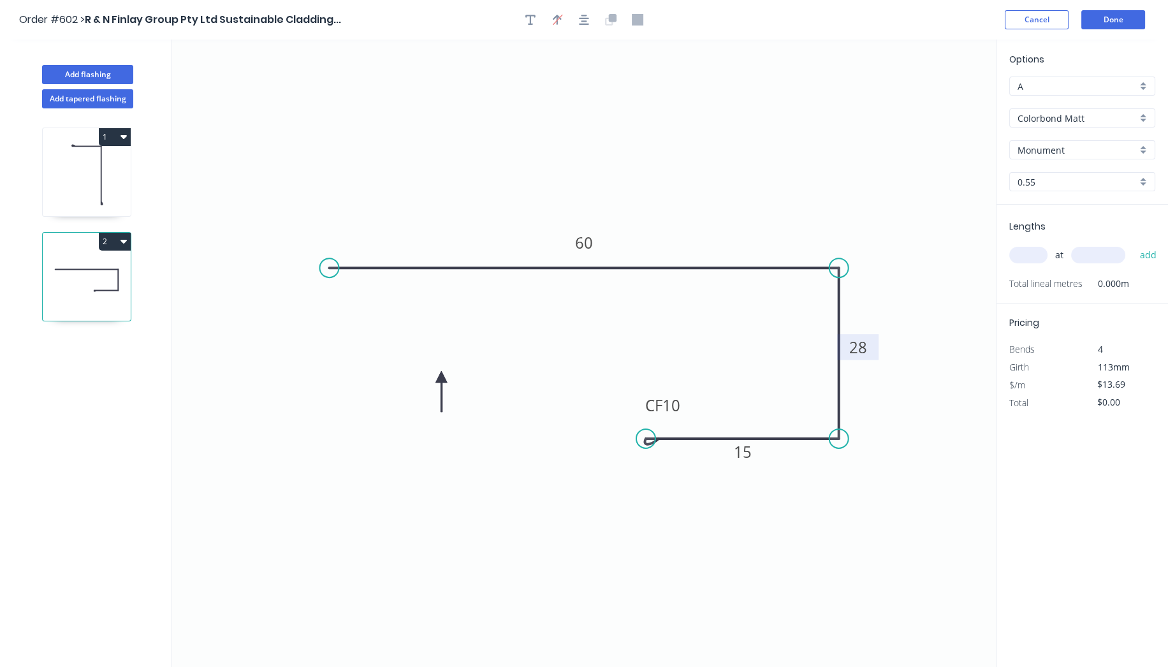
click at [1038, 255] on input "text" at bounding box center [1028, 255] width 38 height 17
click at [1038, 254] on input "text" at bounding box center [1028, 255] width 38 height 17
drag, startPoint x: 1038, startPoint y: 254, endPoint x: 1042, endPoint y: 243, distance: 12.1
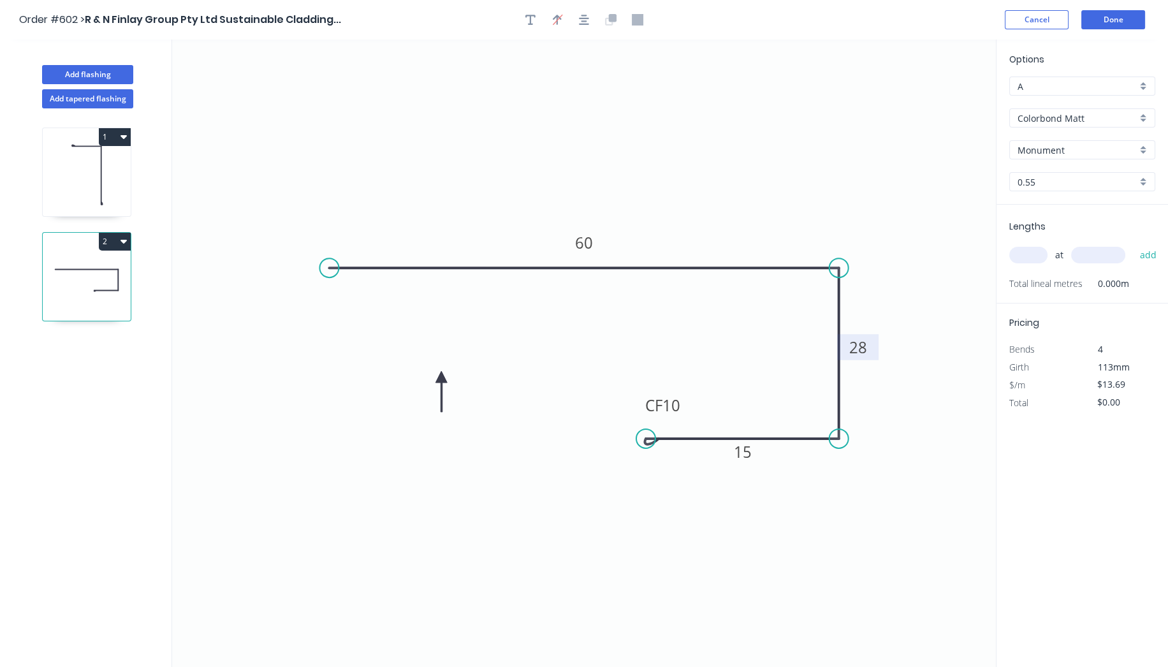
click at [1038, 254] on input "text" at bounding box center [1028, 255] width 38 height 17
type input "1"
type input "2800"
click at [1133, 244] on button "add" at bounding box center [1148, 255] width 30 height 22
type input "$38.33"
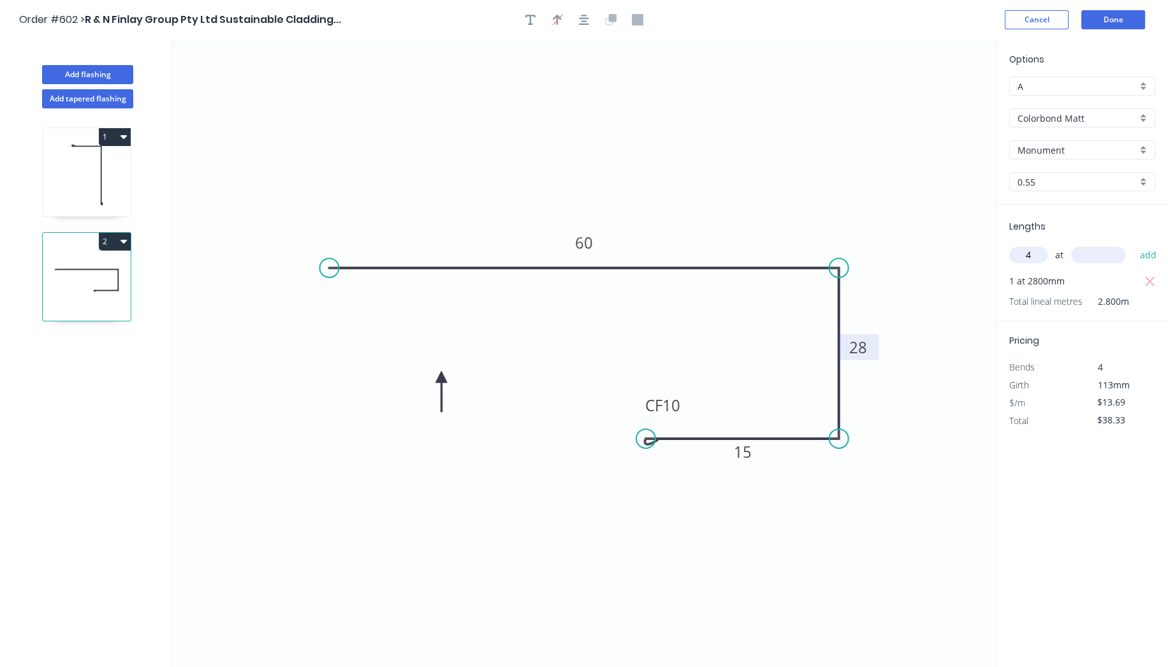
type input "4"
type input "1000"
click at [1133, 244] on button "add" at bounding box center [1148, 255] width 30 height 22
type input "$93.09"
type input "1"
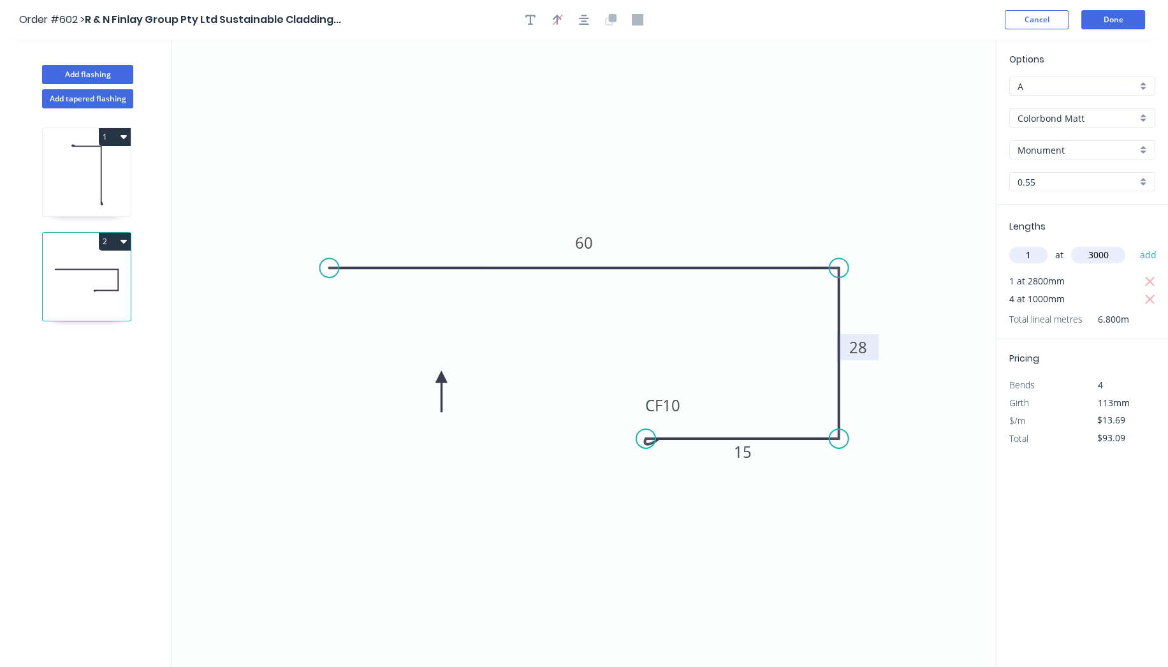
type input "3000"
click at [1133, 244] on button "add" at bounding box center [1148, 255] width 30 height 22
type input "$134.16"
type input "4"
type input "800"
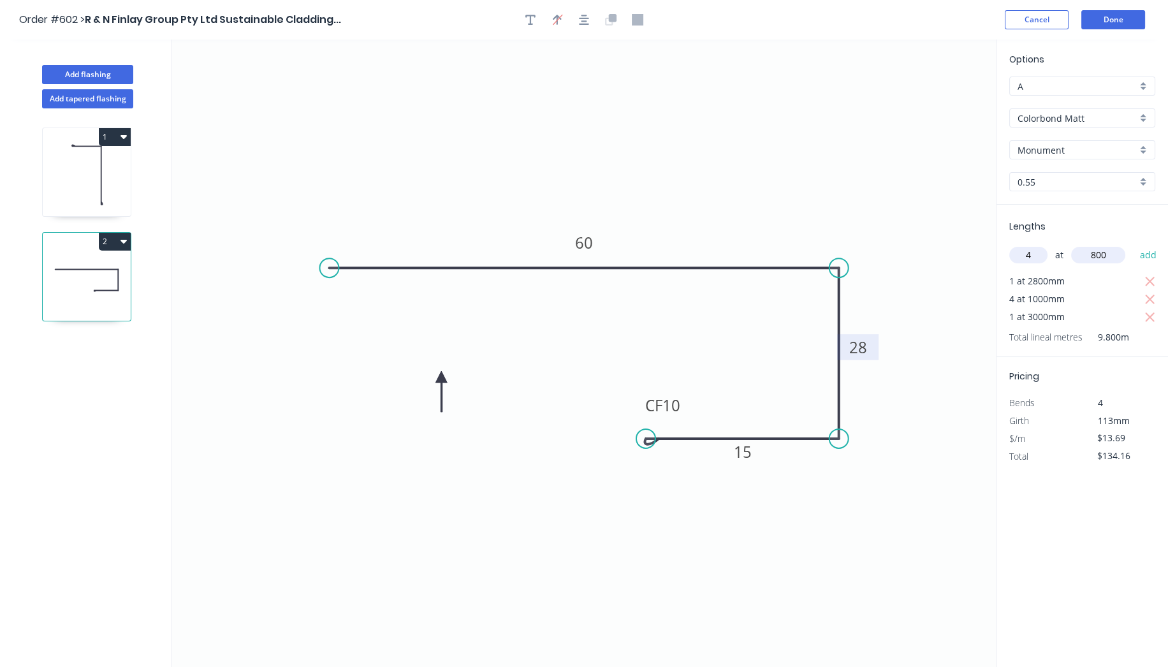
click at [1133, 244] on button "add" at bounding box center [1148, 255] width 30 height 22
type input "$177.97"
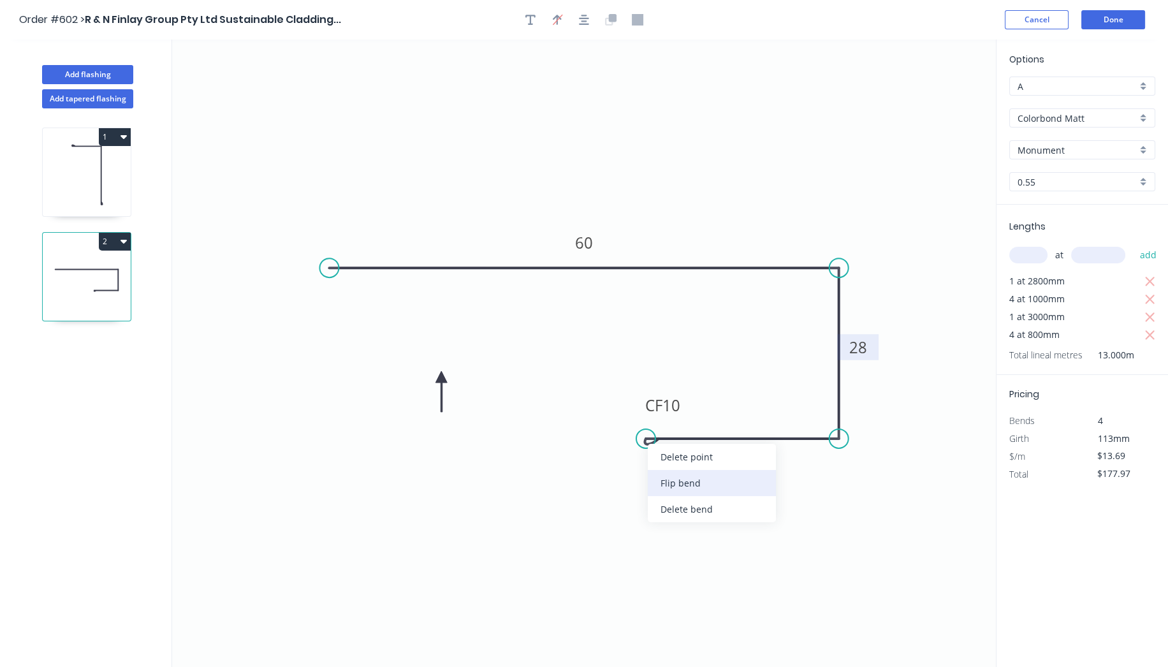
click at [674, 474] on div "Flip bend" at bounding box center [712, 483] width 128 height 26
click at [1126, 19] on button "Done" at bounding box center [1113, 19] width 64 height 19
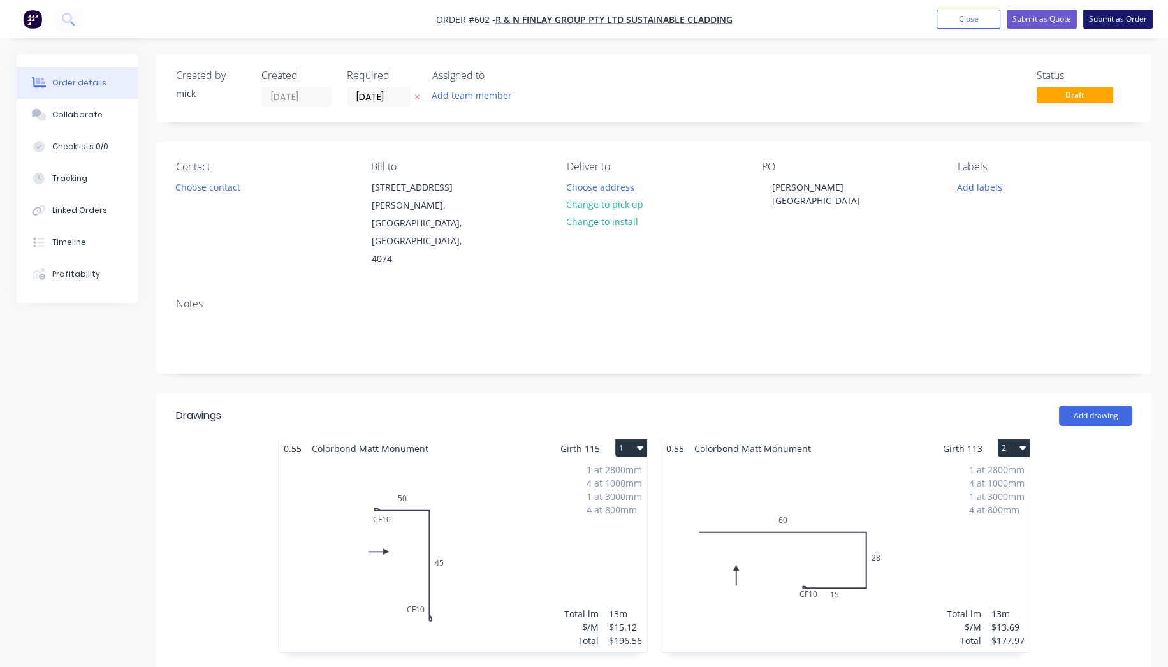
click at [1137, 20] on button "Submit as Order" at bounding box center [1117, 19] width 69 height 19
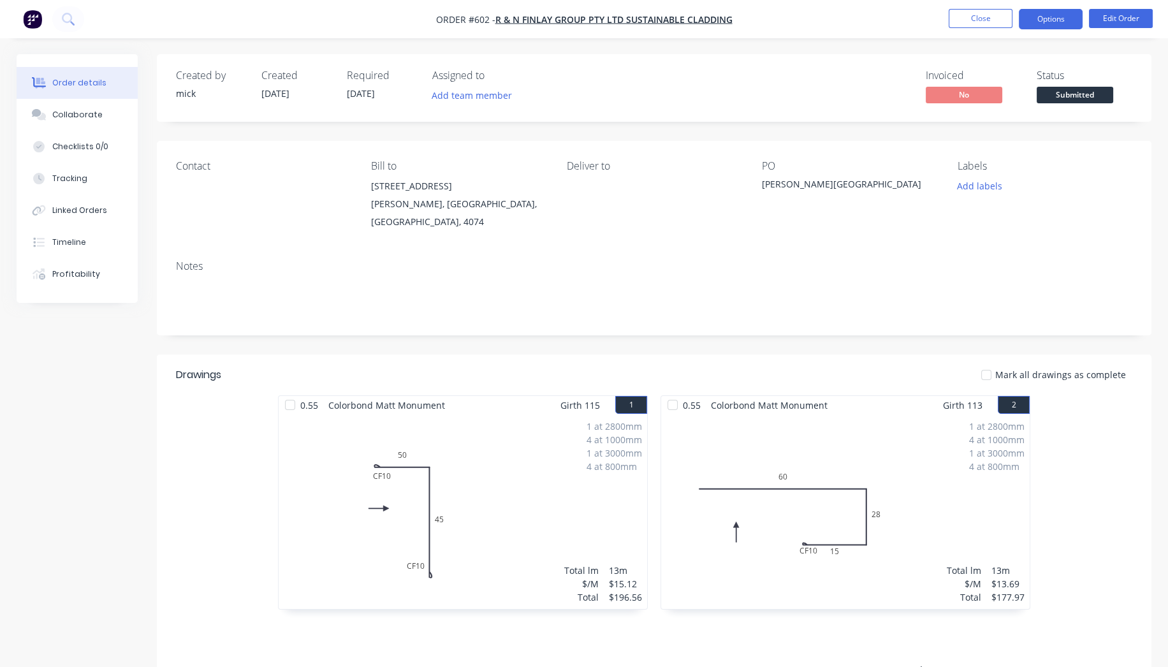
click at [1036, 18] on button "Options" at bounding box center [1051, 19] width 64 height 20
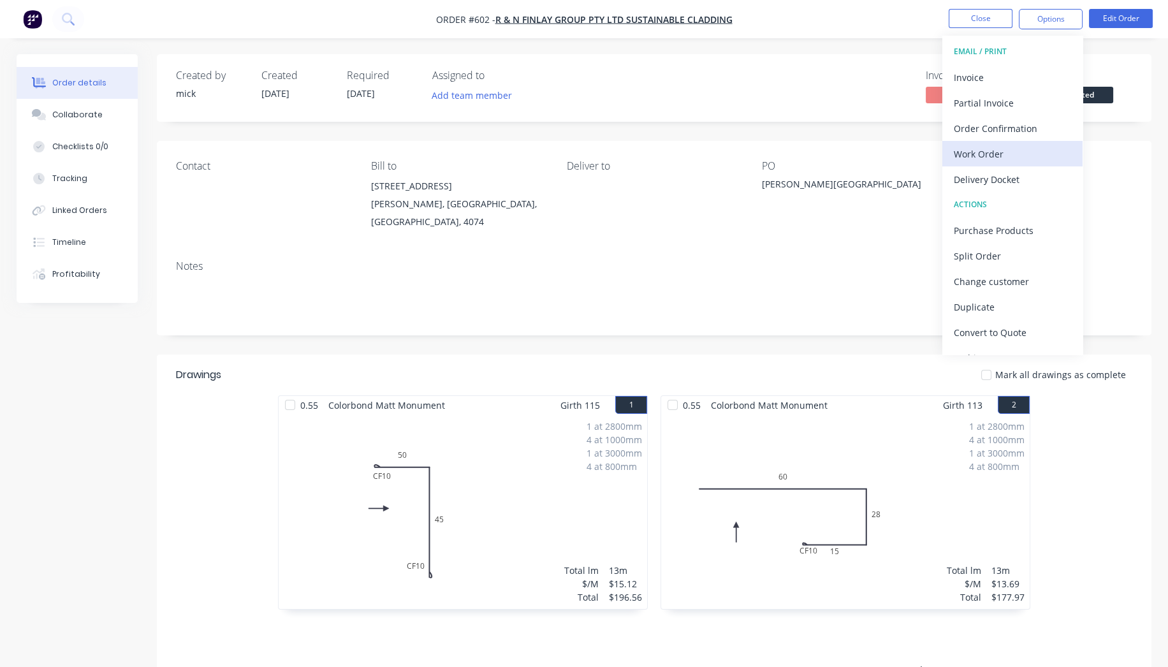
click at [1015, 154] on div "Work Order" at bounding box center [1012, 154] width 117 height 18
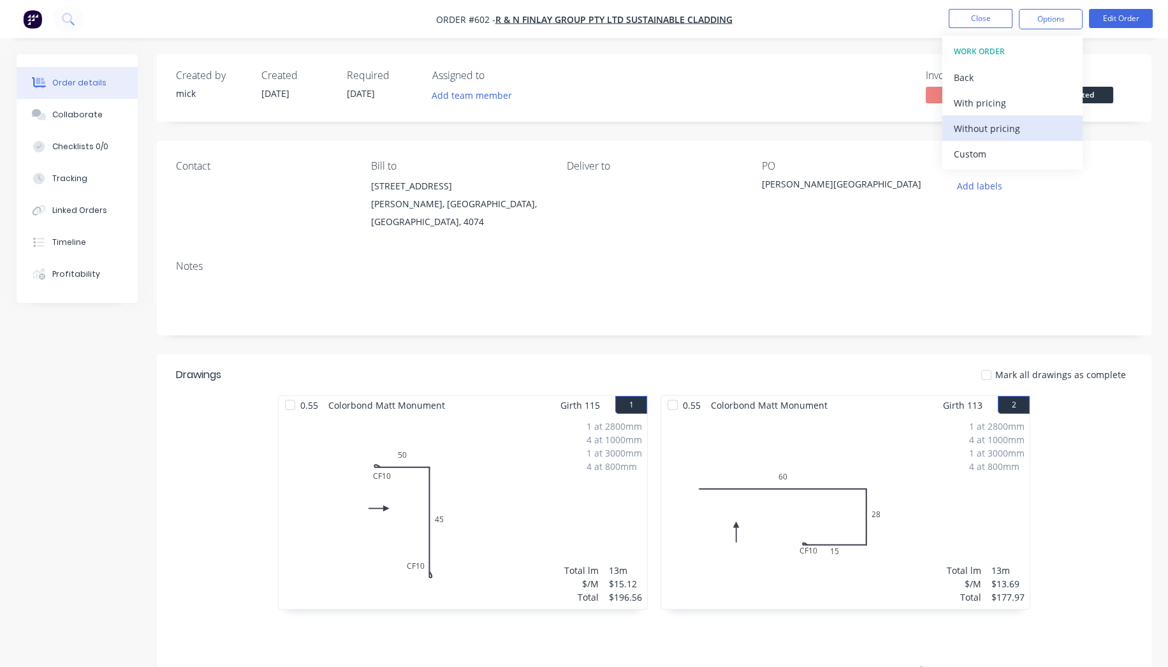
click at [1010, 135] on div "Without pricing" at bounding box center [1012, 128] width 117 height 18
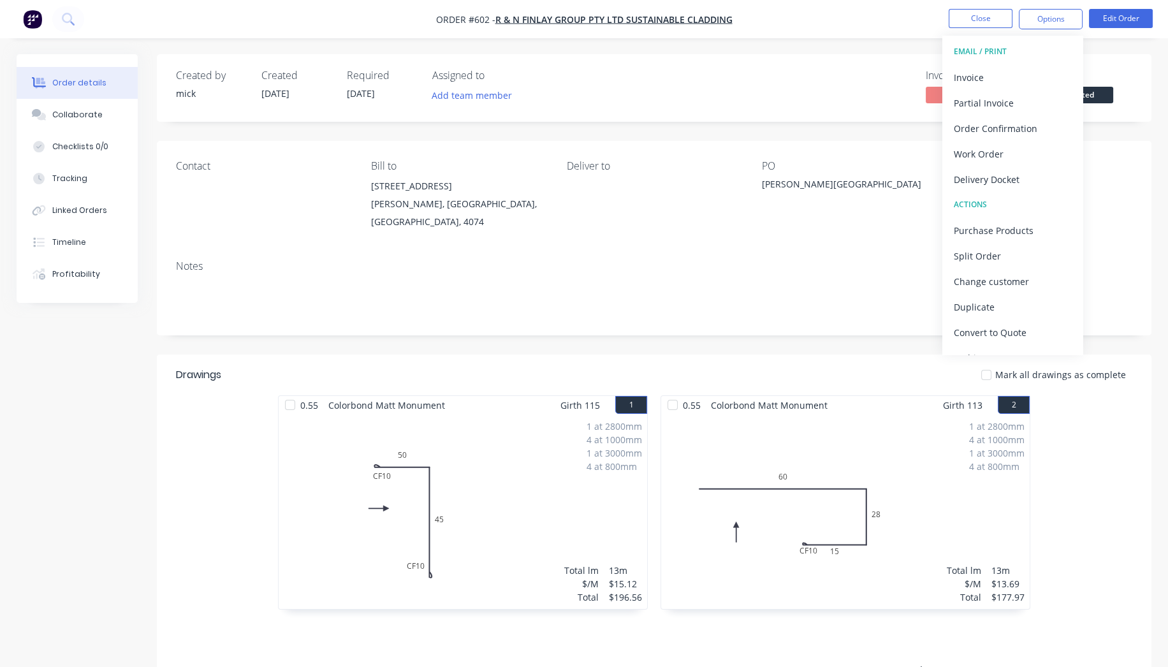
click at [39, 22] on img "button" at bounding box center [32, 19] width 19 height 19
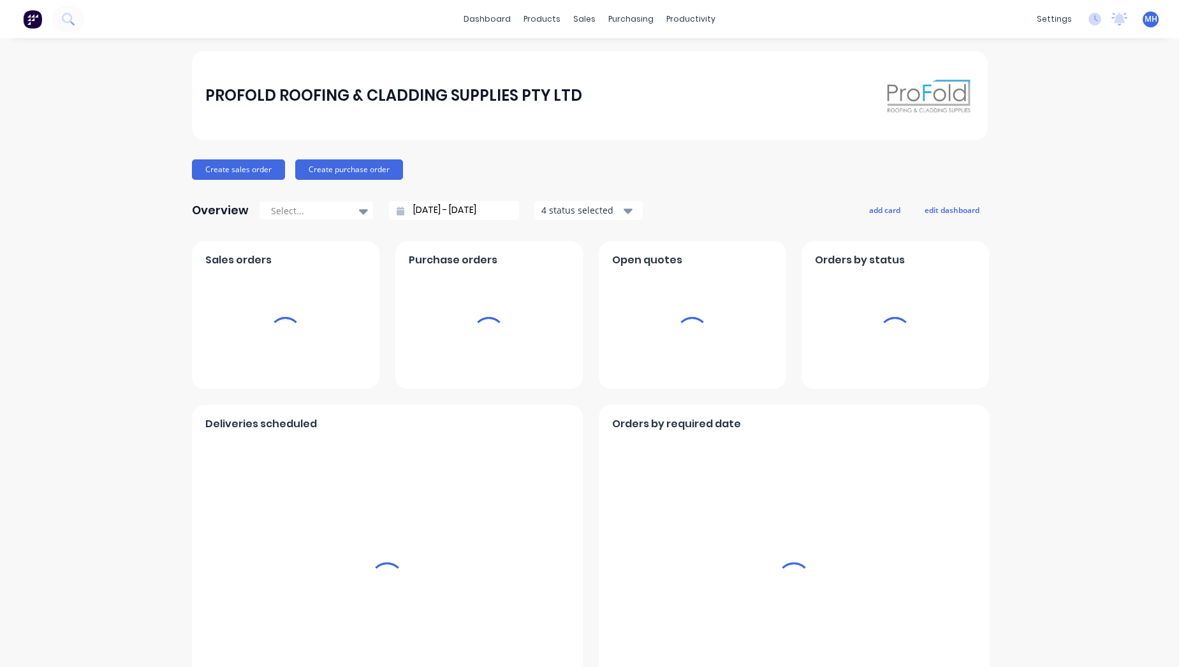
click at [578, 15] on div "sales" at bounding box center [584, 19] width 35 height 19
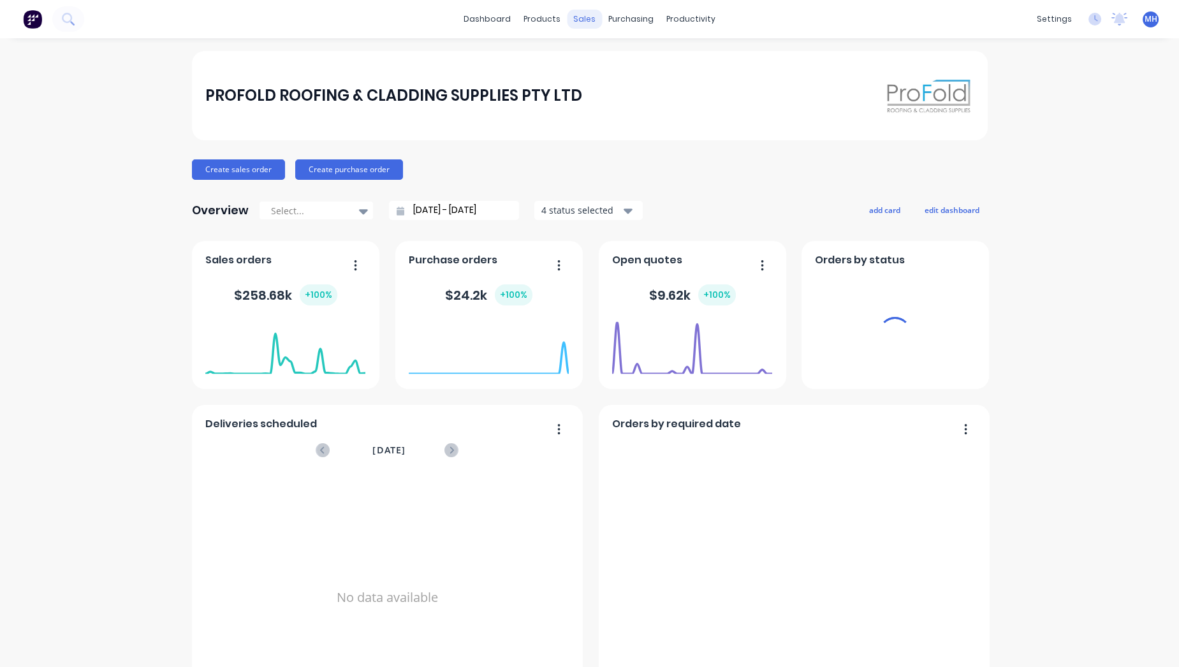
click at [581, 24] on div "sales" at bounding box center [584, 19] width 35 height 19
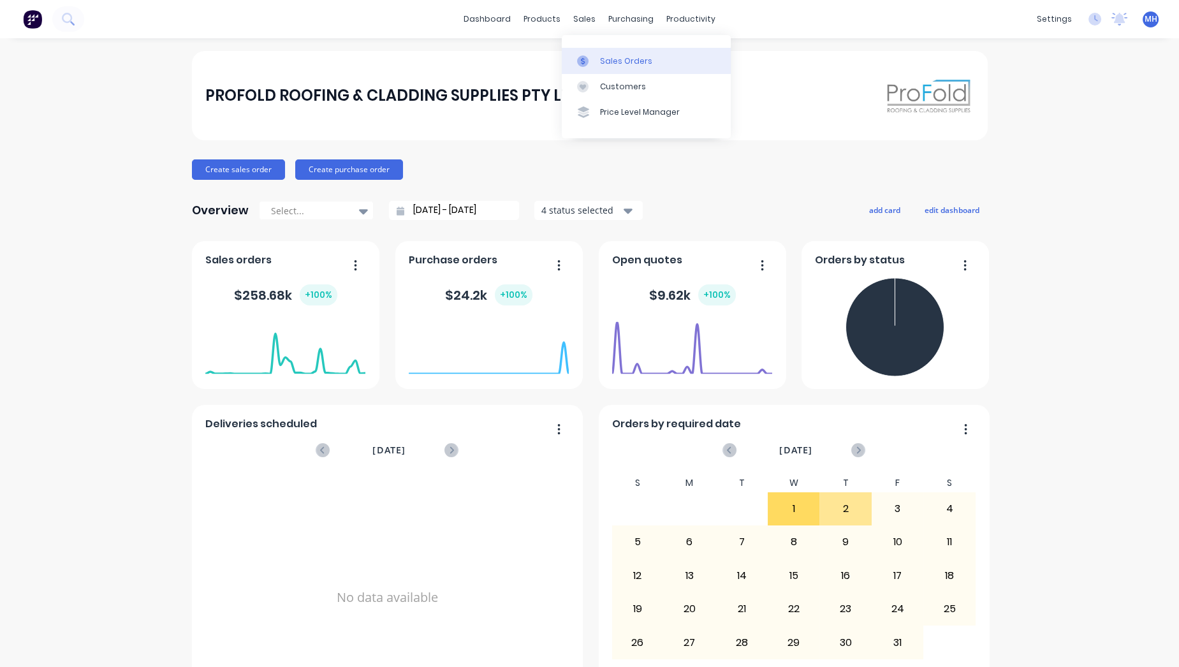
click at [607, 69] on link "Sales Orders" at bounding box center [646, 60] width 169 height 25
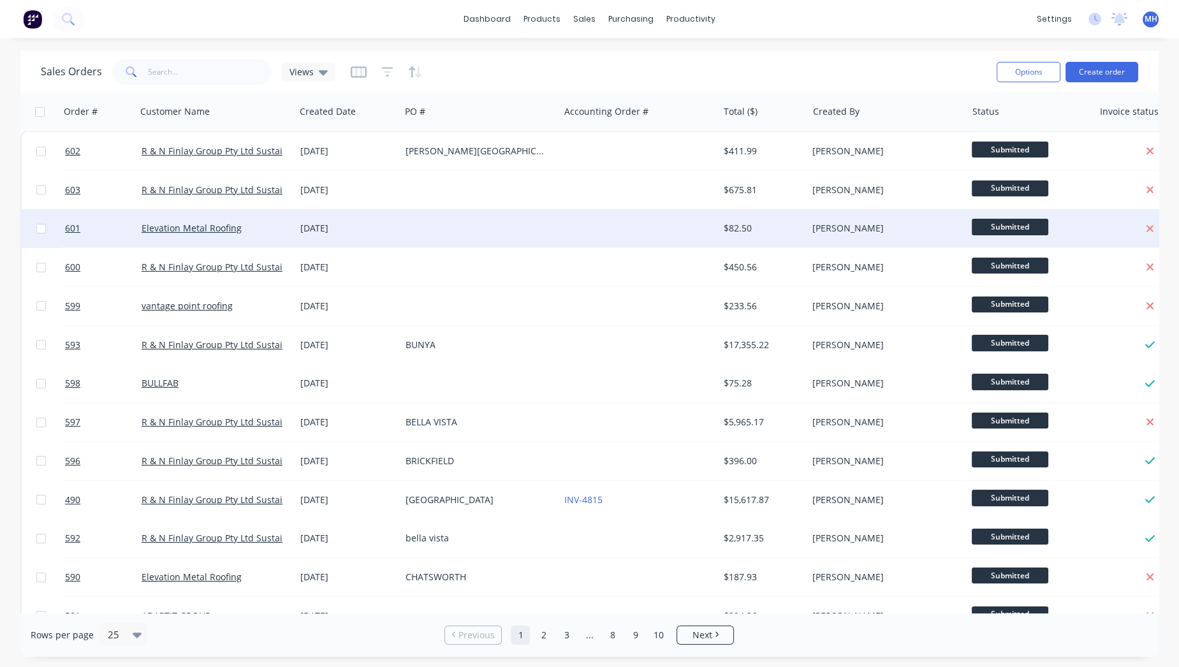
click at [371, 236] on div "02 Oct 2025" at bounding box center [347, 228] width 105 height 38
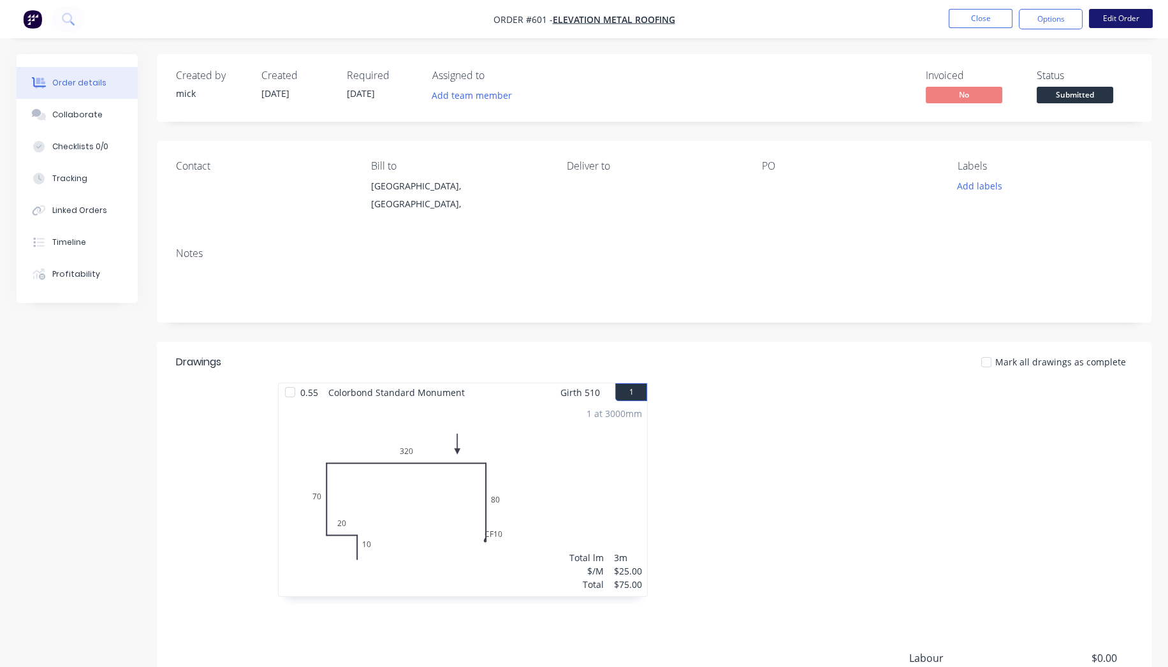
click at [1127, 18] on button "Edit Order" at bounding box center [1121, 18] width 64 height 19
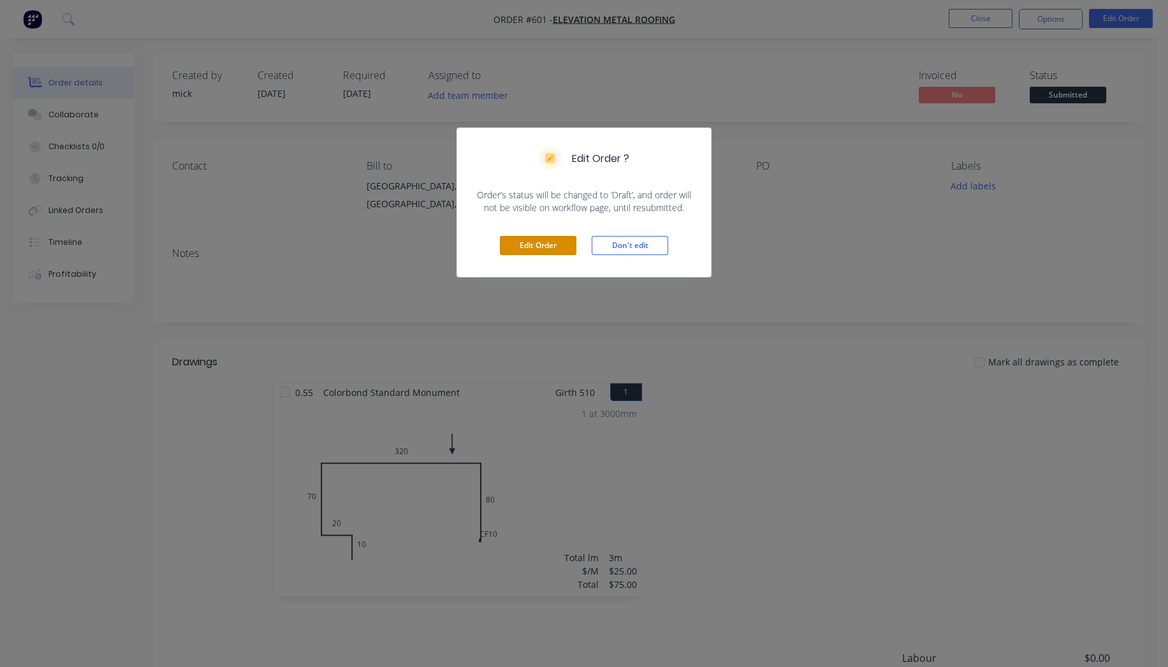
click at [526, 254] on button "Edit Order" at bounding box center [538, 245] width 76 height 19
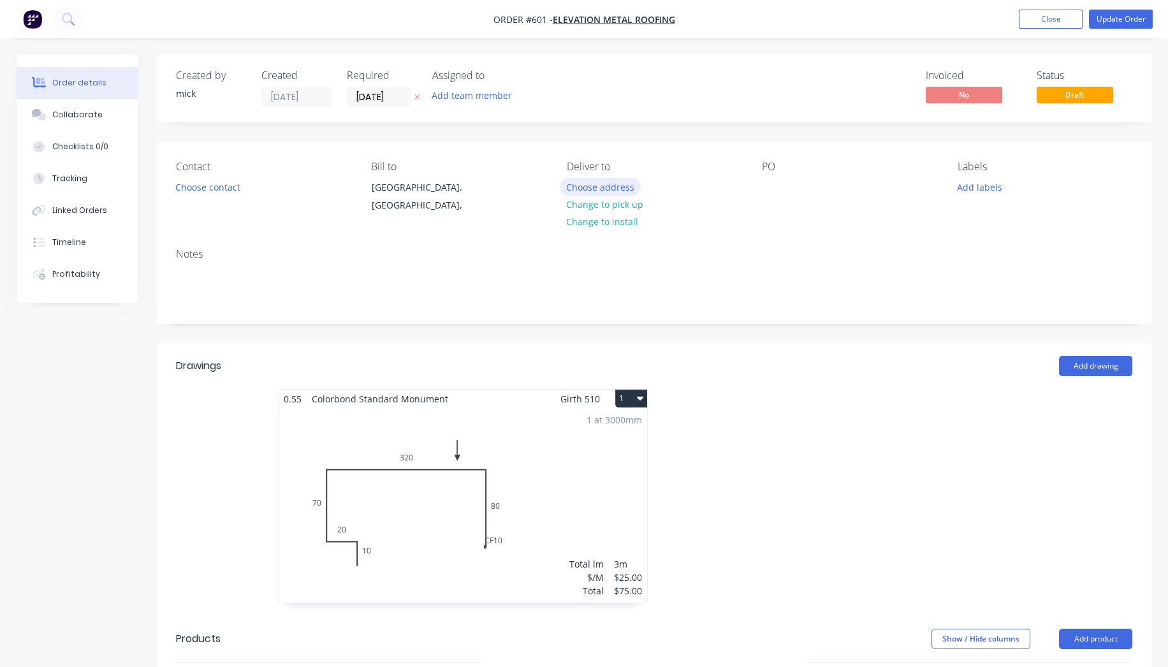
click at [581, 182] on button "Choose address" at bounding box center [601, 186] width 82 height 17
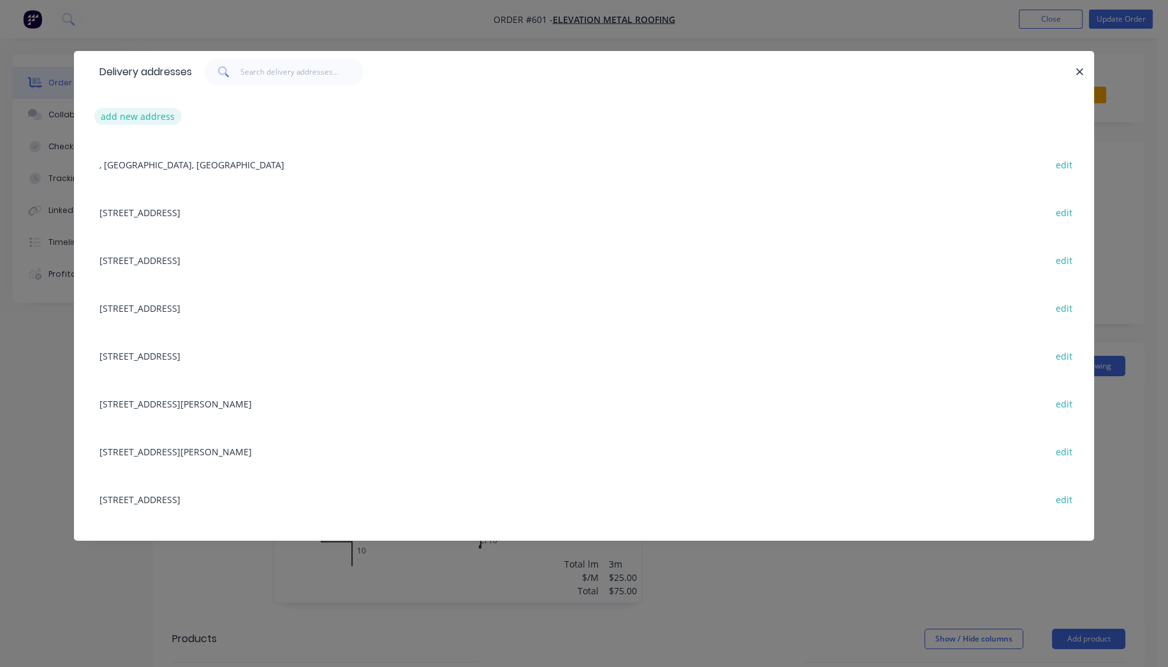
click at [164, 113] on button "add new address" at bounding box center [137, 116] width 87 height 17
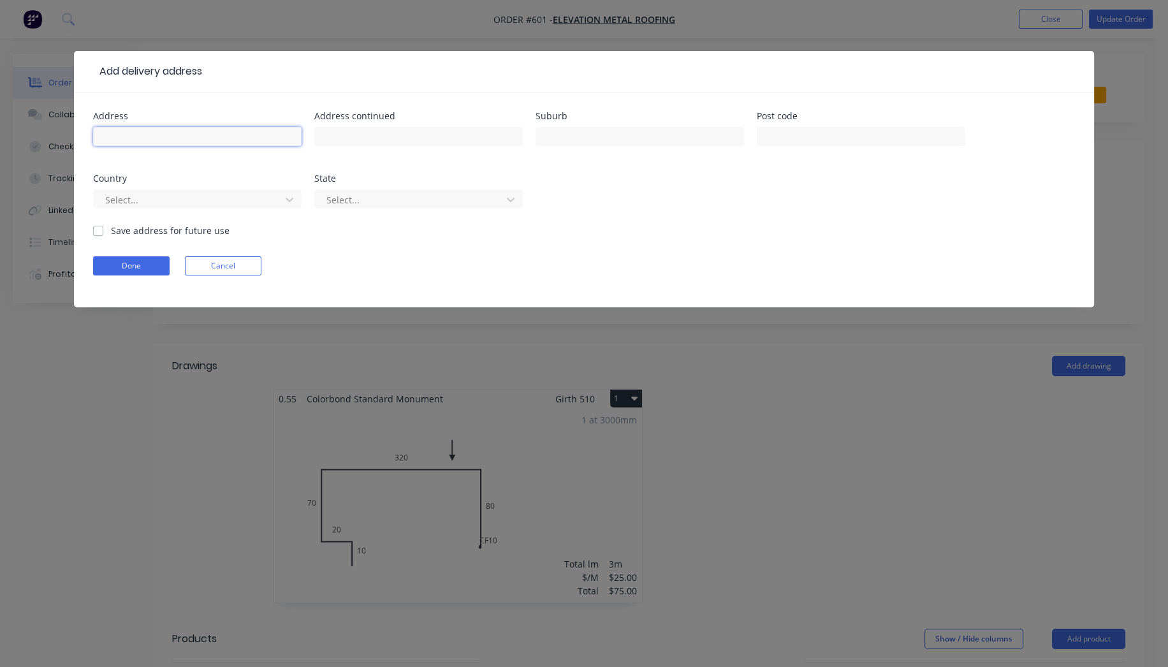
click at [166, 137] on input "text" at bounding box center [197, 136] width 208 height 19
type input "195 DISCOVERY RD"
click at [570, 133] on input "text" at bounding box center [639, 136] width 208 height 19
type input "HELENSVALE"
click at [111, 226] on label "Save address for future use" at bounding box center [170, 230] width 119 height 13
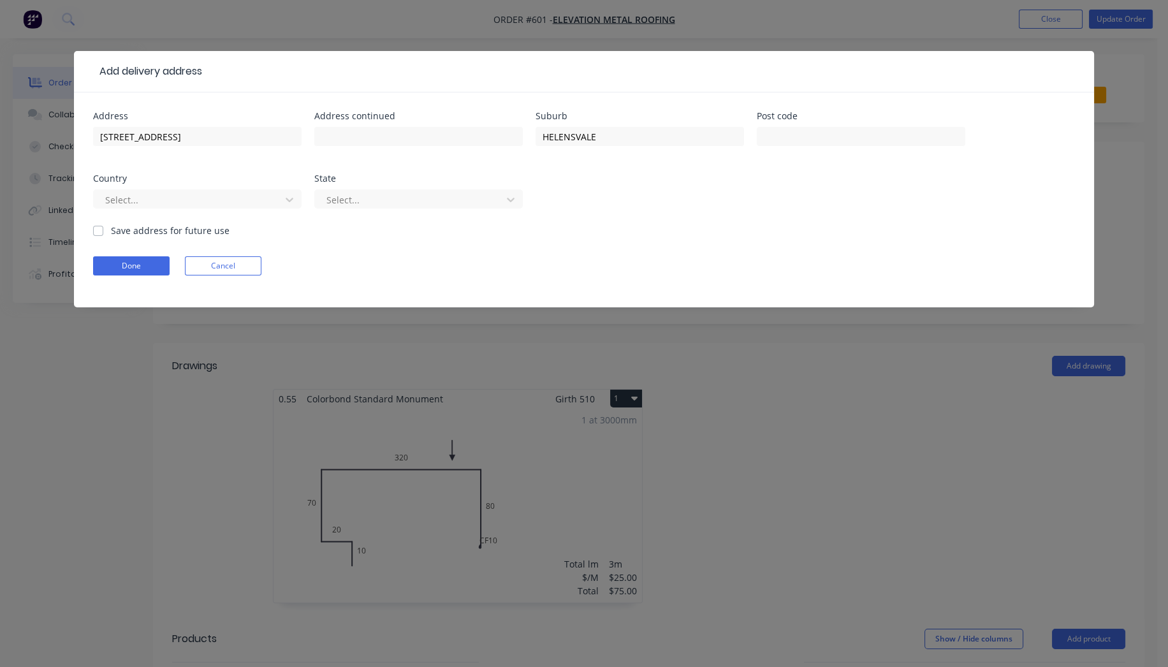
click at [96, 226] on input "Save address for future use" at bounding box center [98, 230] width 10 height 12
checkbox input "true"
click at [120, 262] on button "Done" at bounding box center [131, 265] width 76 height 19
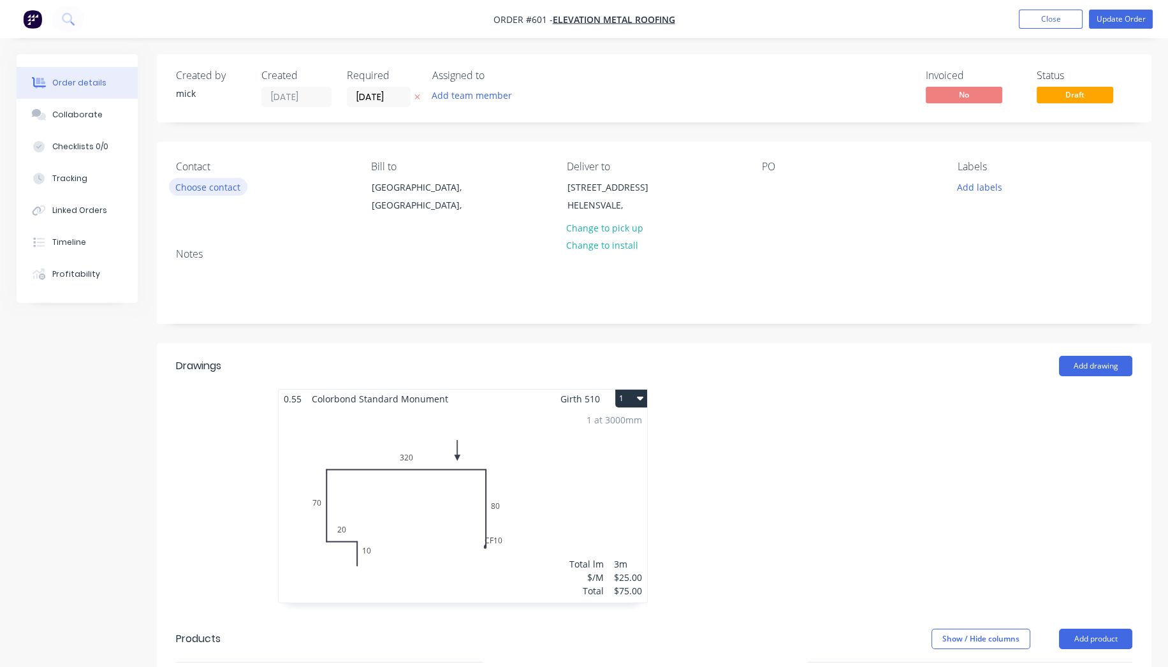
click at [235, 190] on button "Choose contact" at bounding box center [208, 186] width 78 height 17
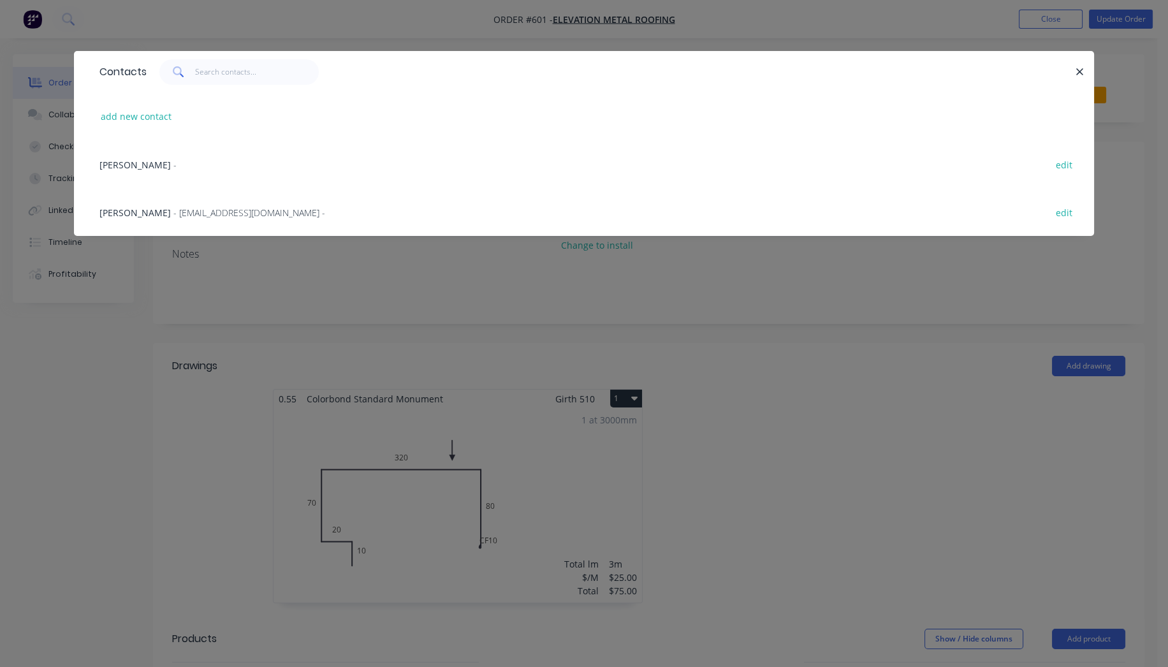
click at [198, 208] on span "- elevationmetalroofing@outlook.com -" at bounding box center [249, 213] width 152 height 12
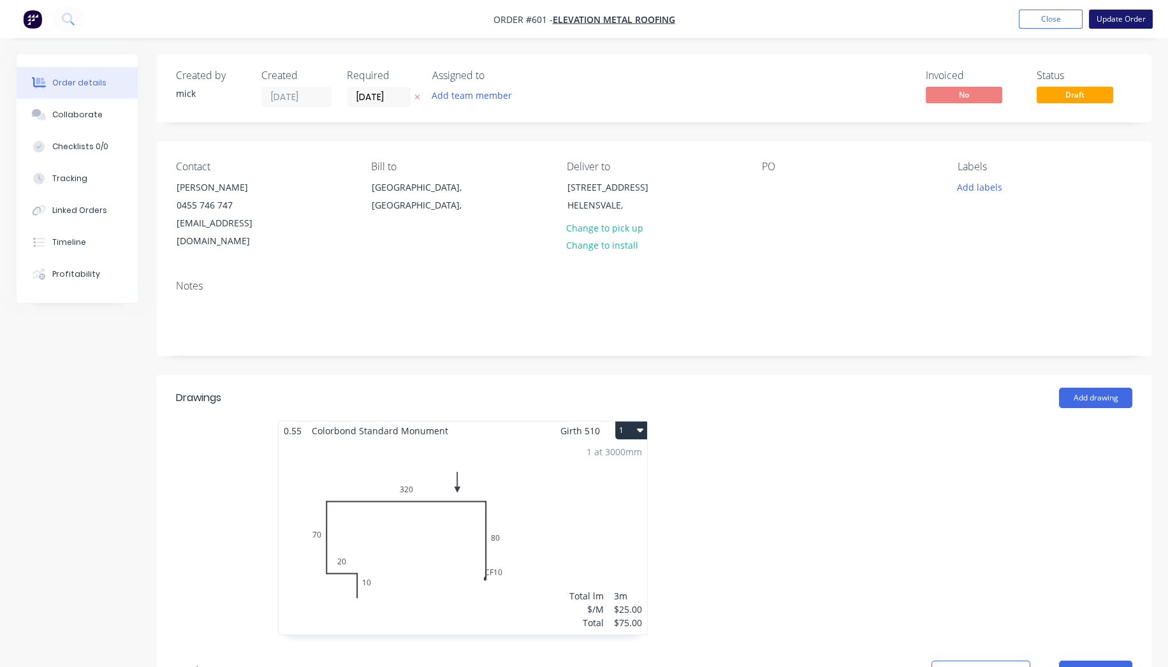
click at [1127, 19] on button "Update Order" at bounding box center [1121, 19] width 64 height 19
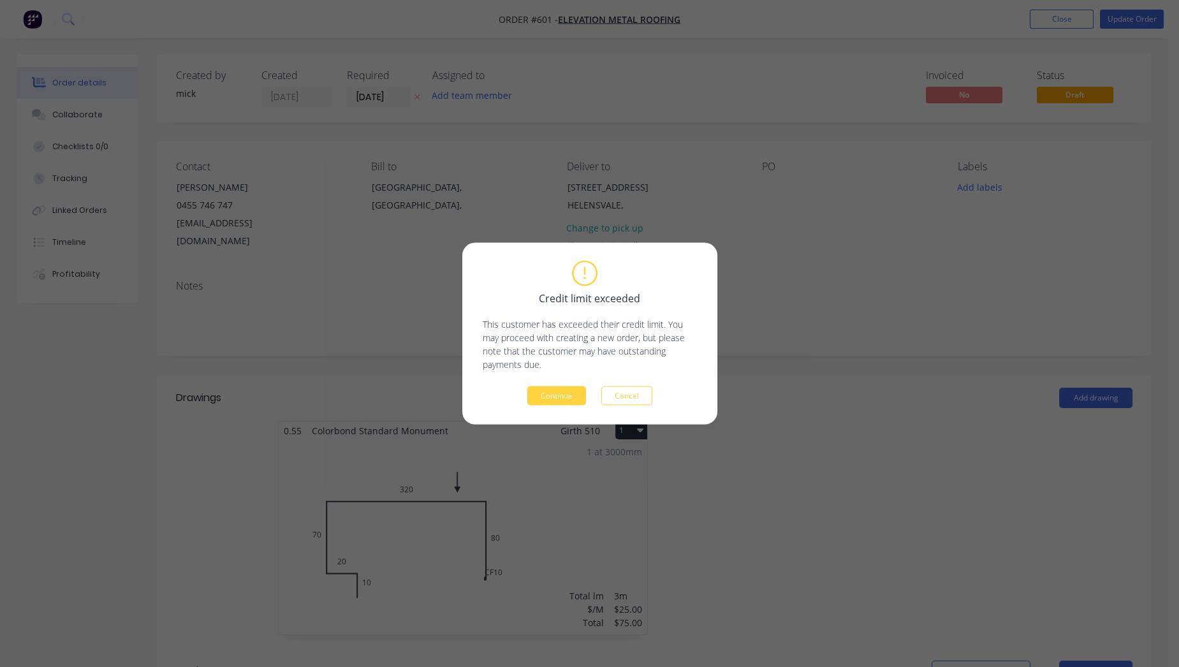
click at [559, 387] on button "Continue" at bounding box center [556, 395] width 59 height 19
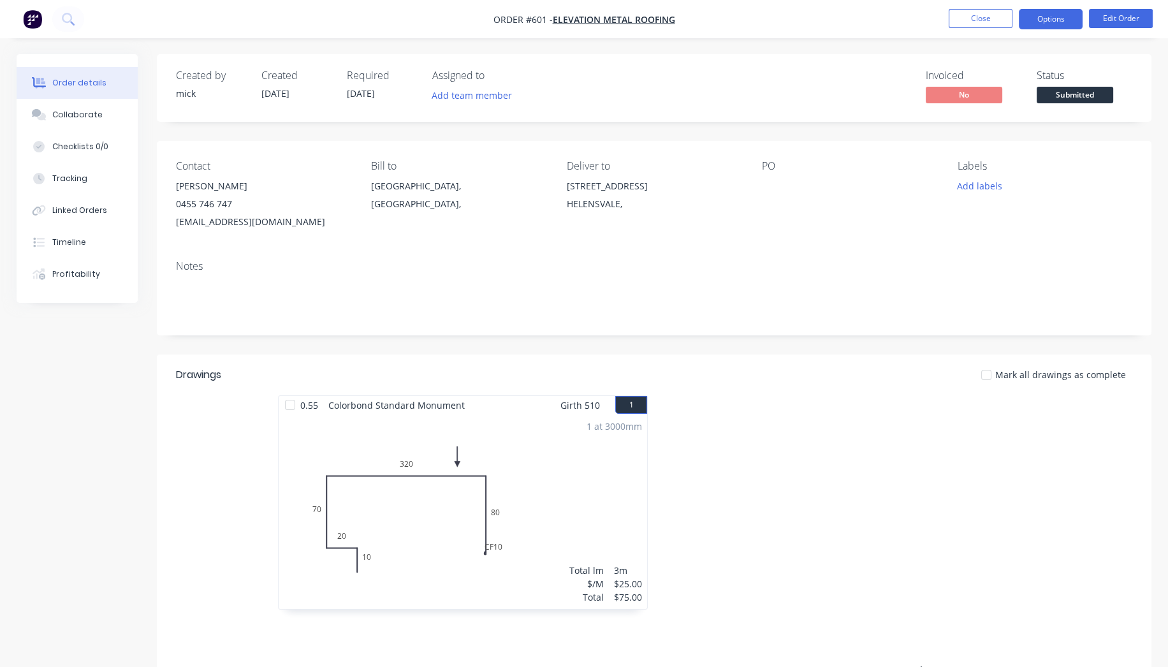
click at [1059, 16] on button "Options" at bounding box center [1051, 19] width 64 height 20
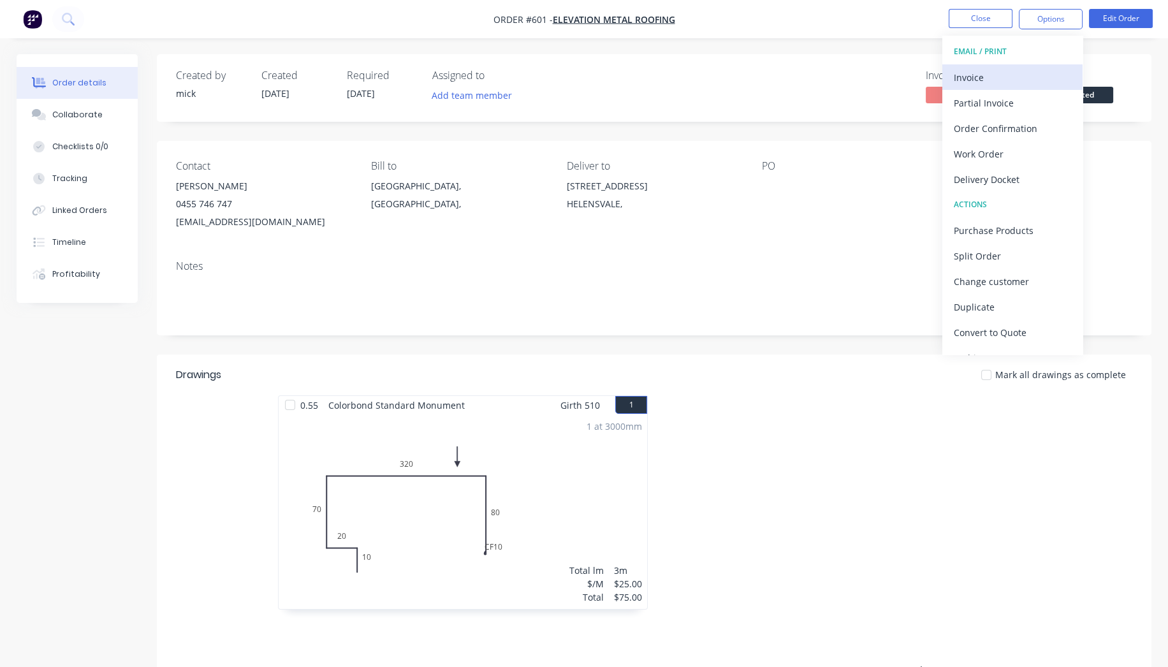
click at [1018, 81] on div "Invoice" at bounding box center [1012, 77] width 117 height 18
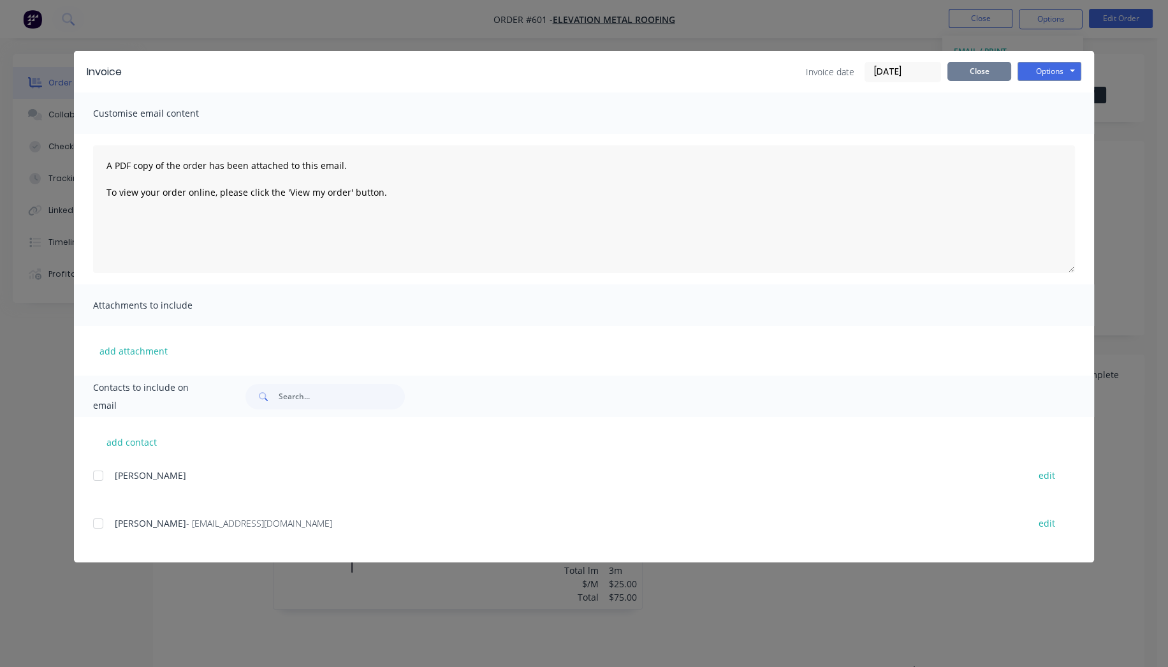
click at [985, 73] on button "Close" at bounding box center [979, 71] width 64 height 19
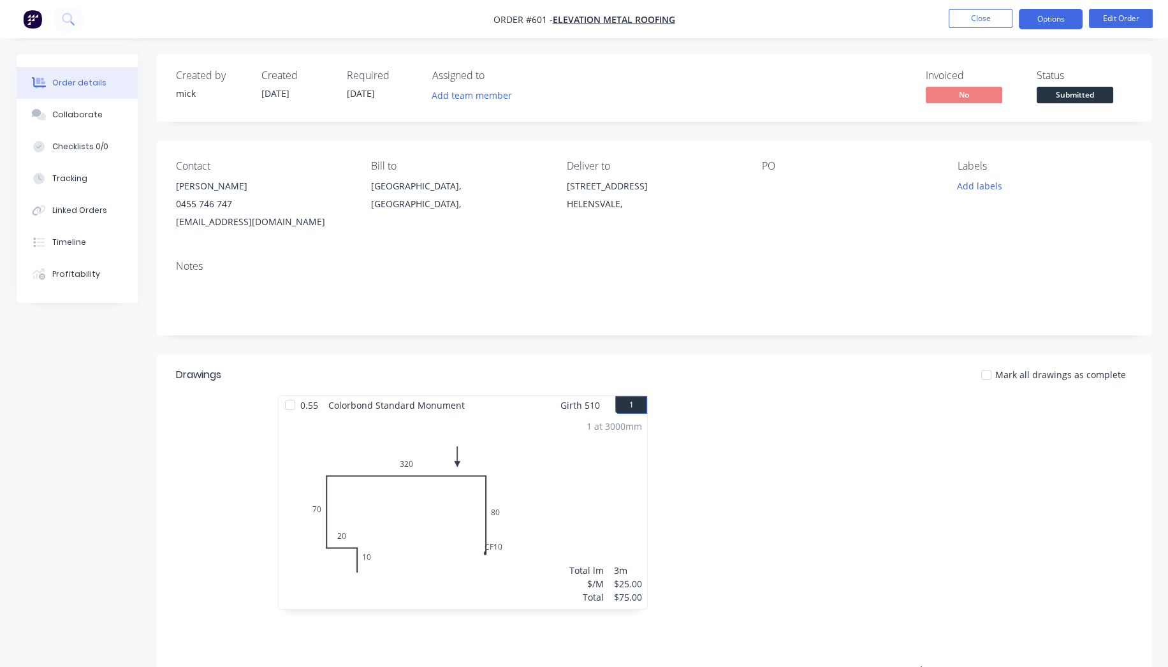
drag, startPoint x: 1057, startPoint y: 2, endPoint x: 1050, endPoint y: 12, distance: 12.0
click at [1057, 2] on nav "Order #601 - Elevation Metal Roofing Close Options Edit Order" at bounding box center [584, 19] width 1168 height 38
click at [1052, 14] on button "Options" at bounding box center [1051, 19] width 64 height 20
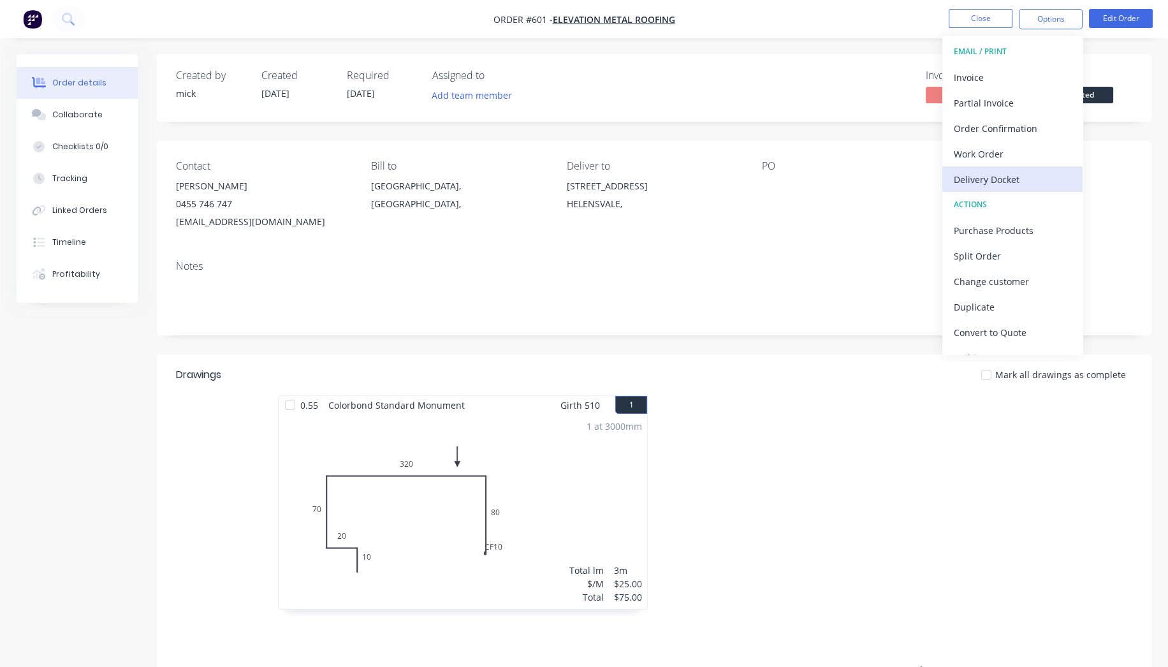
click at [1007, 173] on div "Delivery Docket" at bounding box center [1012, 179] width 117 height 18
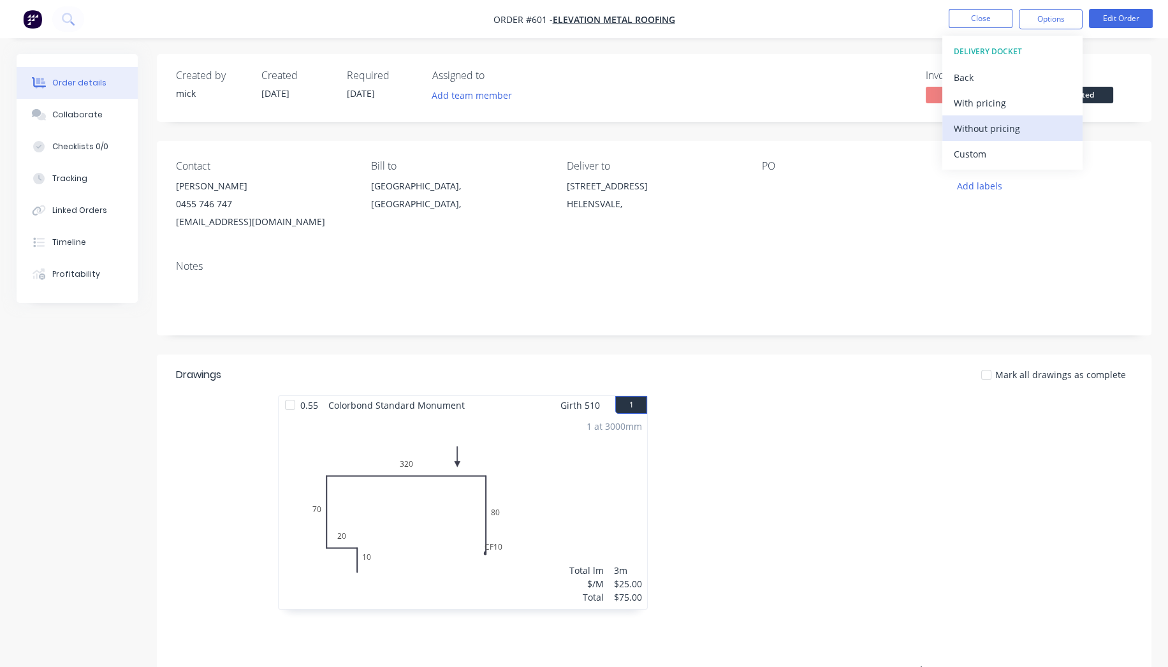
click at [1001, 133] on div "Without pricing" at bounding box center [1012, 128] width 117 height 18
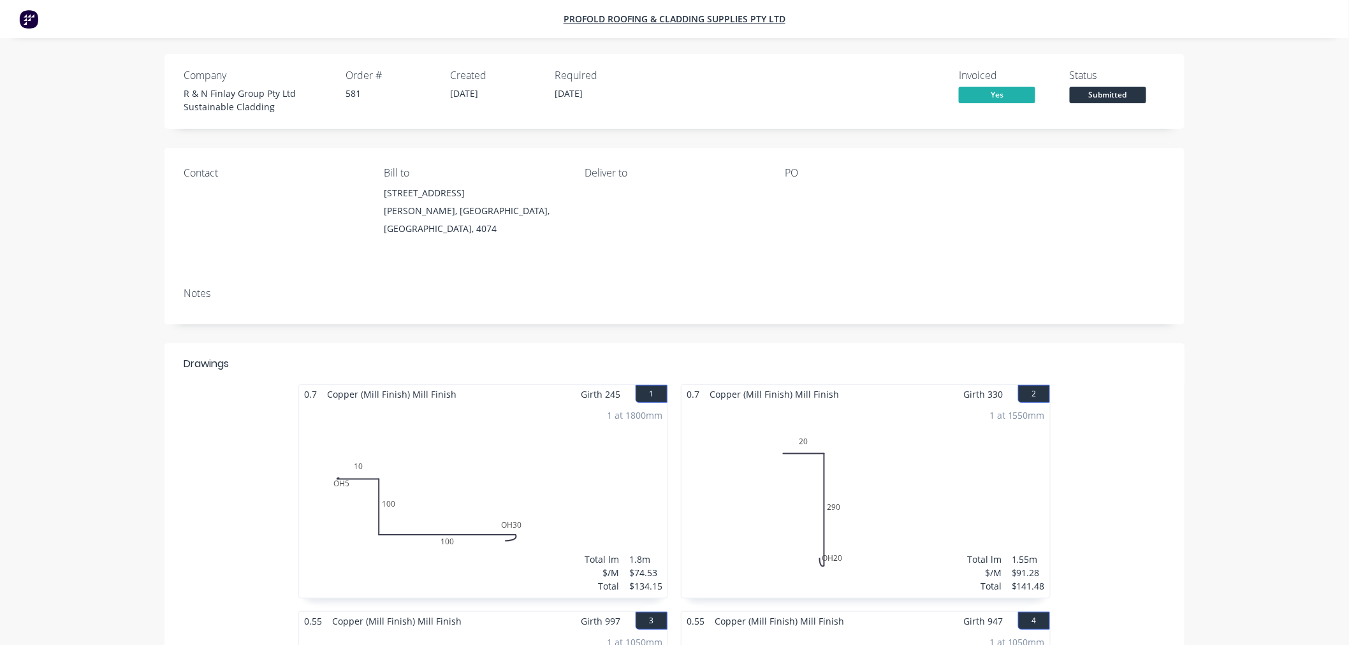
click at [29, 22] on img at bounding box center [28, 19] width 19 height 19
click at [31, 22] on img at bounding box center [28, 19] width 19 height 19
click at [36, 24] on img at bounding box center [28, 19] width 19 height 19
click at [24, 15] on img at bounding box center [28, 19] width 19 height 19
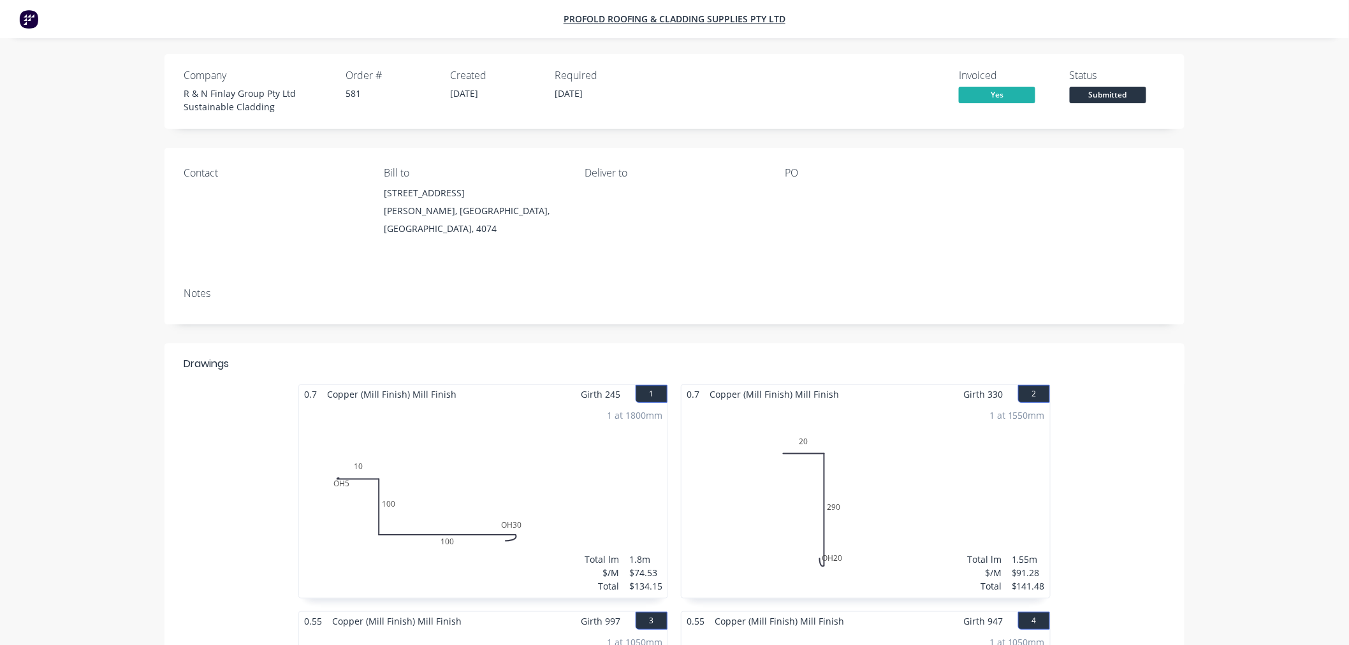
drag, startPoint x: 24, startPoint y: 15, endPoint x: 21, endPoint y: 1, distance: 14.9
click at [24, 15] on img at bounding box center [28, 19] width 19 height 19
click at [38, 17] on nav "PROFOLD ROOFING & CLADDING SUPPLIES PTY LTD" at bounding box center [674, 19] width 1349 height 38
click at [20, 24] on img at bounding box center [28, 19] width 19 height 19
click at [21, 22] on img at bounding box center [28, 19] width 19 height 19
